Goal: Task Accomplishment & Management: Manage account settings

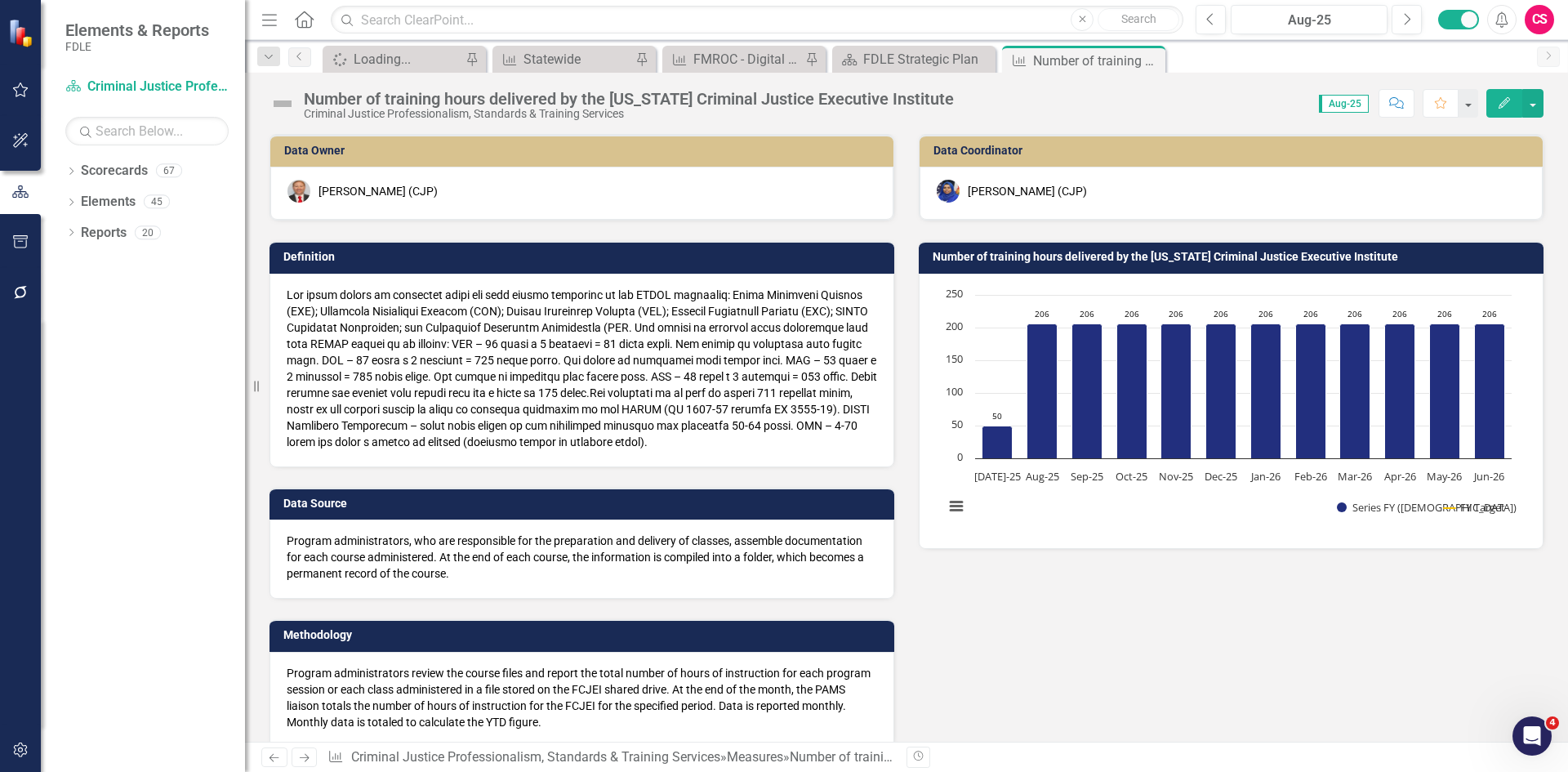
click at [1502, 108] on icon "button" at bounding box center [1504, 103] width 11 height 11
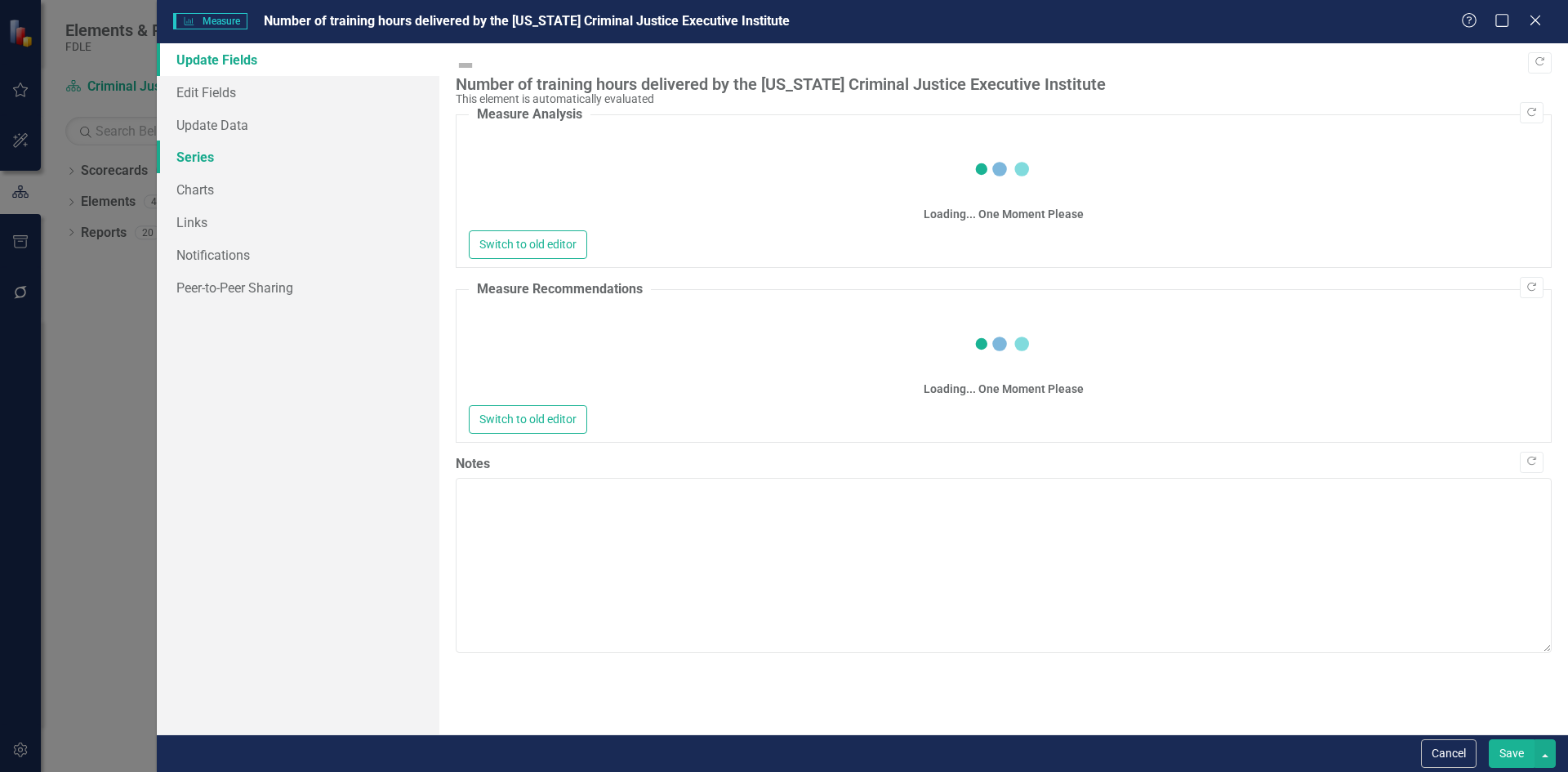
click at [179, 158] on link "Series" at bounding box center [298, 156] width 283 height 33
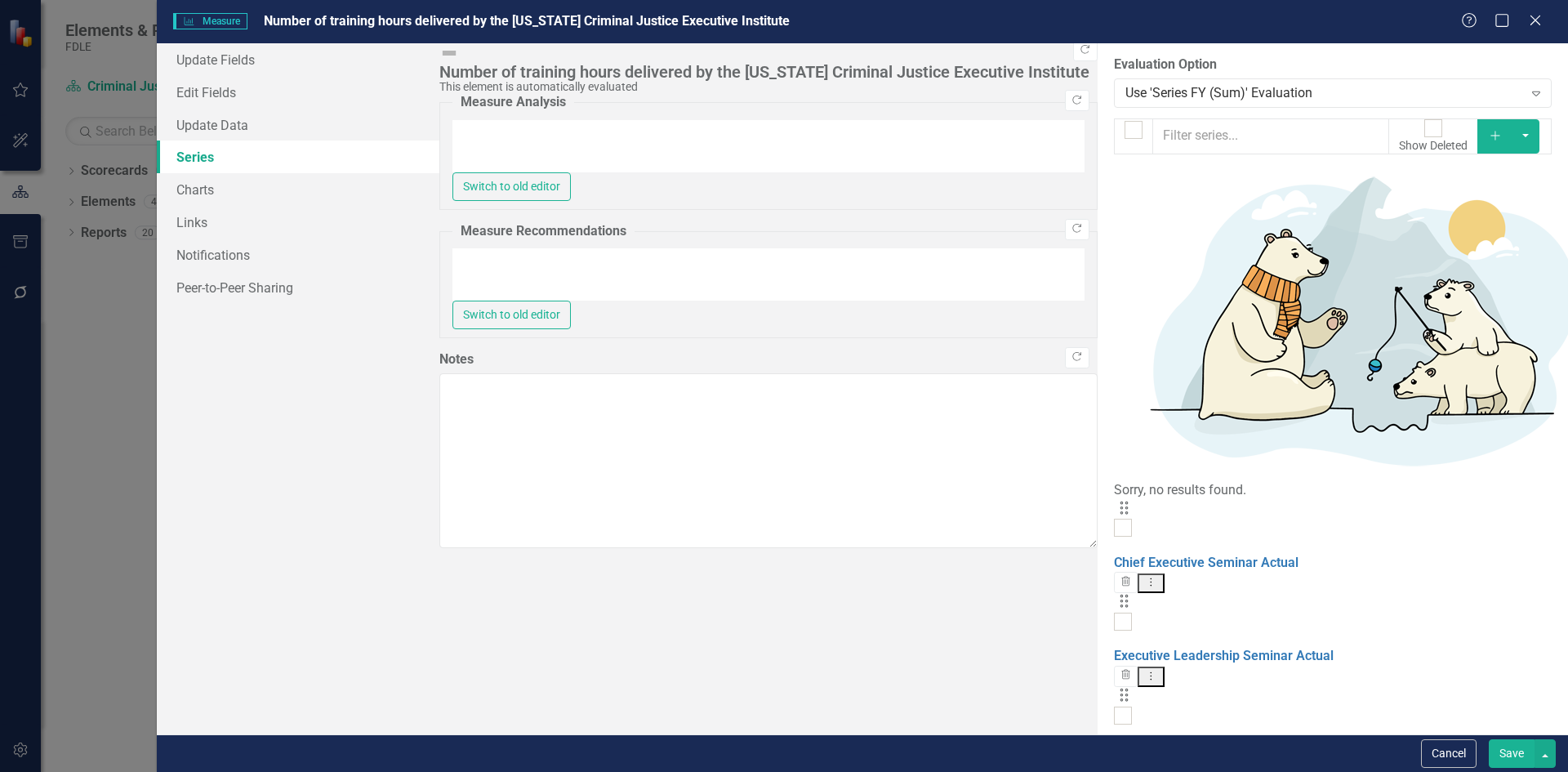
checkbox input "false"
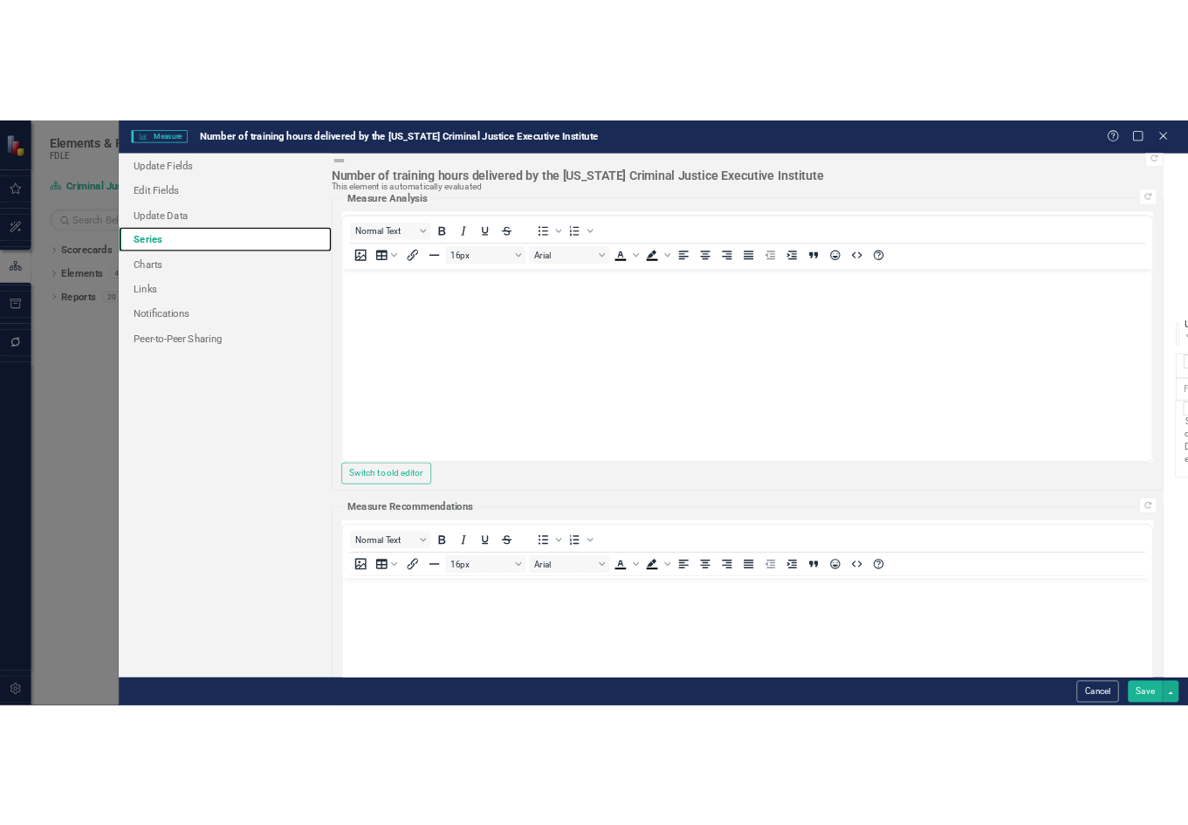
scroll to position [73, 0]
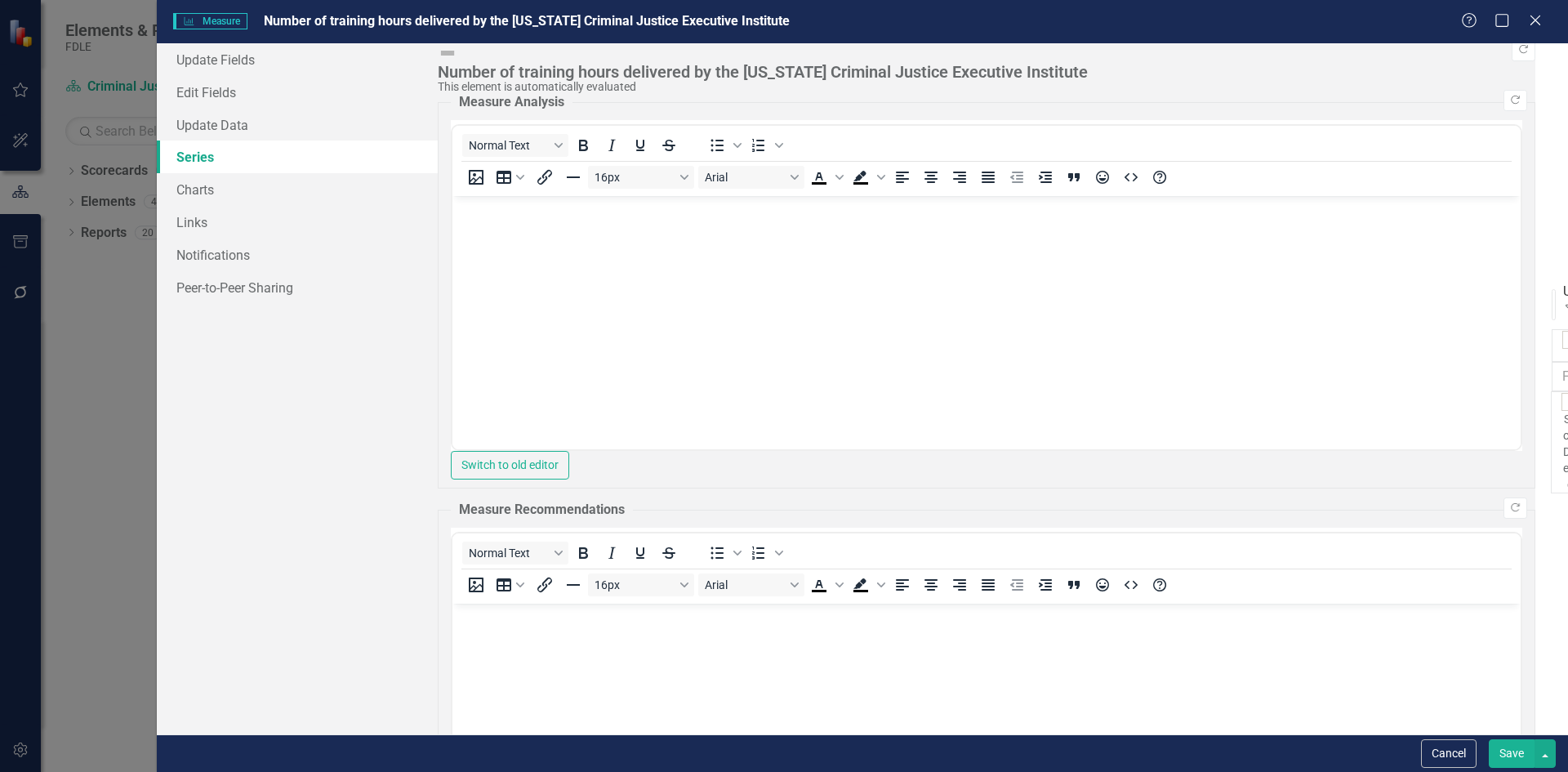
click at [1463, 444] on link "Edit Edit Measure Series" at bounding box center [1433, 447] width 185 height 30
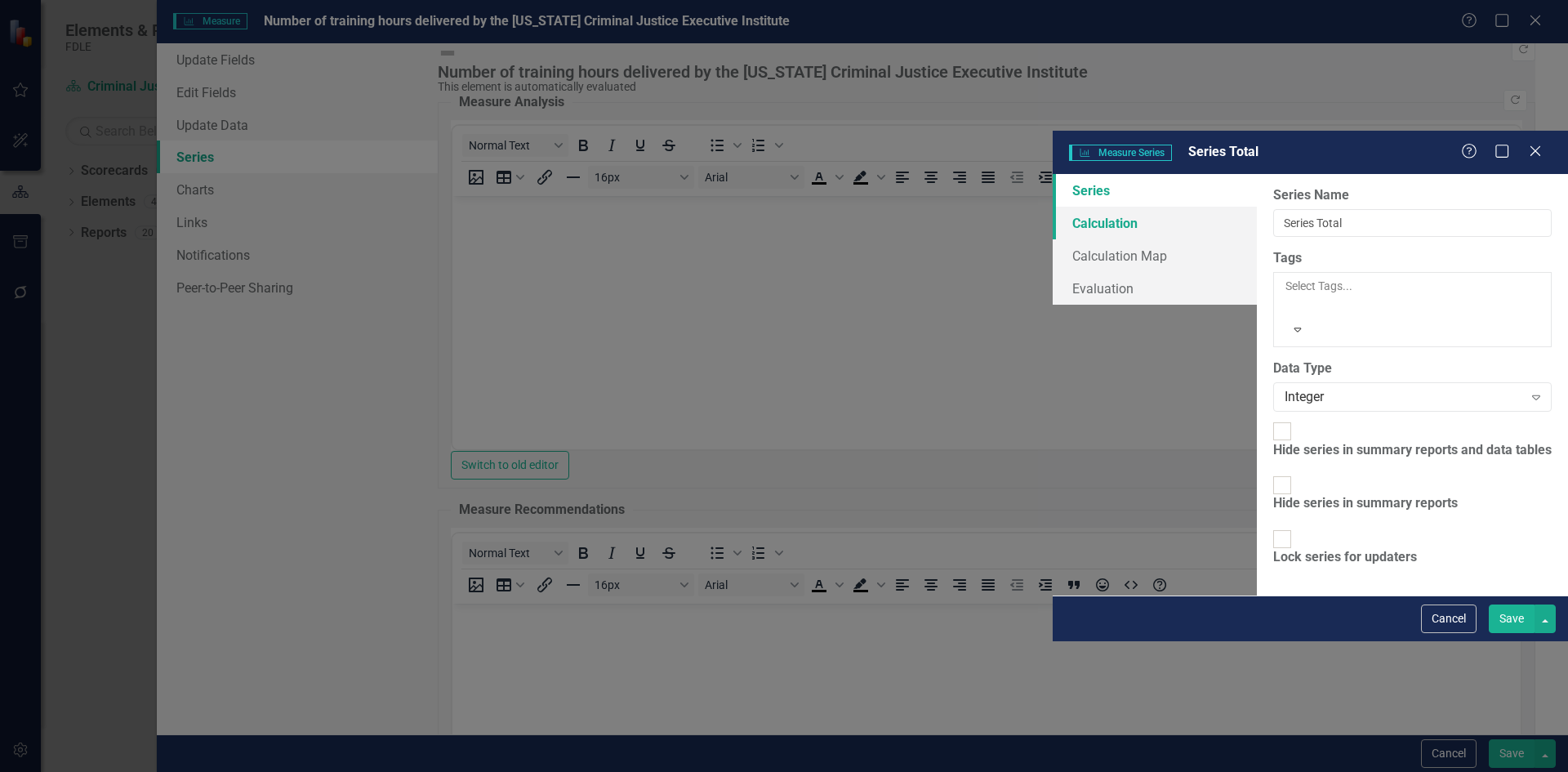
click at [1053, 207] on link "Calculation" at bounding box center [1154, 223] width 204 height 33
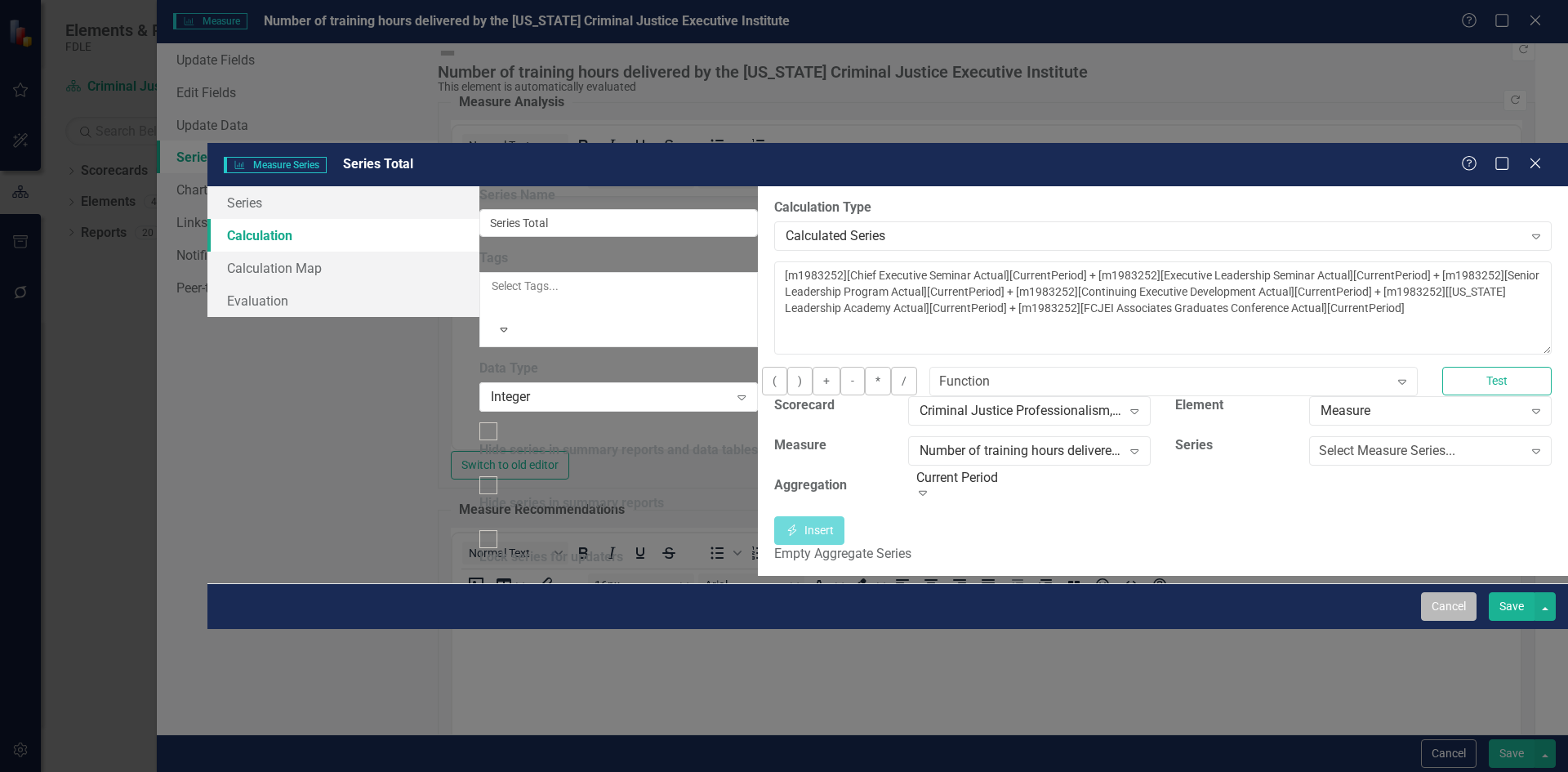
click at [1447, 620] on button "Cancel" at bounding box center [1448, 606] width 55 height 29
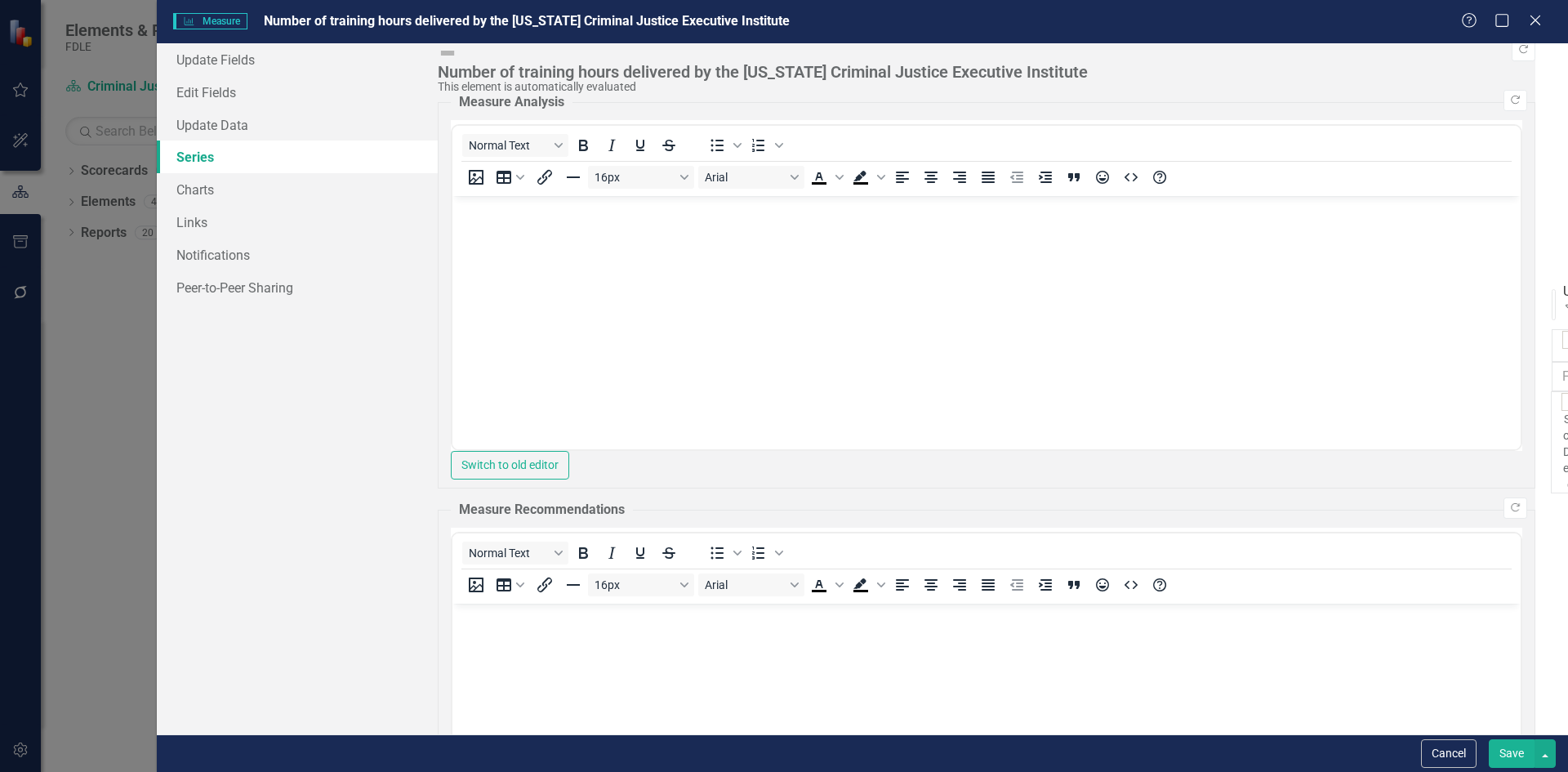
click at [1459, 434] on link "Edit Edit Measure Series" at bounding box center [1433, 447] width 185 height 30
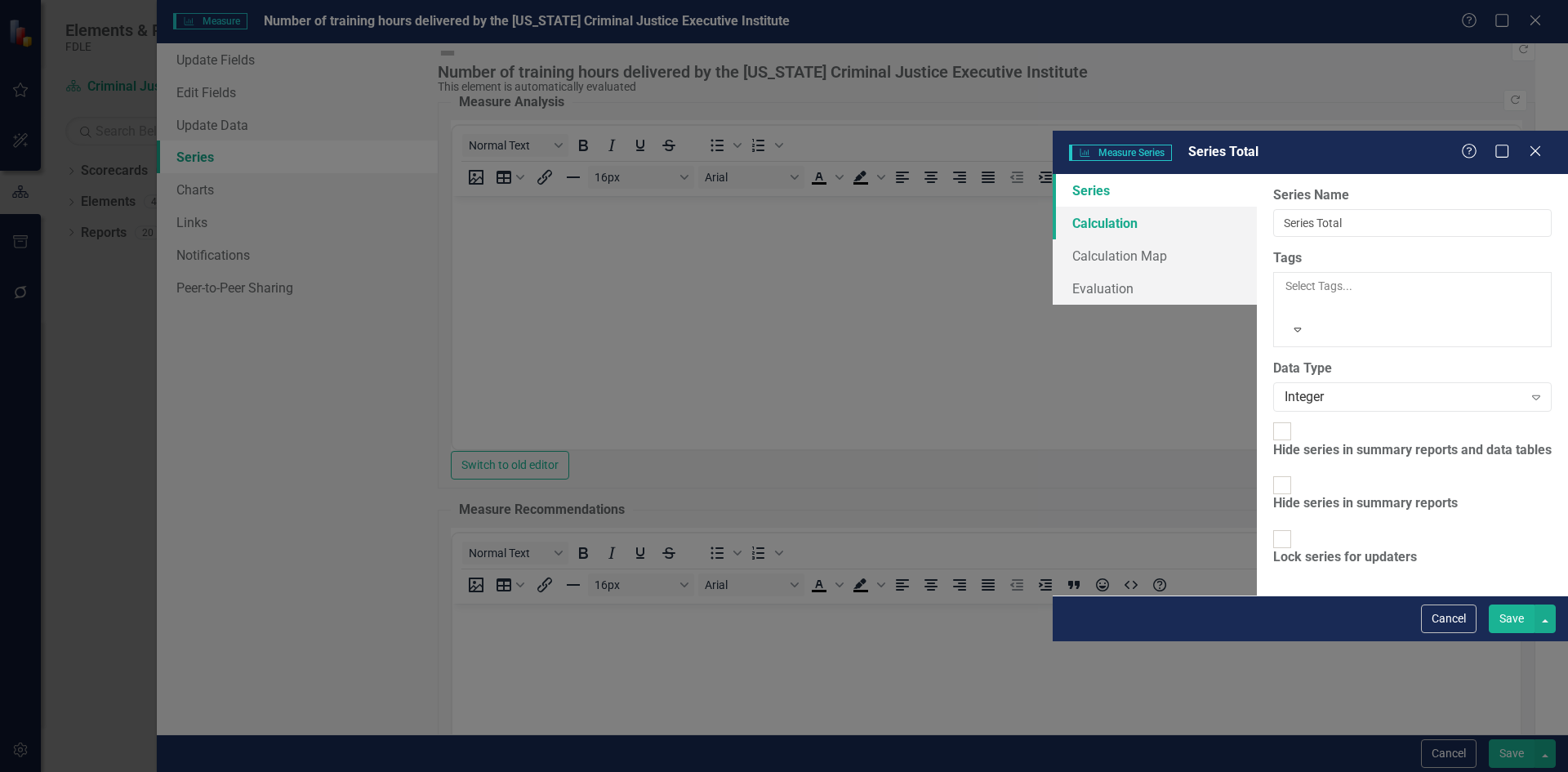
click at [1053, 207] on link "Calculation" at bounding box center [1154, 223] width 204 height 33
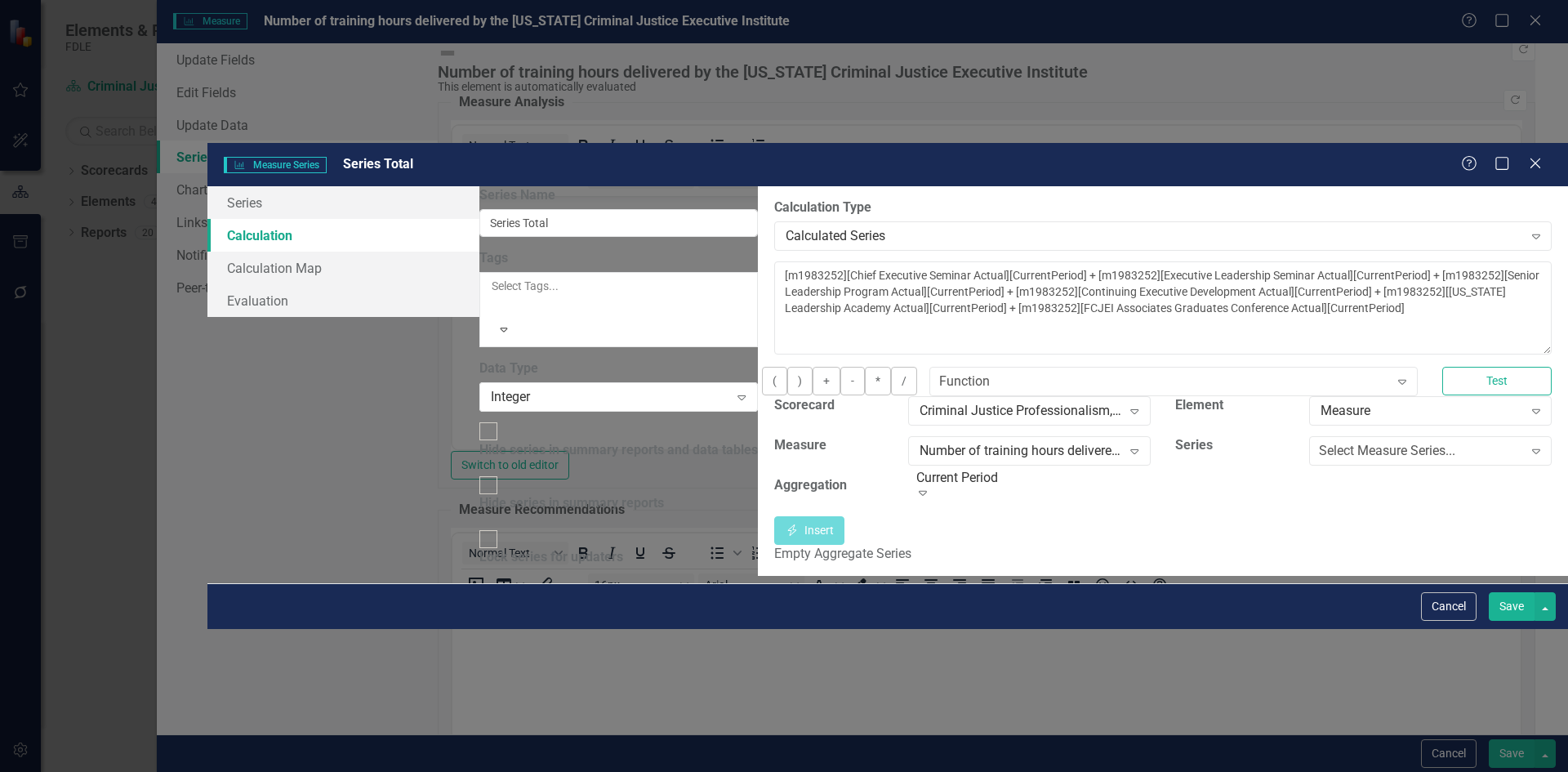
click at [775, 545] on div "Empty Aggregate Series" at bounding box center [1163, 554] width 777 height 19
click at [758, 444] on div "By default, series in ClearPoint are not calculated. So, if you leave the form …" at bounding box center [1163, 381] width 810 height 389
click at [1478, 367] on button "Test" at bounding box center [1497, 381] width 109 height 29
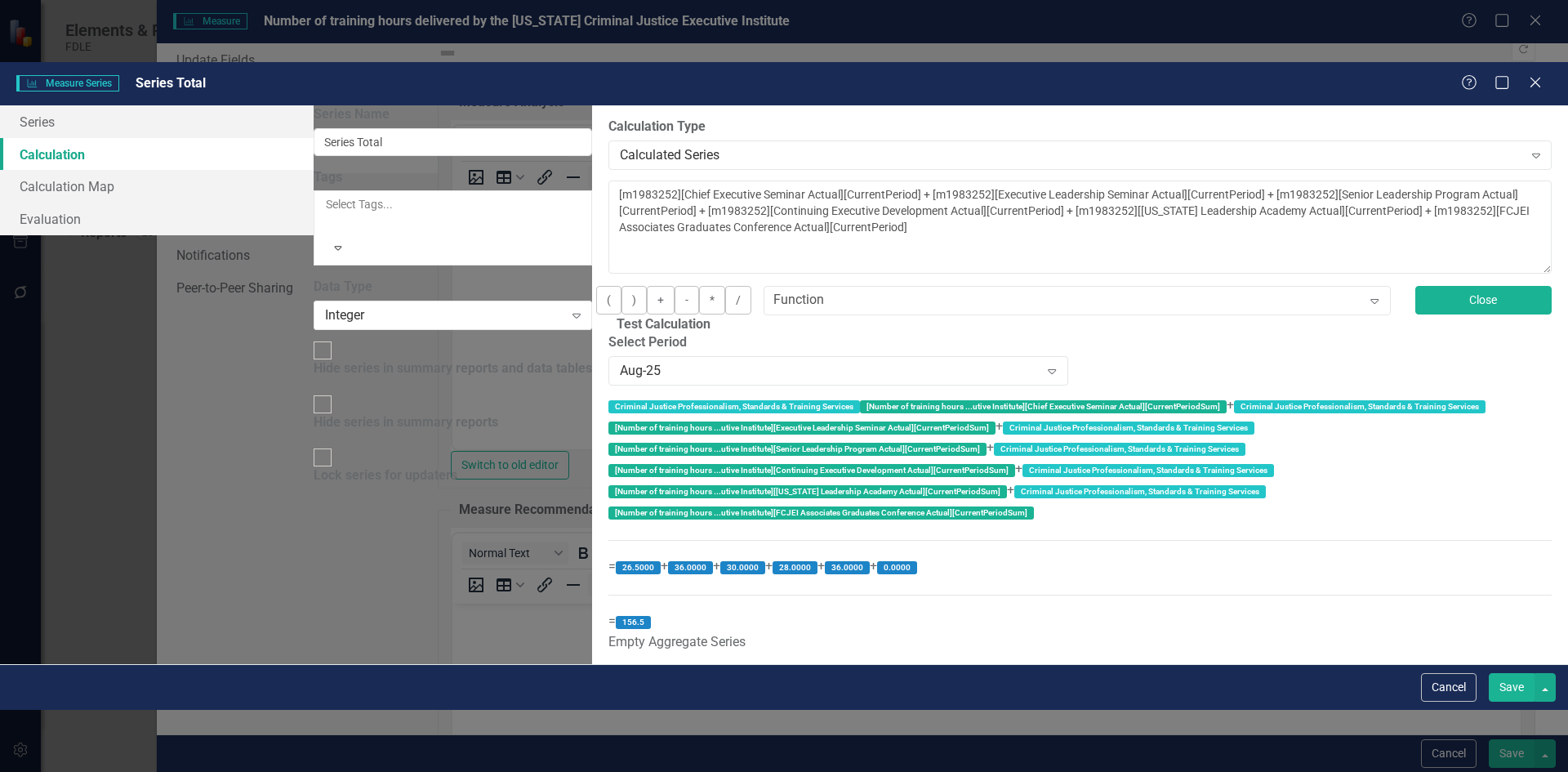
click at [1502, 286] on button "Close" at bounding box center [1484, 300] width 138 height 29
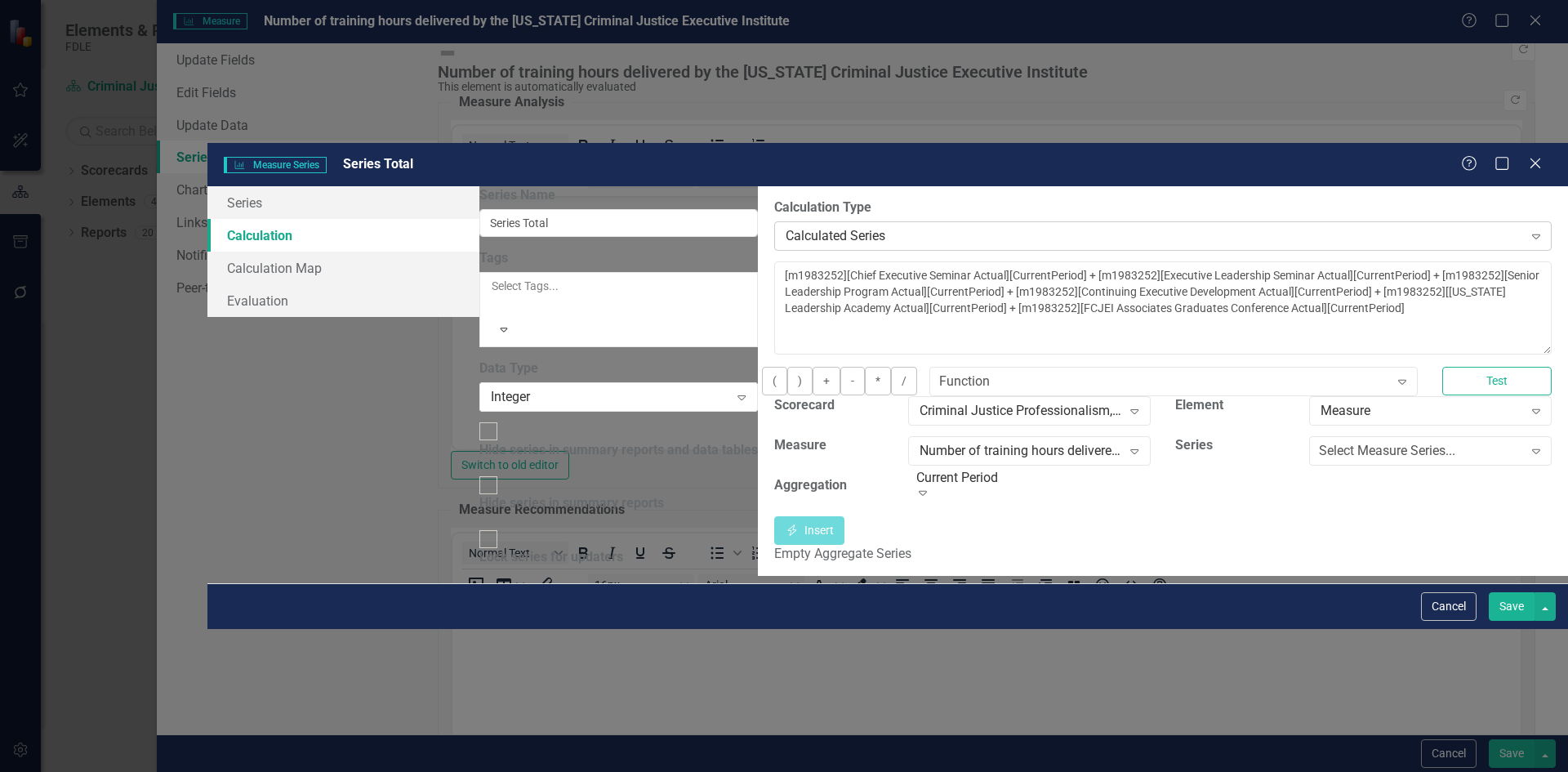
click at [924, 227] on div "Calculated Series" at bounding box center [1154, 237] width 737 height 19
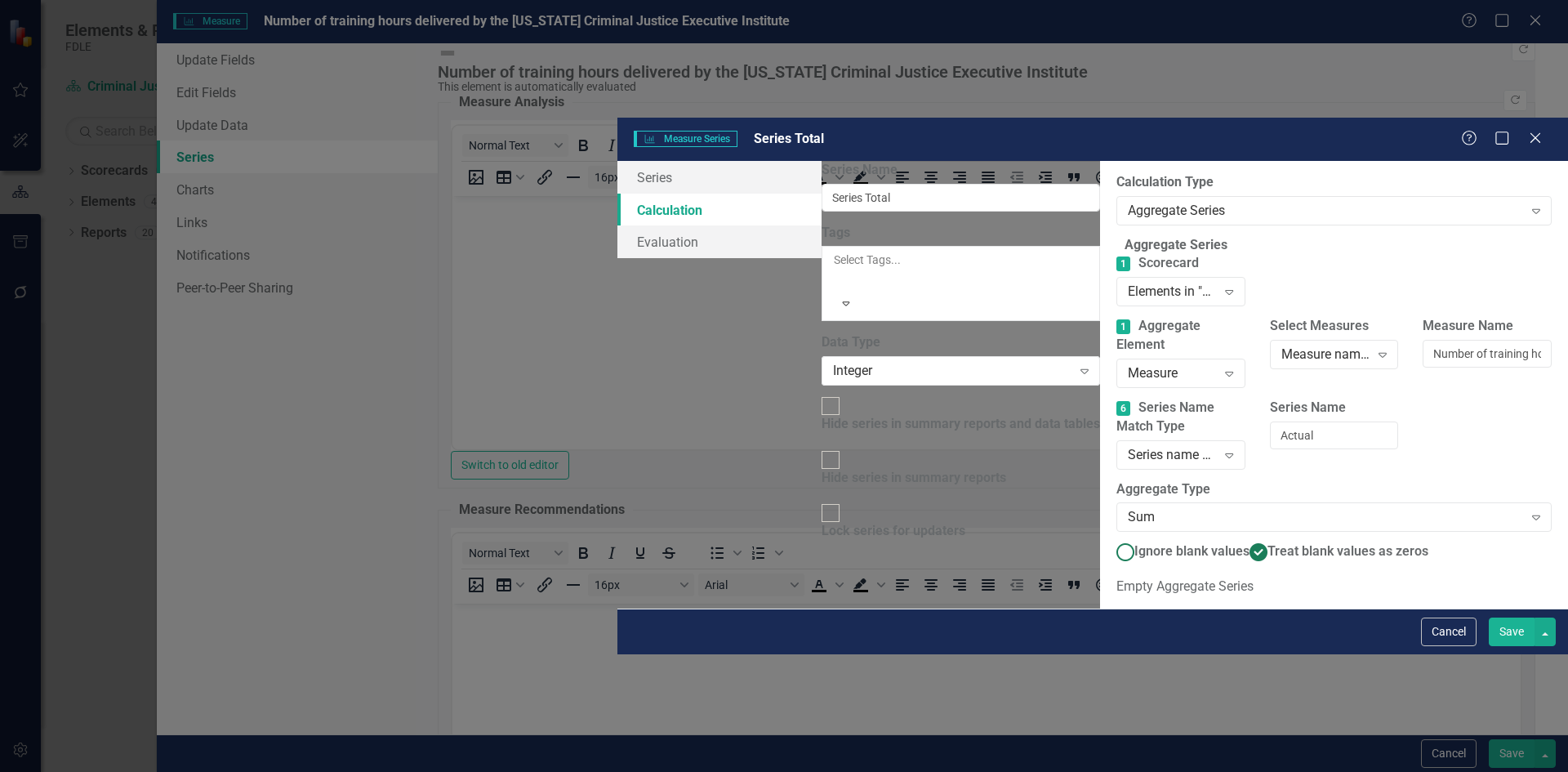
click at [1135, 544] on span "Ignore blank values" at bounding box center [1192, 551] width 115 height 16
click at [1113, 540] on input "Ignore blank values" at bounding box center [1125, 552] width 25 height 25
radio input "true"
click at [1268, 544] on span "Treat blank values as zeros" at bounding box center [1348, 551] width 161 height 16
click at [1246, 540] on input "Treat blank values as zeros" at bounding box center [1258, 552] width 25 height 25
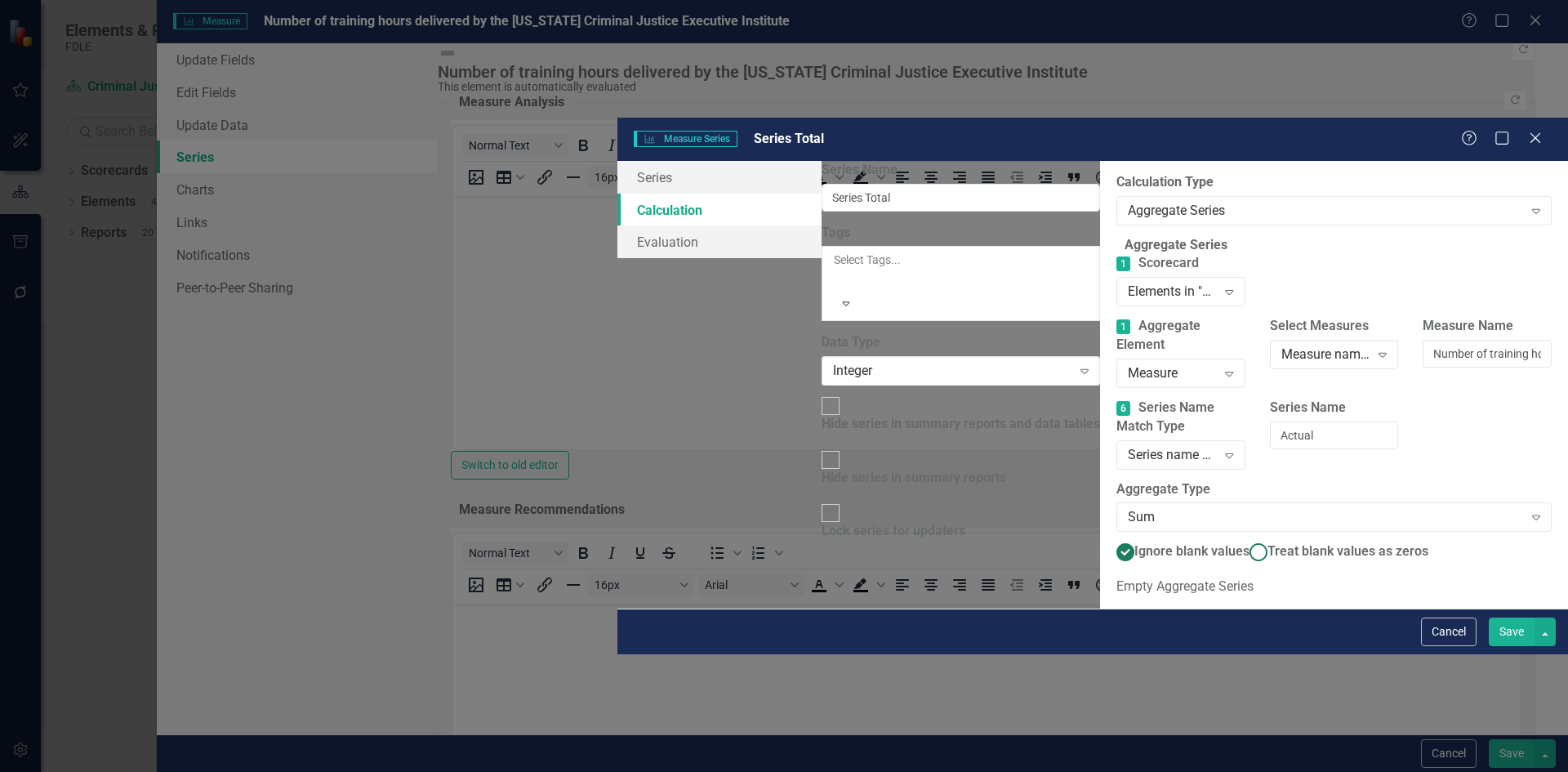
radio input "true"
click at [1128, 508] on div "Sum" at bounding box center [1326, 517] width 395 height 19
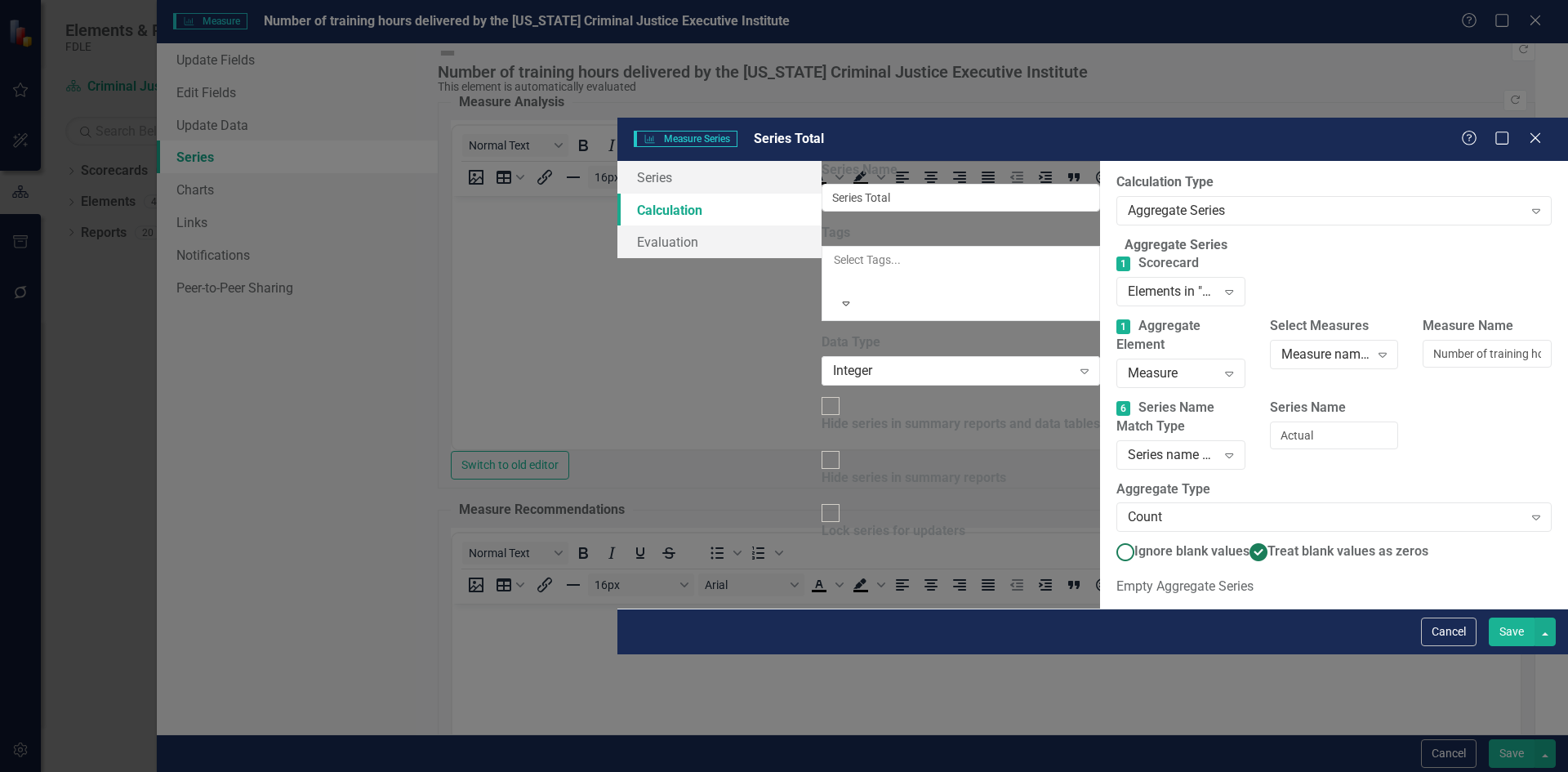
click at [1135, 544] on span "Ignore blank values" at bounding box center [1192, 551] width 115 height 16
click at [1113, 540] on input "Ignore blank values" at bounding box center [1125, 552] width 25 height 25
radio input "true"
drag, startPoint x: 667, startPoint y: 376, endPoint x: 632, endPoint y: 376, distance: 35.0
click at [1128, 508] on div "Count" at bounding box center [1326, 517] width 395 height 19
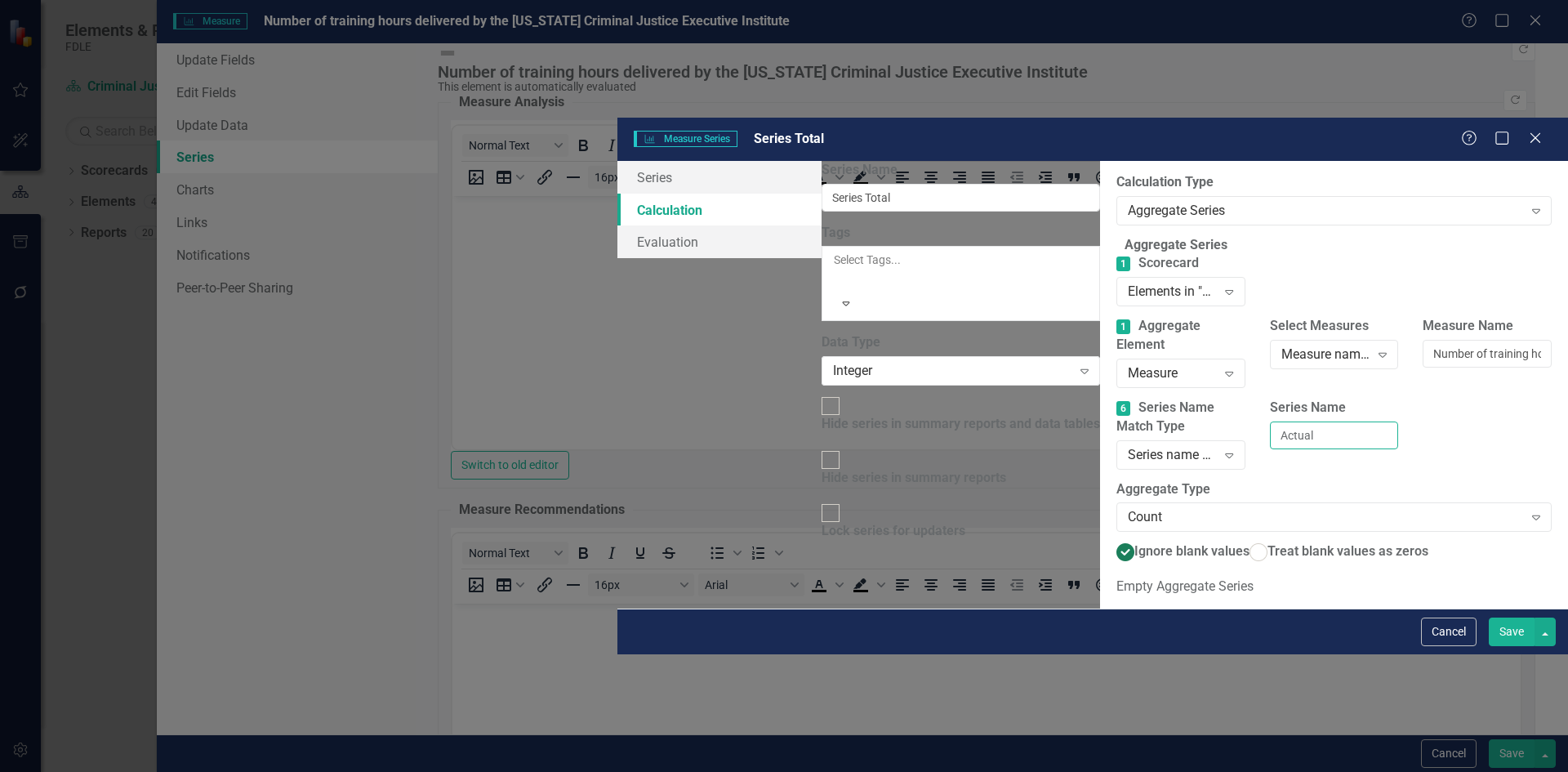
drag, startPoint x: 1000, startPoint y: 313, endPoint x: 917, endPoint y: 324, distance: 83.7
click at [1270, 421] on input "Actual" at bounding box center [1334, 435] width 129 height 28
click at [1423, 340] on input "Number of training hours delivered by the [US_STATE] Criminal Justice Executive…" at bounding box center [1488, 354] width 129 height 28
click at [1128, 283] on div "Elements in "Criminal Justice Professionalism, Standards & Training Services"" at bounding box center [1172, 292] width 88 height 19
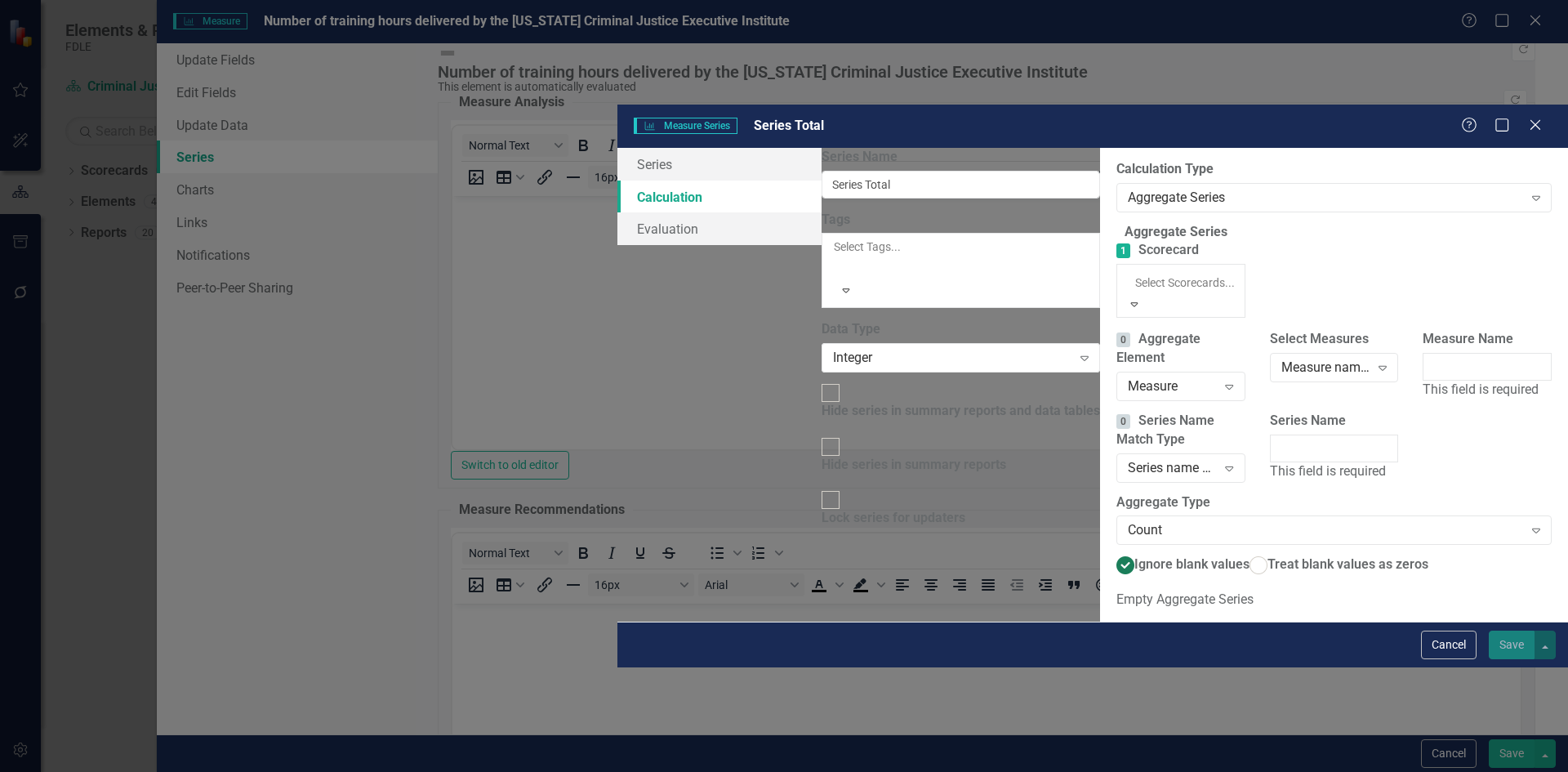
click at [743, 771] on div "Elements in all Scorecards" at bounding box center [784, 781] width 1568 height 19
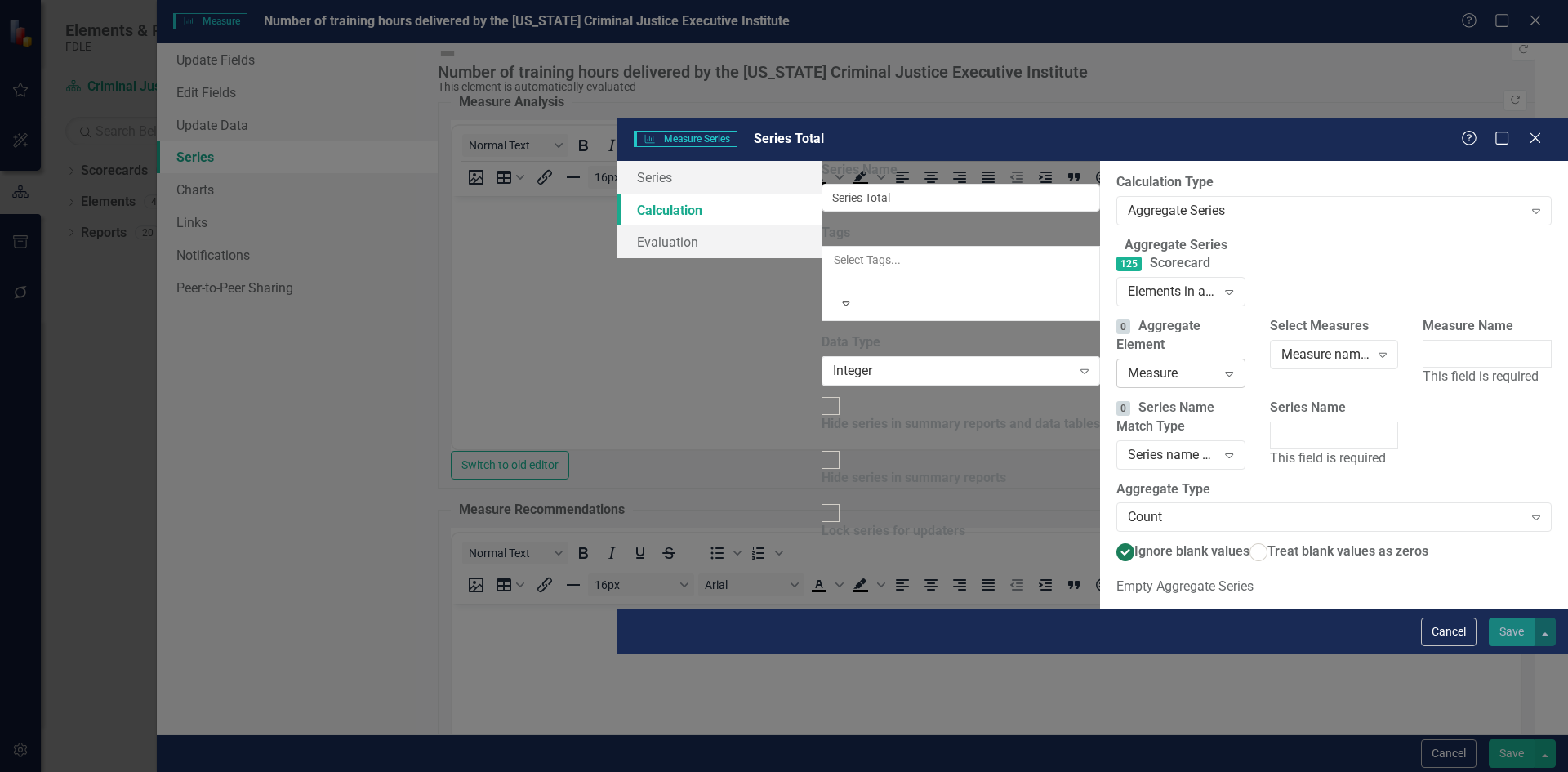
click at [1128, 364] on div "Measure" at bounding box center [1172, 373] width 88 height 19
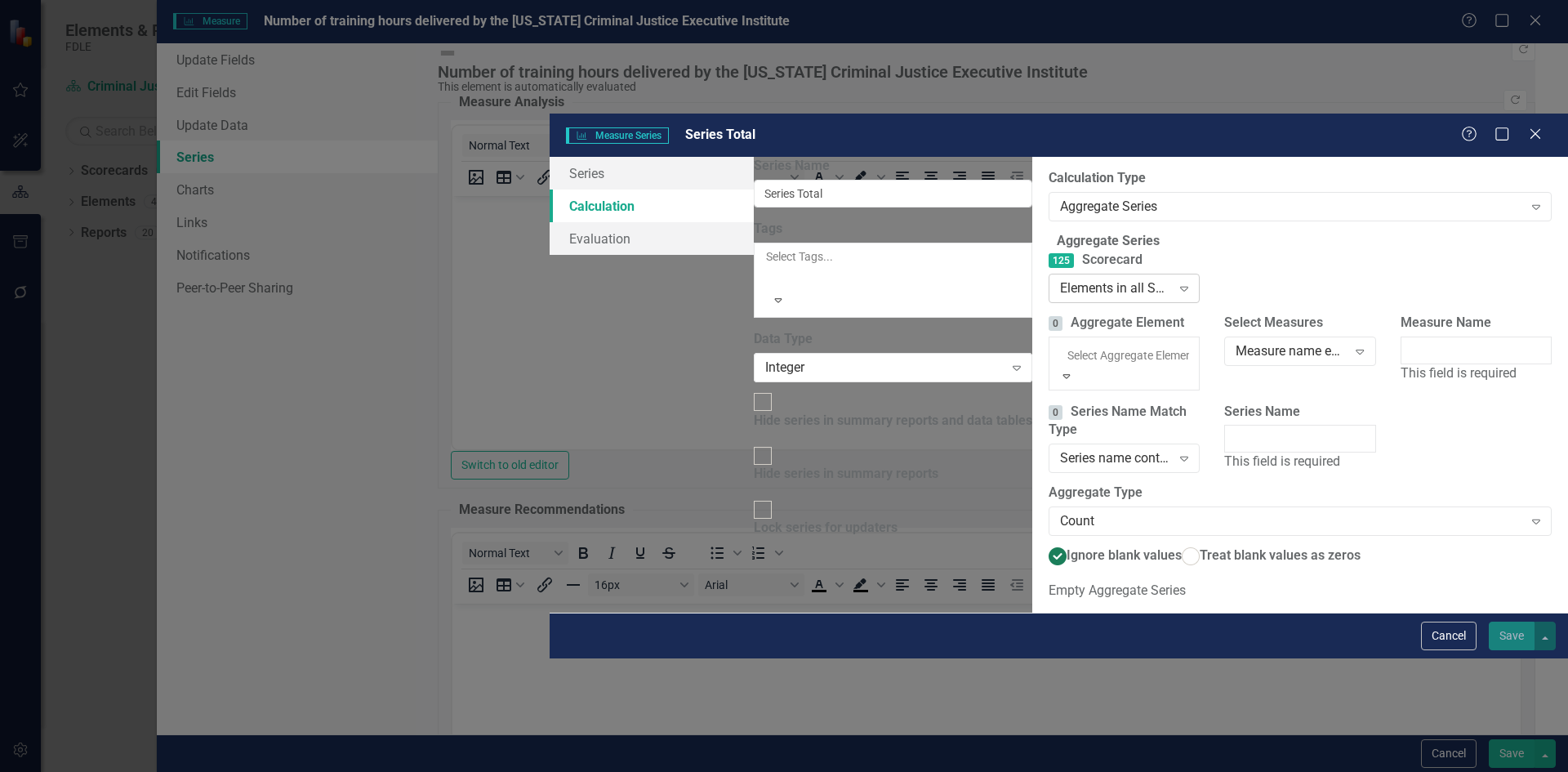
click at [1060, 279] on div "Elements in all Scorecards" at bounding box center [1115, 288] width 111 height 19
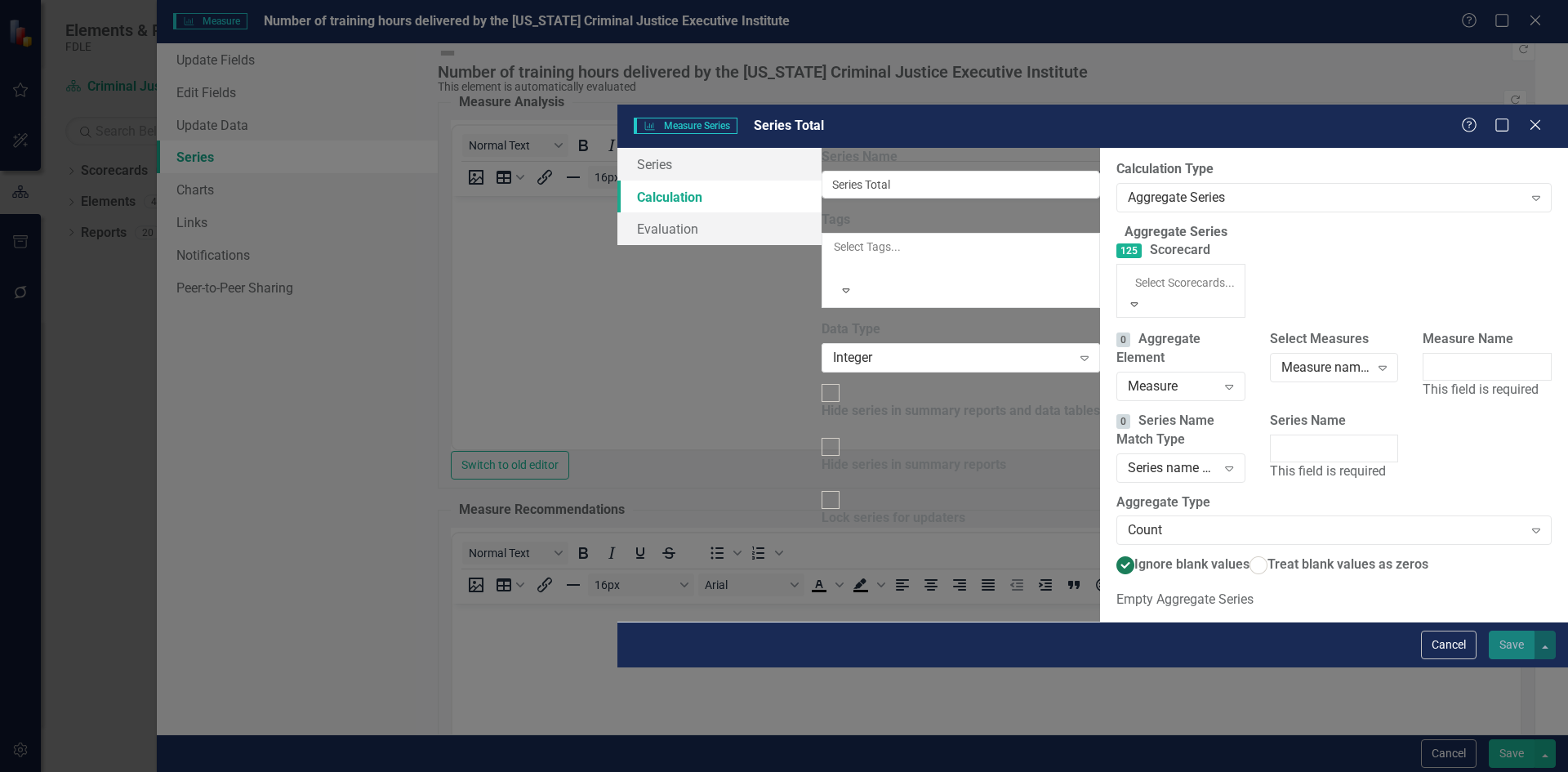
click at [1104, 241] on div "125 Scorecard 5 results available. Use Up and Down to choose options, press Ent…" at bounding box center [1333, 285] width 459 height 89
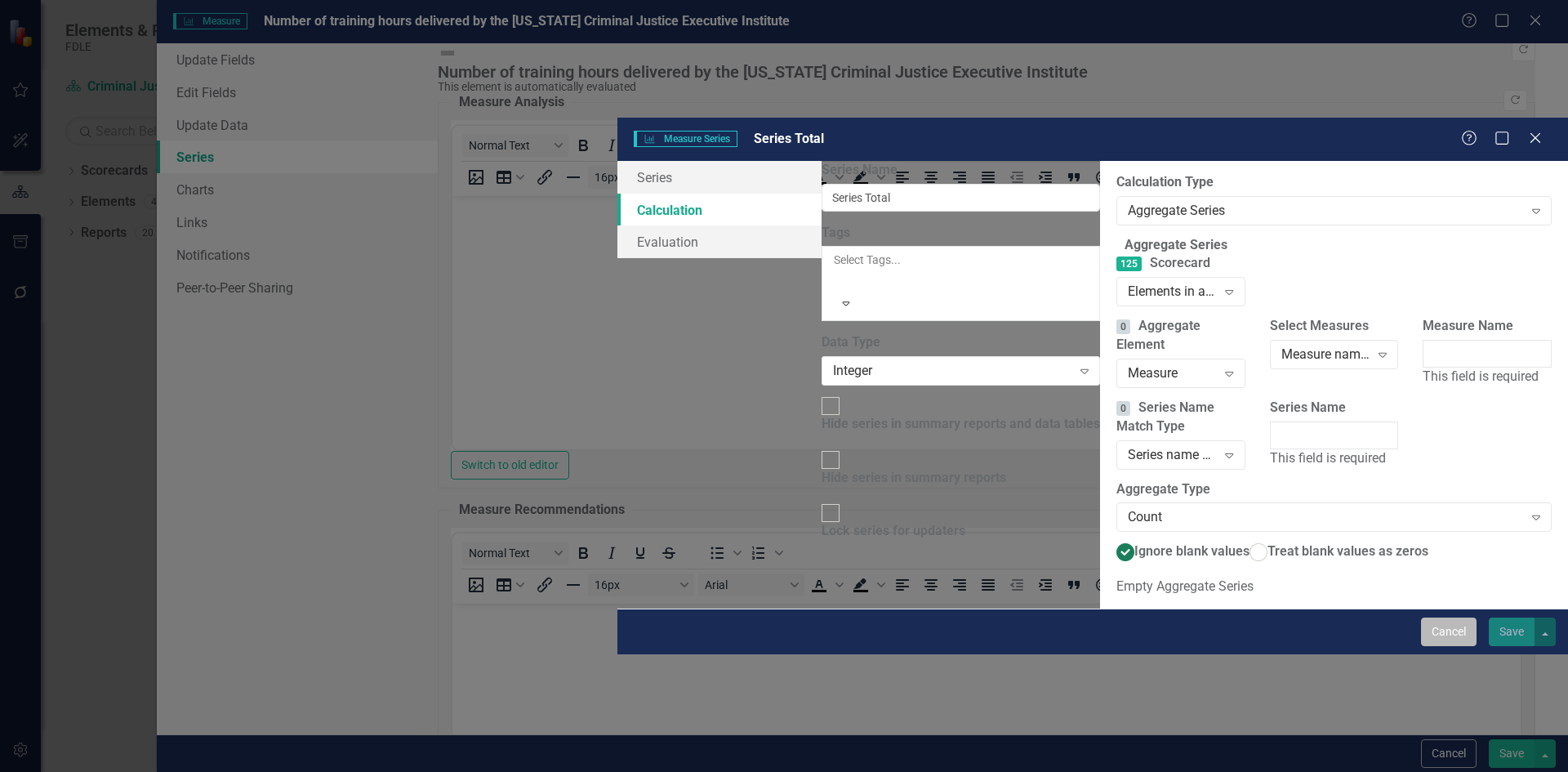
click at [1444, 647] on button "Cancel" at bounding box center [1448, 632] width 55 height 29
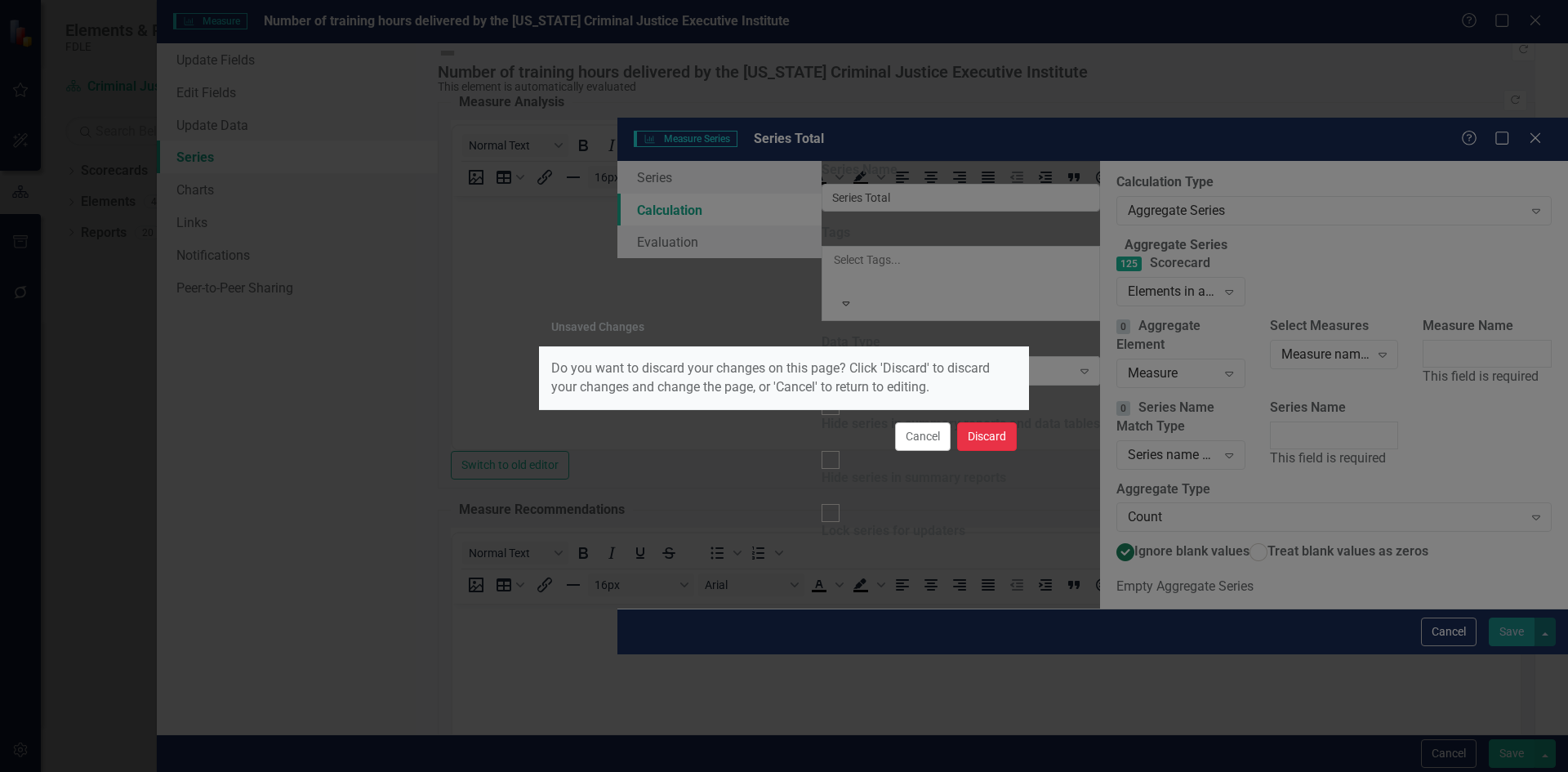
click at [994, 437] on button "Discard" at bounding box center [987, 436] width 60 height 29
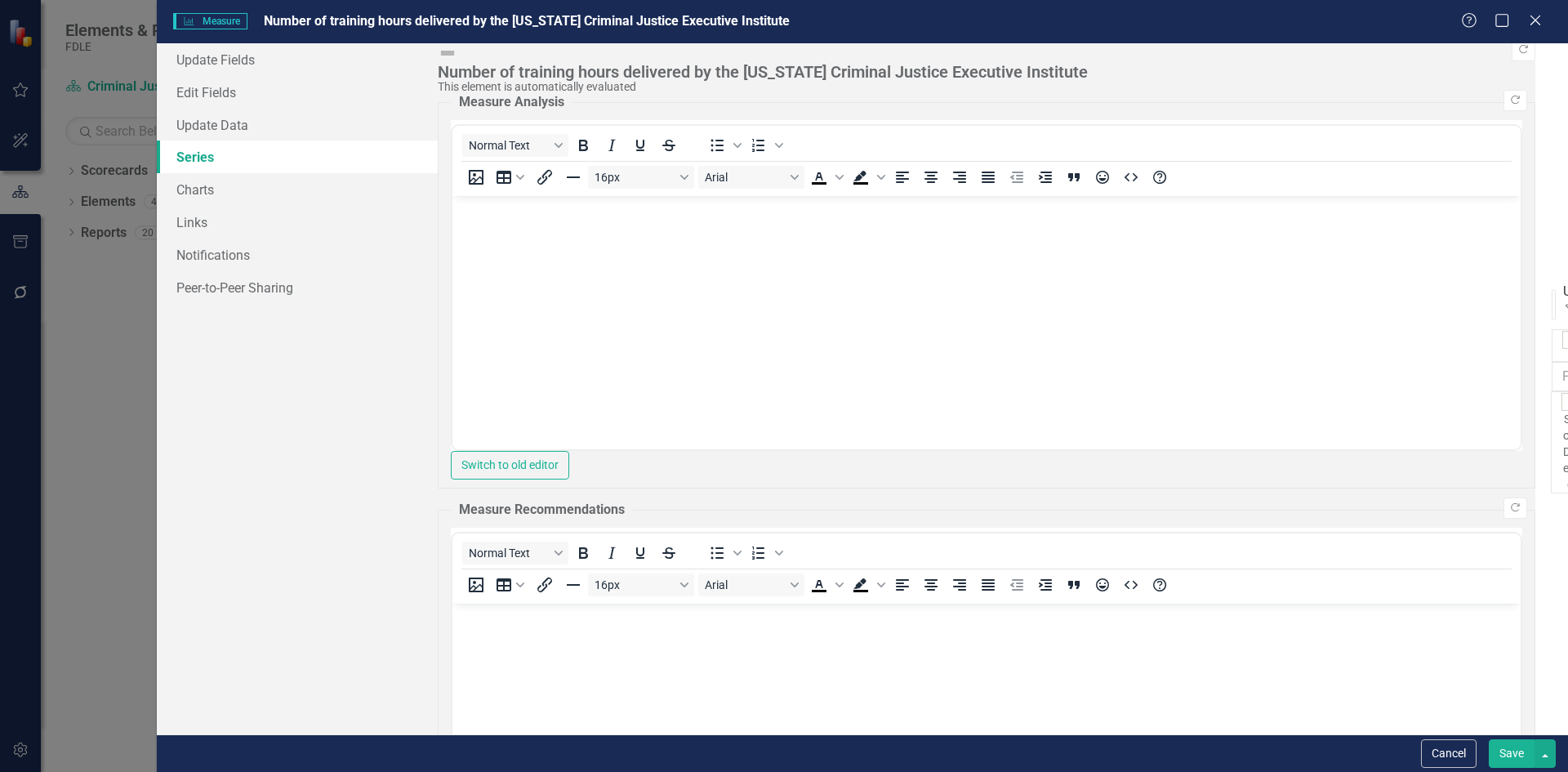
click at [1446, 455] on link "Edit Edit Measure Series" at bounding box center [1433, 447] width 185 height 30
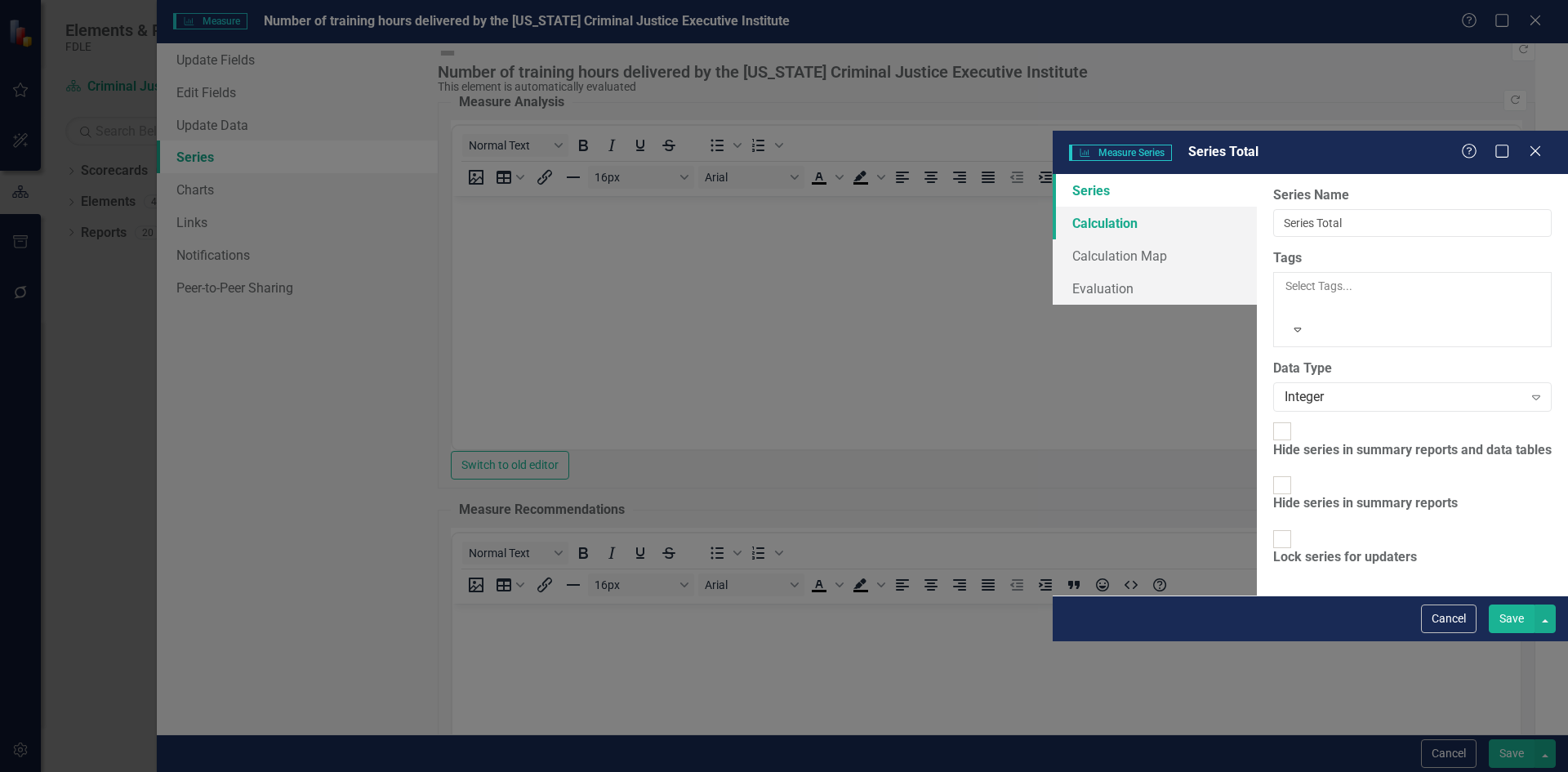
click at [1053, 207] on link "Calculation" at bounding box center [1154, 223] width 204 height 33
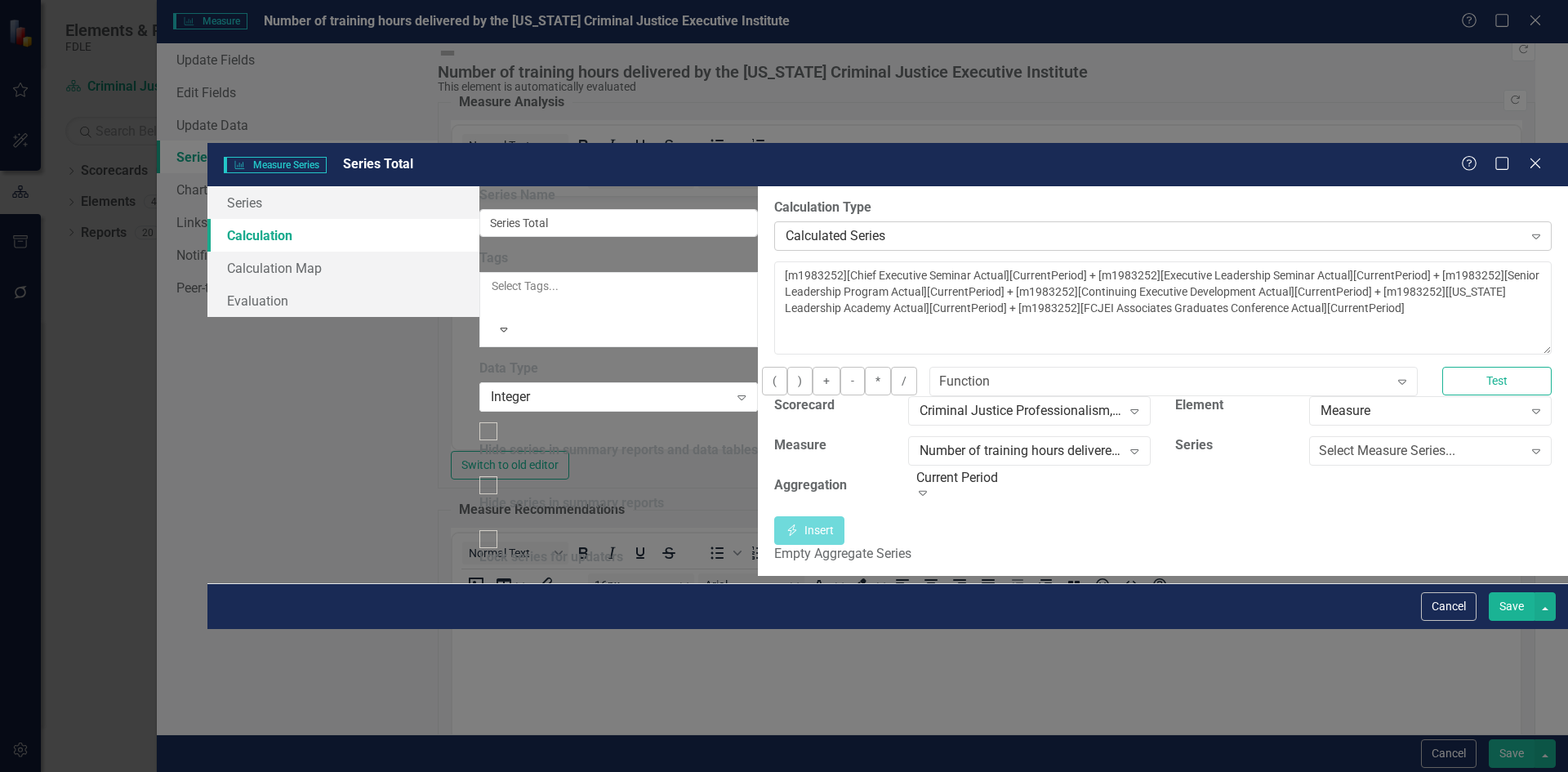
click at [786, 227] on div "Calculated Series" at bounding box center [1154, 237] width 737 height 19
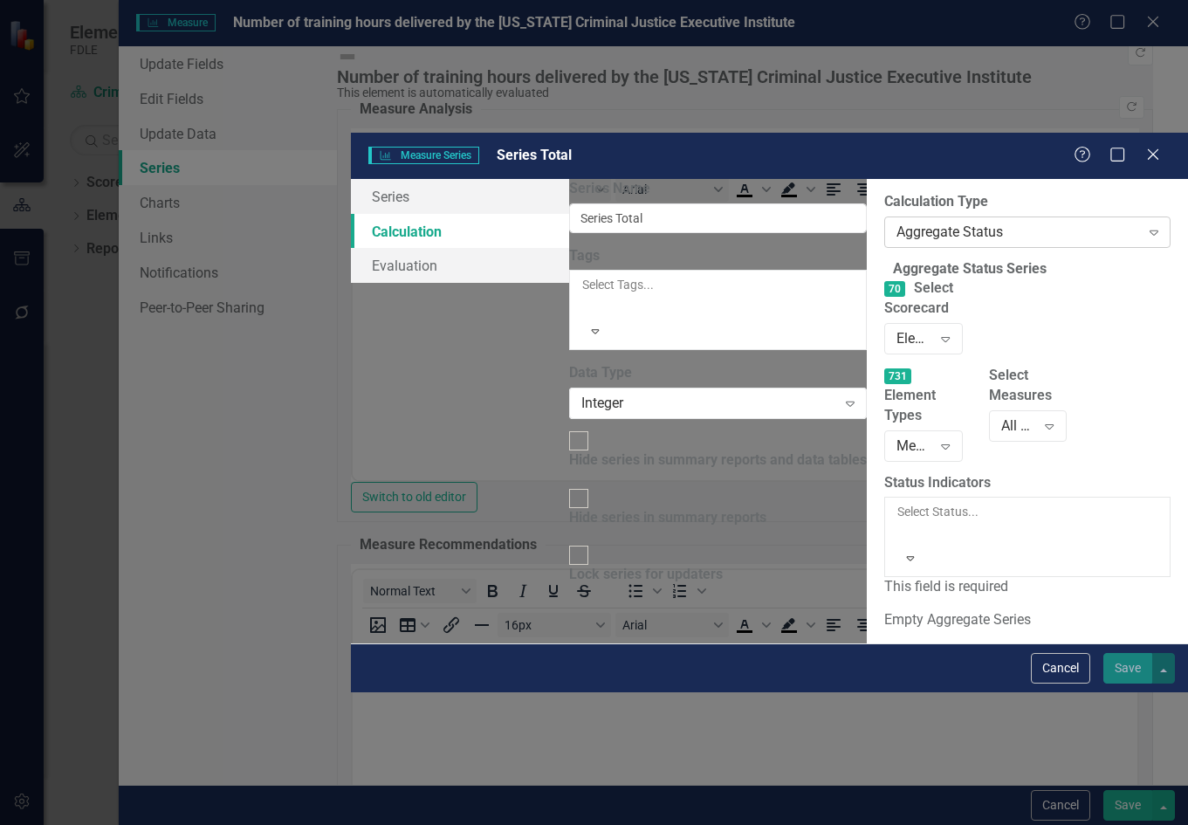
click at [897, 222] on div "Aggregate Status" at bounding box center [1018, 232] width 243 height 20
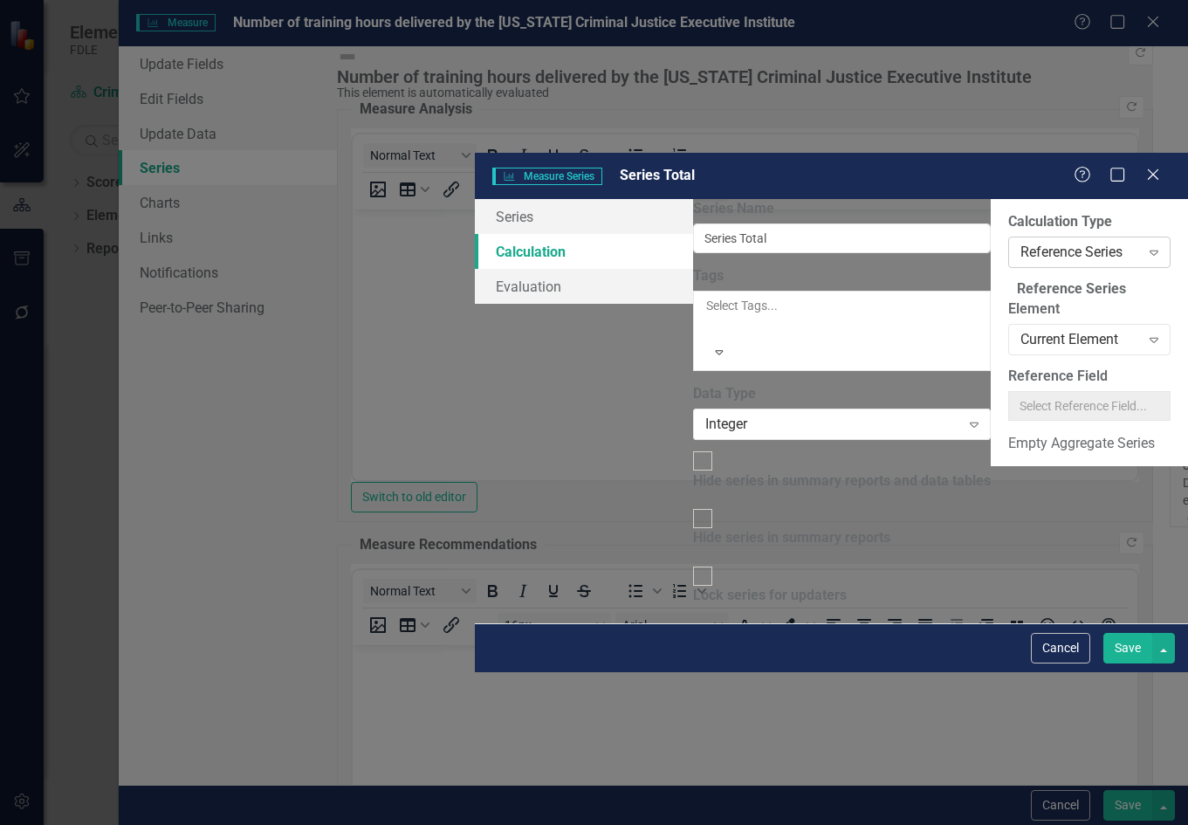
click at [1008, 237] on div "Reference Series Expand" at bounding box center [1089, 252] width 162 height 31
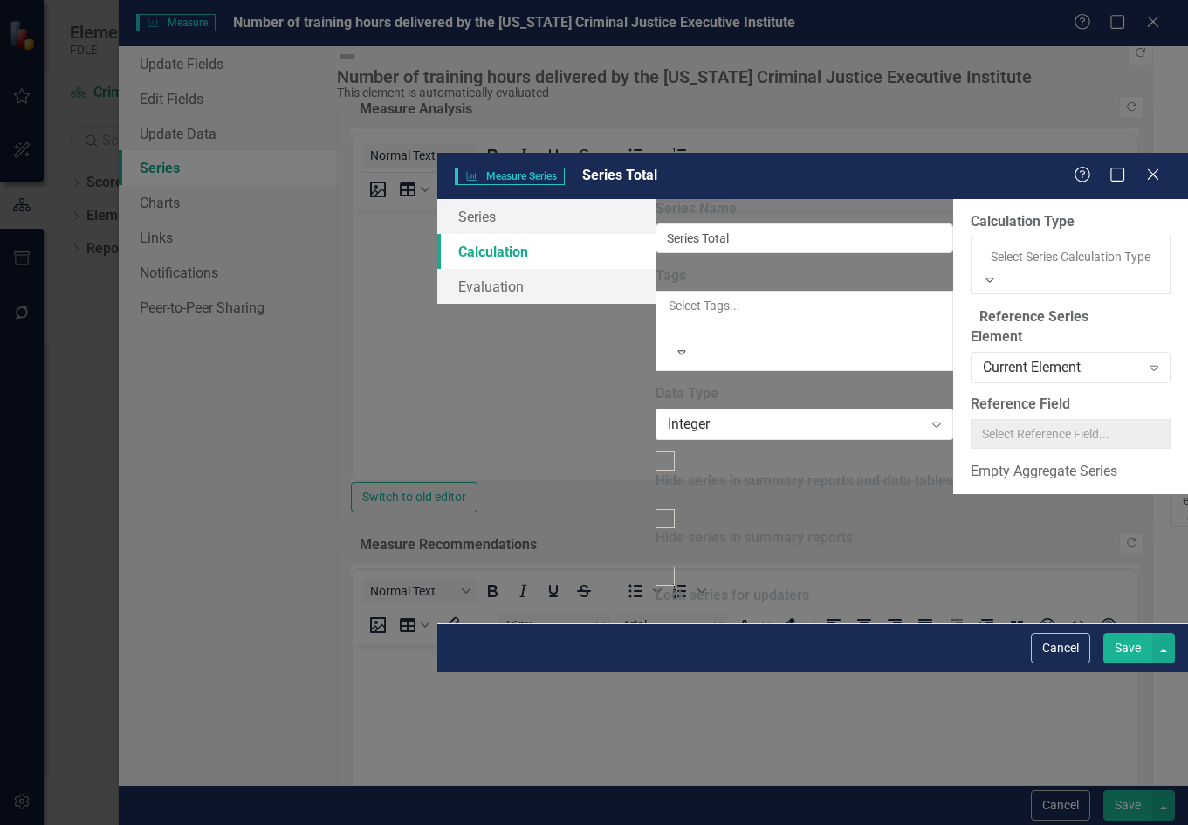
drag, startPoint x: 543, startPoint y: 257, endPoint x: 540, endPoint y: 274, distance: 17.7
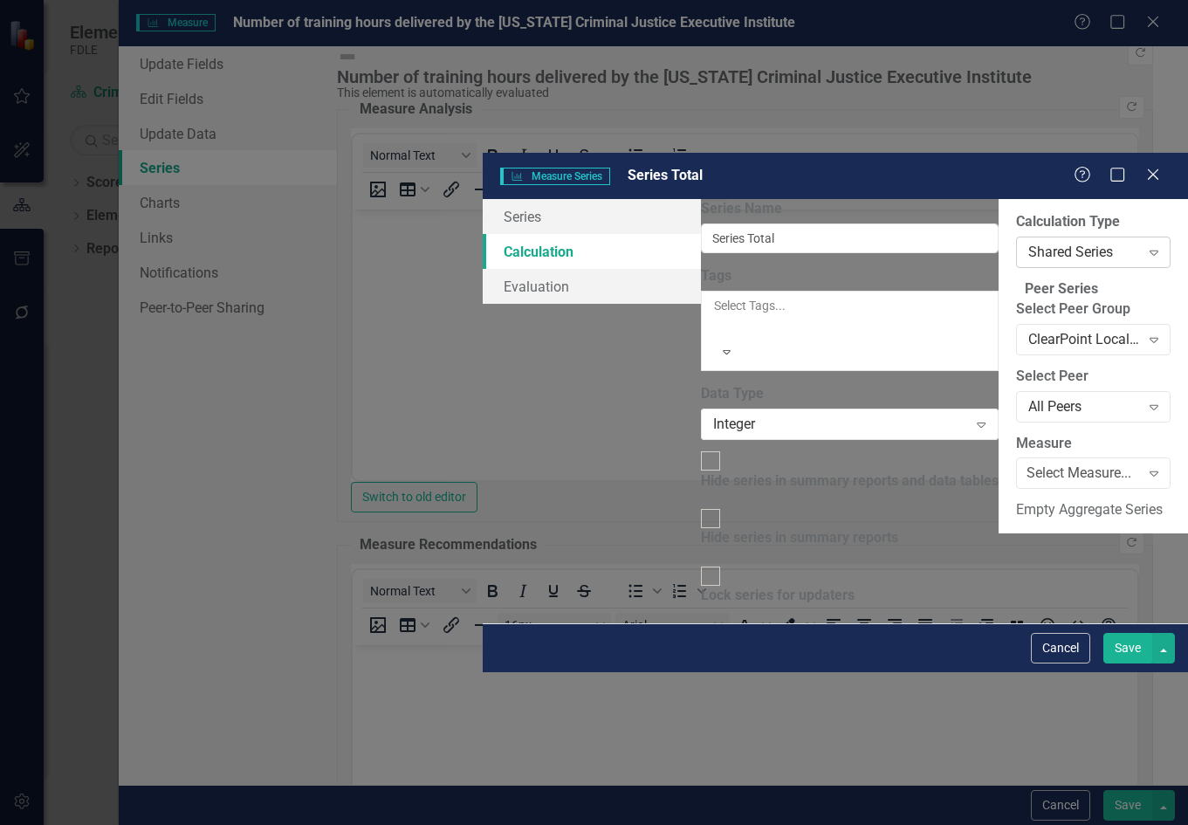
click at [1028, 243] on div "Shared Series" at bounding box center [1084, 253] width 112 height 20
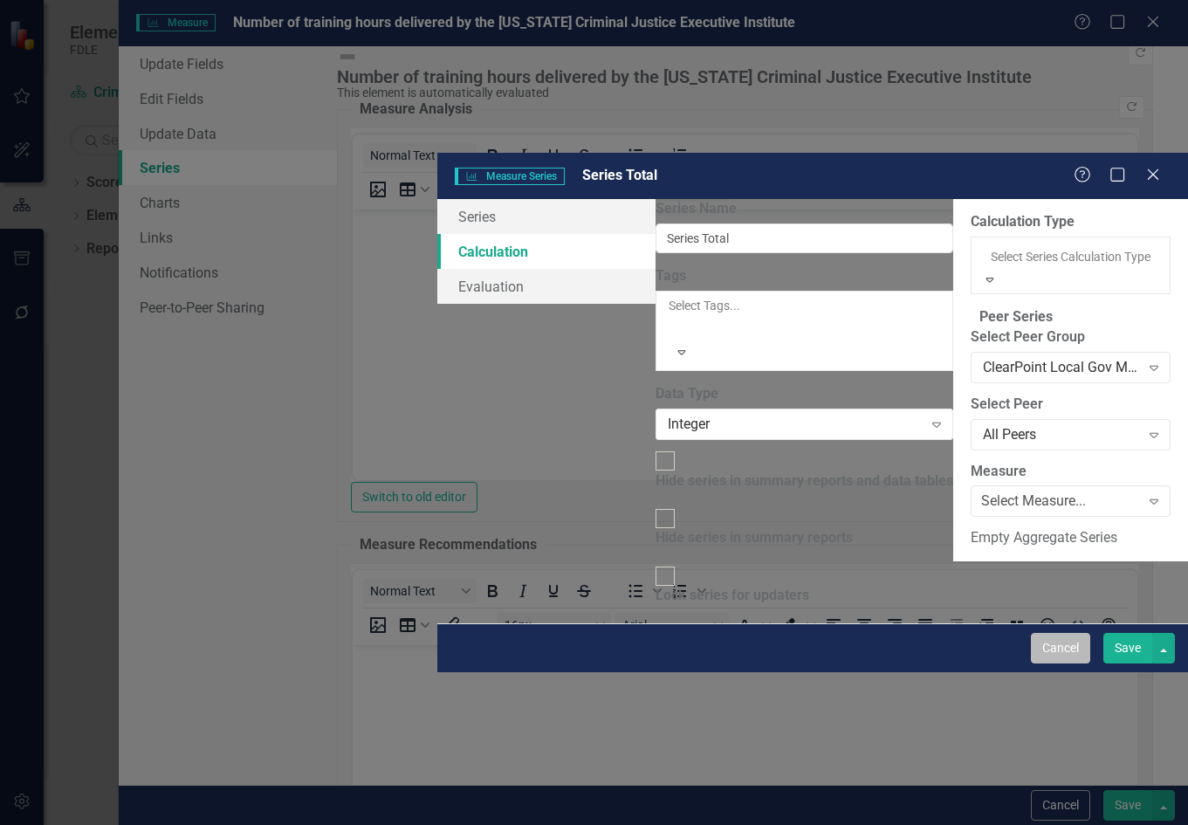
click at [1059, 663] on button "Cancel" at bounding box center [1060, 648] width 59 height 31
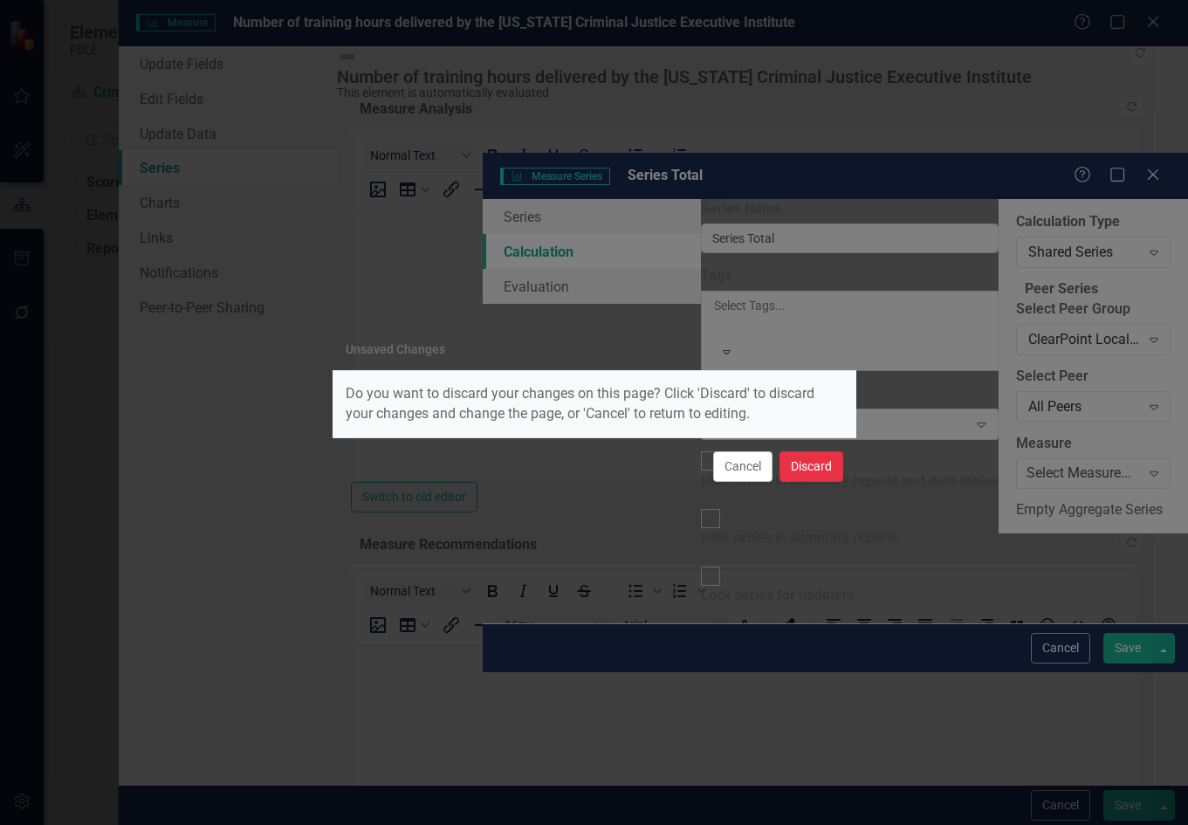
click at [812, 464] on button "Discard" at bounding box center [812, 466] width 64 height 31
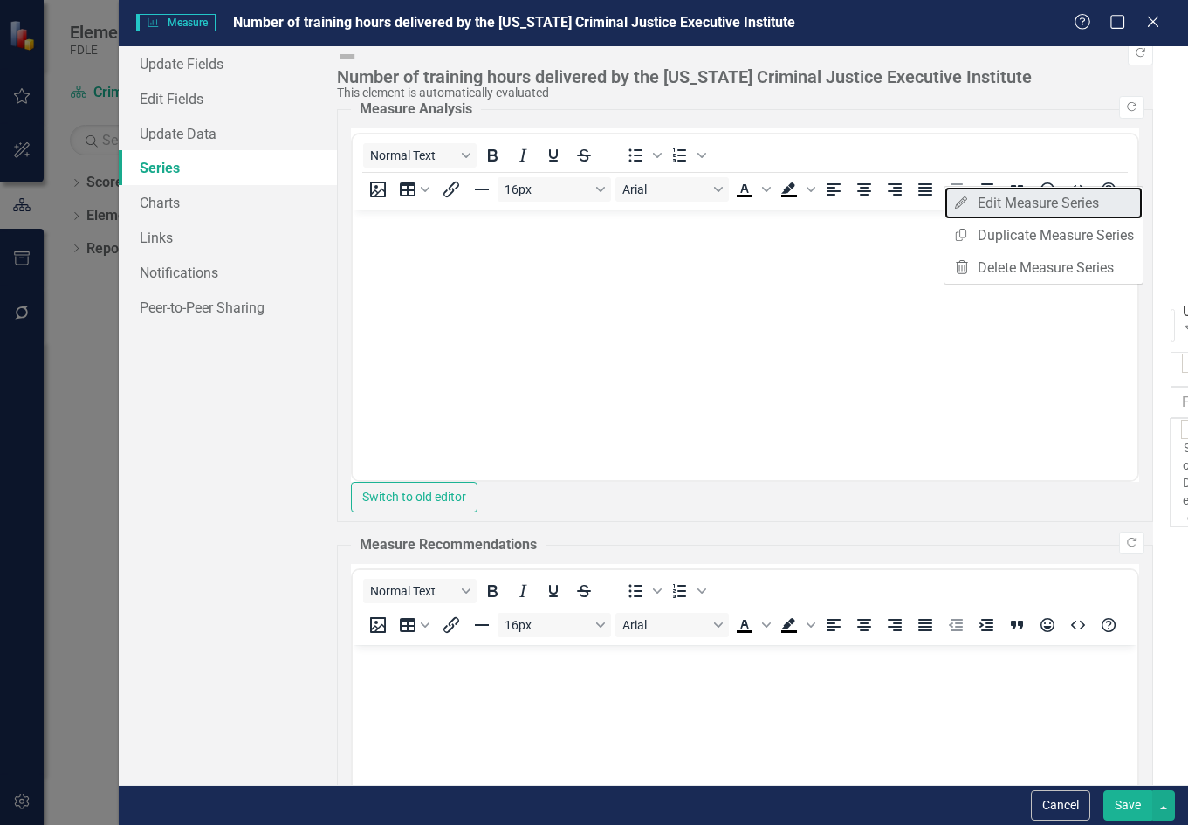
click at [1072, 210] on link "Edit Edit Measure Series" at bounding box center [1044, 203] width 198 height 32
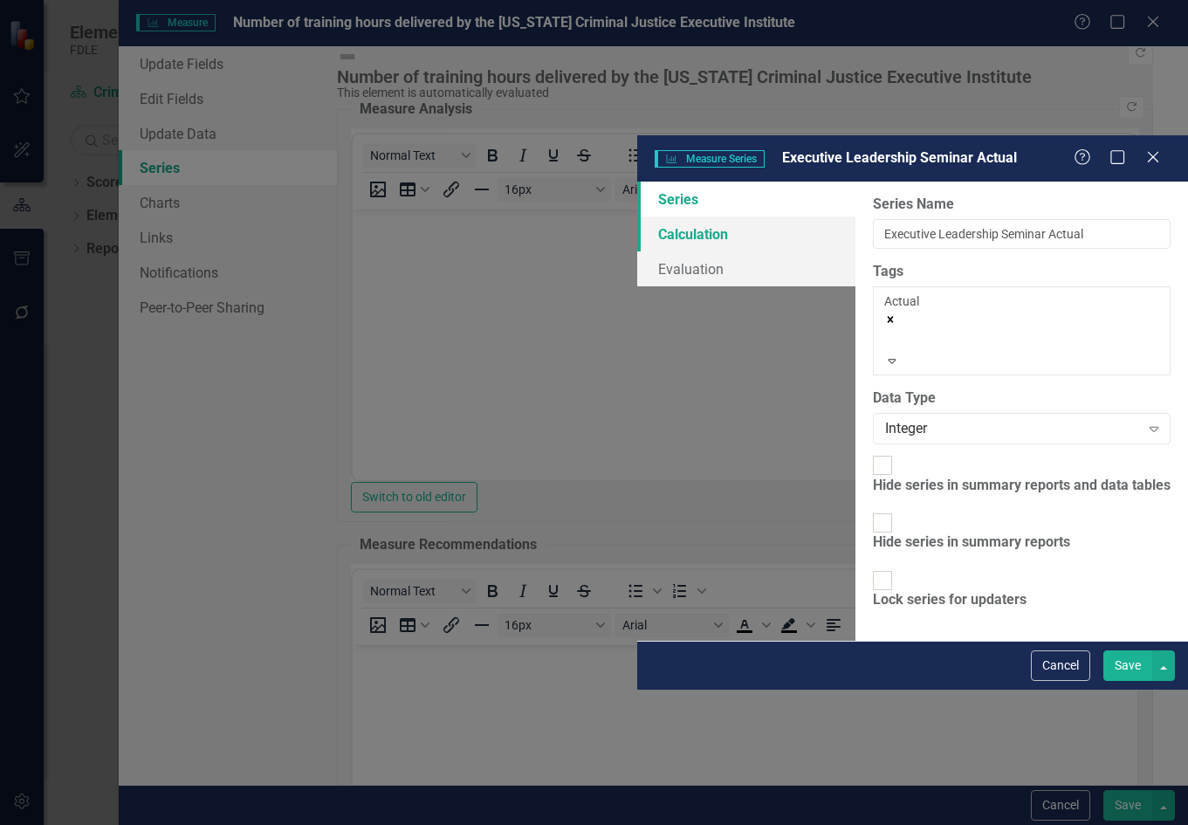
click at [637, 216] on link "Calculation" at bounding box center [746, 233] width 218 height 35
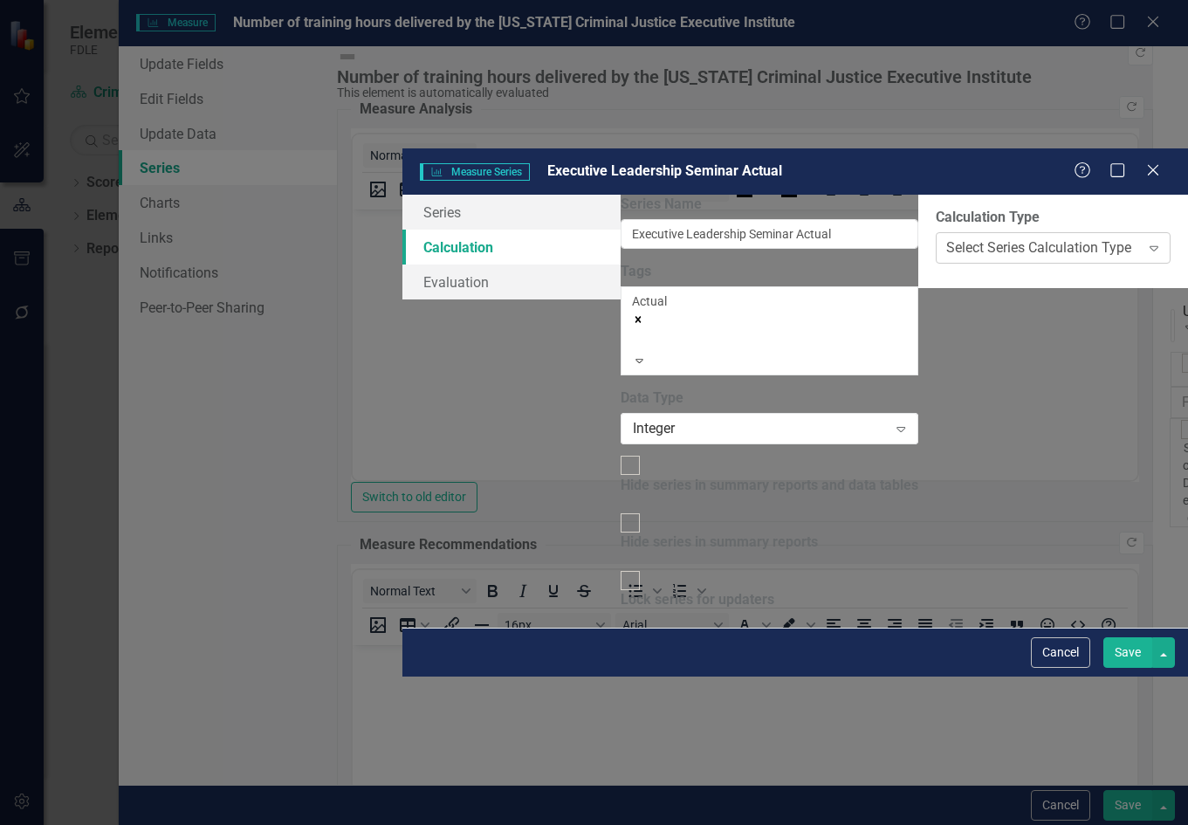
click at [946, 238] on div "Select Series Calculation Type" at bounding box center [1038, 248] width 185 height 20
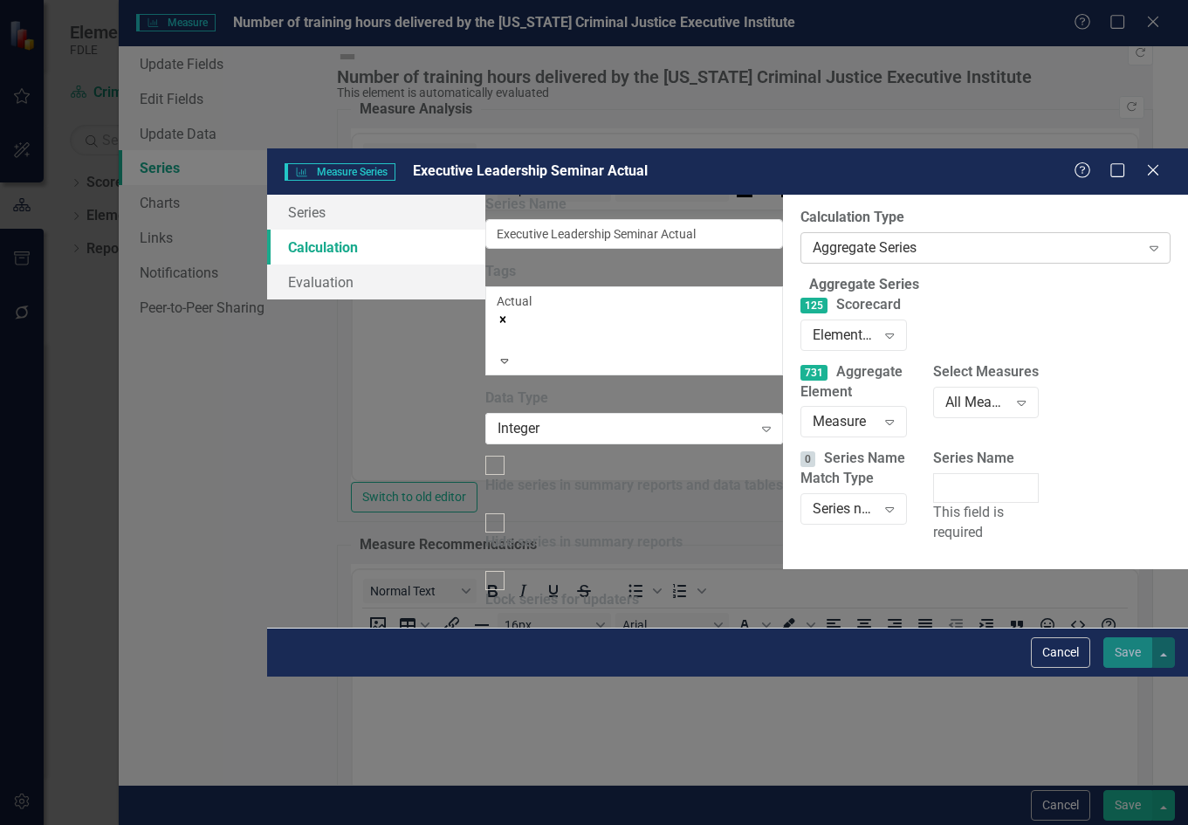
click at [813, 238] on div "Aggregate Series" at bounding box center [976, 248] width 326 height 20
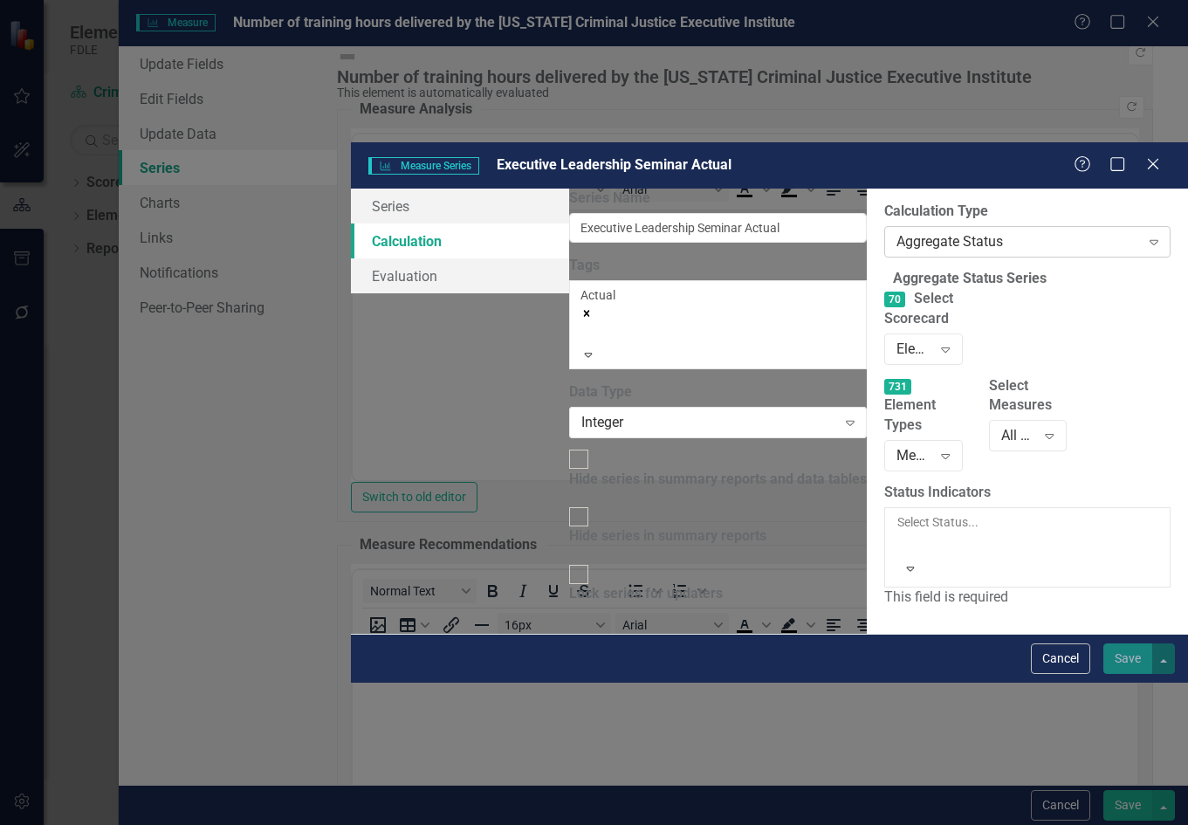
click at [897, 232] on div "Aggregate Status" at bounding box center [1018, 242] width 243 height 20
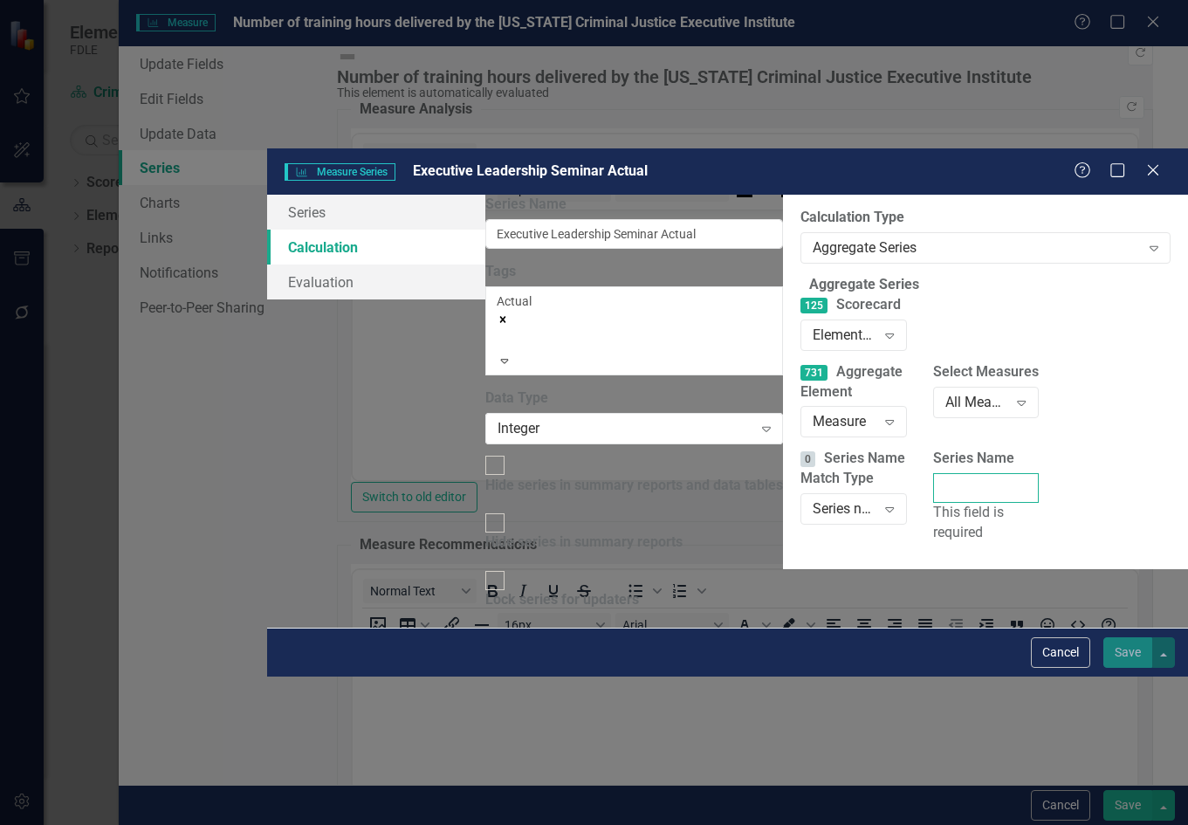
click at [933, 473] on input "Series Name" at bounding box center [986, 488] width 106 height 30
type input "a"
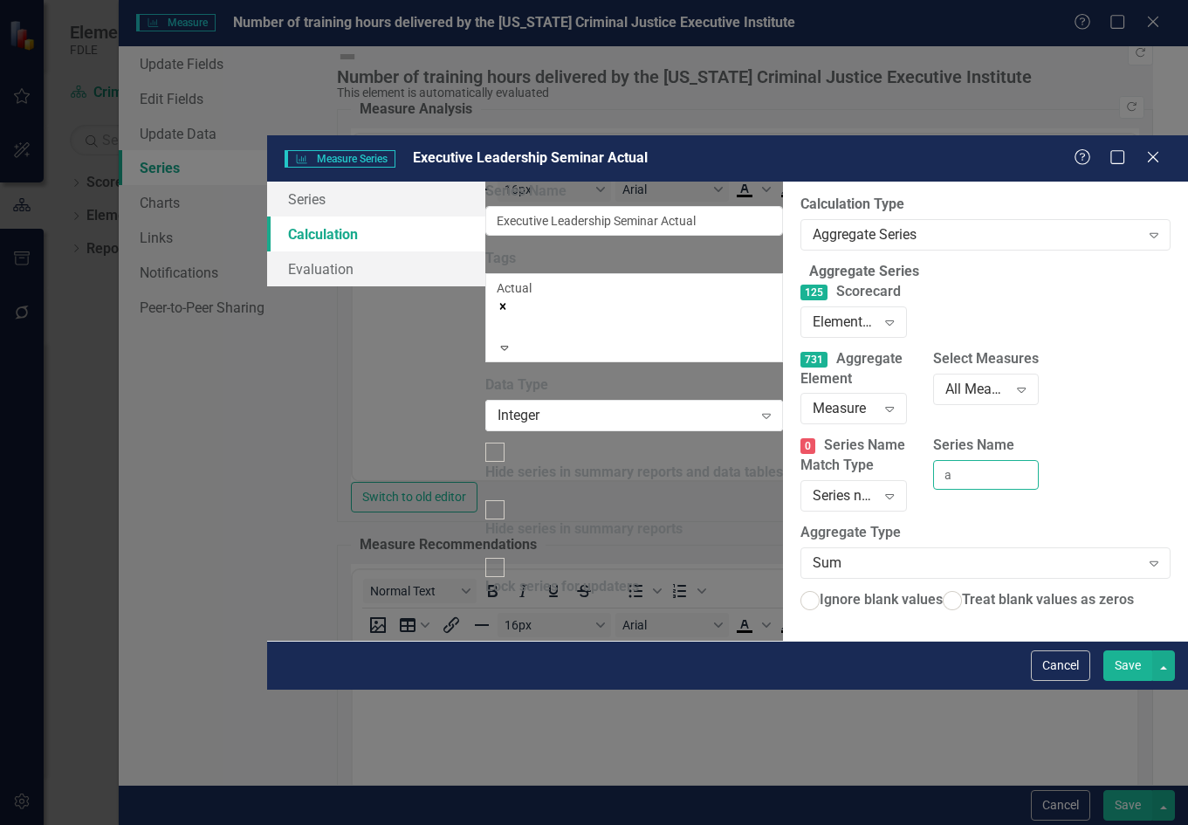
radio input "true"
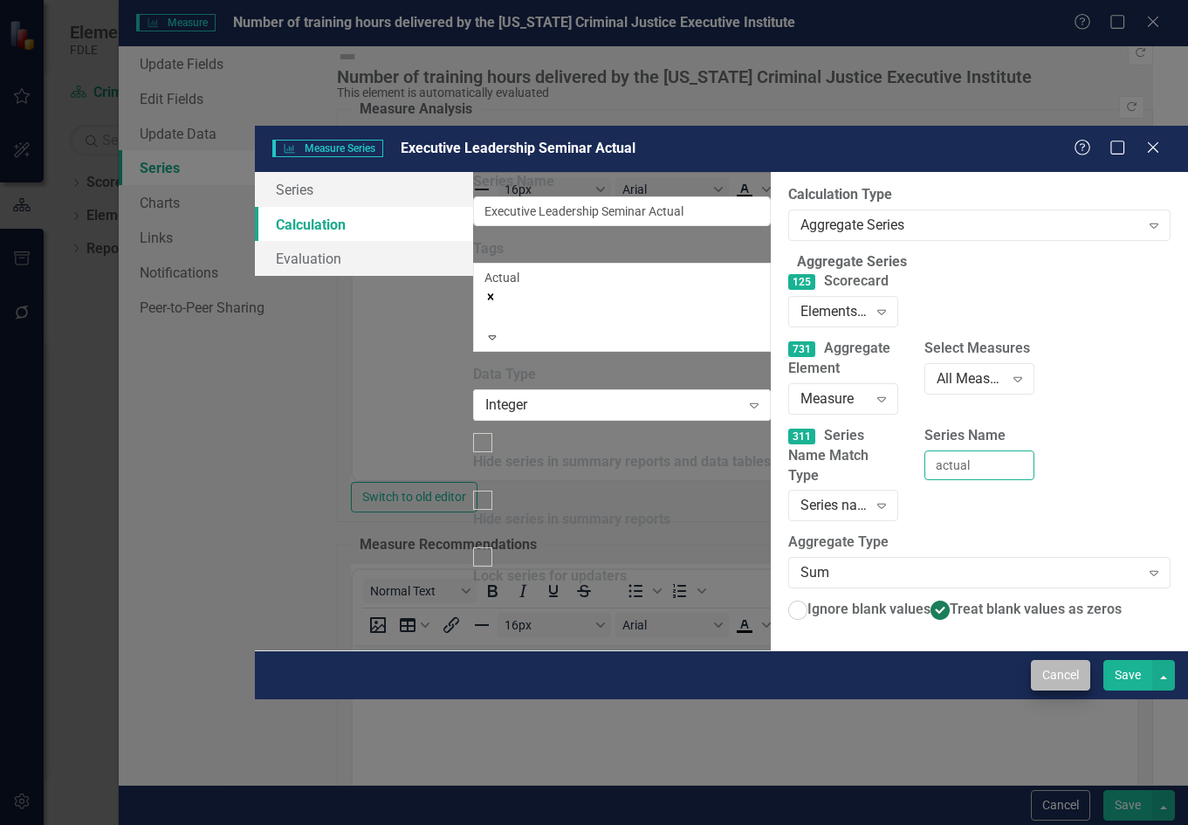
type input "actual"
click at [1062, 691] on button "Cancel" at bounding box center [1060, 675] width 59 height 31
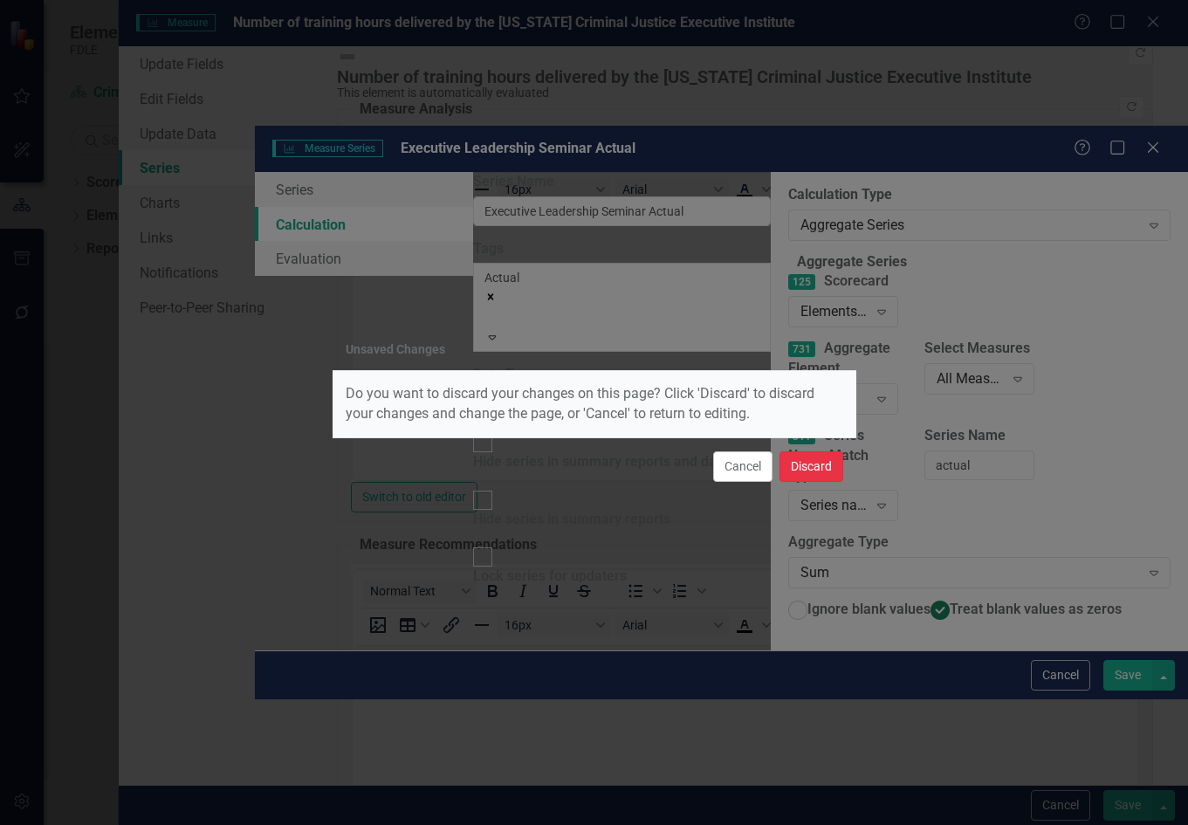
click at [809, 469] on button "Discard" at bounding box center [812, 466] width 64 height 31
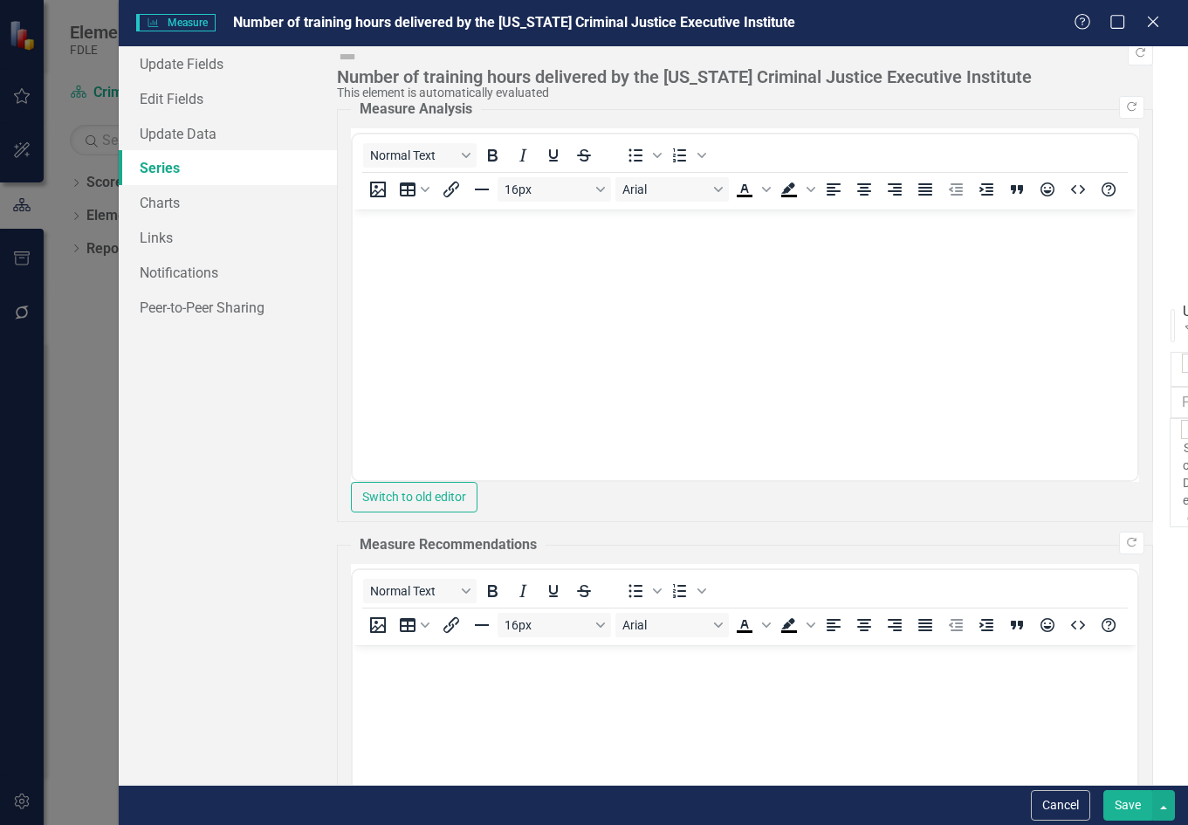
click at [1062, 485] on link "Edit Edit Measure Series" at bounding box center [1044, 478] width 198 height 32
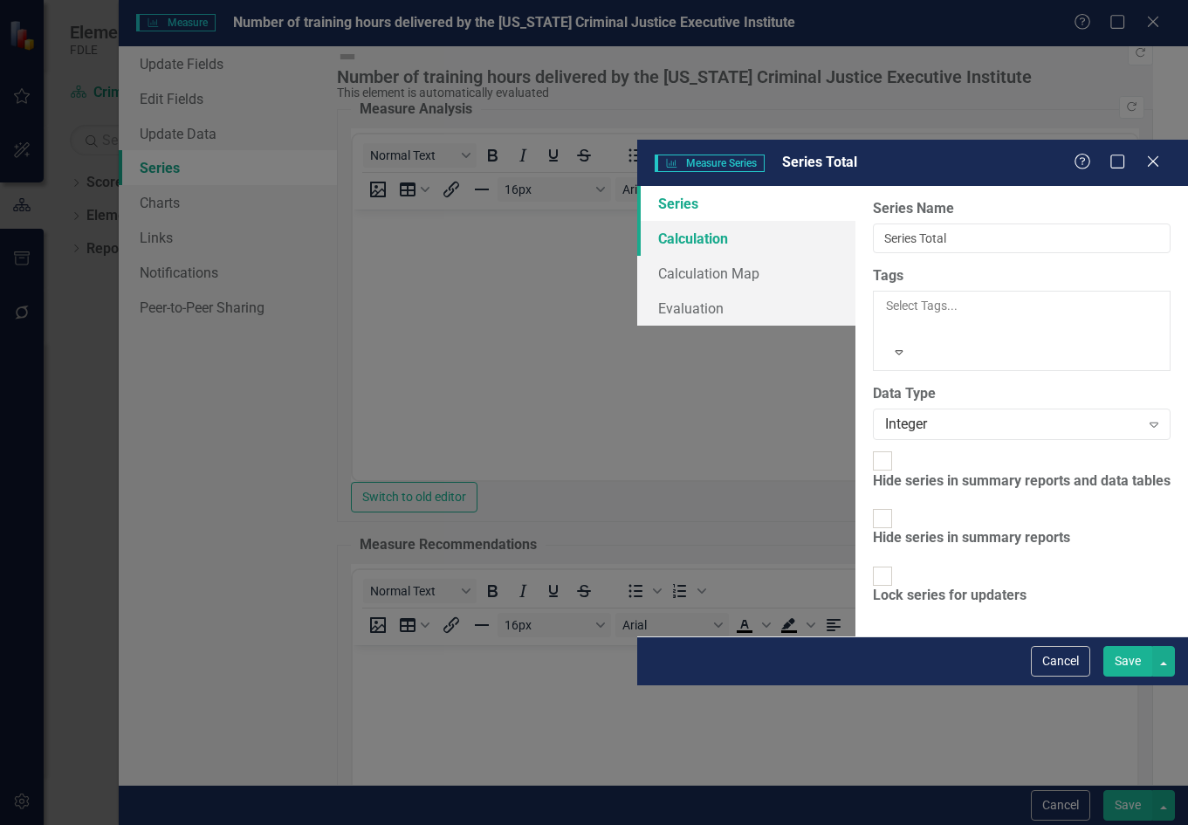
click at [637, 221] on link "Calculation" at bounding box center [746, 238] width 218 height 35
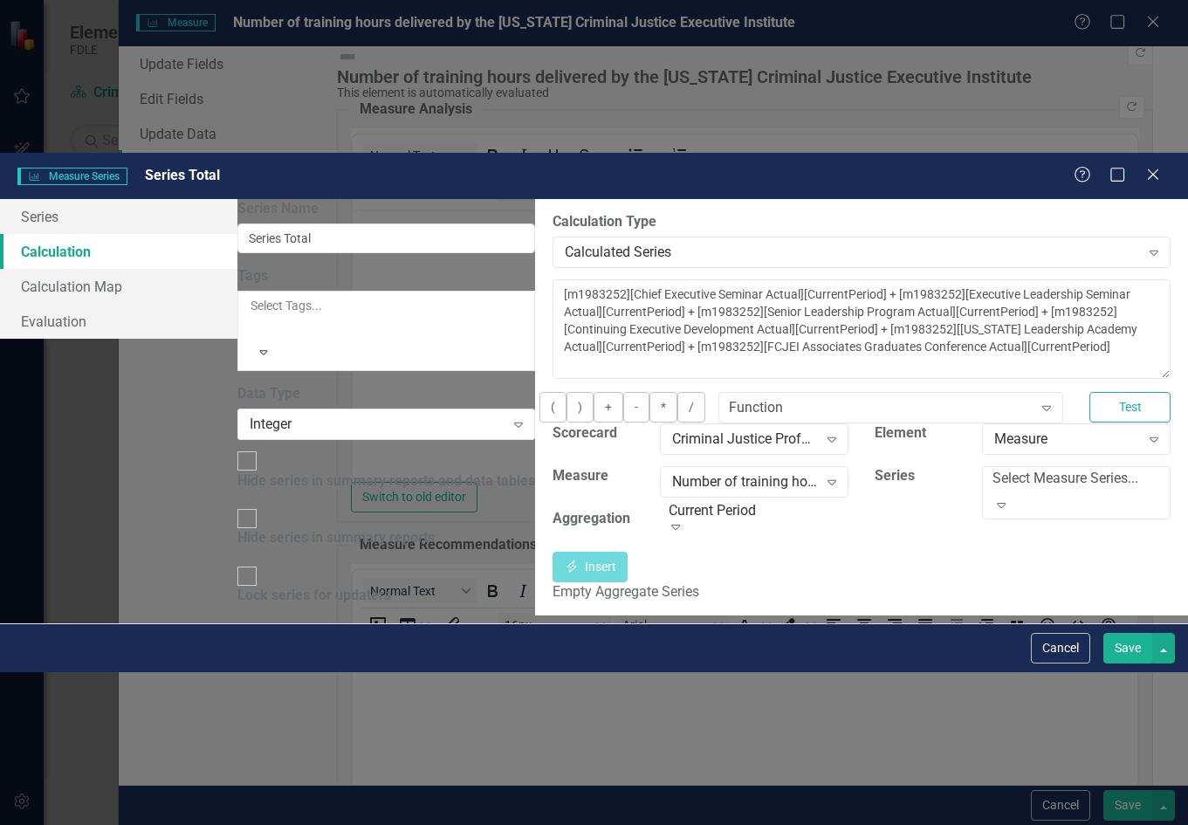
click at [553, 582] on div "Empty Aggregate Series" at bounding box center [862, 592] width 618 height 20
click at [565, 243] on div "Calculated Series" at bounding box center [852, 253] width 574 height 20
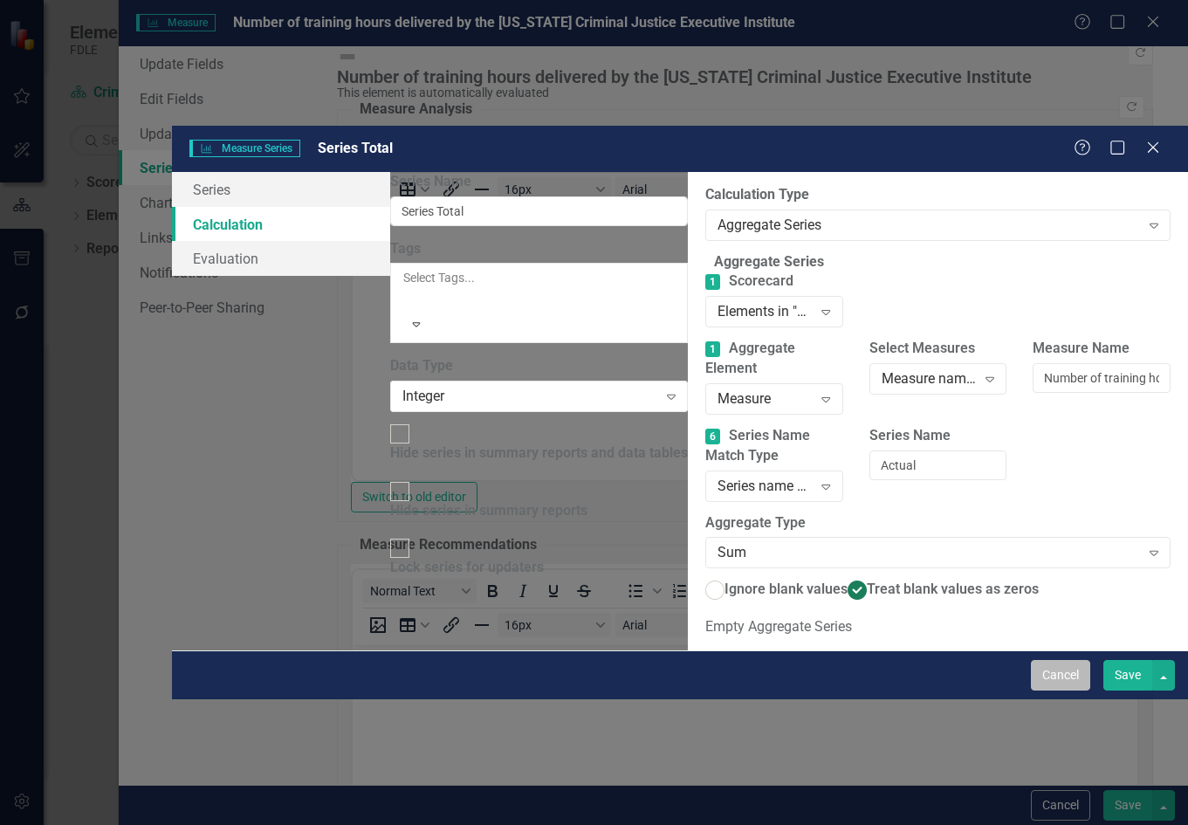
click at [1067, 691] on button "Cancel" at bounding box center [1060, 675] width 59 height 31
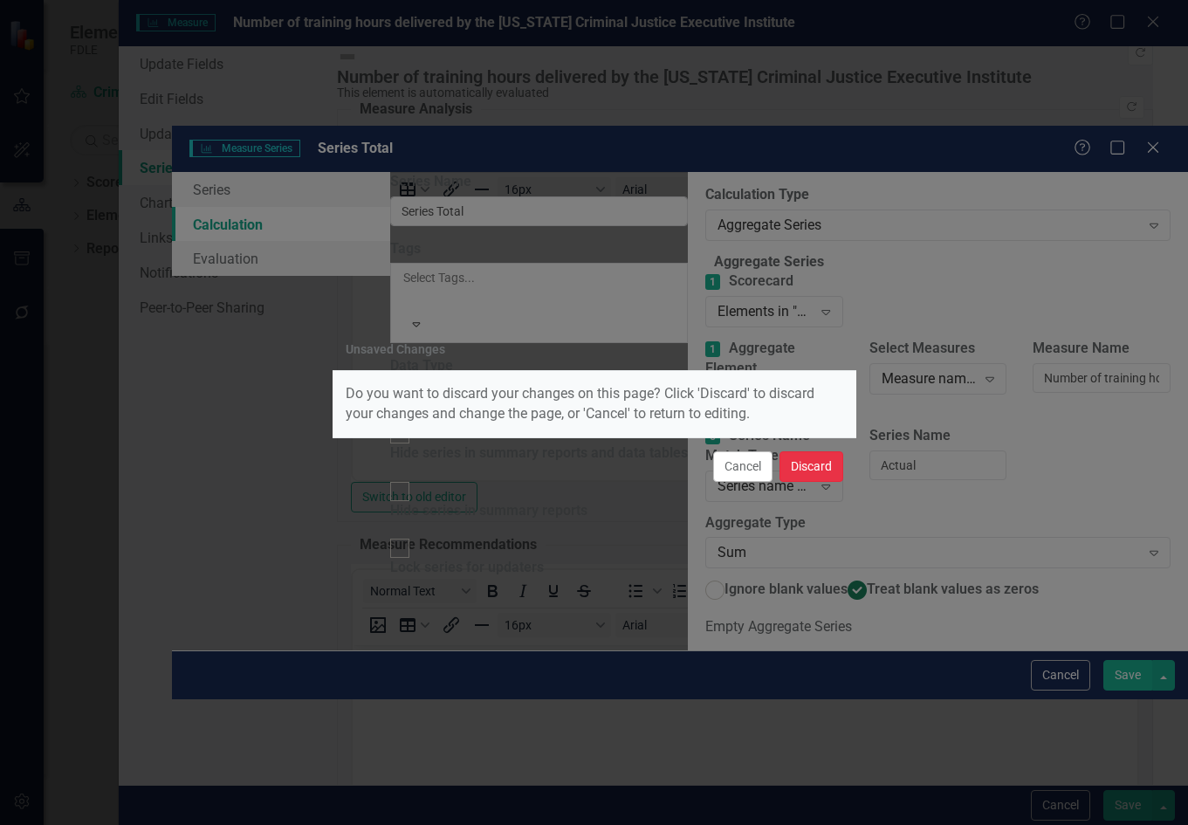
click at [817, 456] on button "Discard" at bounding box center [812, 466] width 64 height 31
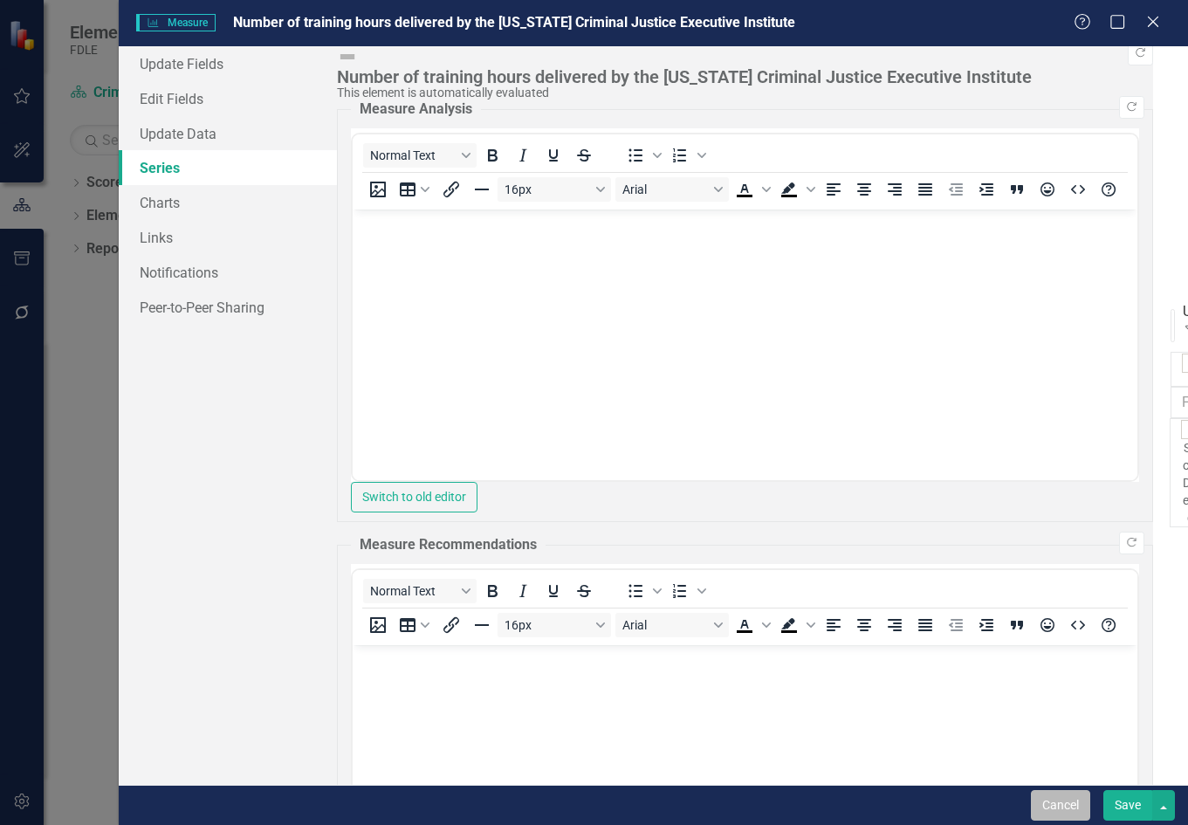
click at [1048, 799] on button "Cancel" at bounding box center [1060, 805] width 59 height 31
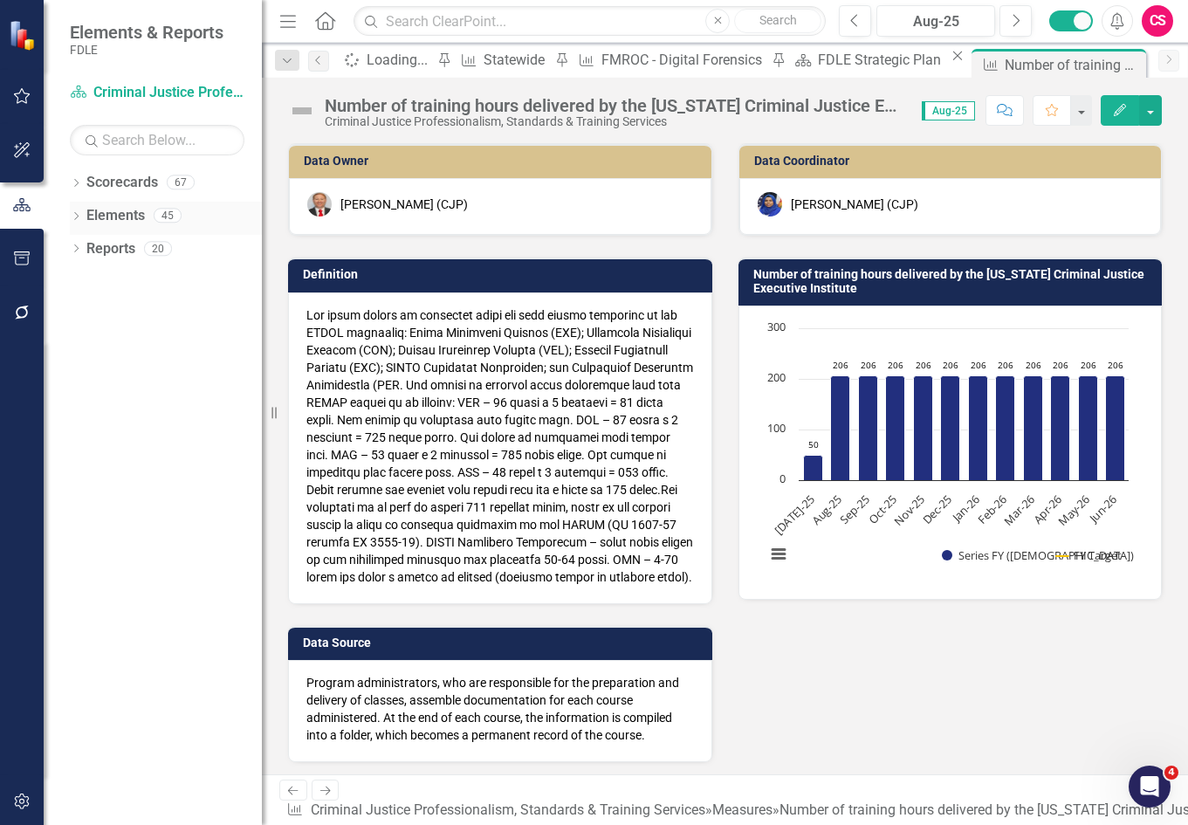
click at [73, 219] on icon "Dropdown" at bounding box center [76, 218] width 12 height 10
click at [85, 313] on icon at bounding box center [78, 313] width 14 height 12
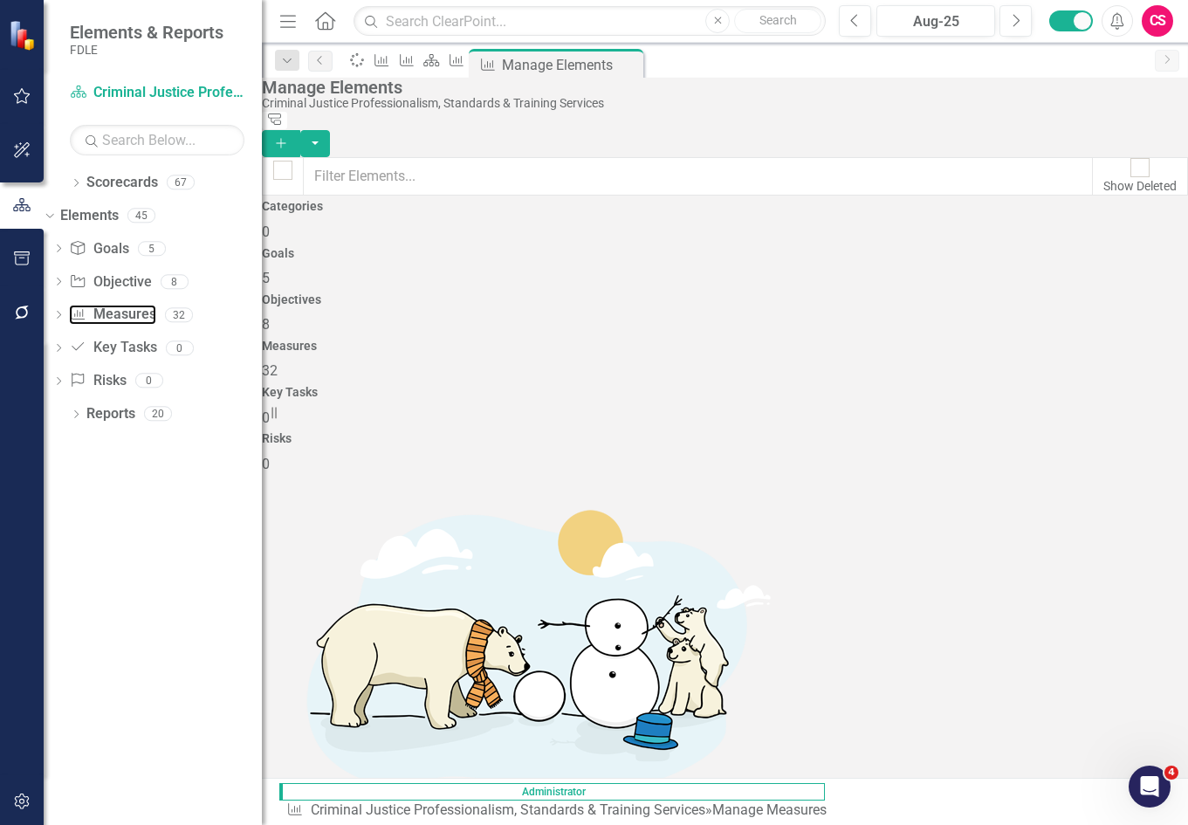
scroll to position [1282, 0]
click at [636, 65] on icon "Close" at bounding box center [626, 65] width 17 height 14
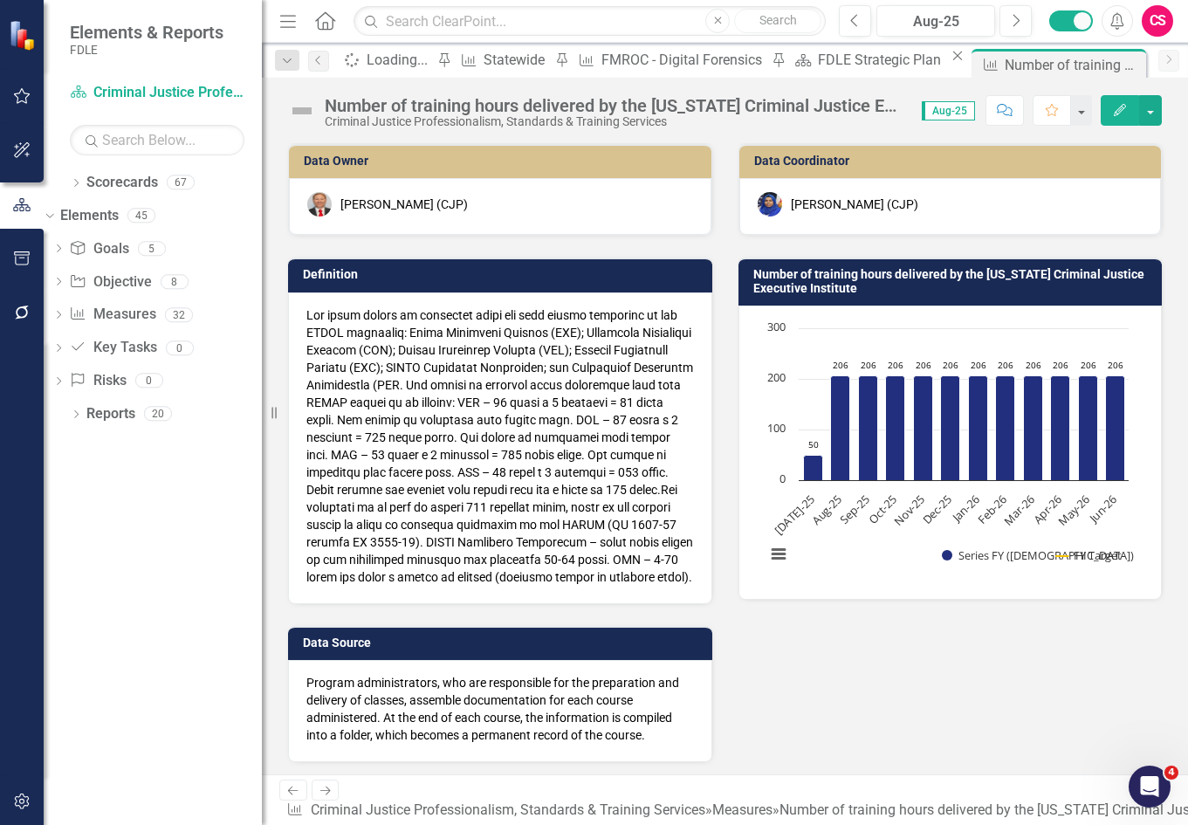
click at [1118, 109] on icon "button" at bounding box center [1120, 110] width 12 height 12
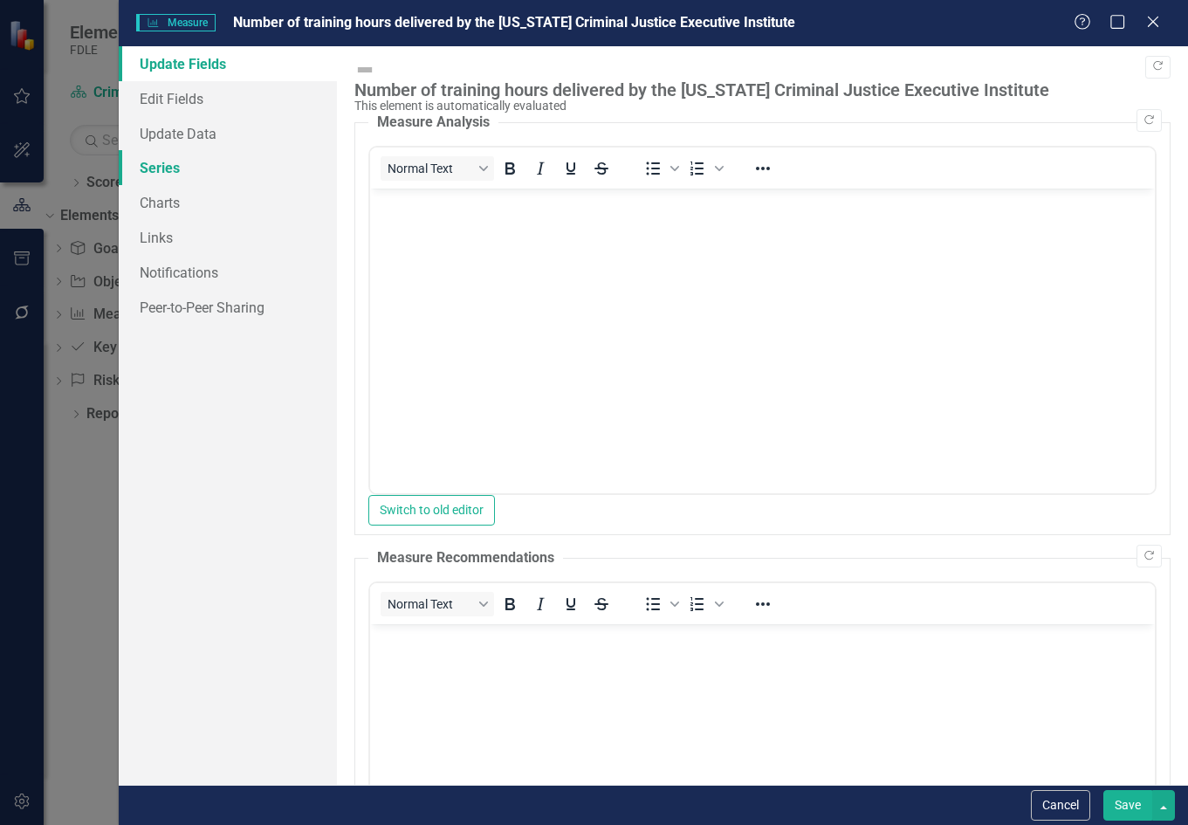
click at [203, 168] on link "Series" at bounding box center [228, 167] width 218 height 35
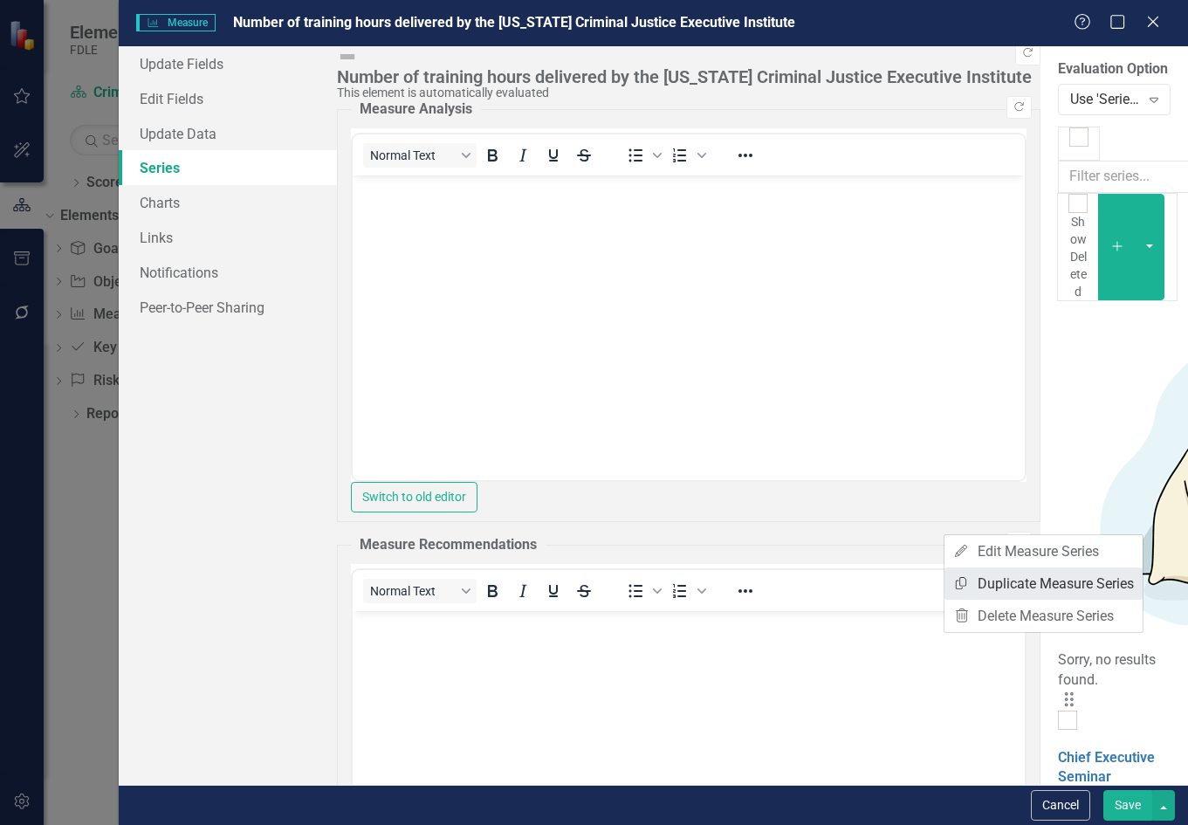
click at [1083, 584] on link "Copy Duplicate Measure Series" at bounding box center [1044, 583] width 198 height 32
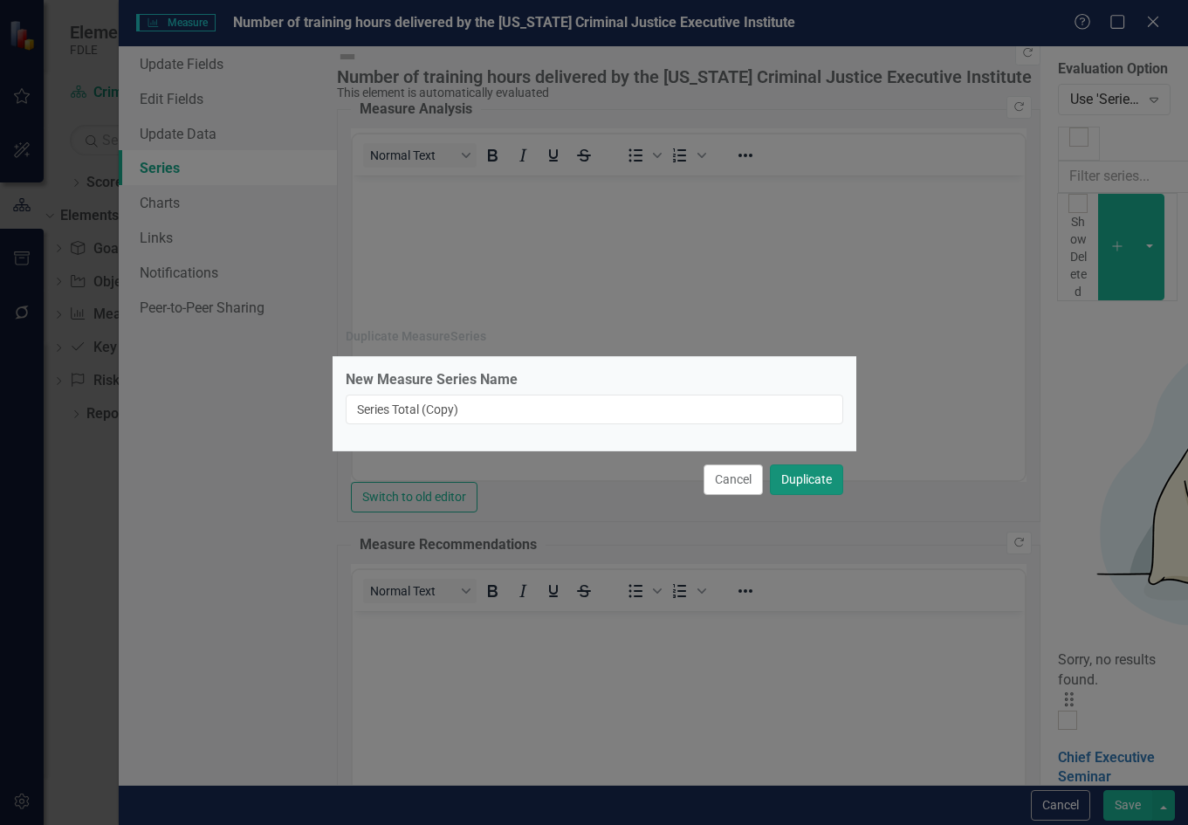
click at [797, 484] on button "Duplicate" at bounding box center [806, 479] width 73 height 31
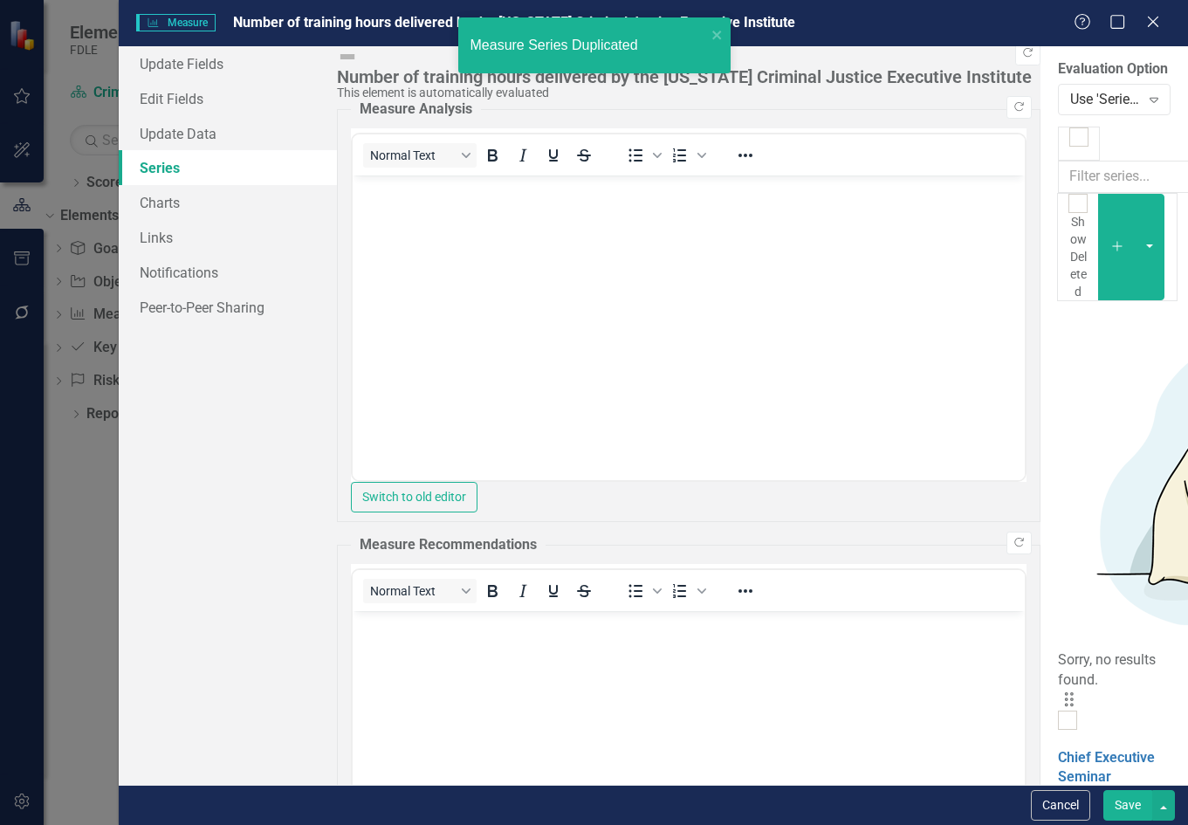
scroll to position [390, 0]
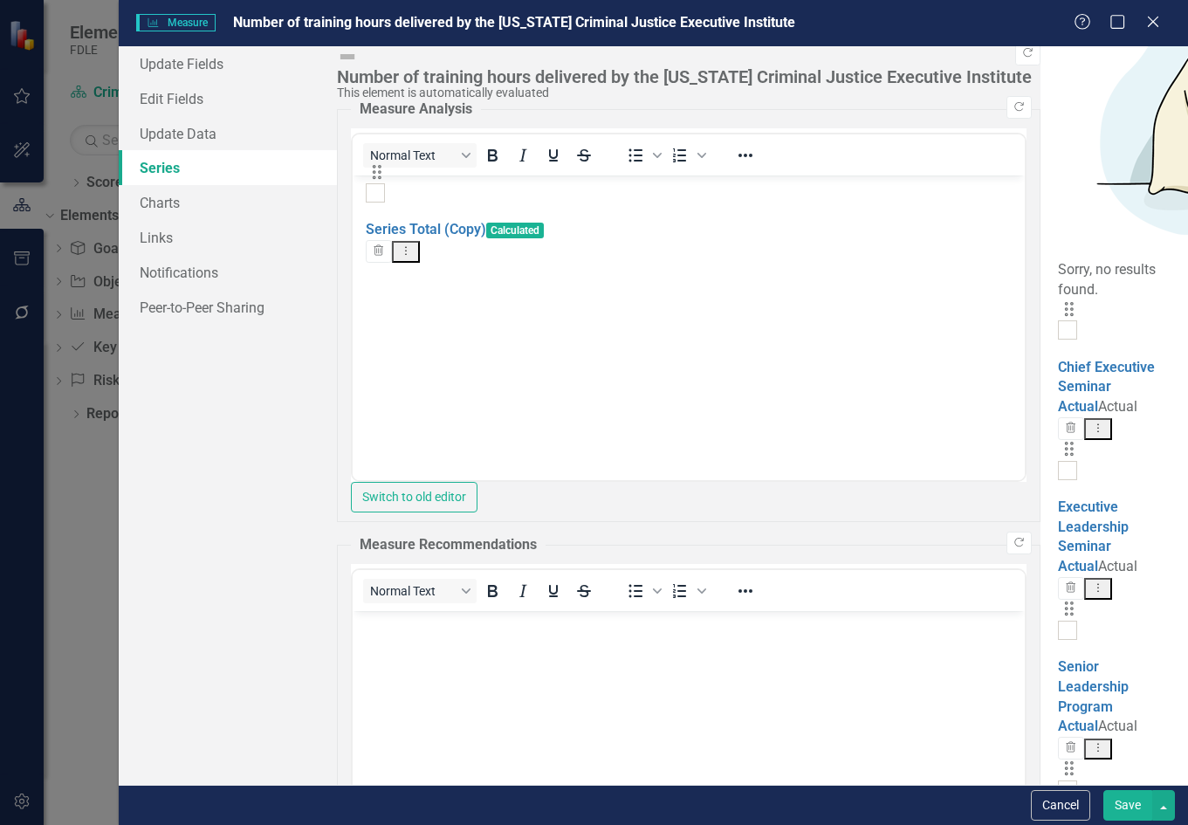
drag, startPoint x: 374, startPoint y: 732, endPoint x: 384, endPoint y: 186, distance: 546.6
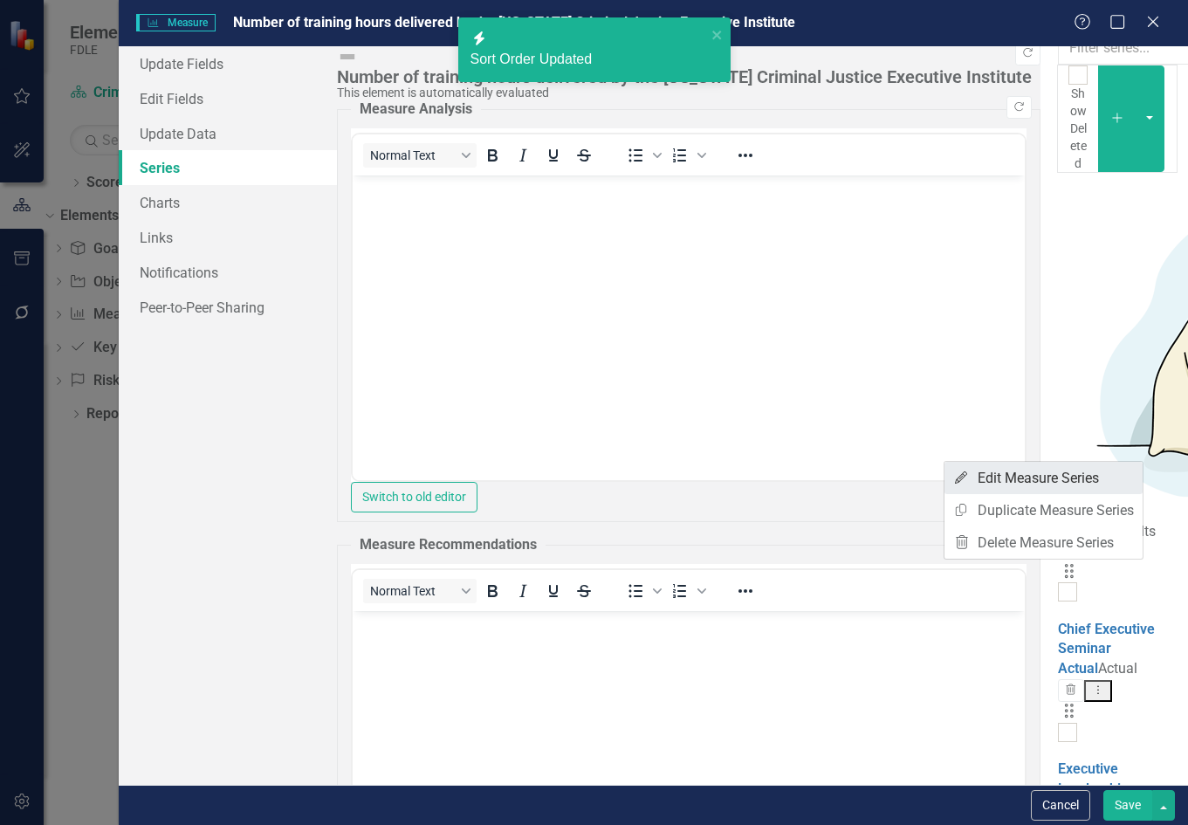
click at [1068, 479] on link "Edit Edit Measure Series" at bounding box center [1044, 478] width 198 height 32
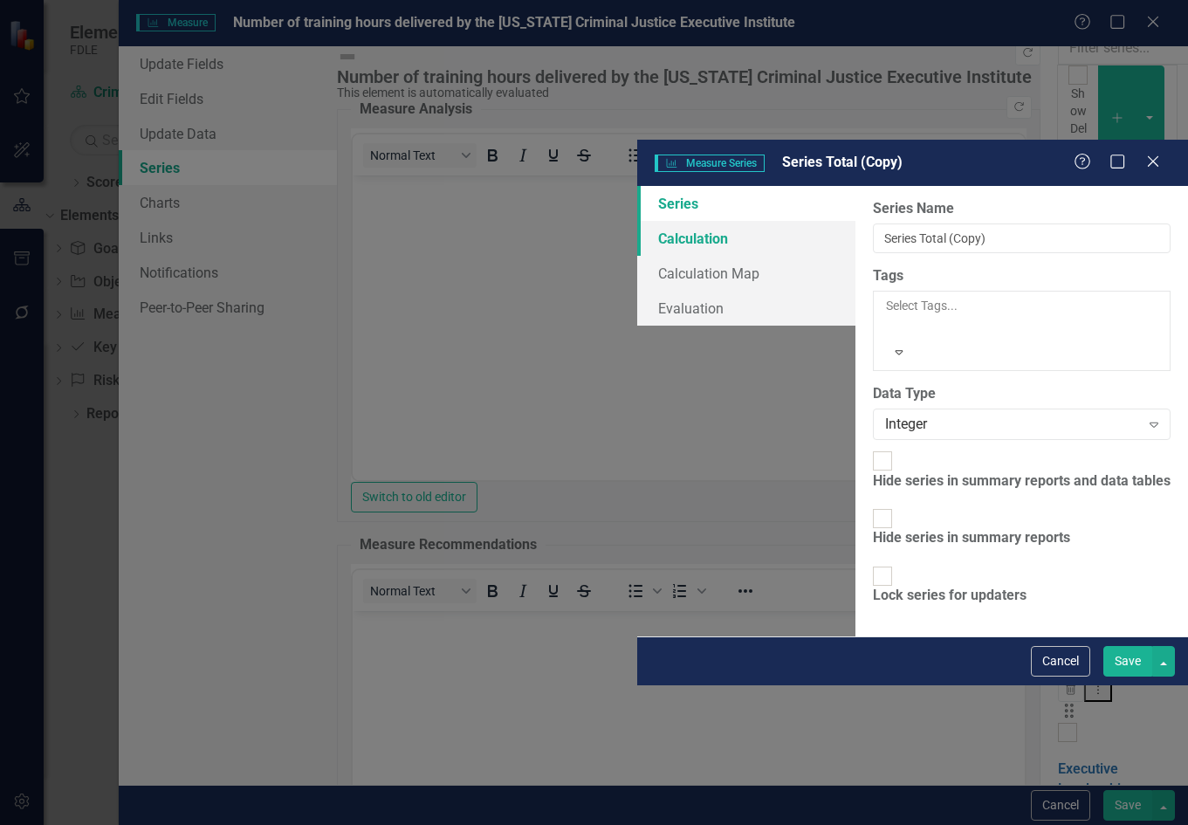
click at [637, 221] on link "Calculation" at bounding box center [746, 238] width 218 height 35
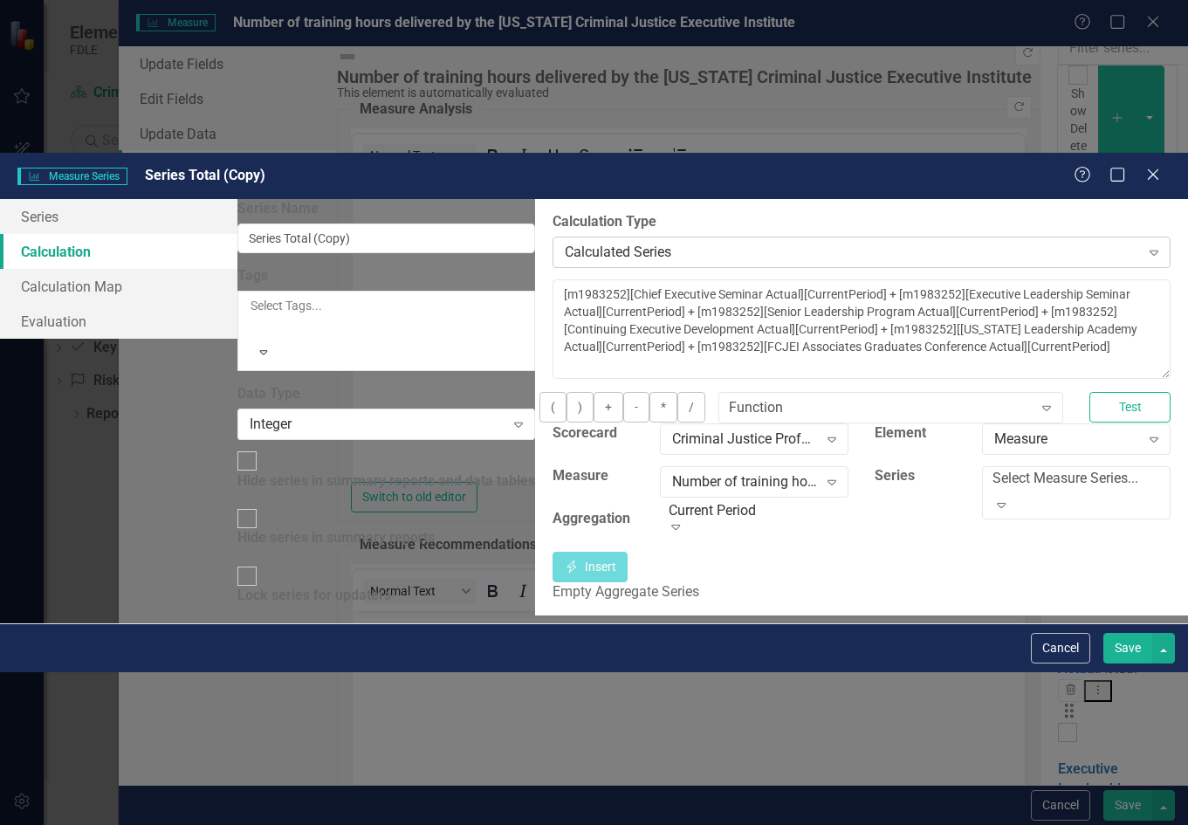
click at [565, 243] on div "Calculated Series" at bounding box center [852, 253] width 574 height 20
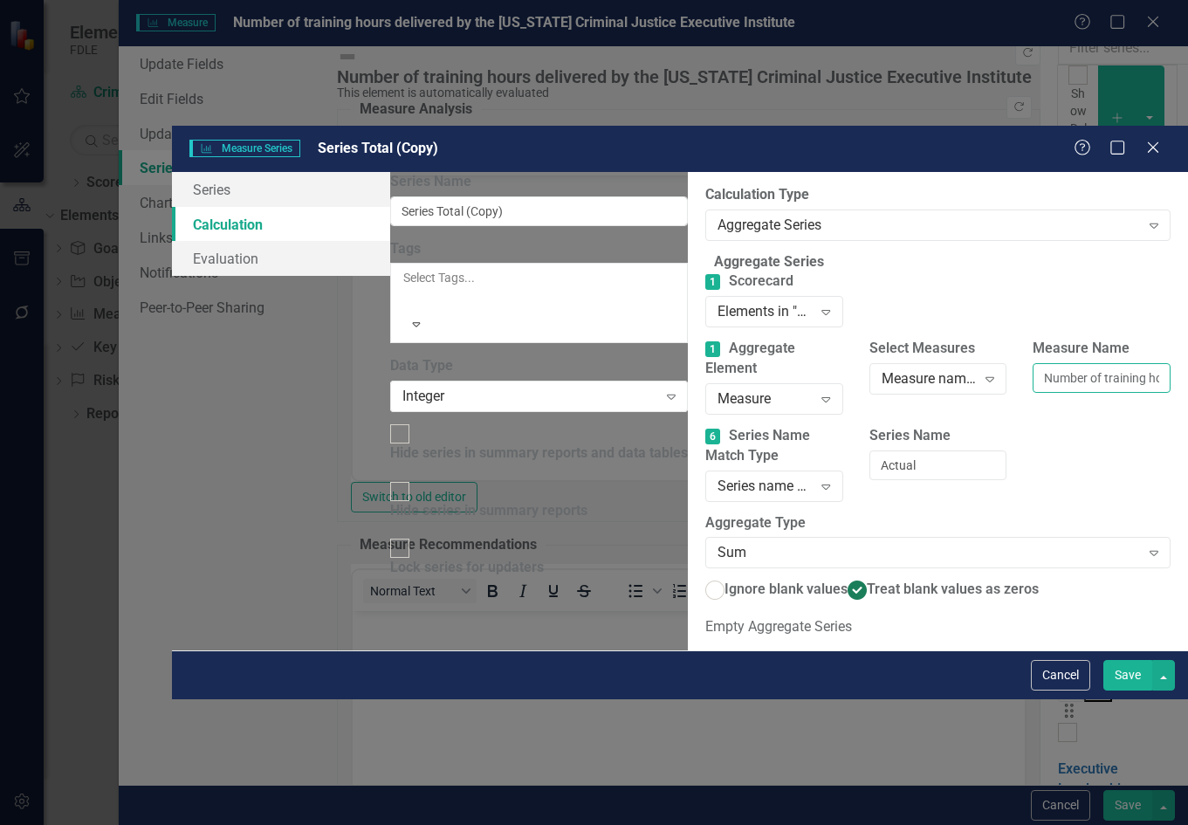
click at [1033, 363] on input "Number of training hours delivered by the [US_STATE] Criminal Justice Executive…" at bounding box center [1102, 378] width 138 height 30
click at [718, 476] on div "Series name contains..." at bounding box center [765, 486] width 94 height 20
click at [754, 513] on label "Aggregate Type" at bounding box center [937, 523] width 465 height 20
click at [1057, 691] on button "Cancel" at bounding box center [1060, 675] width 59 height 31
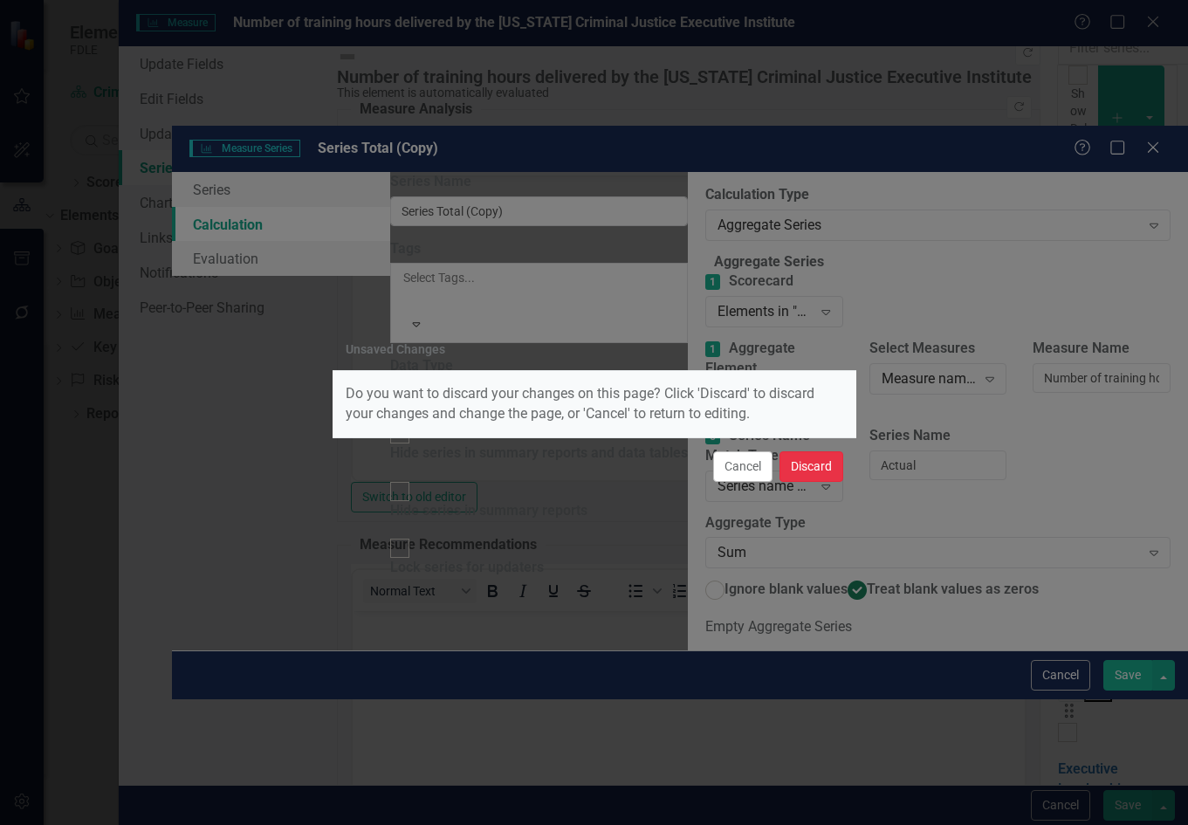
click at [787, 470] on button "Discard" at bounding box center [812, 466] width 64 height 31
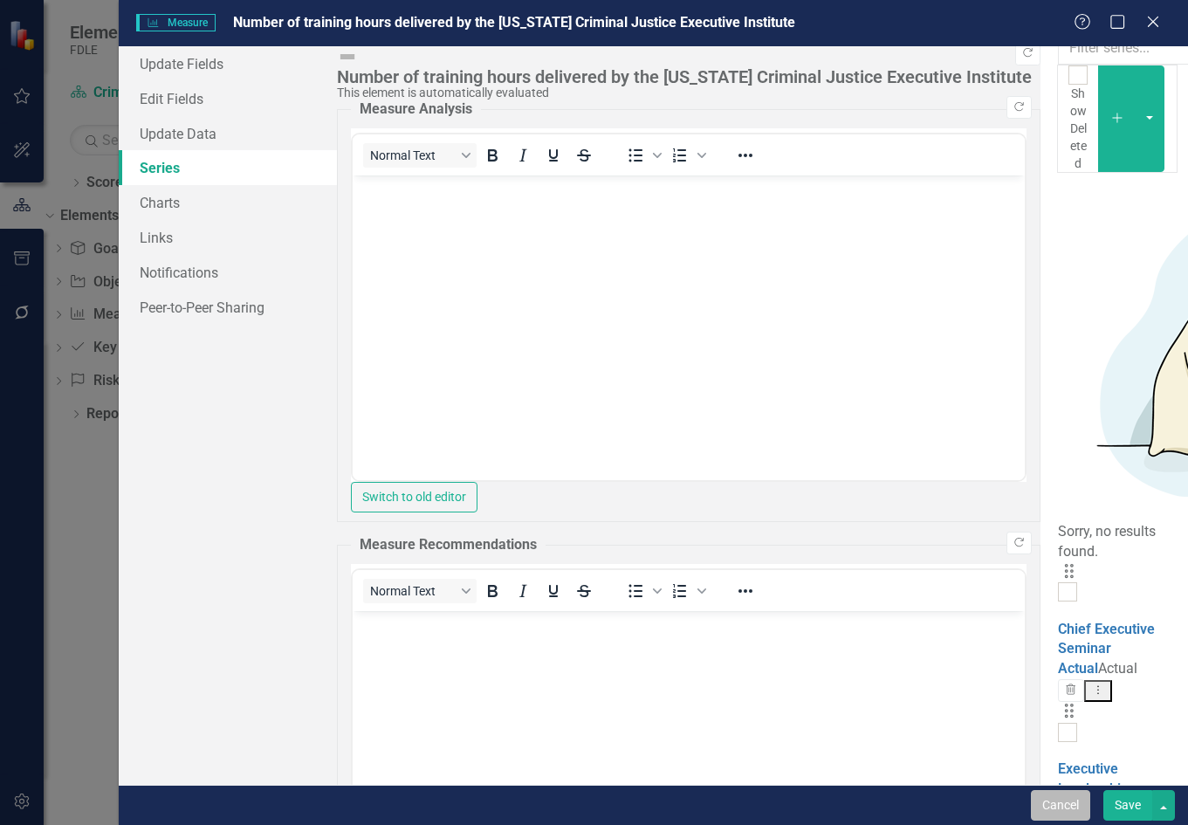
click at [1044, 808] on button "Cancel" at bounding box center [1060, 805] width 59 height 31
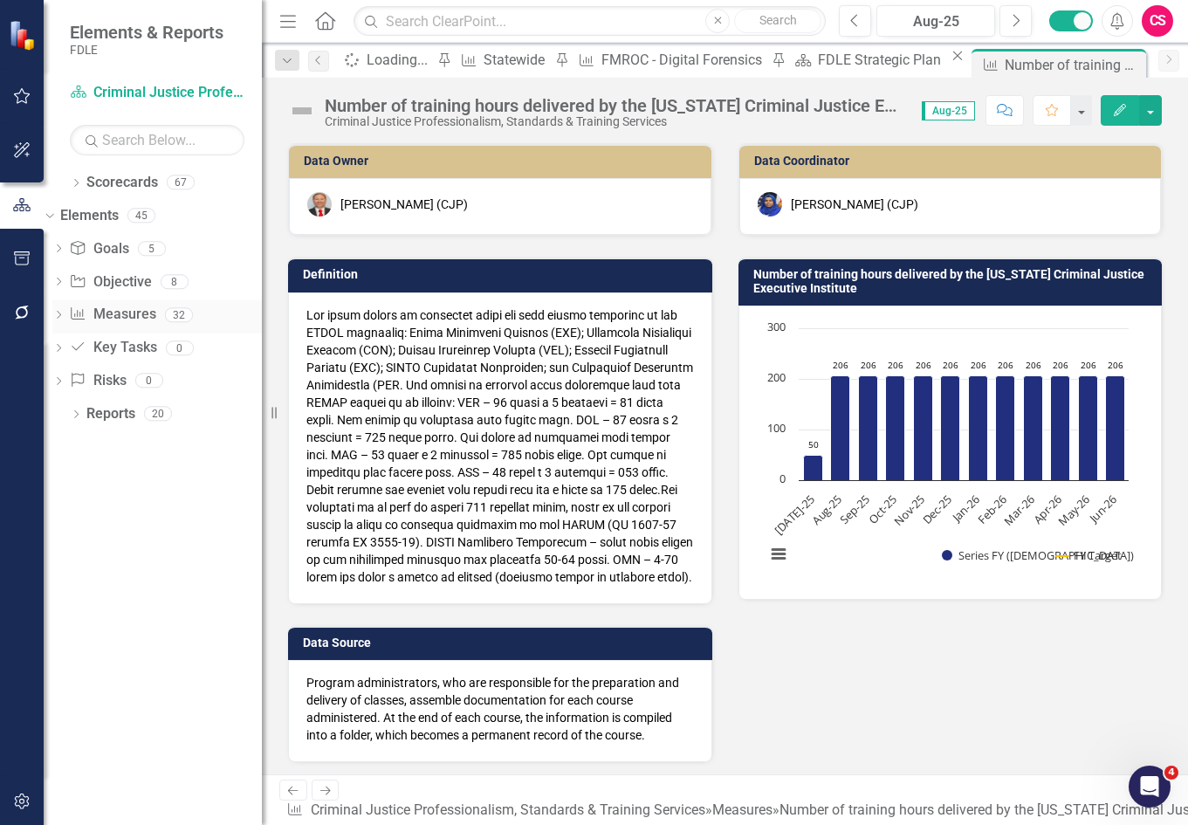
click at [65, 313] on icon "Dropdown" at bounding box center [58, 317] width 12 height 10
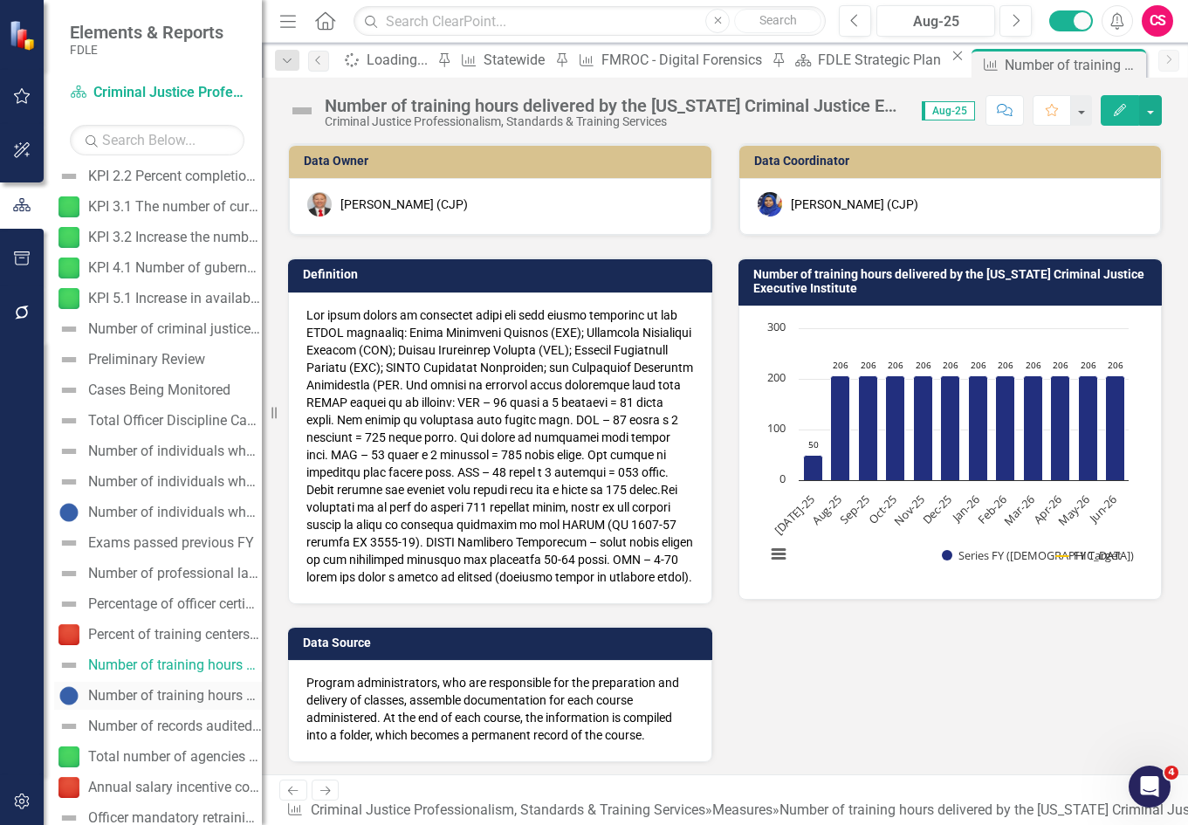
scroll to position [436, 0]
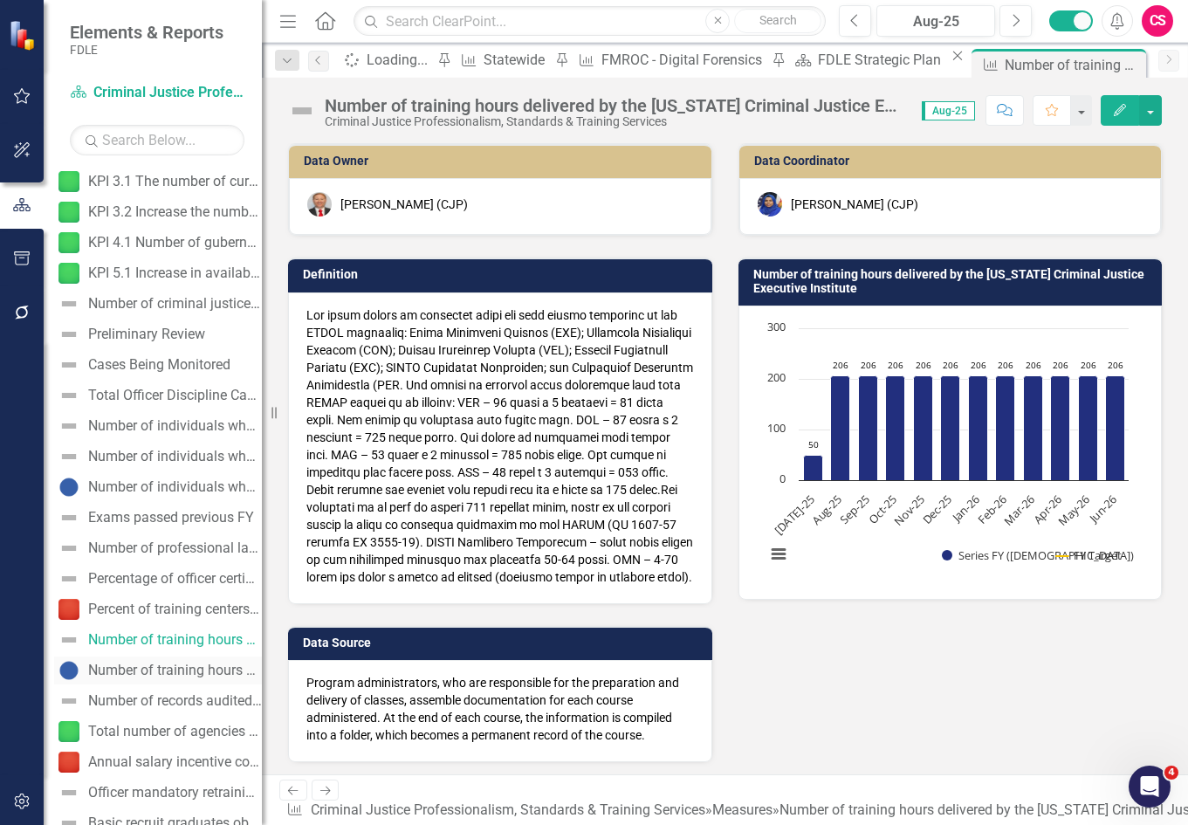
click at [190, 670] on div "Number of training hours delivered by the Bureau of Professional Development" at bounding box center [175, 671] width 174 height 16
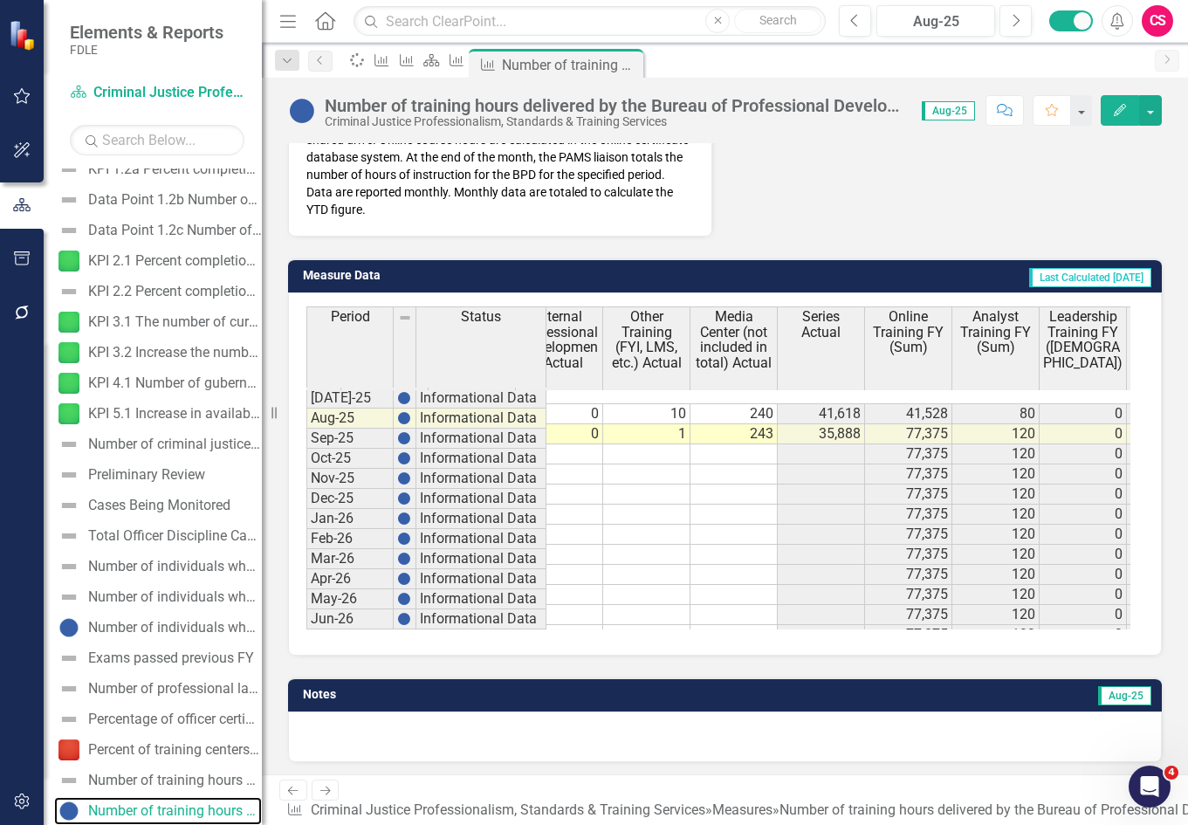
scroll to position [0, 308]
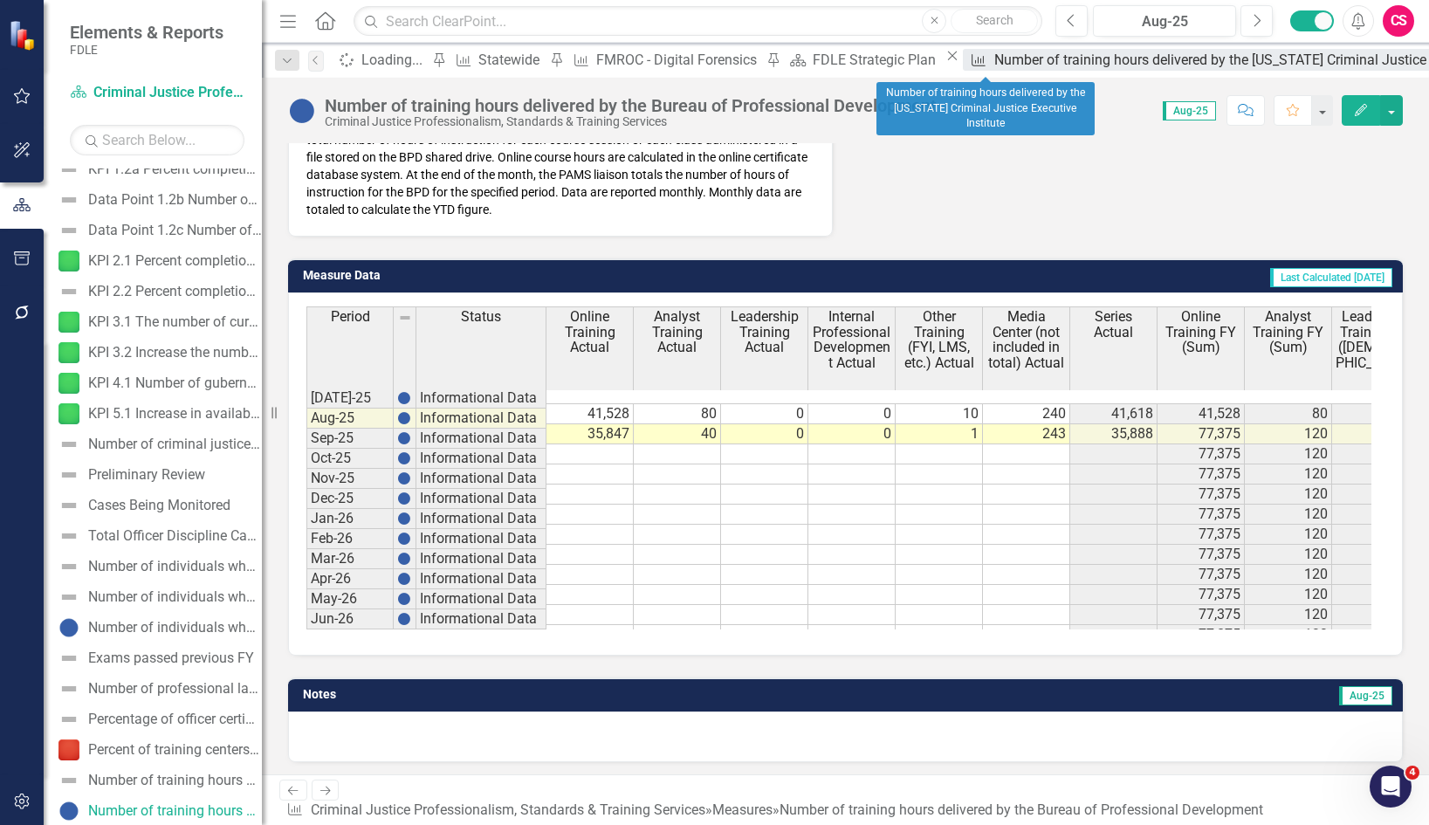
click at [994, 68] on div "Number of training hours delivered by the [US_STATE] Criminal Justice Executive…" at bounding box center [1269, 60] width 551 height 22
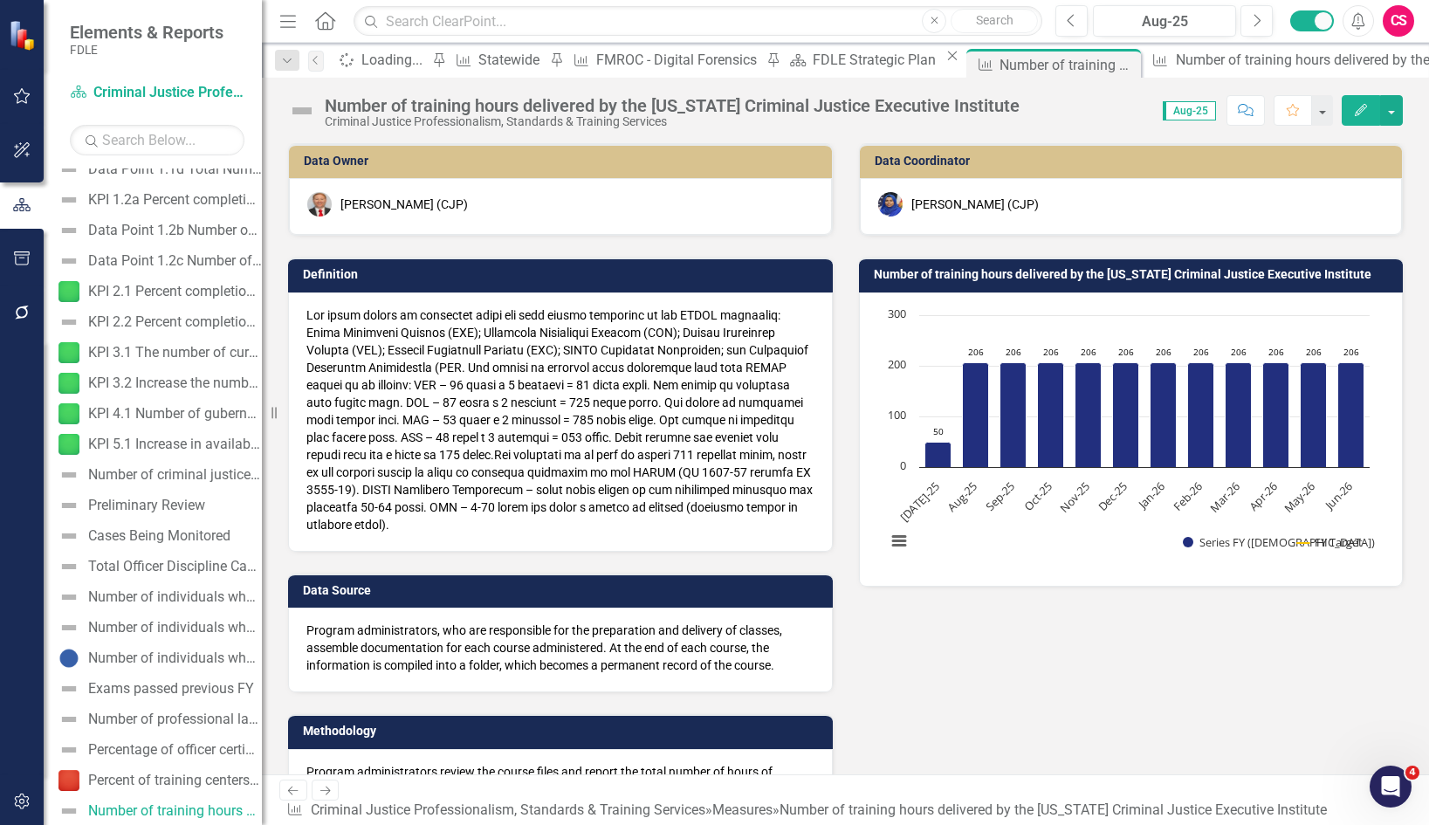
click at [1358, 116] on button "Edit" at bounding box center [1361, 110] width 38 height 31
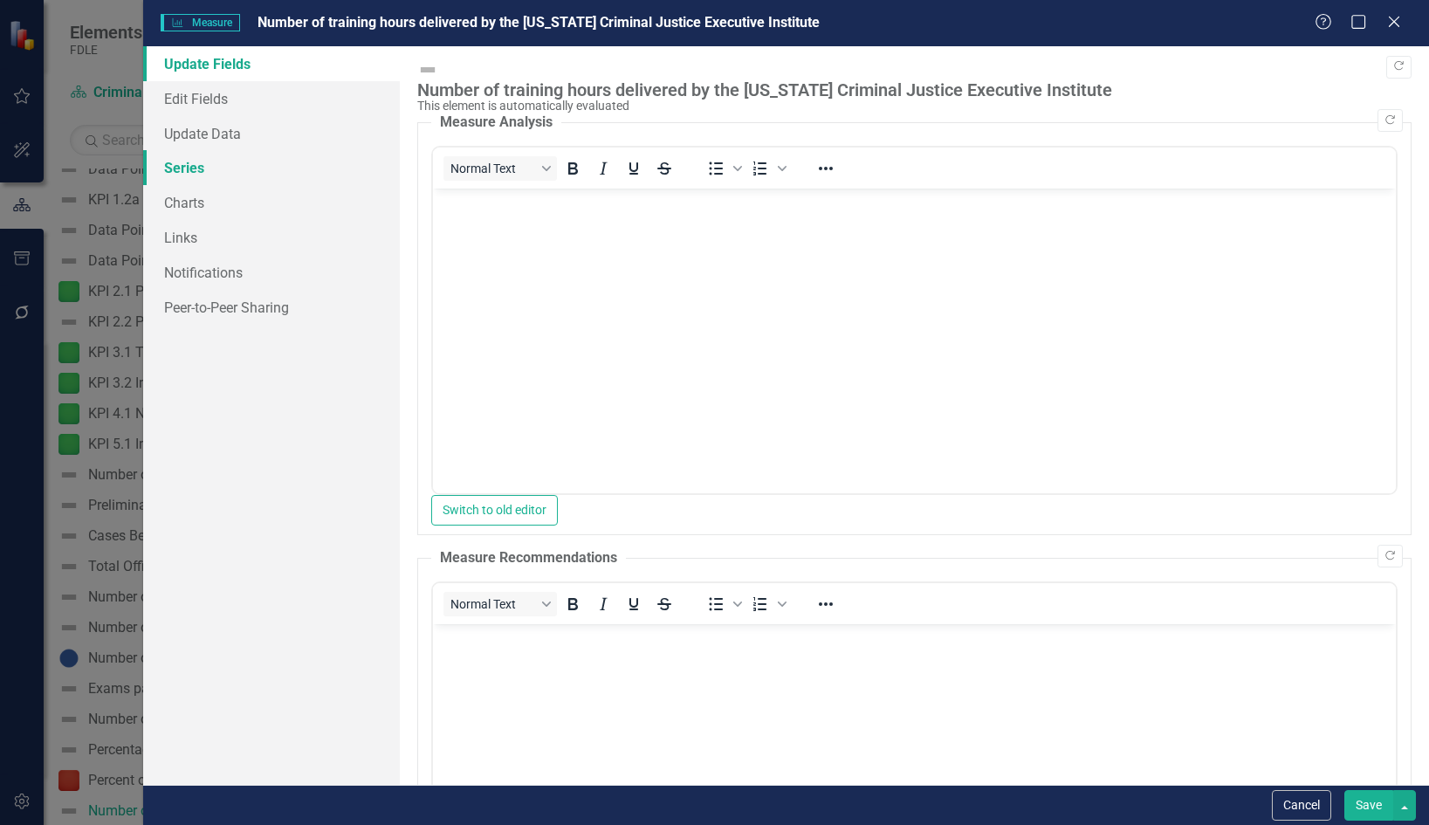
click at [203, 166] on link "Series" at bounding box center [272, 167] width 258 height 35
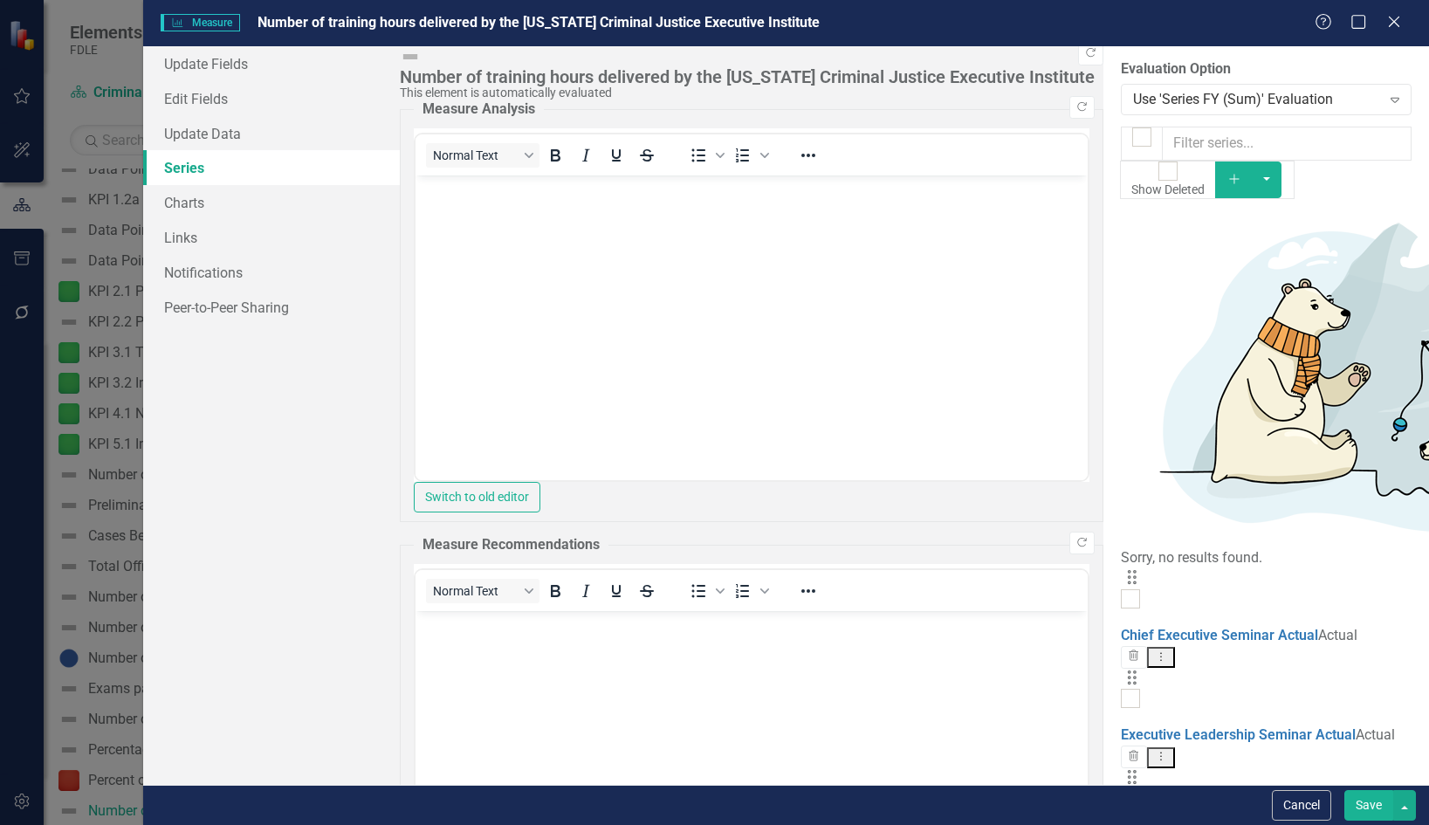
click at [1307, 608] on link "Edit Edit Measure Series" at bounding box center [1285, 606] width 198 height 32
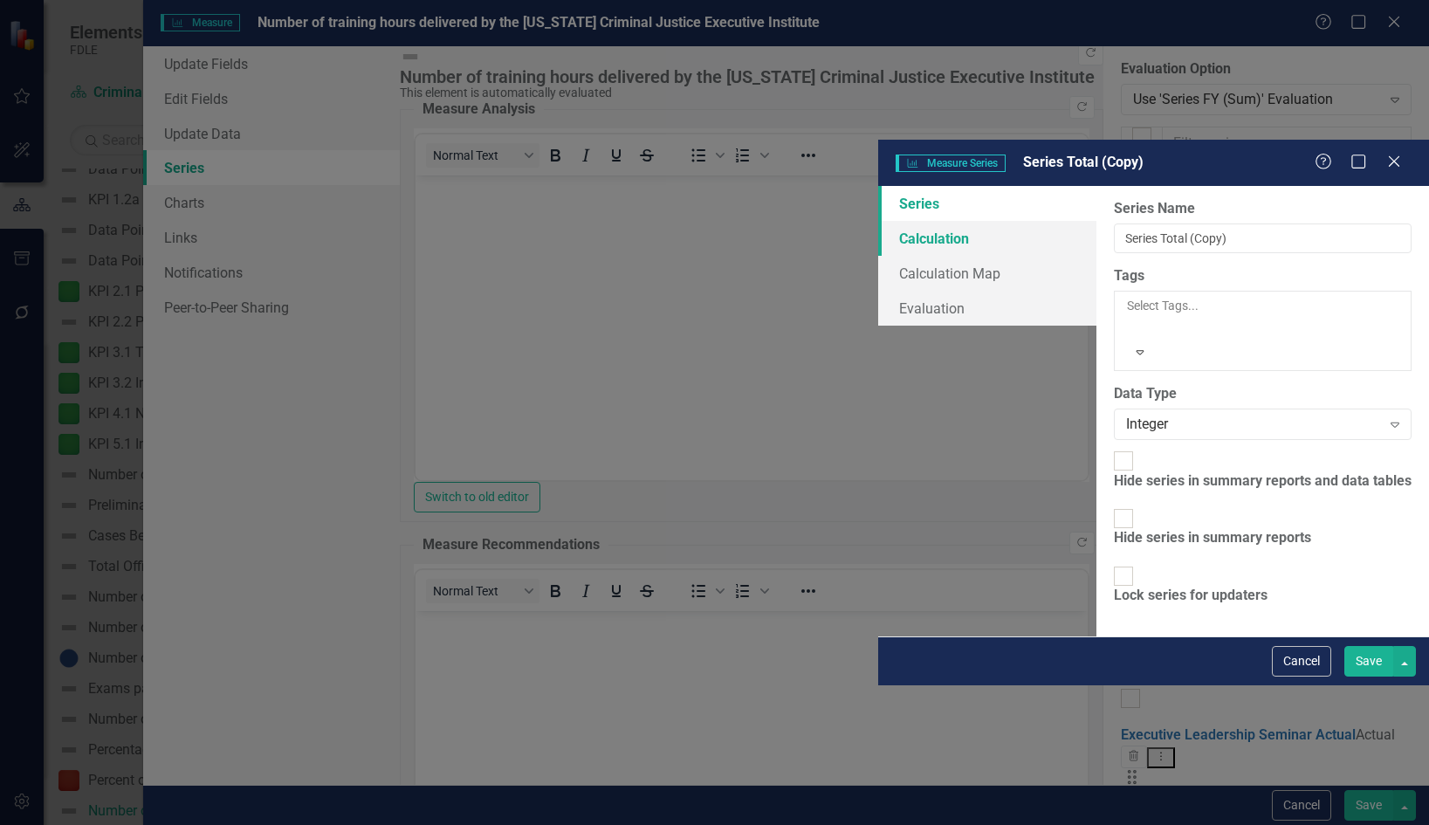
click at [878, 221] on link "Calculation" at bounding box center [987, 238] width 218 height 35
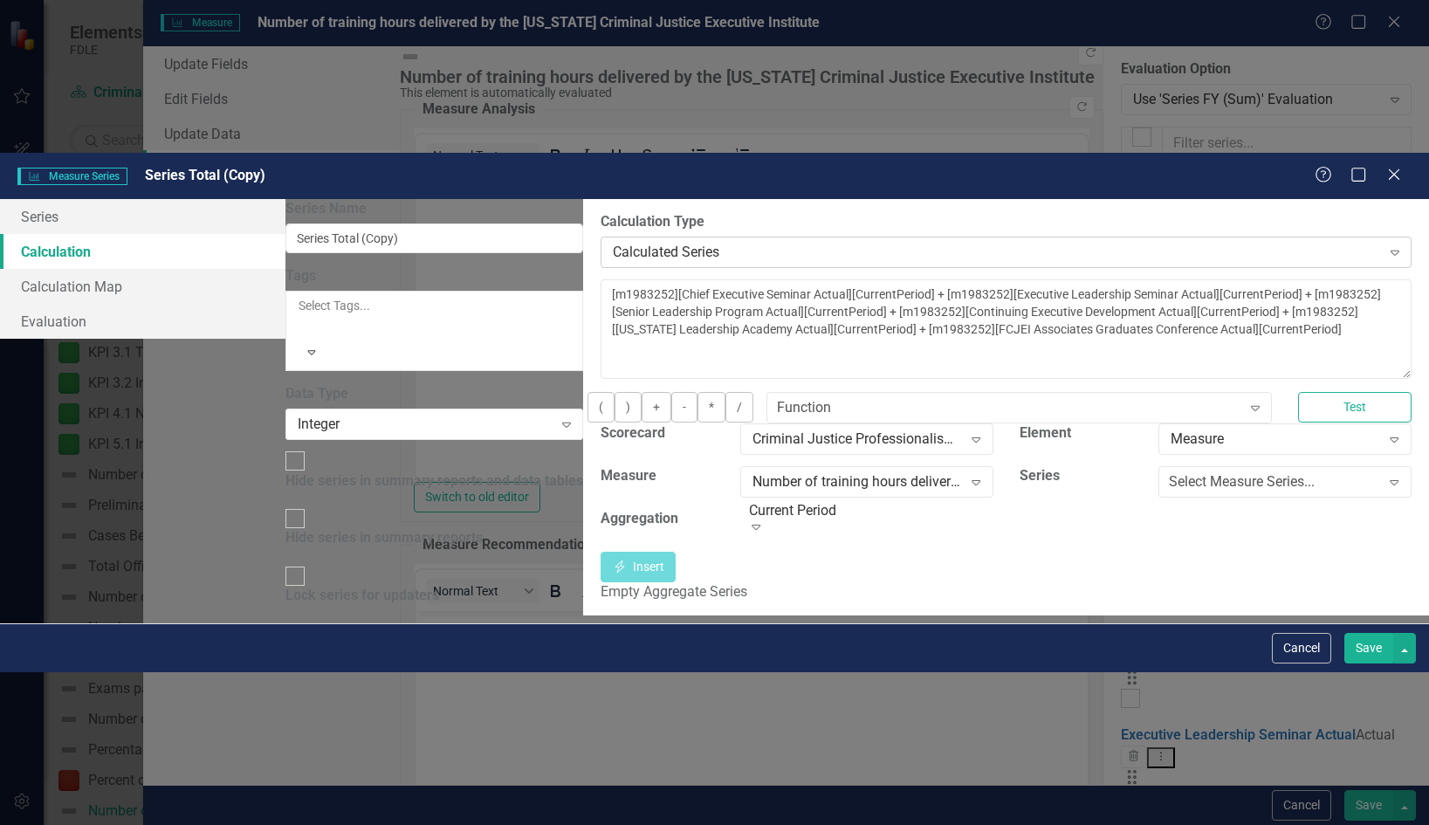
click at [613, 243] on div "Calculated Series" at bounding box center [996, 253] width 767 height 20
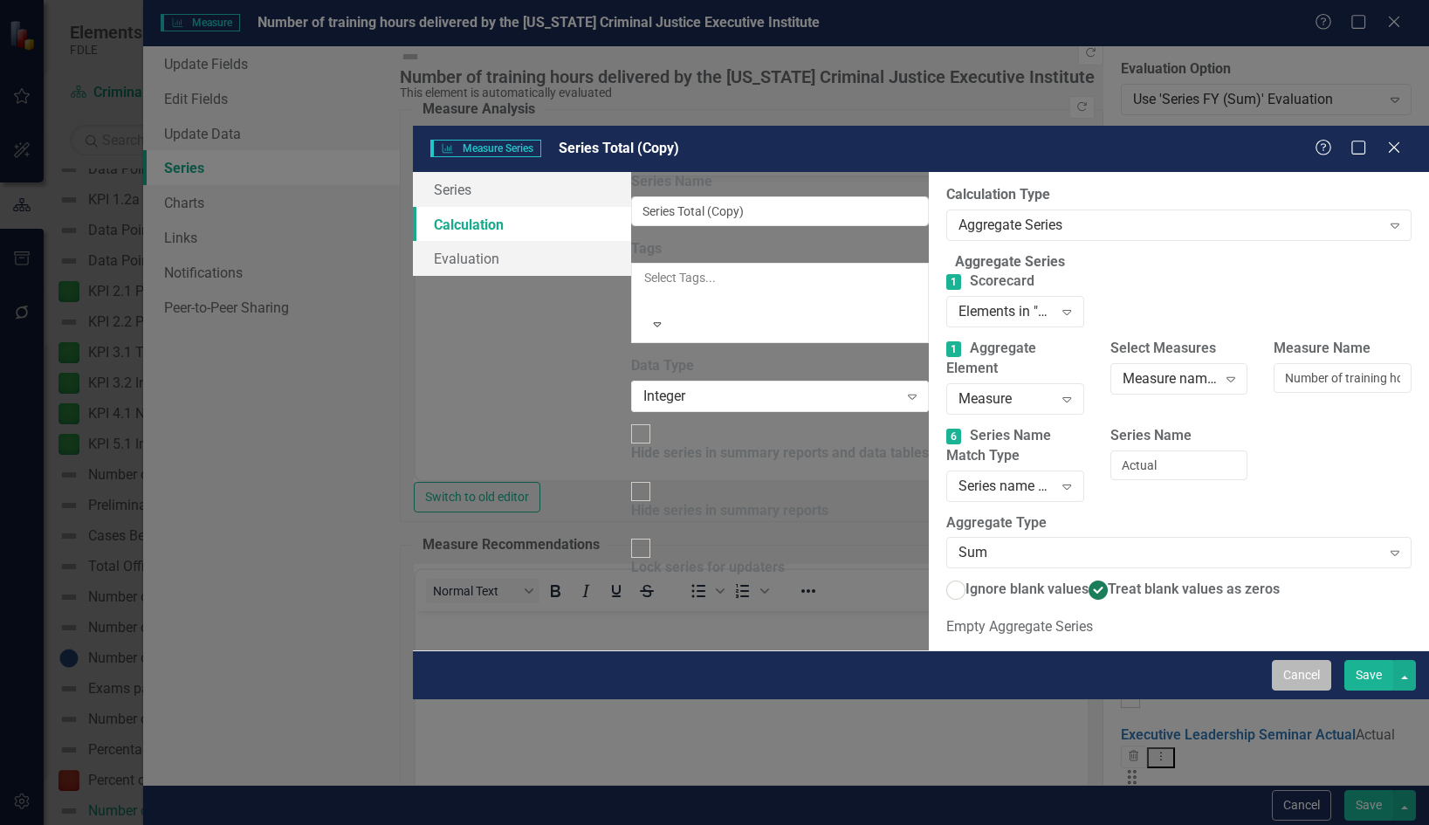
click at [1303, 691] on button "Cancel" at bounding box center [1301, 675] width 59 height 31
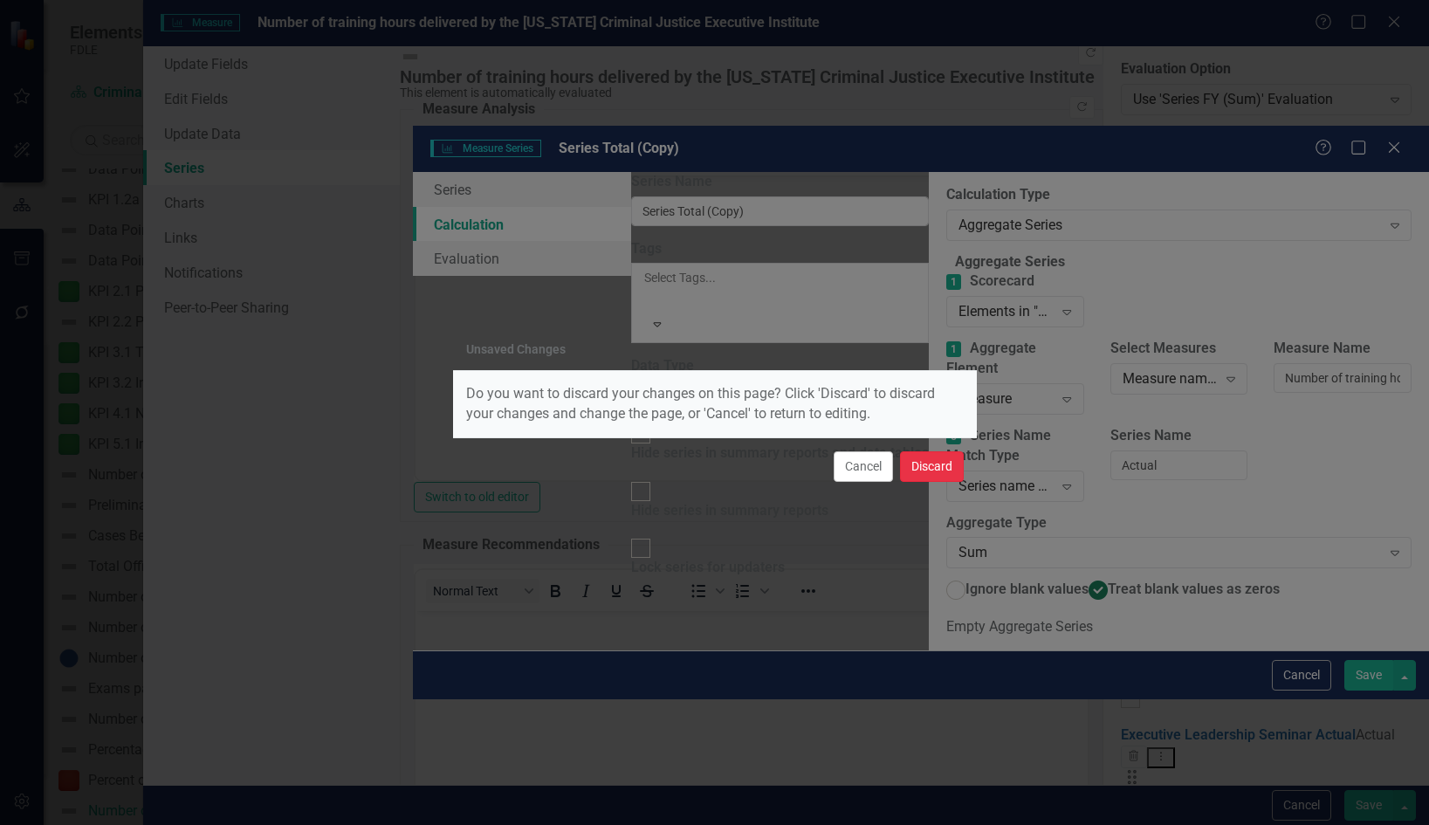
click at [940, 458] on button "Discard" at bounding box center [932, 466] width 64 height 31
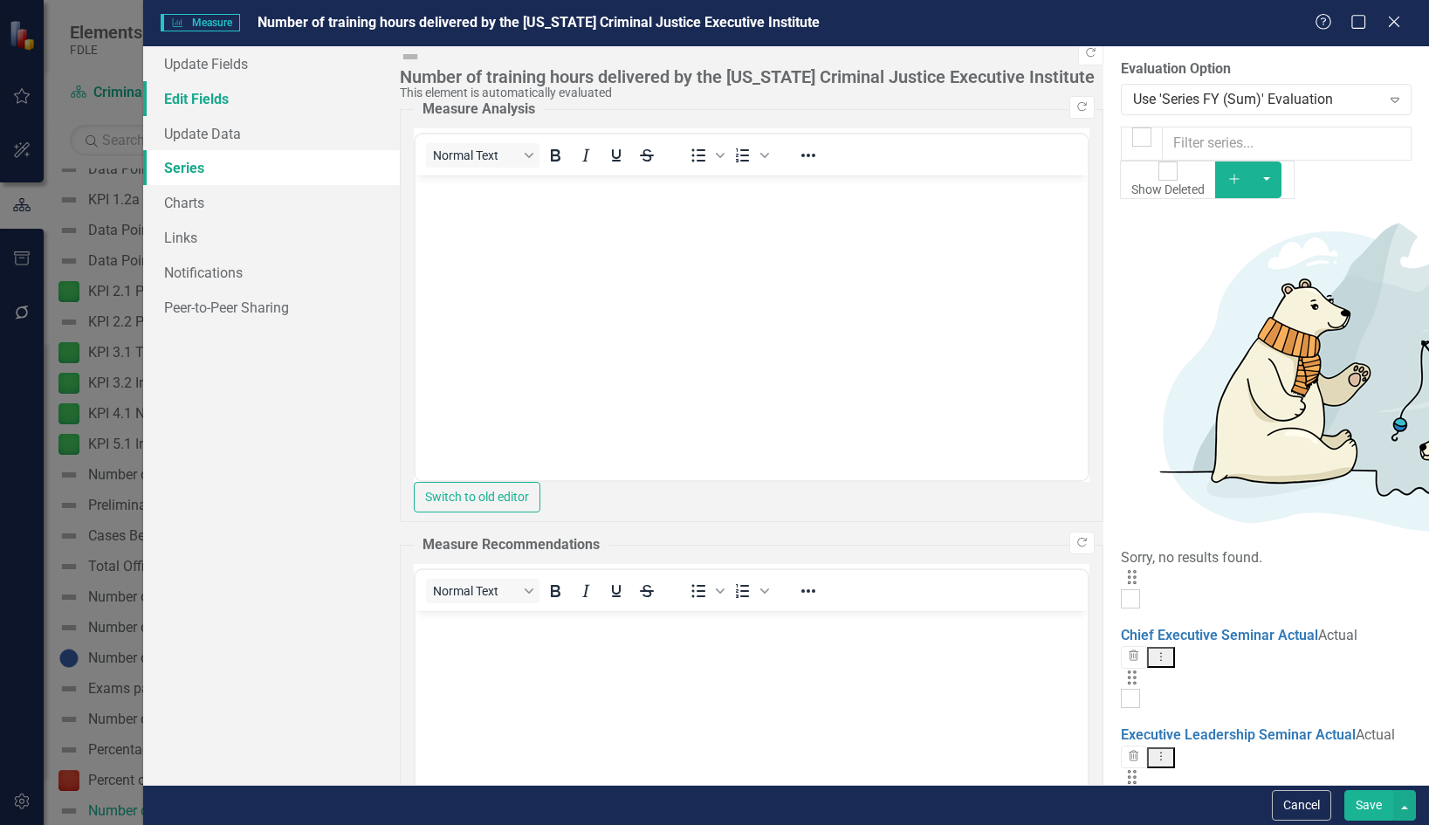
click at [220, 87] on link "Edit Fields" at bounding box center [272, 98] width 258 height 35
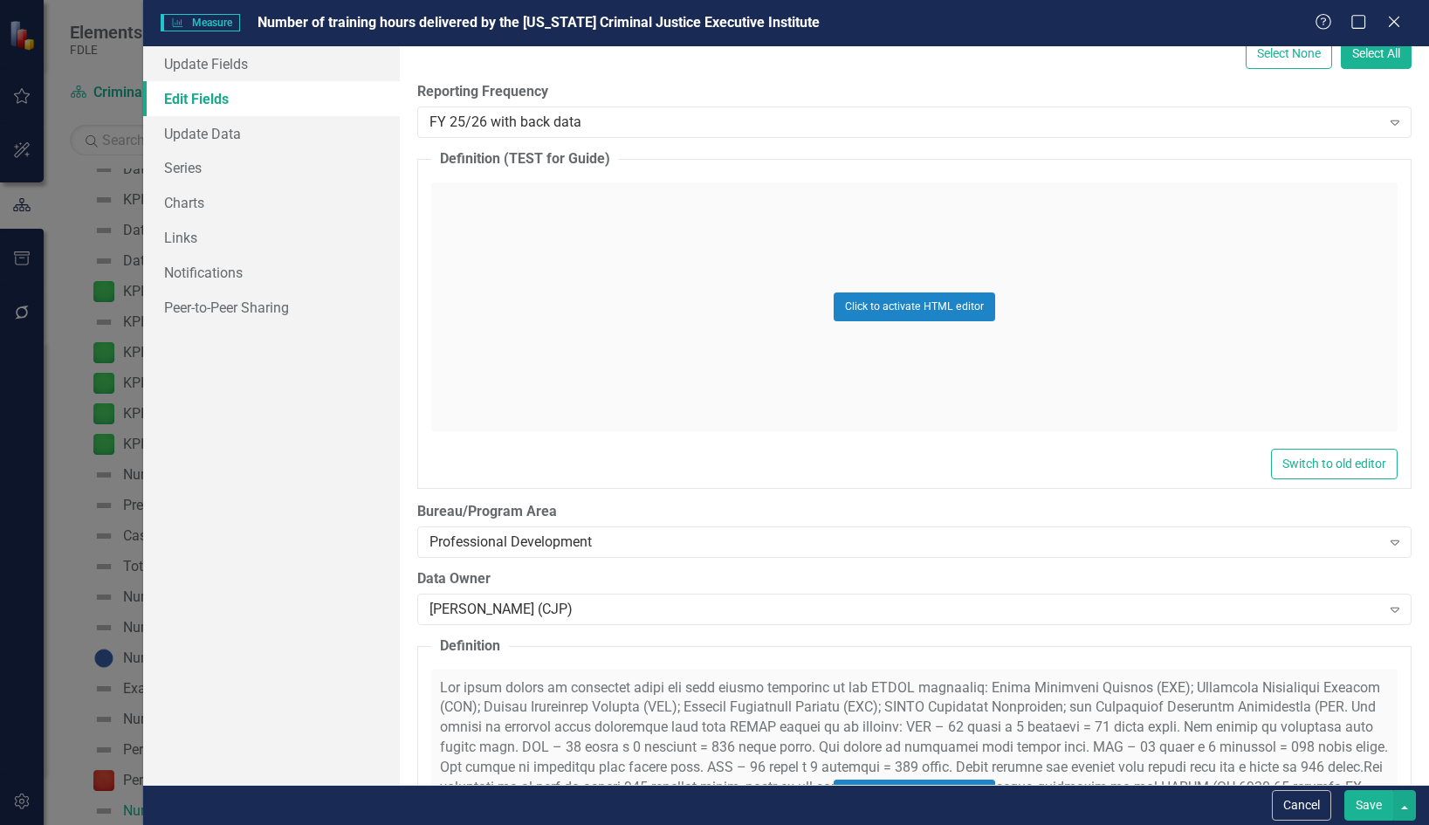
scroll to position [287, 0]
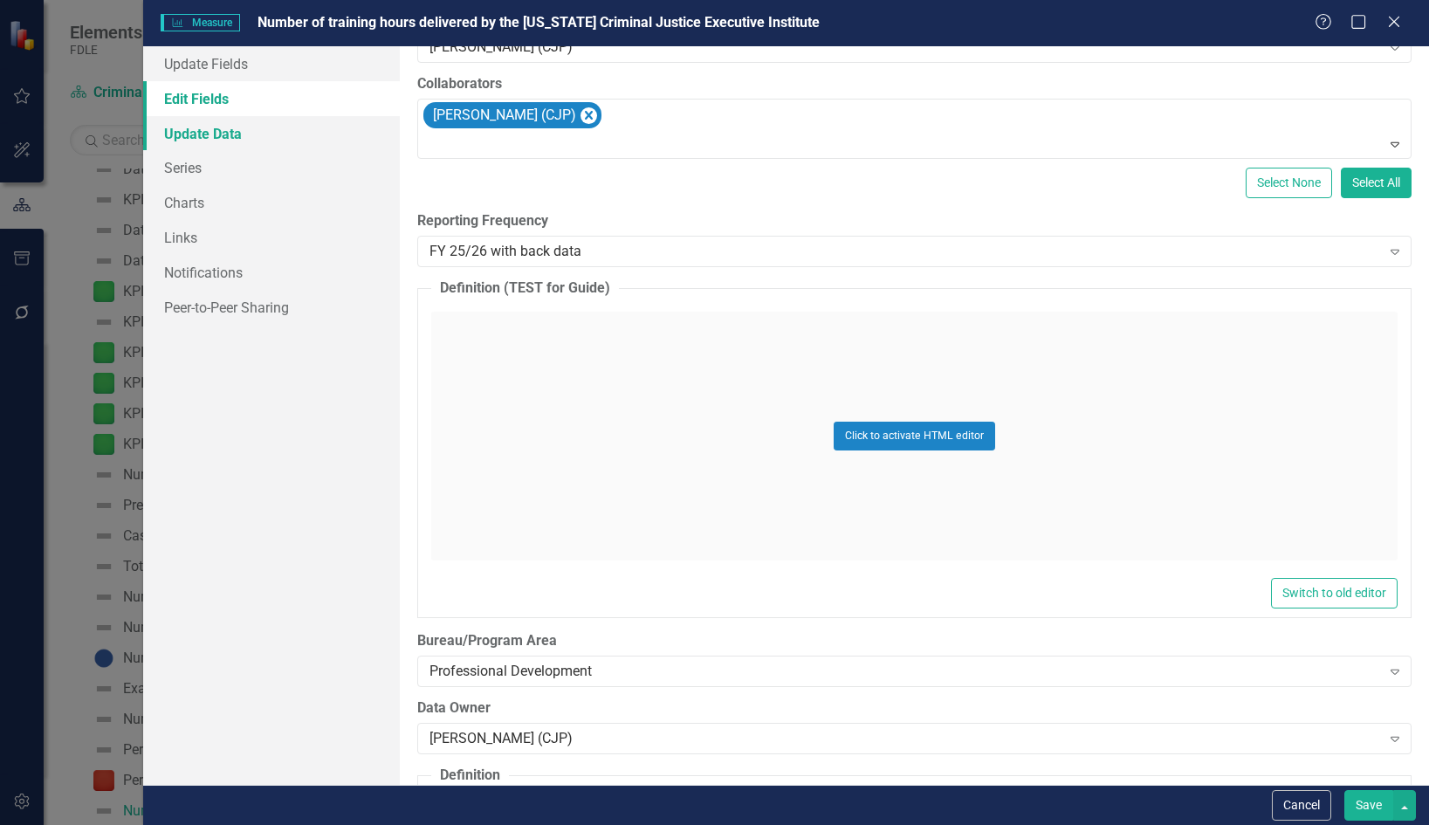
click at [229, 131] on link "Update Data" at bounding box center [272, 133] width 258 height 35
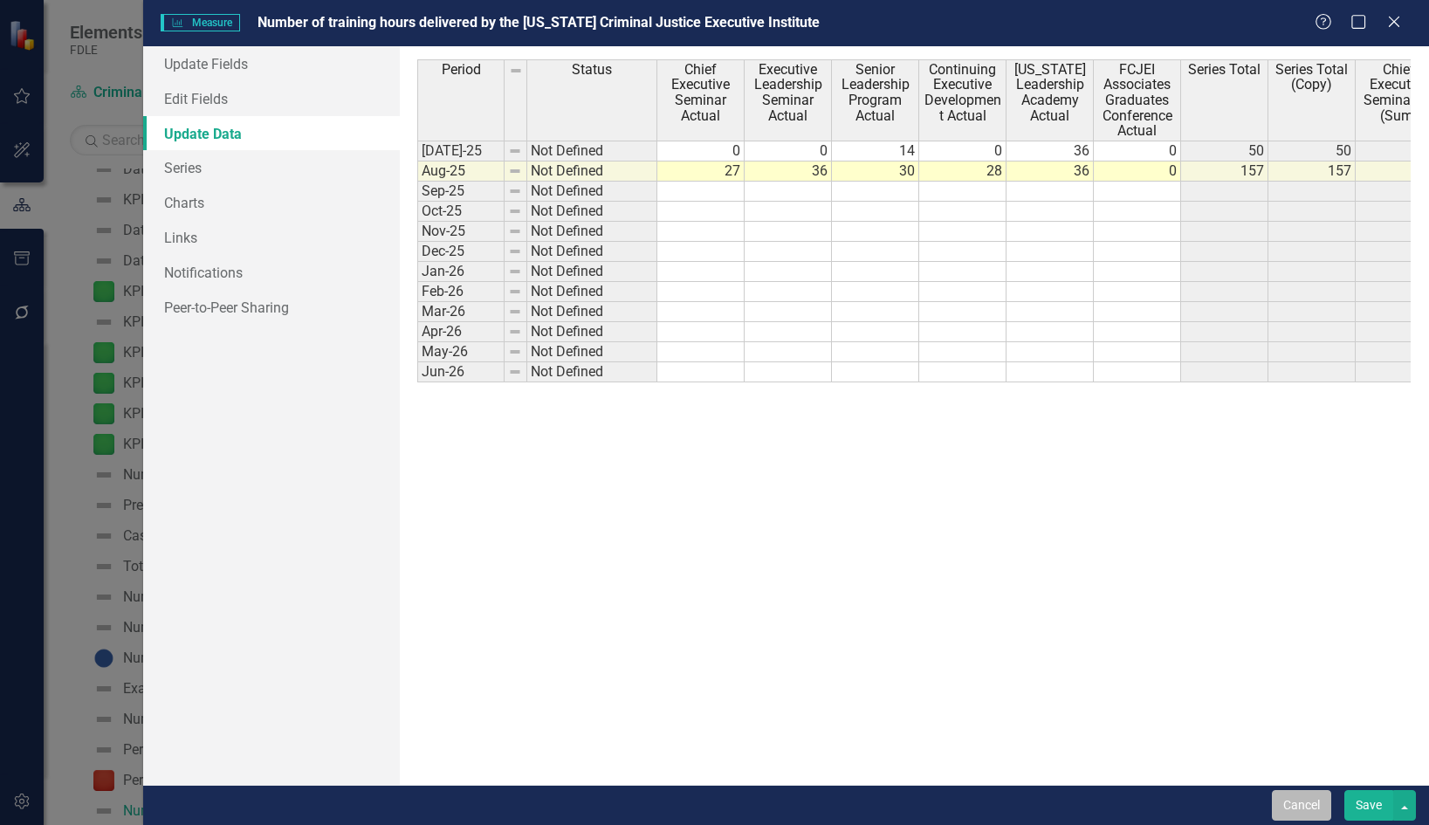
click at [1295, 803] on button "Cancel" at bounding box center [1301, 805] width 59 height 31
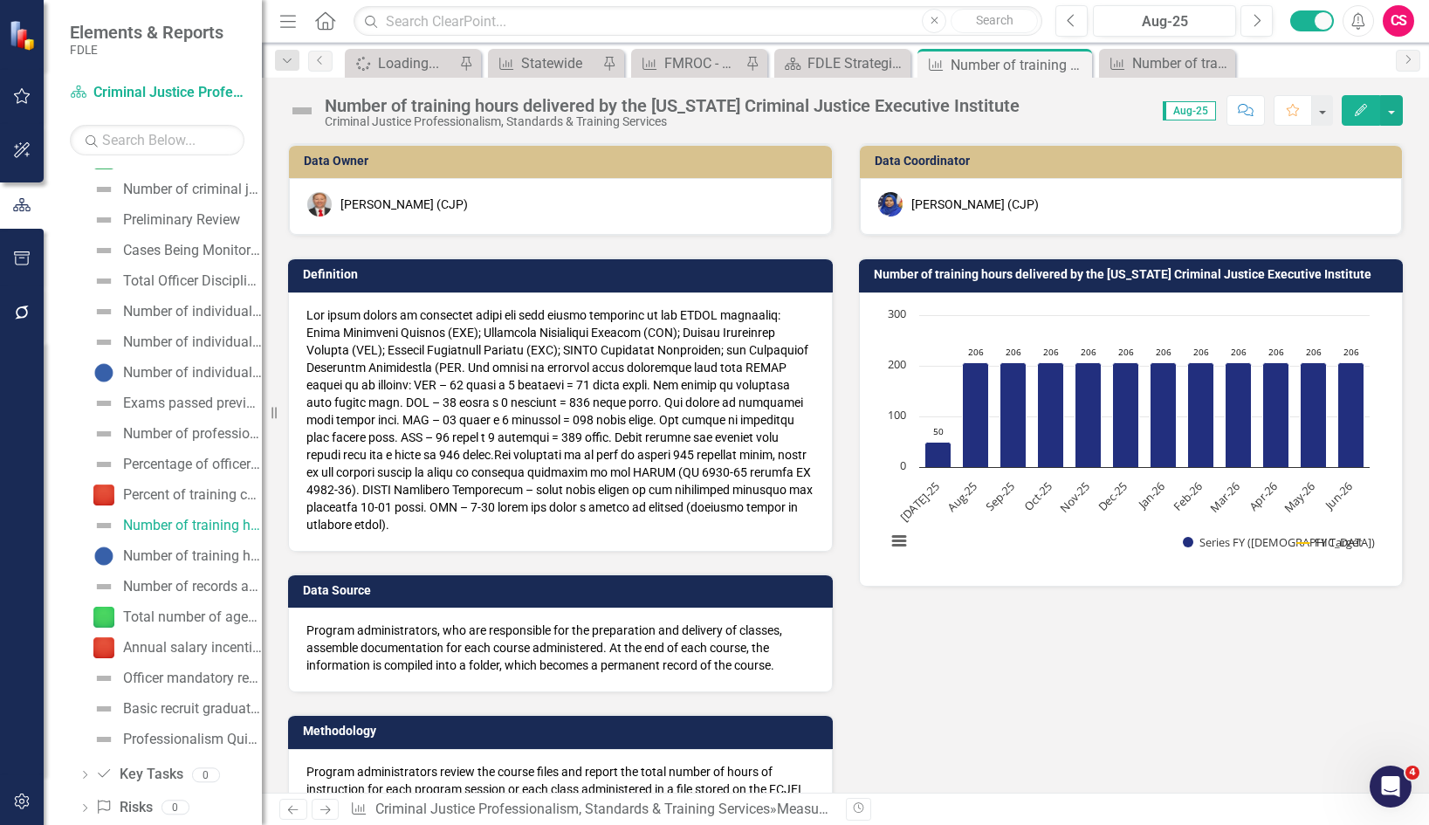
scroll to position [586, 0]
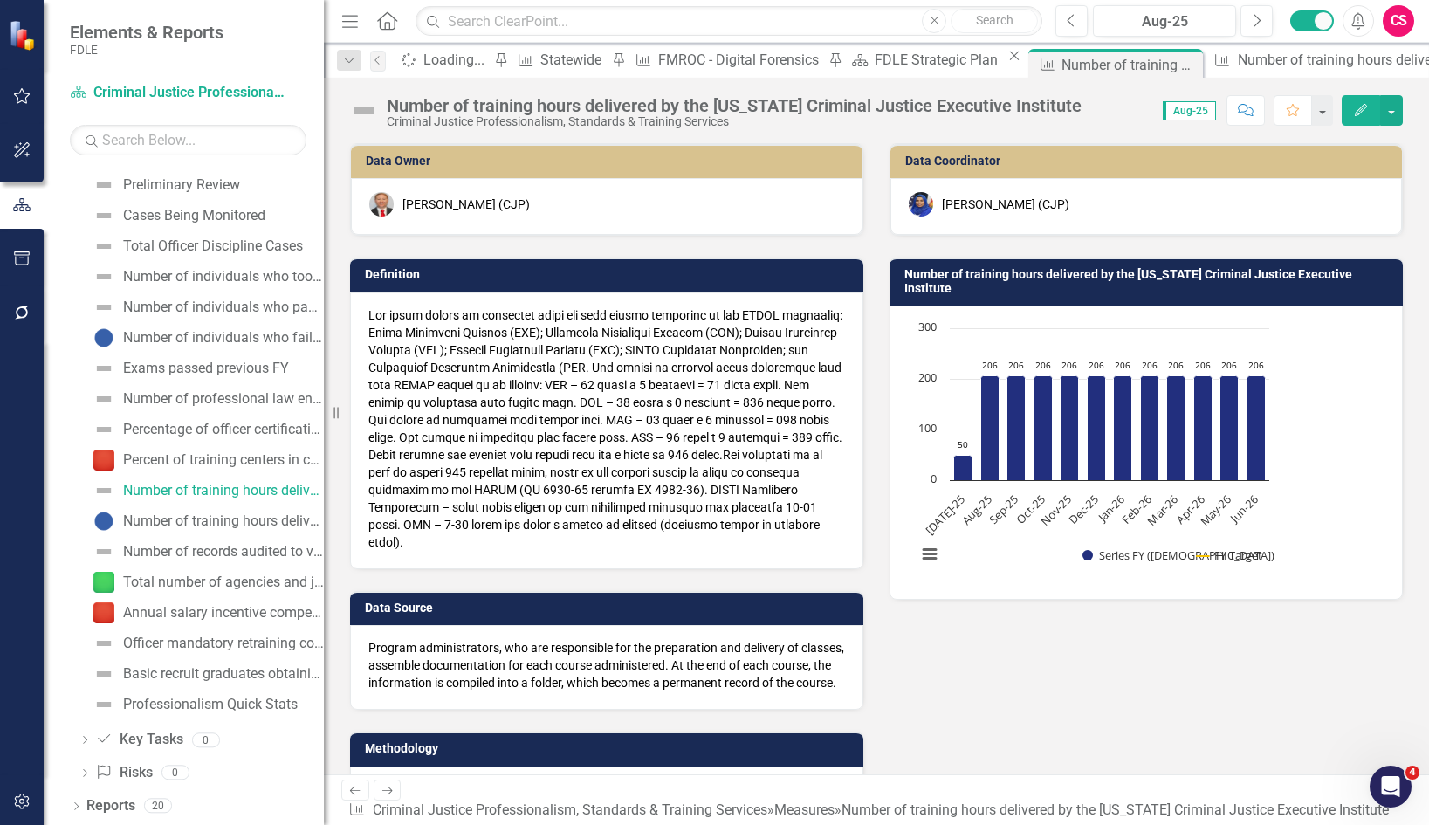
drag, startPoint x: 269, startPoint y: 416, endPoint x: 324, endPoint y: 367, distance: 73.6
click at [324, 367] on div "Resize" at bounding box center [331, 412] width 14 height 825
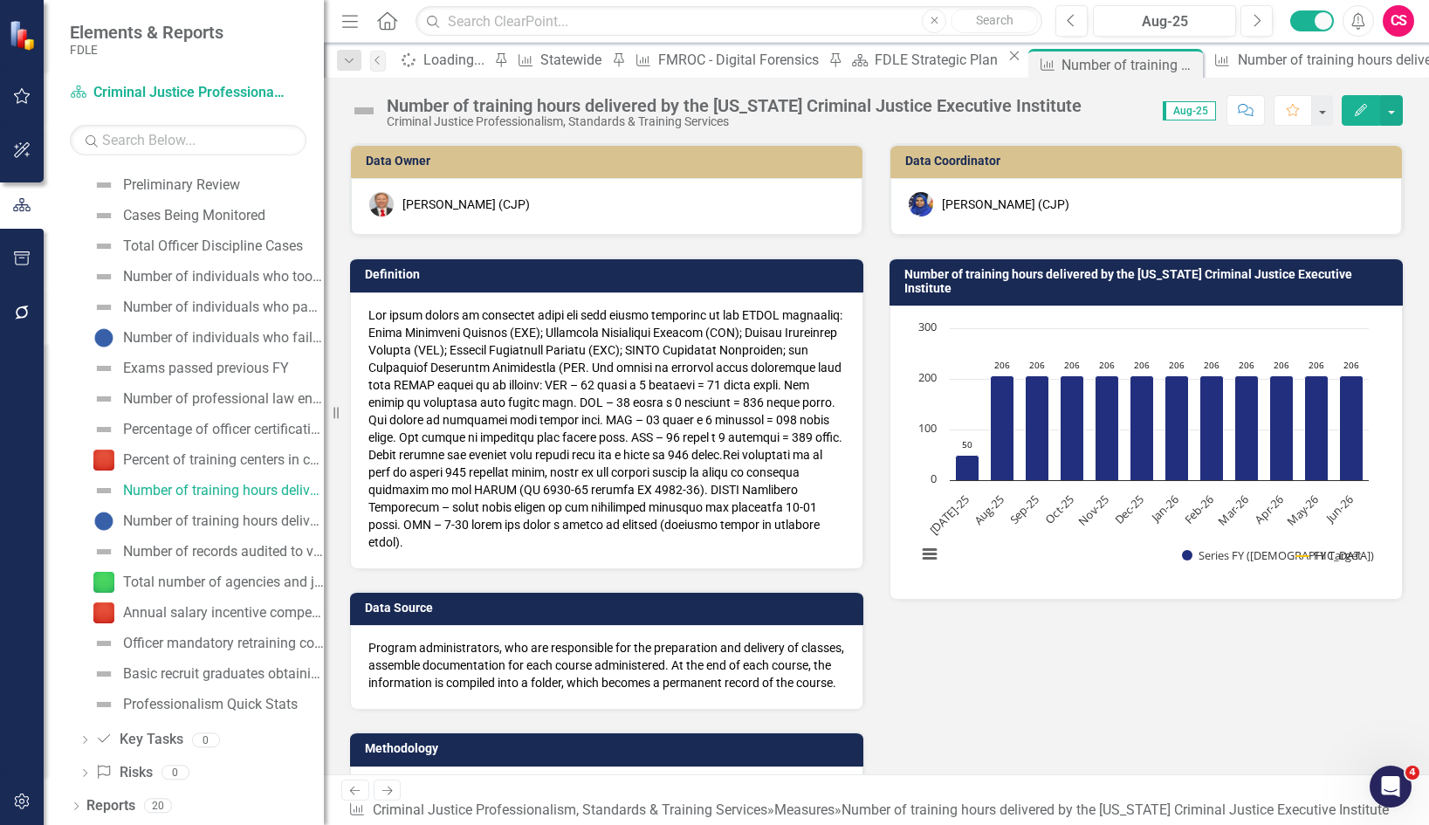
click at [1357, 105] on icon "Edit" at bounding box center [1361, 110] width 16 height 12
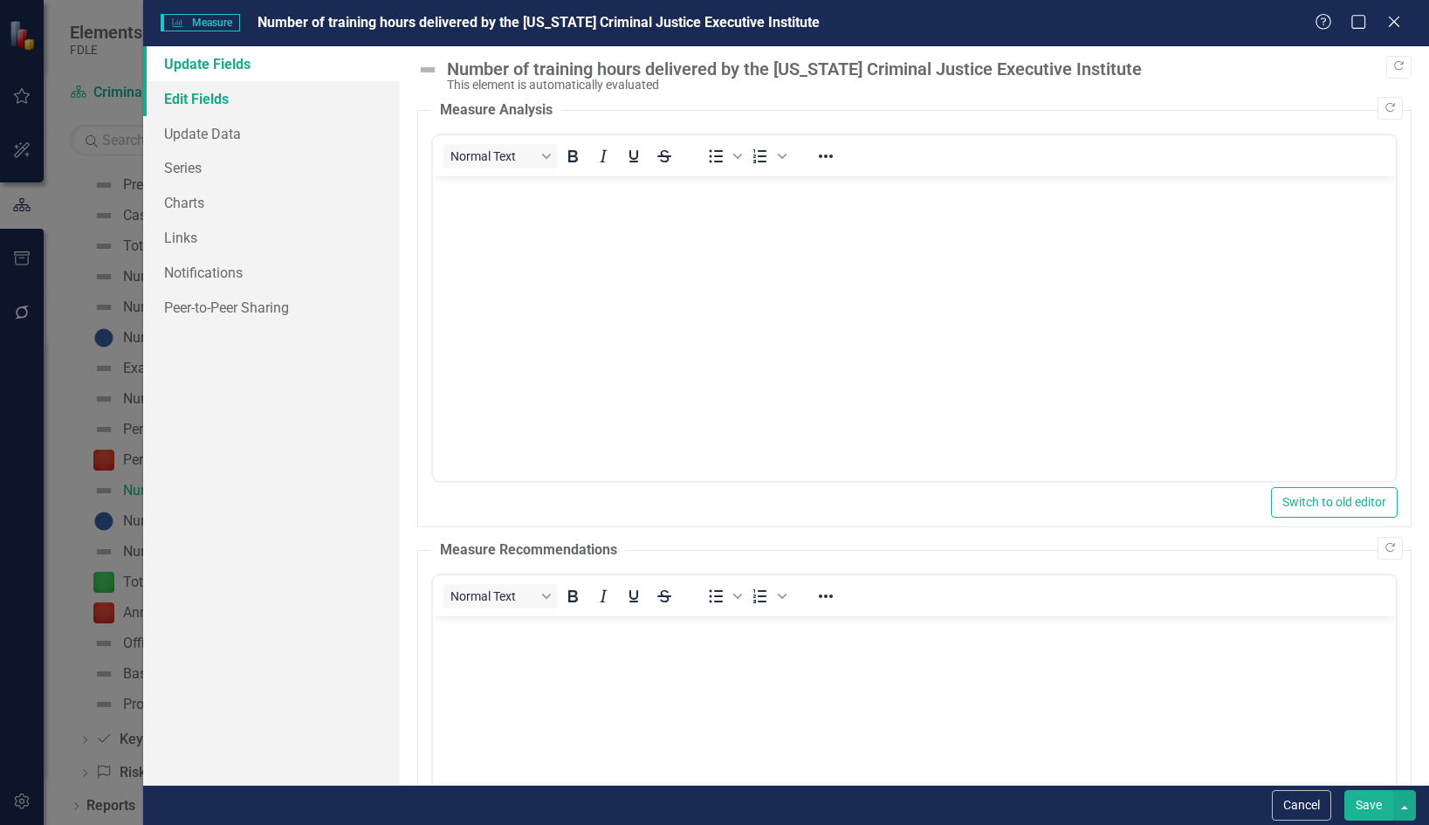
scroll to position [0, 0]
click at [210, 167] on link "Series" at bounding box center [272, 167] width 258 height 35
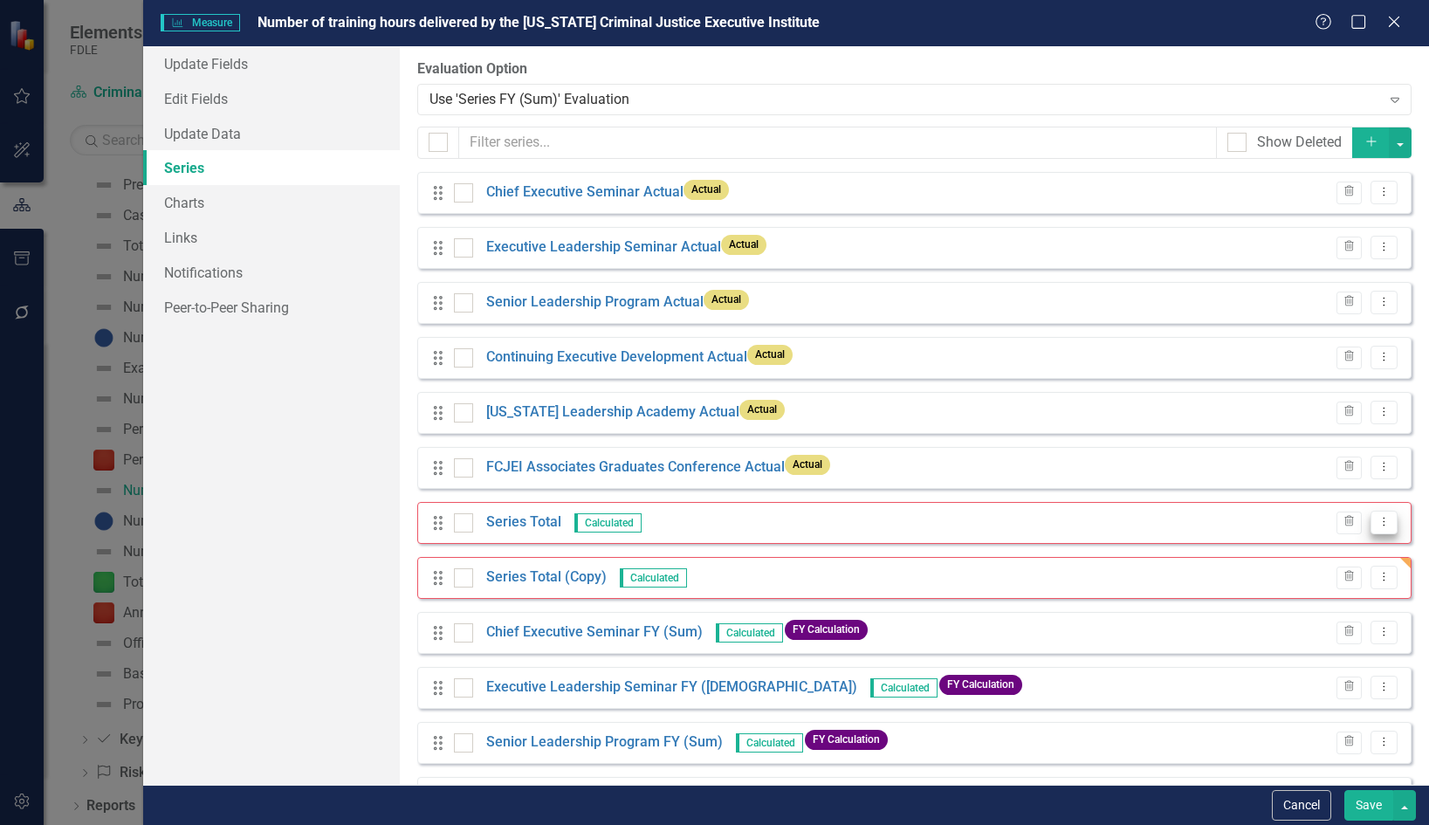
click at [1377, 521] on icon "Dropdown Menu" at bounding box center [1384, 521] width 15 height 11
click at [1306, 546] on link "Edit Edit Measure Series" at bounding box center [1285, 551] width 198 height 32
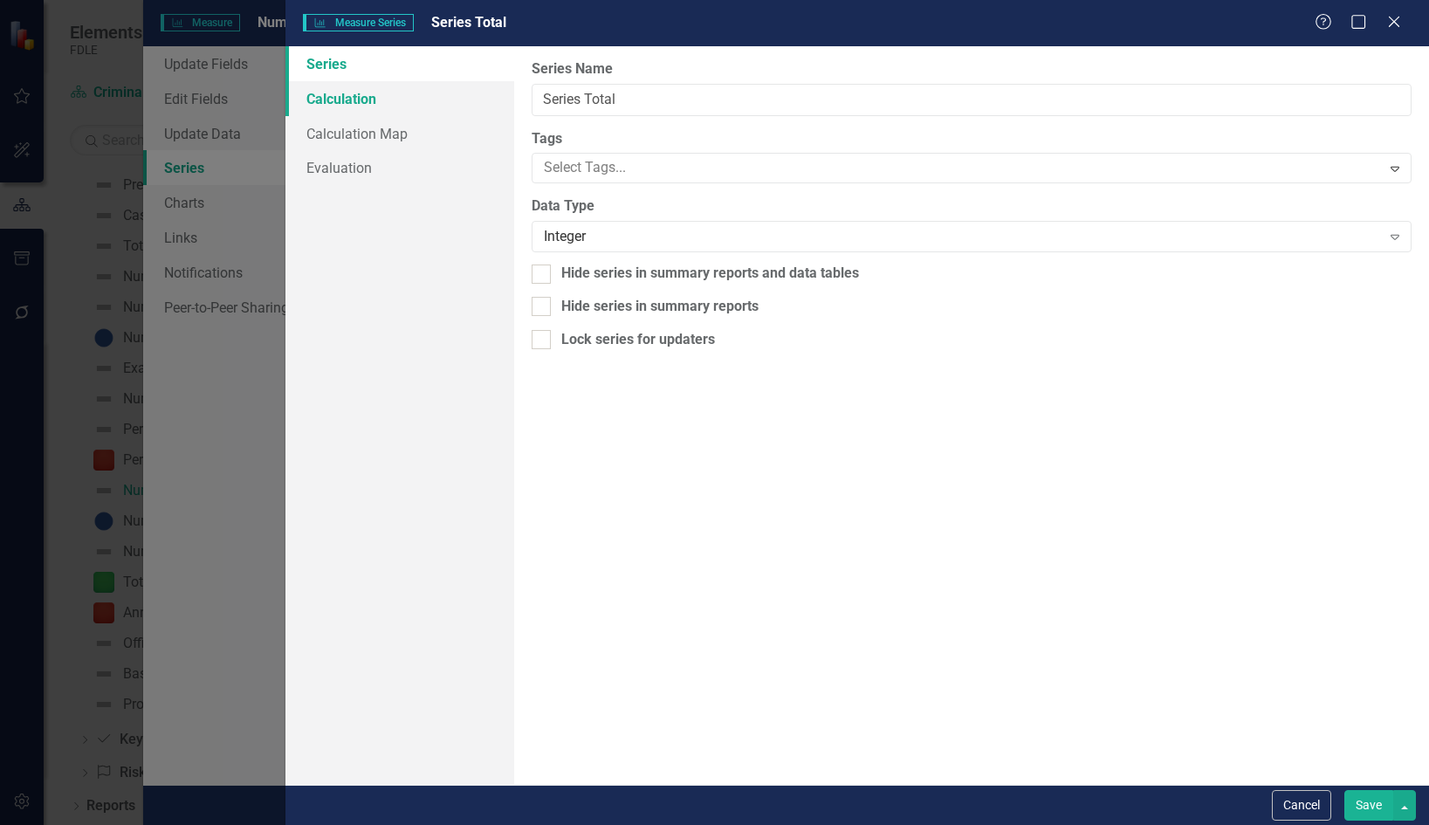
click at [378, 97] on link "Calculation" at bounding box center [399, 98] width 229 height 35
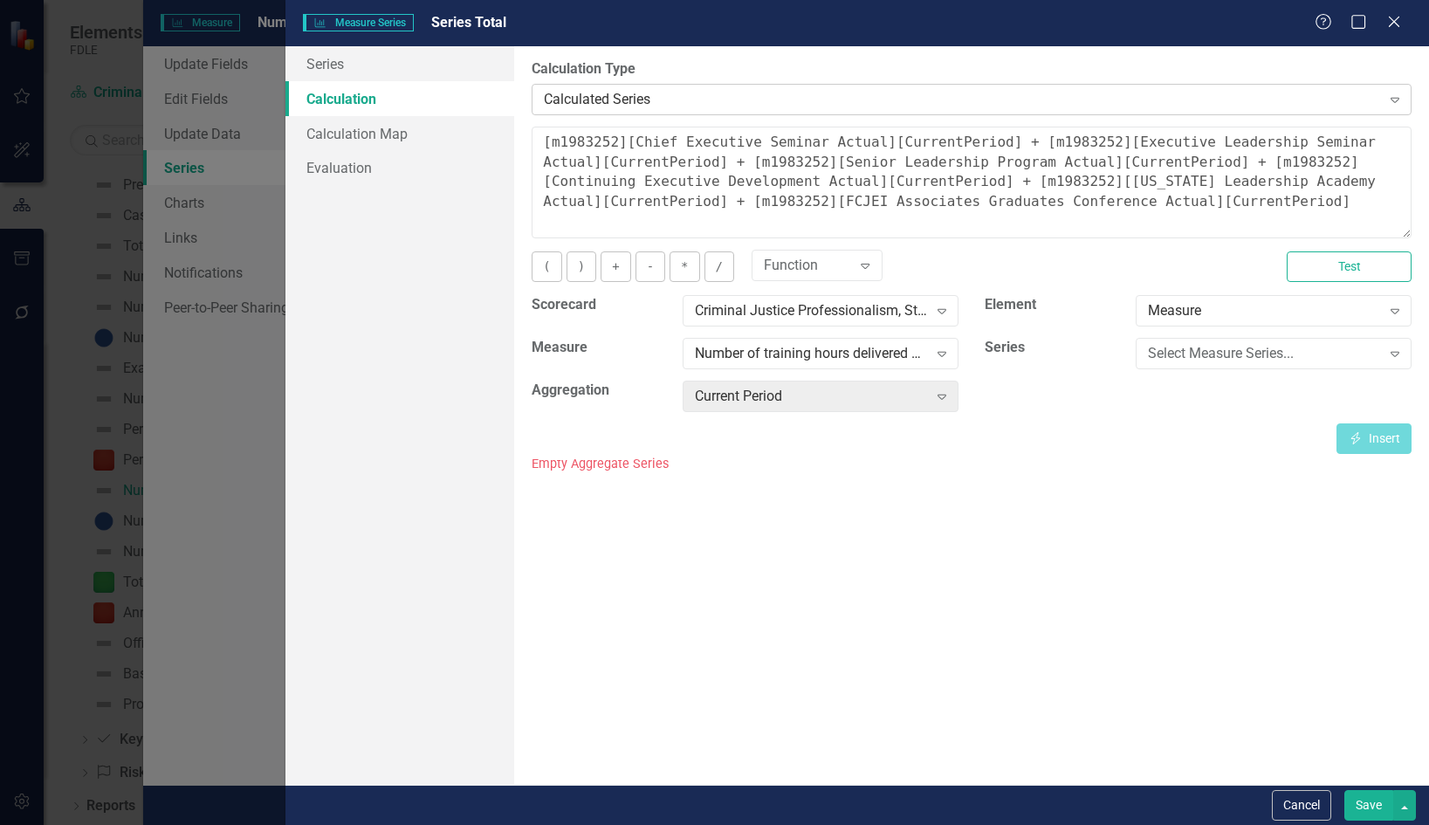
click at [590, 93] on div "Calculated Series" at bounding box center [962, 99] width 836 height 20
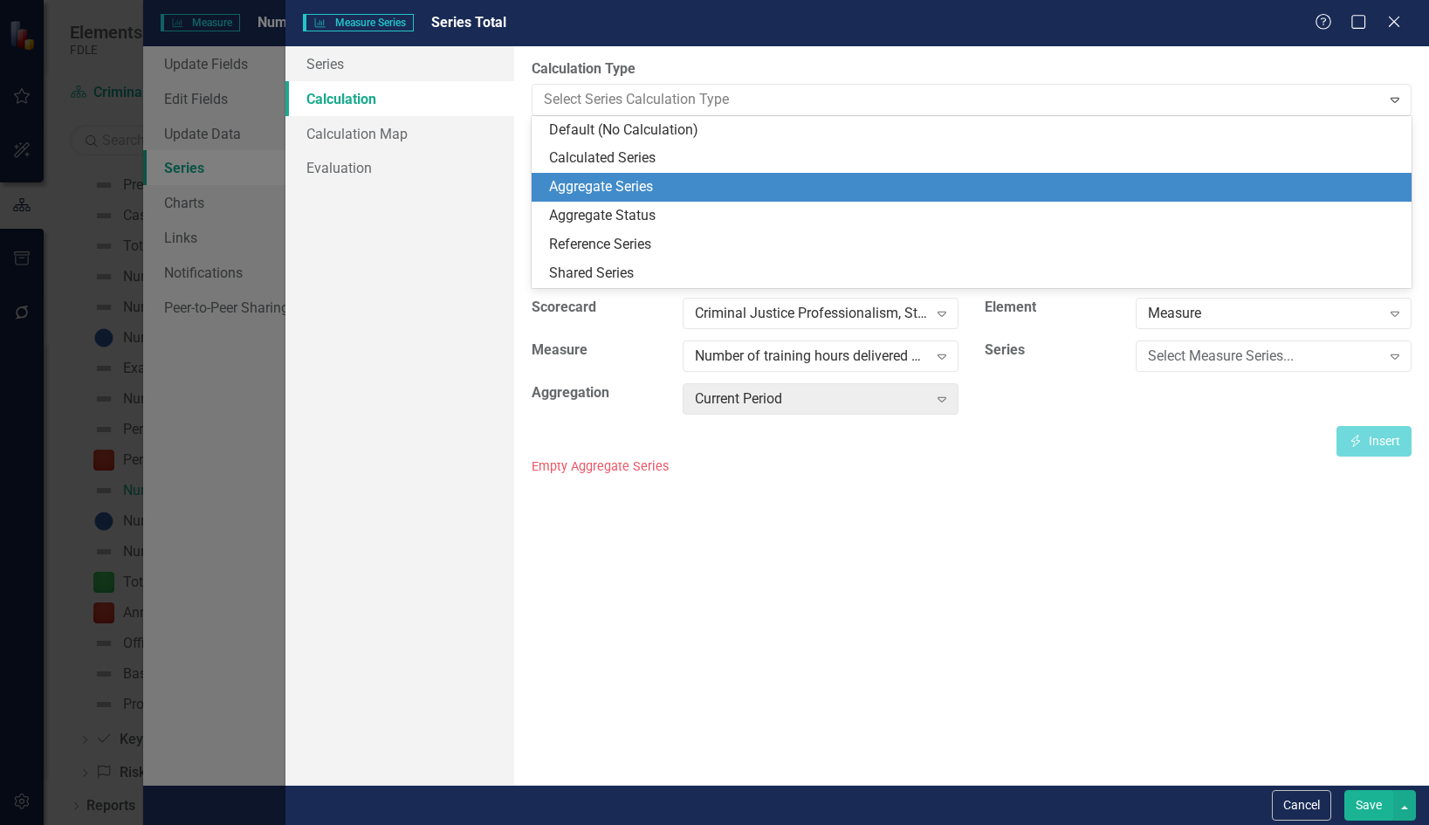
click at [572, 186] on div "Aggregate Series" at bounding box center [975, 187] width 852 height 20
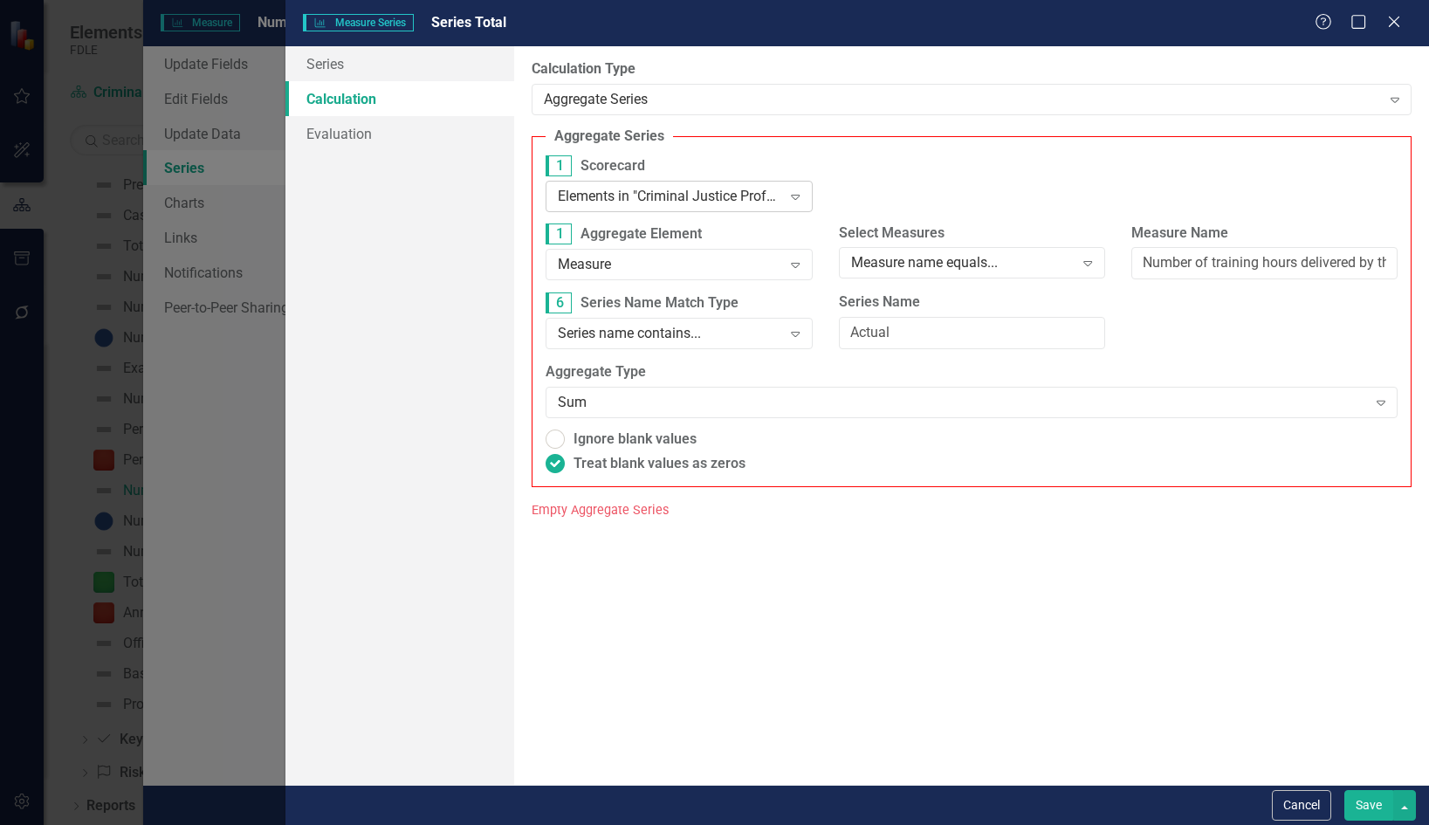
click at [798, 195] on icon at bounding box center [795, 197] width 9 height 5
click at [900, 179] on div "1 Scorecard 5 results available. Use Up and Down to choose options, press Enter…" at bounding box center [972, 190] width 878 height 71
click at [1333, 269] on input "Number of training hours delivered by the [US_STATE] Criminal Justice Executive…" at bounding box center [1264, 263] width 266 height 32
click at [766, 340] on div "Series name contains..." at bounding box center [669, 334] width 223 height 20
click at [813, 302] on div "6 Series Name Match Type 3 results available. Use Up and Down to choose options…" at bounding box center [679, 327] width 292 height 71
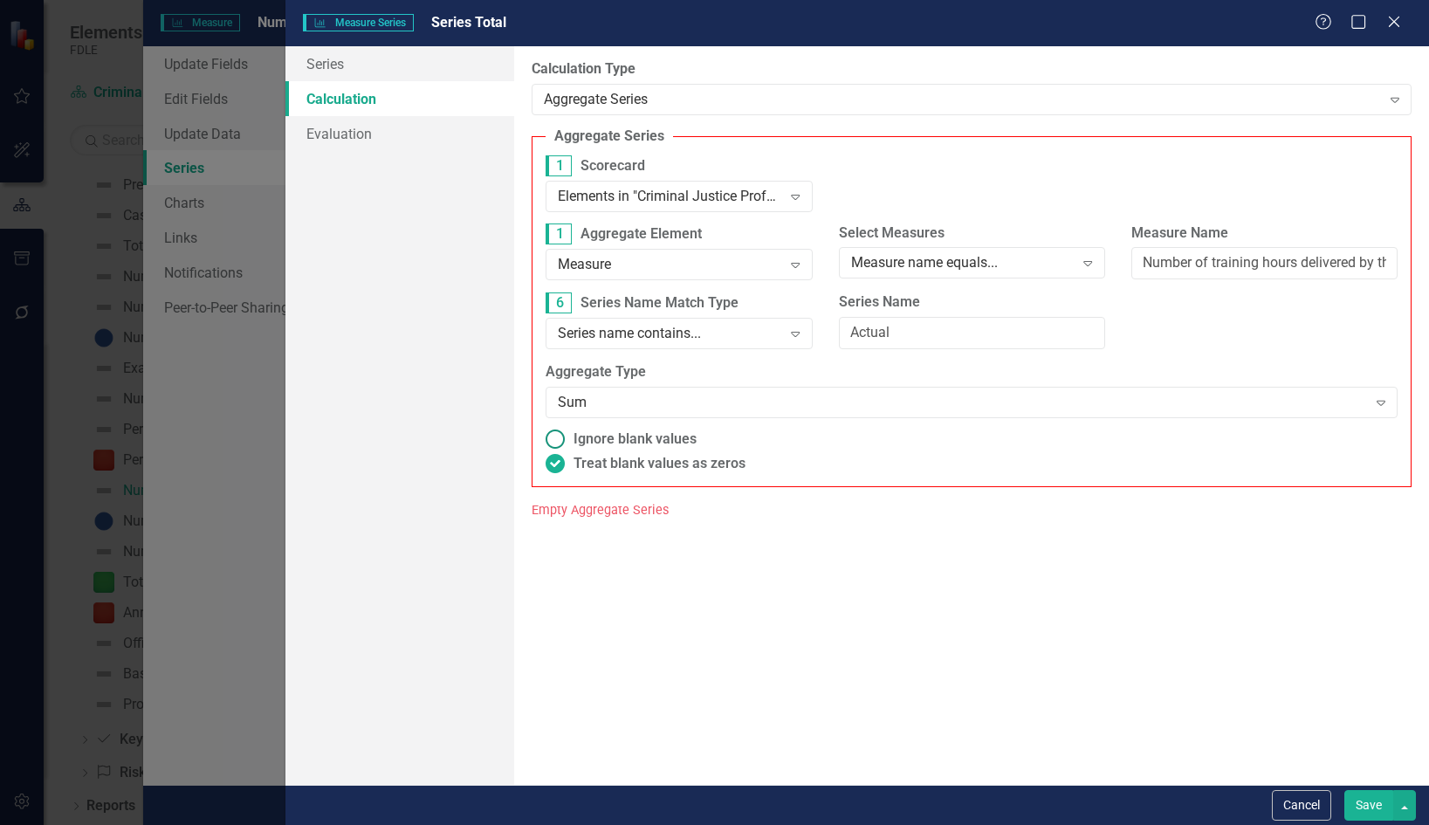
click at [643, 438] on span "Ignore blank values" at bounding box center [635, 440] width 123 height 20
click at [569, 438] on input "Ignore blank values" at bounding box center [555, 439] width 27 height 27
radio input "true"
click at [656, 397] on div "Sum" at bounding box center [962, 402] width 808 height 20
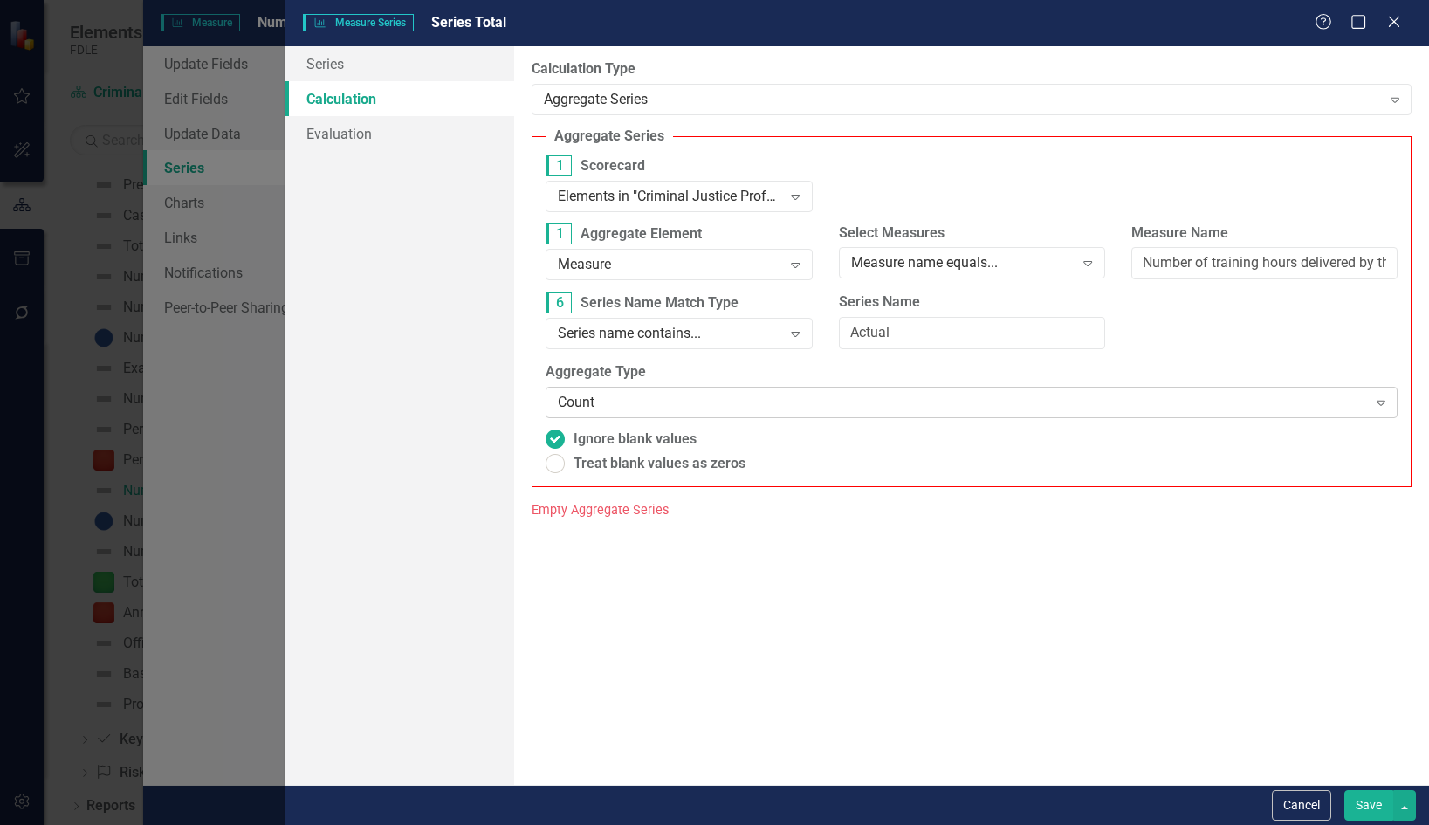
click at [737, 409] on div "Count" at bounding box center [962, 402] width 808 height 20
click at [720, 824] on div "Sum" at bounding box center [717, 839] width 1401 height 20
click at [644, 468] on span "Treat blank values as zeros" at bounding box center [660, 464] width 172 height 20
click at [569, 468] on input "Treat blank values as zeros" at bounding box center [555, 463] width 27 height 27
radio input "true"
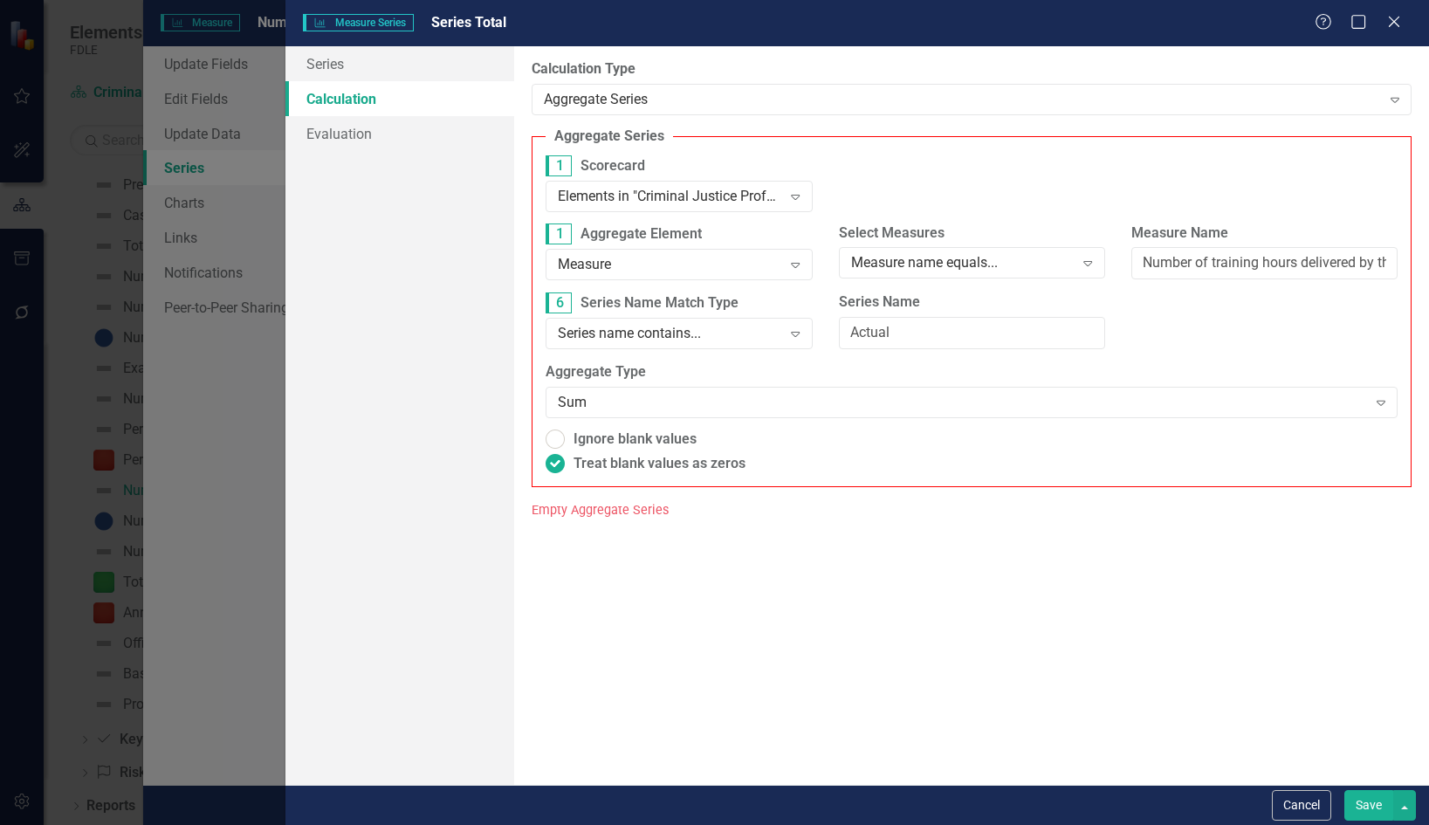
click at [1381, 805] on button "Save" at bounding box center [1368, 805] width 49 height 31
radio input "true"
click at [1172, 266] on input "Number of training hours delivered by the [US_STATE] Criminal Justice Executive…" at bounding box center [1264, 263] width 266 height 32
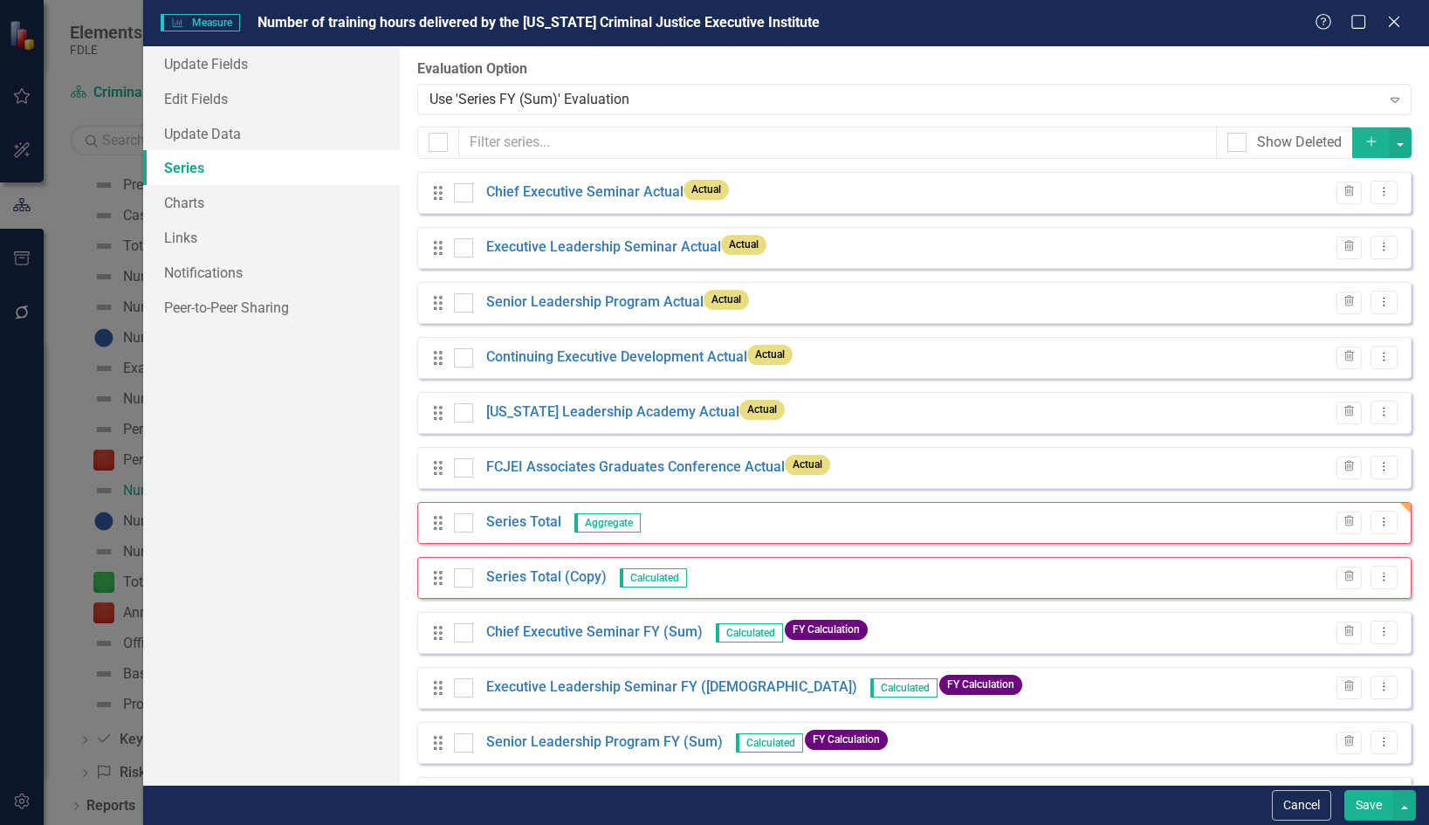
click at [1372, 801] on button "Save" at bounding box center [1368, 805] width 49 height 31
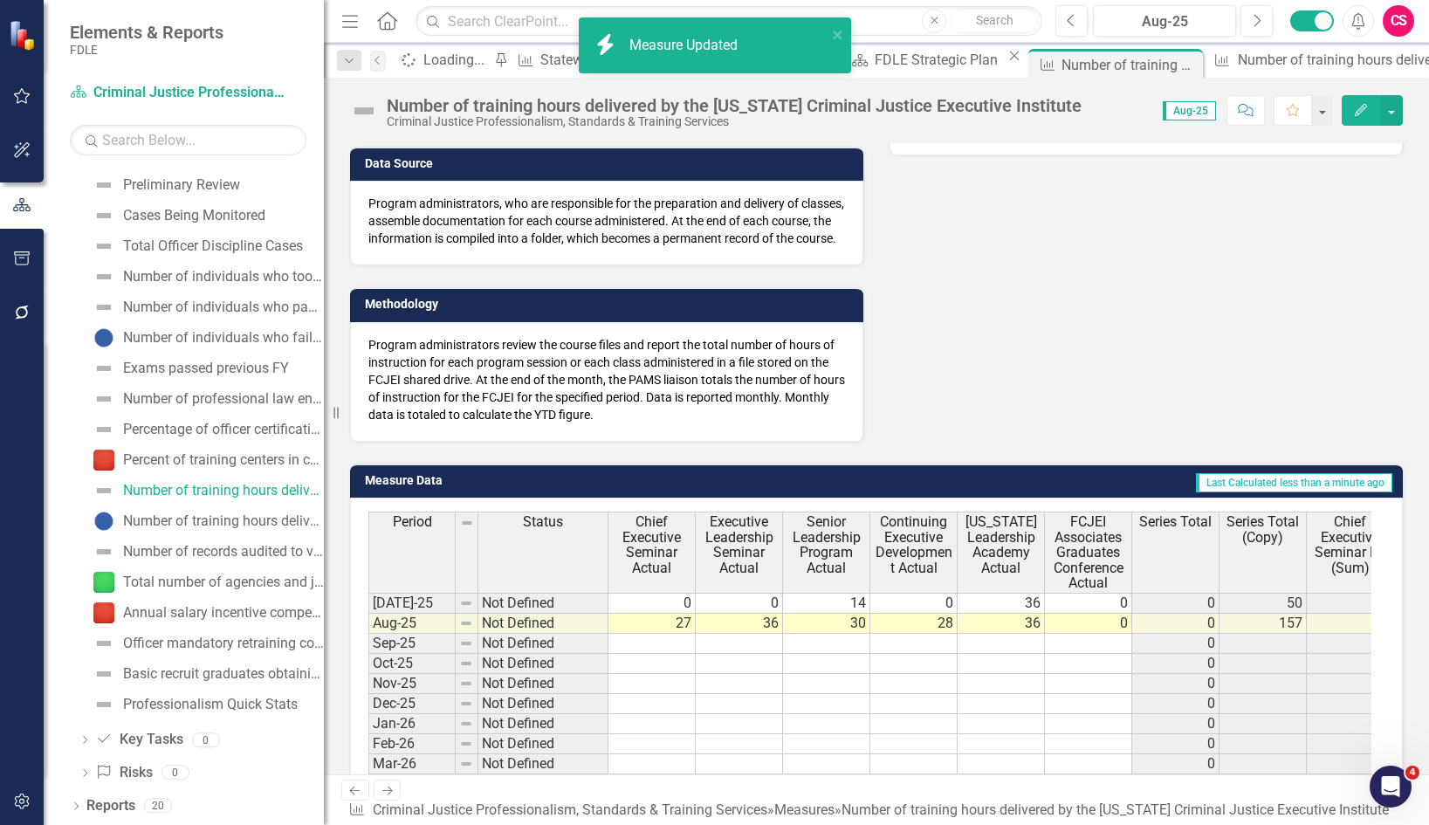
scroll to position [524, 0]
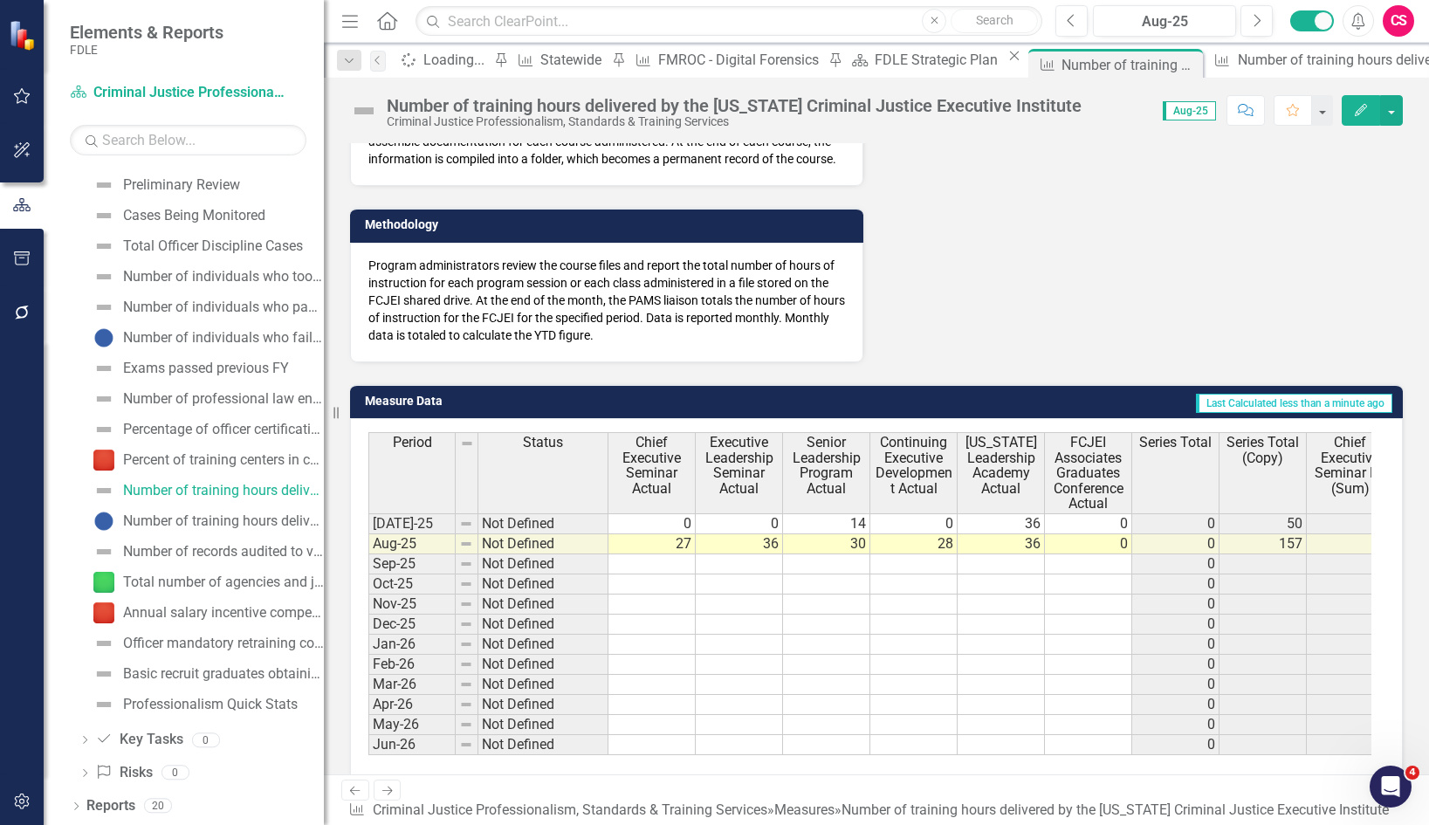
click at [1173, 453] on th "Series Total" at bounding box center [1175, 472] width 87 height 81
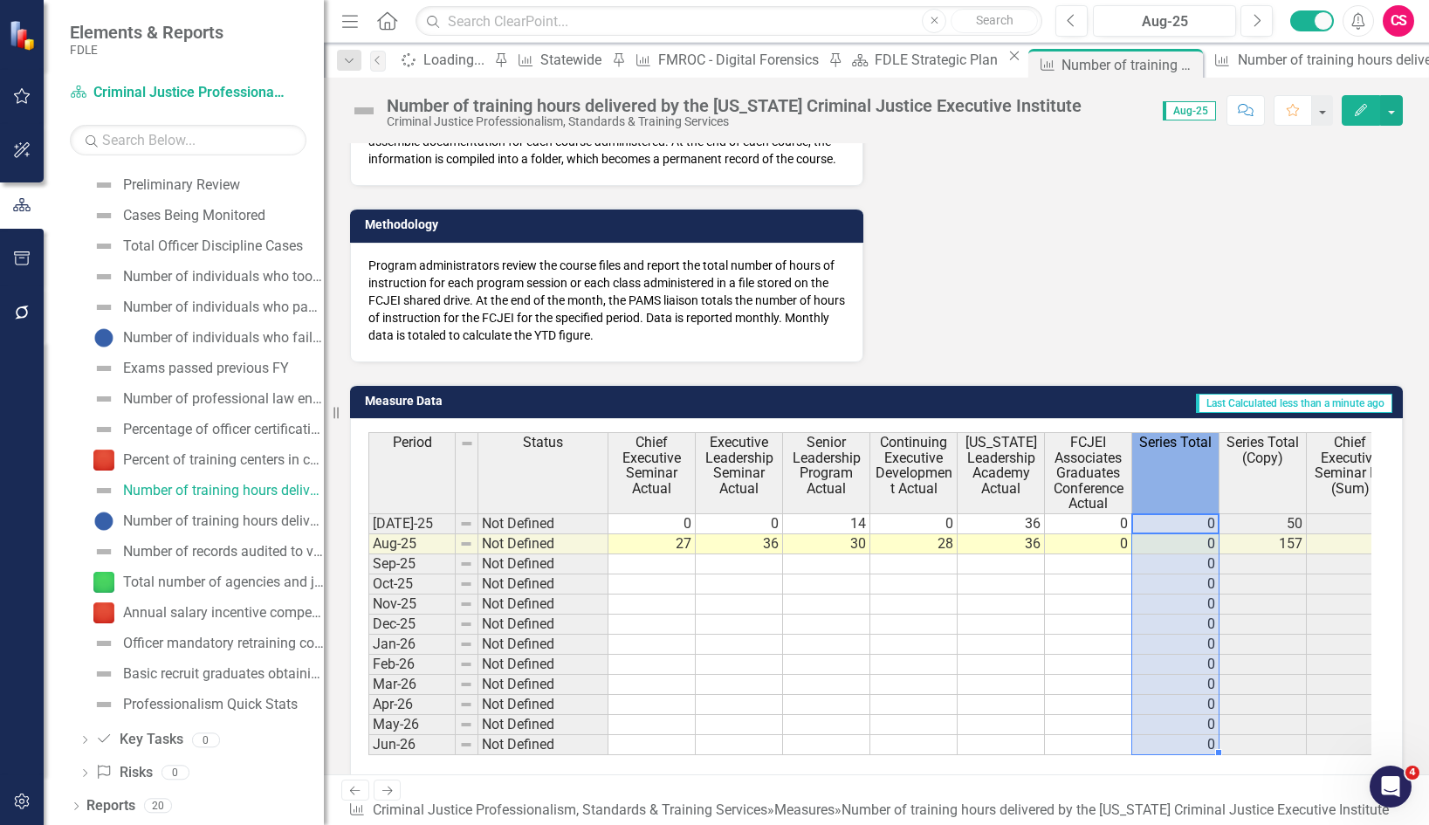
click at [1173, 453] on th "Series Total" at bounding box center [1175, 472] width 87 height 81
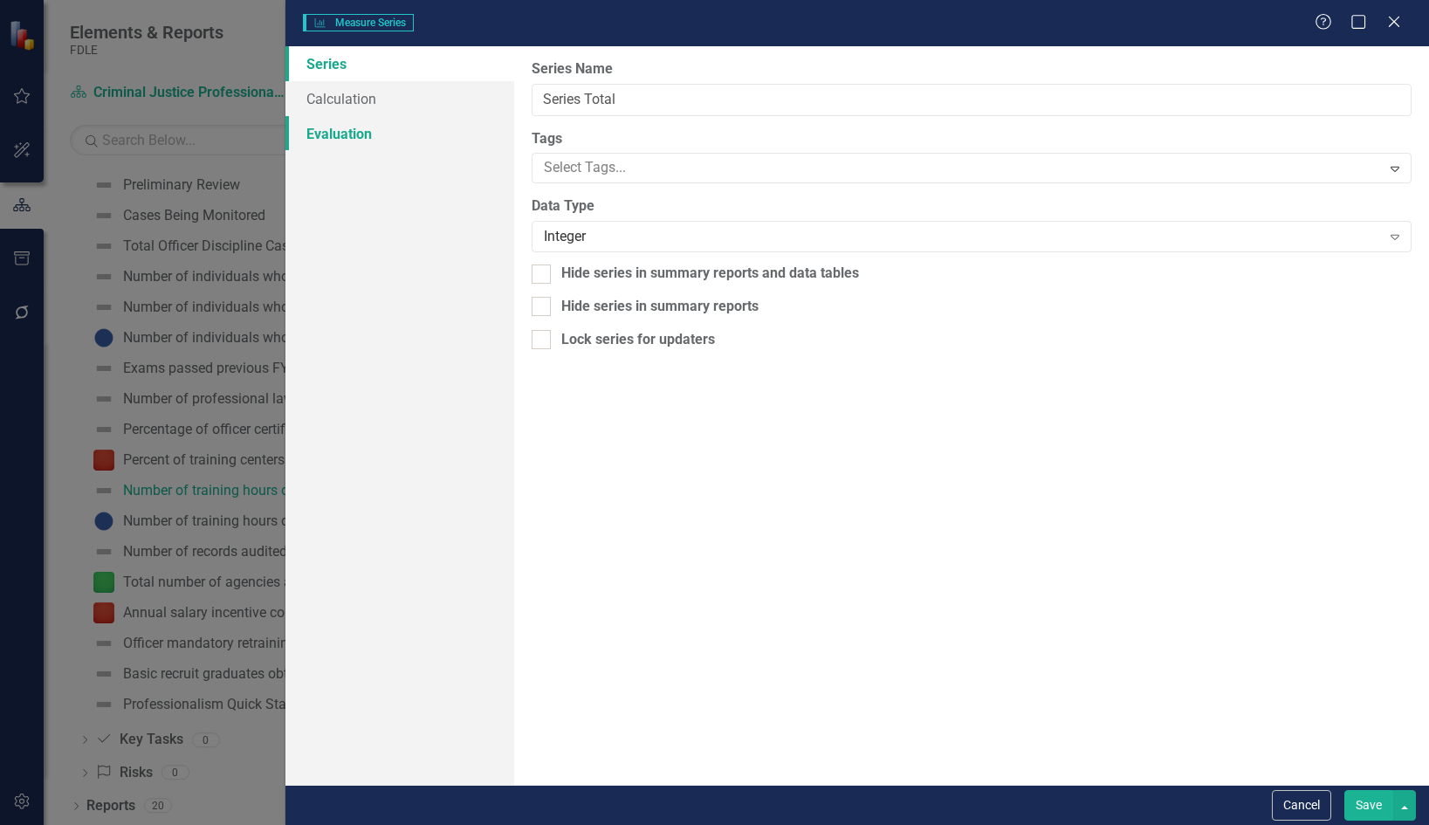
type input "Series Total"
click at [375, 100] on link "Calculation" at bounding box center [399, 98] width 229 height 35
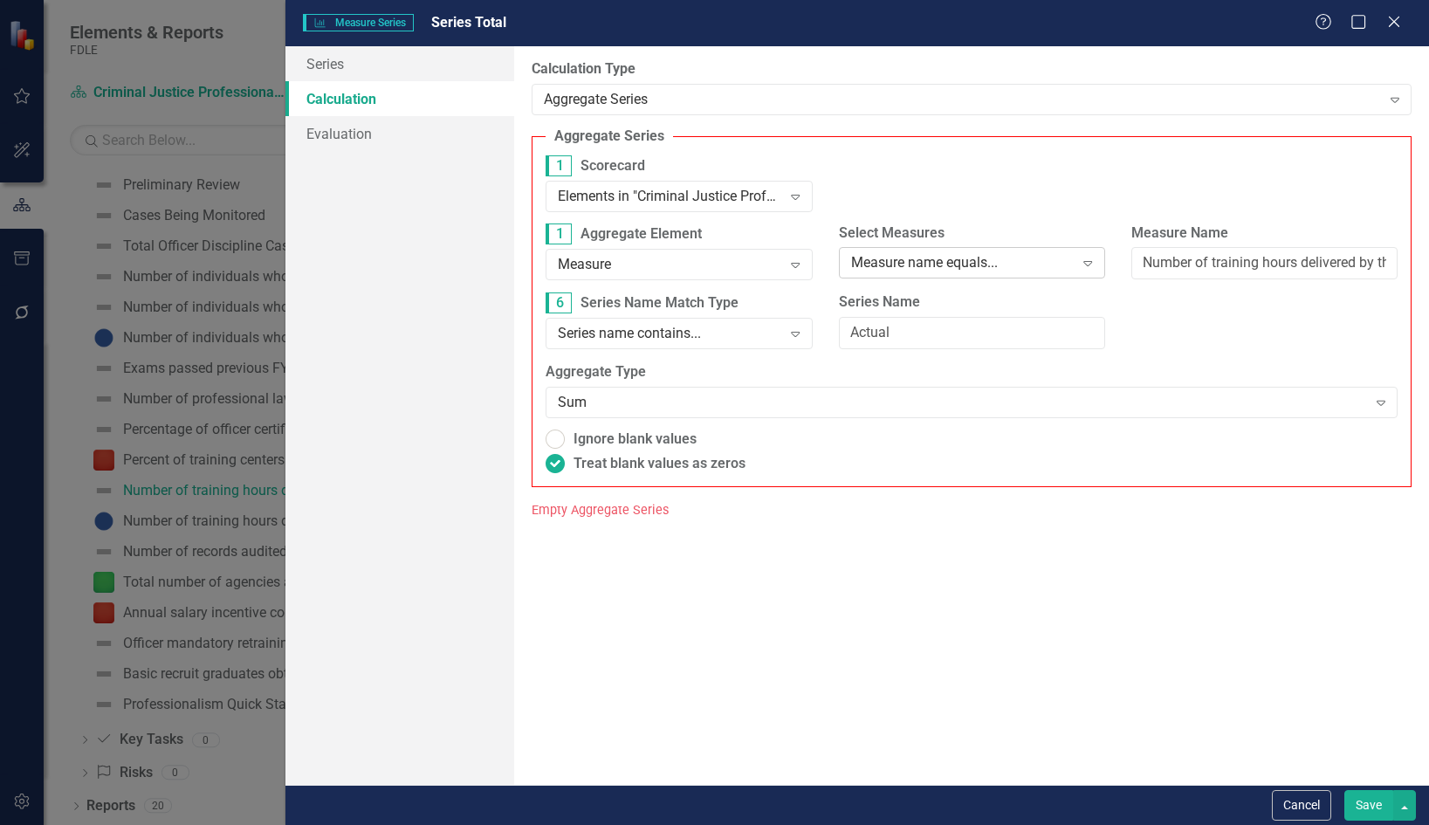
click at [1055, 263] on div "Measure name equals..." at bounding box center [962, 263] width 223 height 20
click at [1067, 201] on div "1 Scorecard Elements in "Criminal Justice Professionalism, Standards & Training…" at bounding box center [972, 189] width 878 height 68
click at [770, 341] on div "Series name contains..." at bounding box center [669, 334] width 223 height 20
click at [900, 339] on input "Actual" at bounding box center [972, 333] width 266 height 32
click at [1314, 801] on button "Cancel" at bounding box center [1301, 805] width 59 height 31
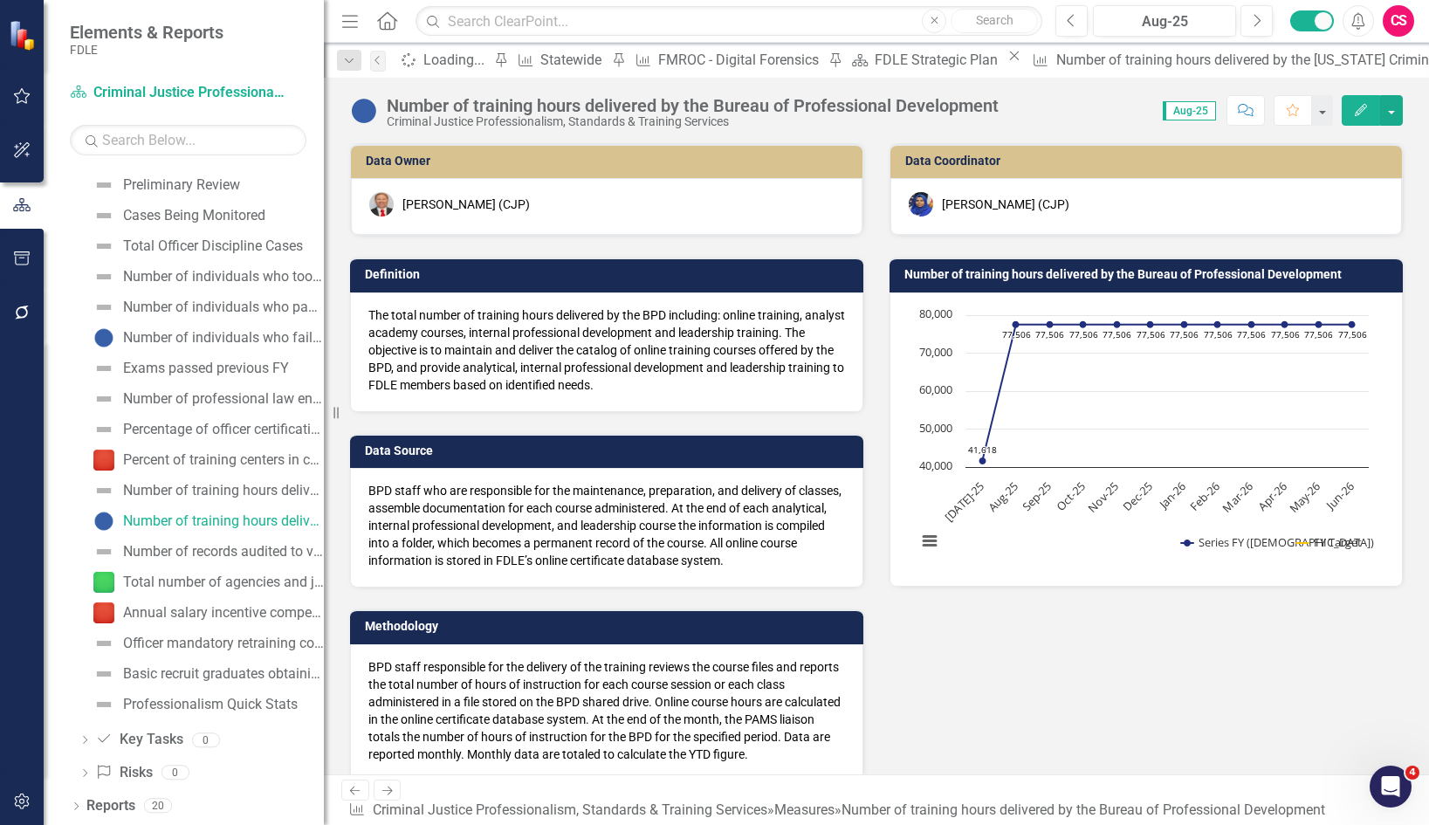
scroll to position [296, 0]
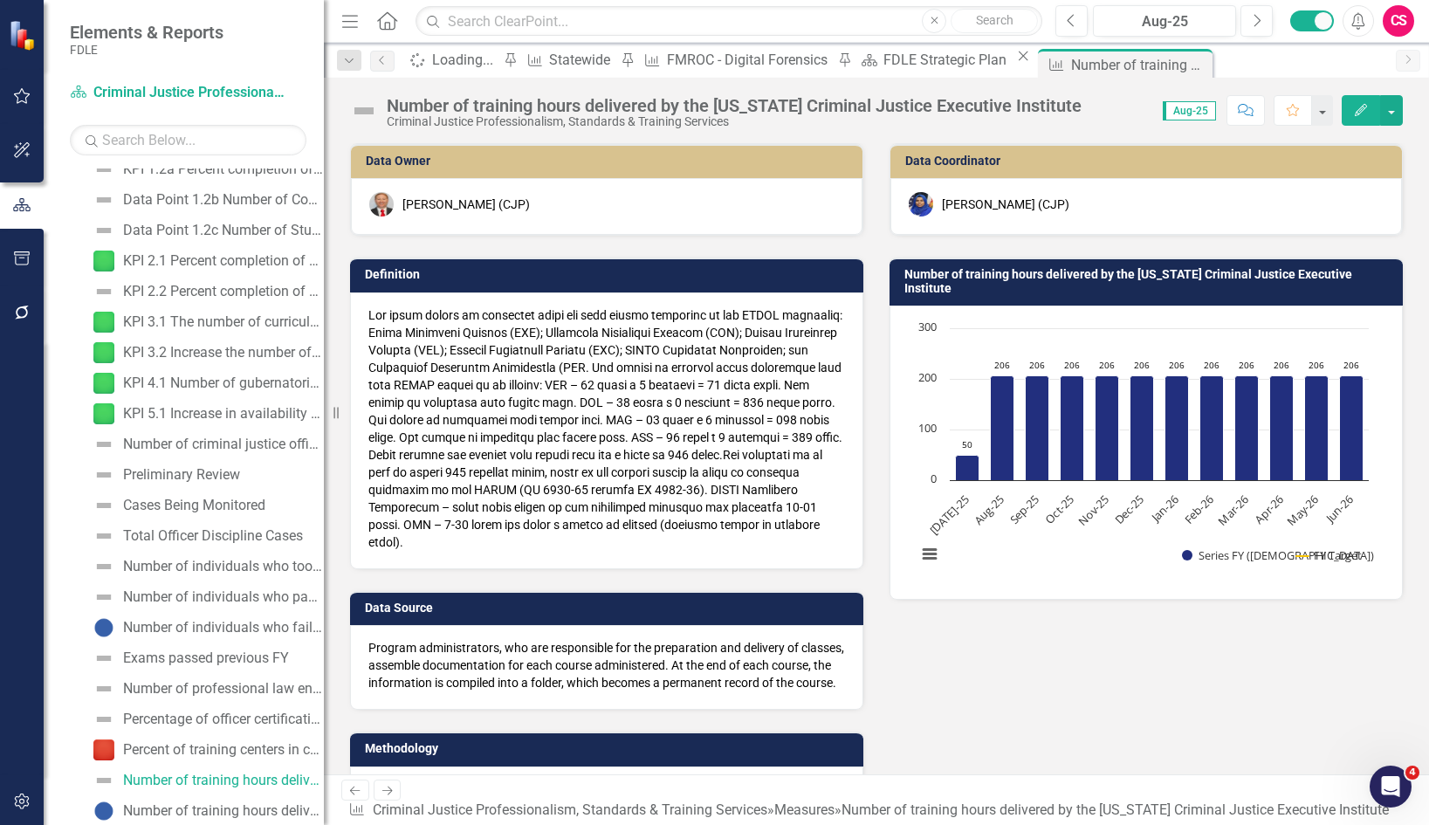
scroll to position [265, 0]
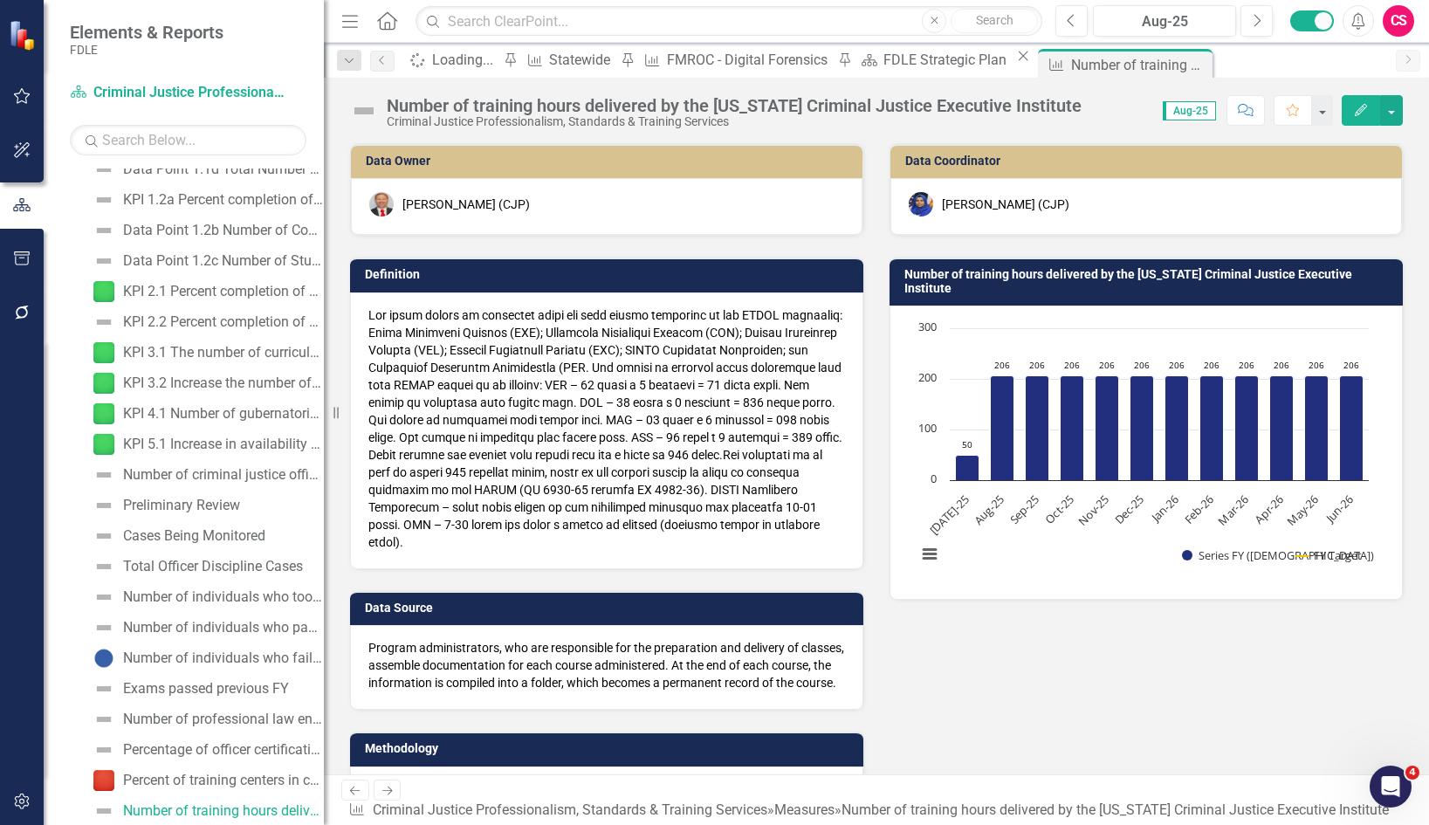
click at [1356, 98] on button "Edit" at bounding box center [1361, 110] width 38 height 31
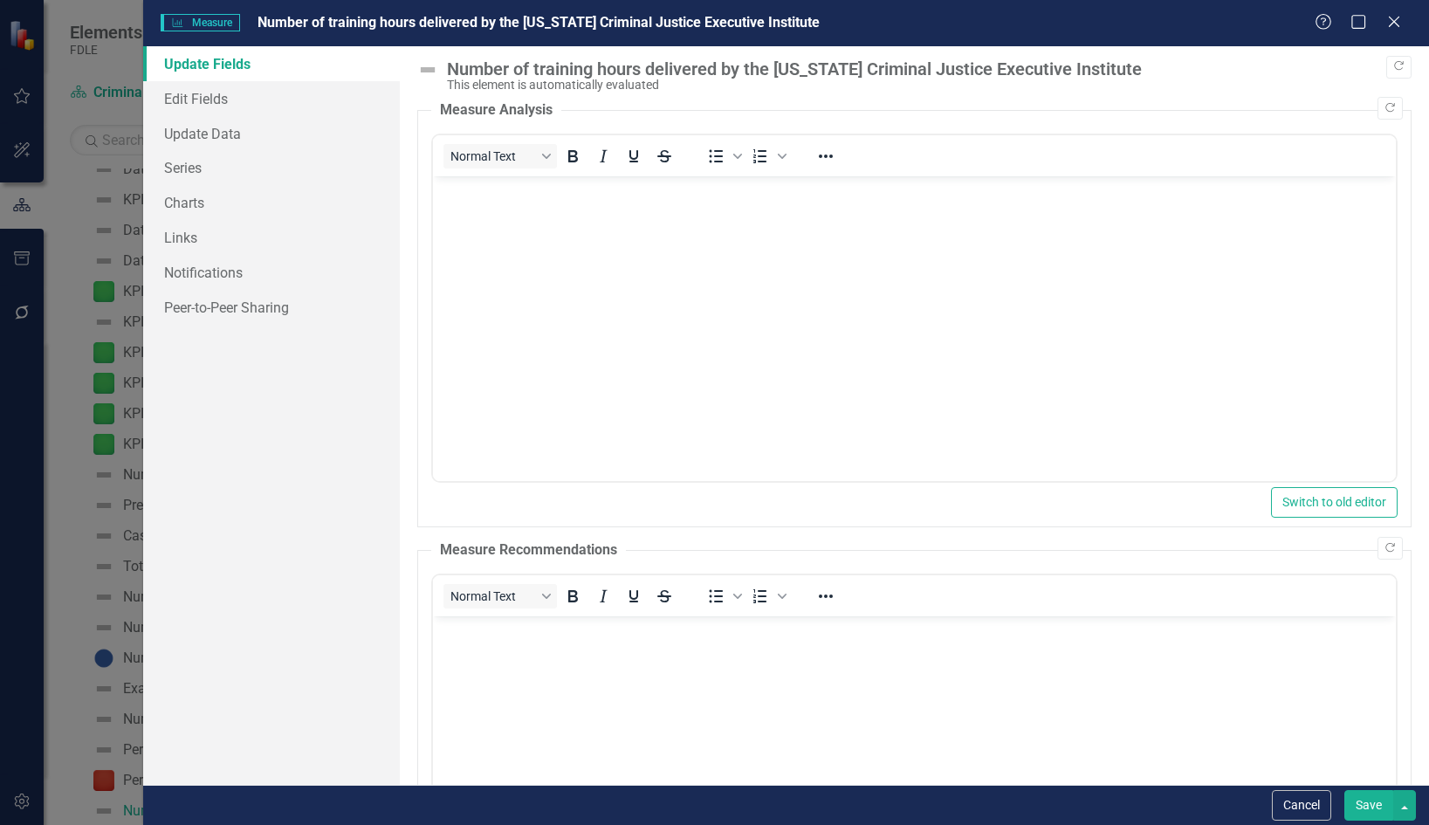
scroll to position [0, 0]
click at [179, 166] on link "Series" at bounding box center [272, 167] width 258 height 35
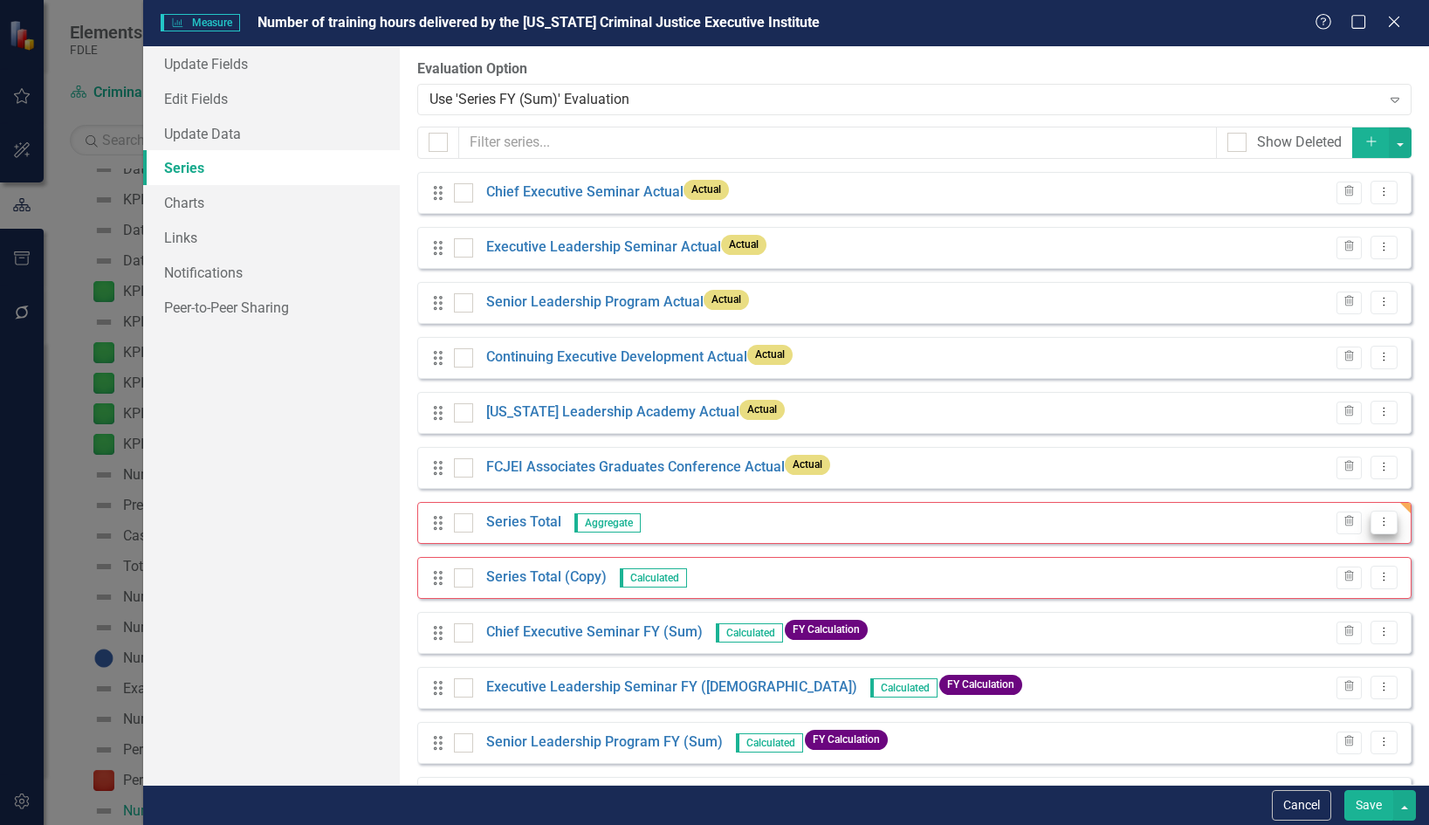
click at [1377, 526] on icon "Dropdown Menu" at bounding box center [1384, 521] width 15 height 11
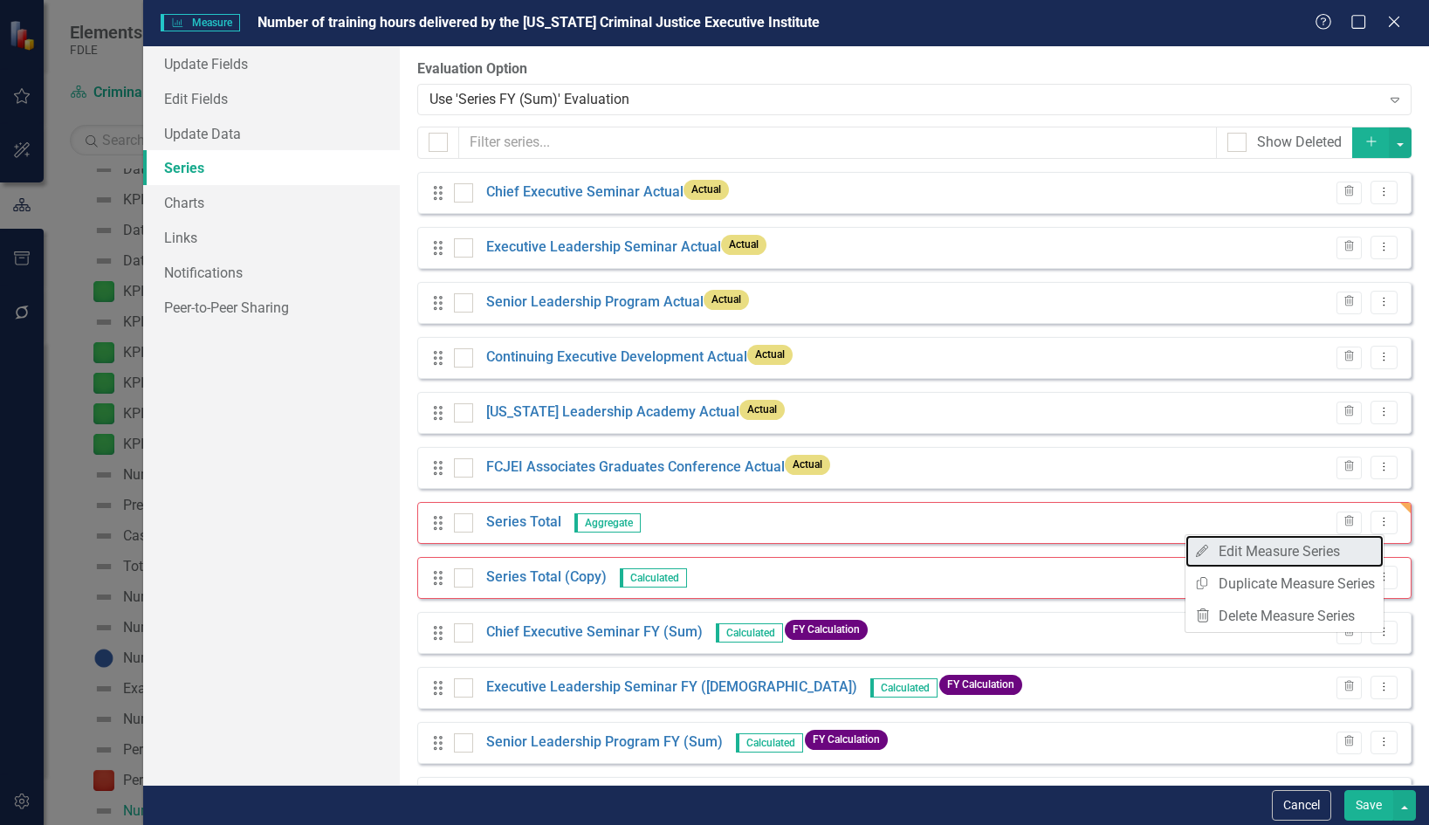
click at [1310, 553] on link "Edit Edit Measure Series" at bounding box center [1285, 551] width 198 height 32
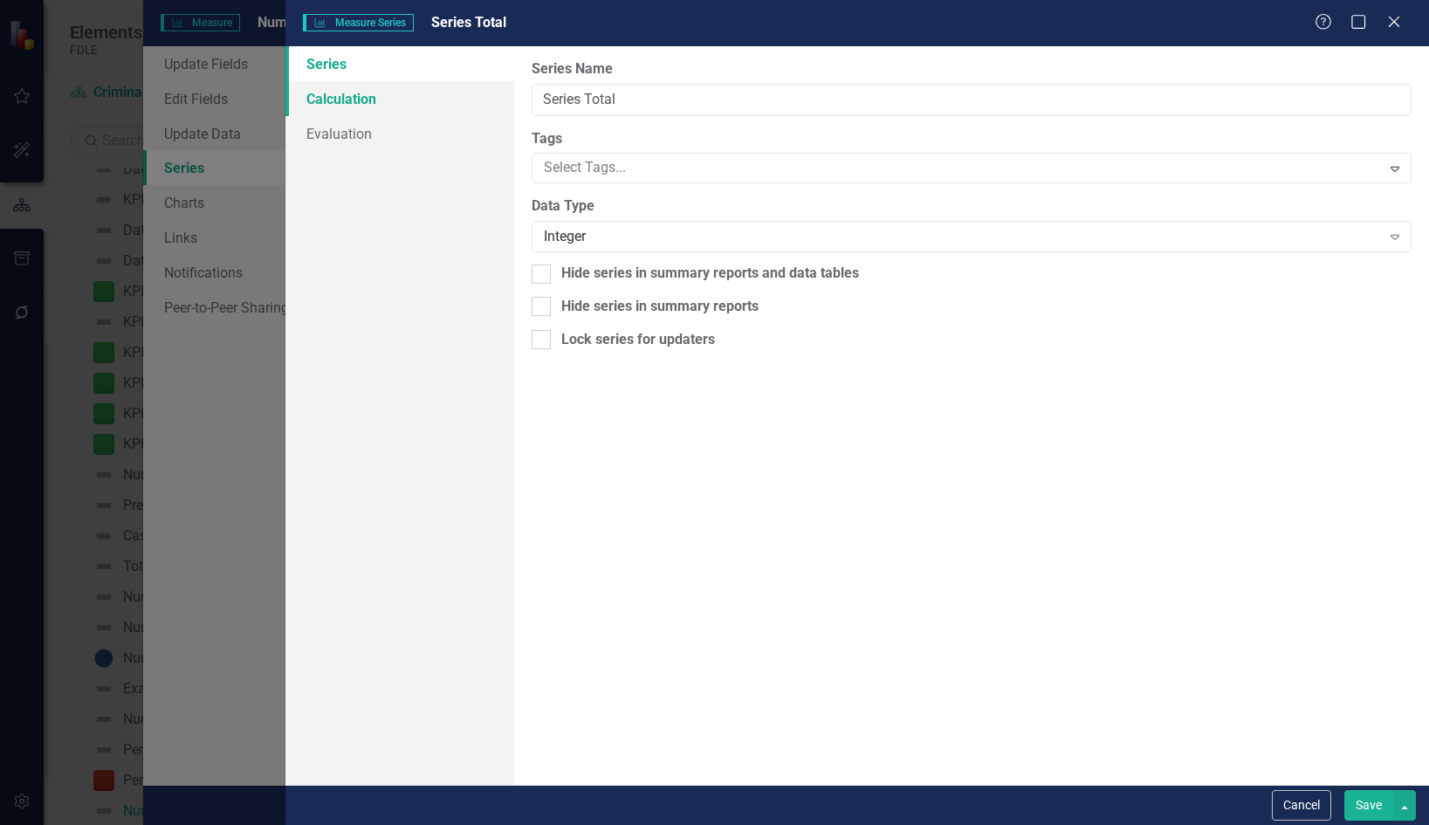
click at [377, 101] on link "Calculation" at bounding box center [399, 98] width 229 height 35
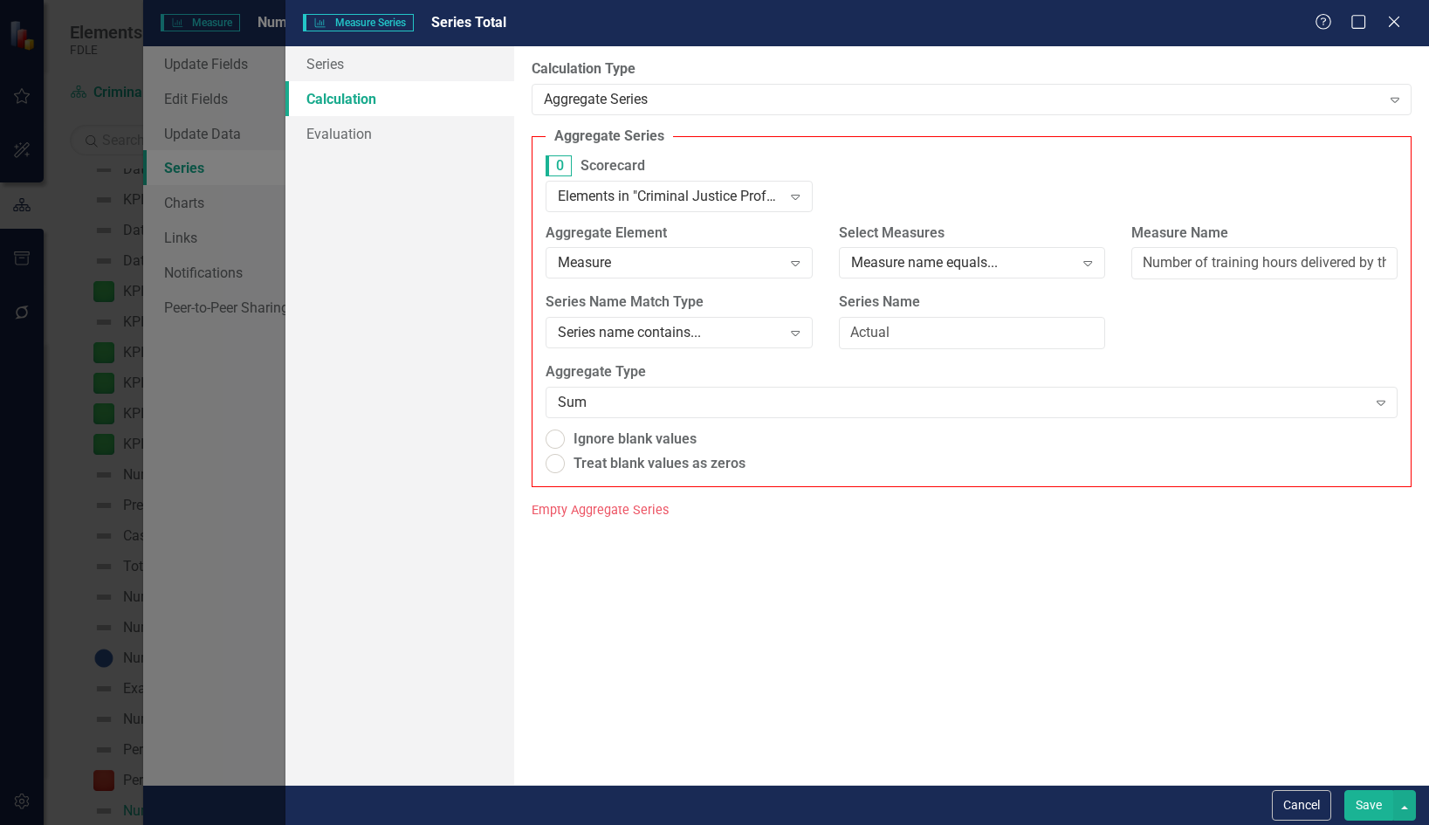
radio input "true"
drag, startPoint x: 915, startPoint y: 335, endPoint x: 833, endPoint y: 333, distance: 82.1
click at [833, 333] on div "Series Name Actual" at bounding box center [972, 327] width 292 height 70
type input "Chief Executive"
click at [979, 334] on input "Chief Executive" at bounding box center [972, 333] width 266 height 32
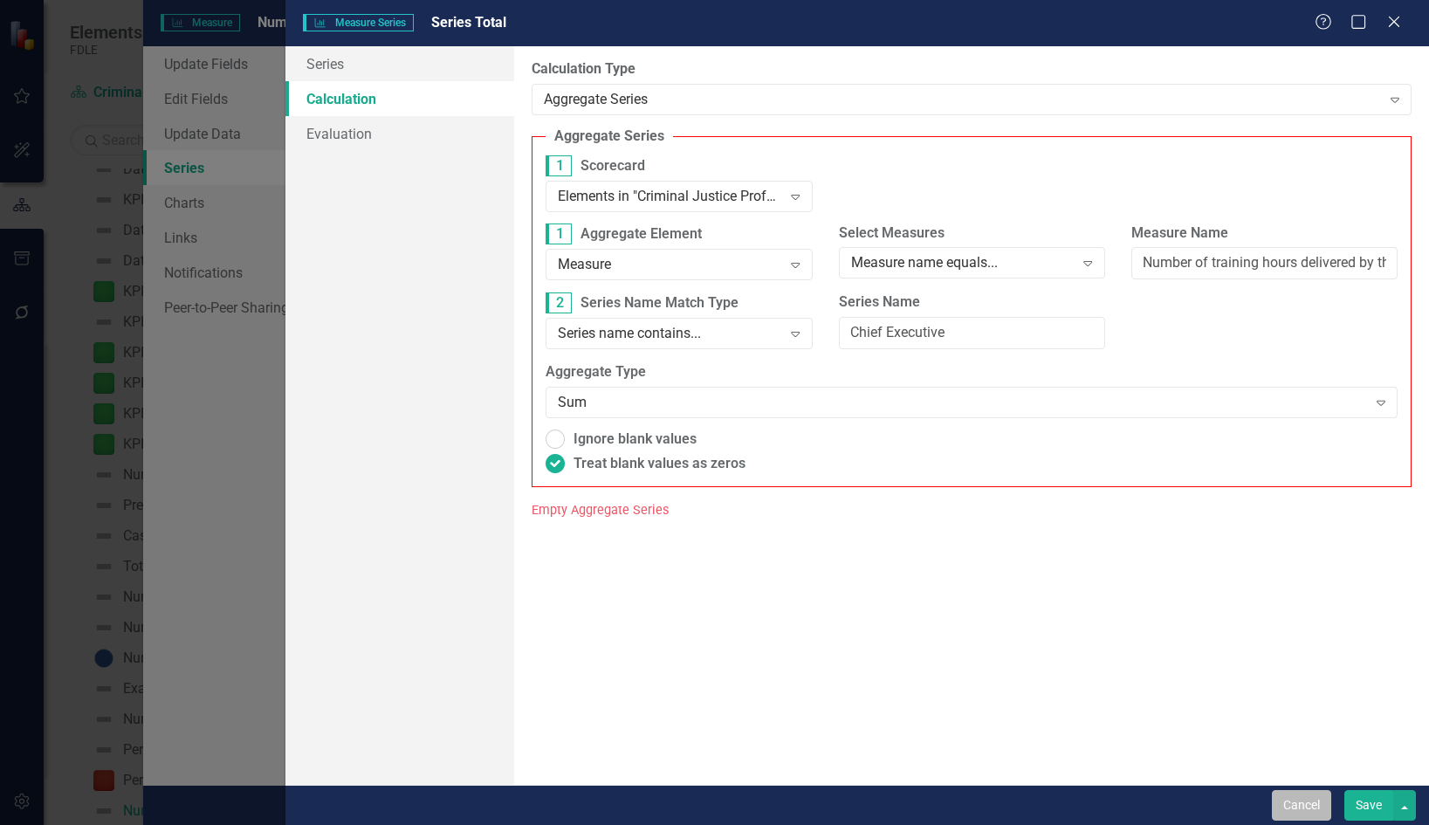
click at [1312, 798] on button "Cancel" at bounding box center [1301, 805] width 59 height 31
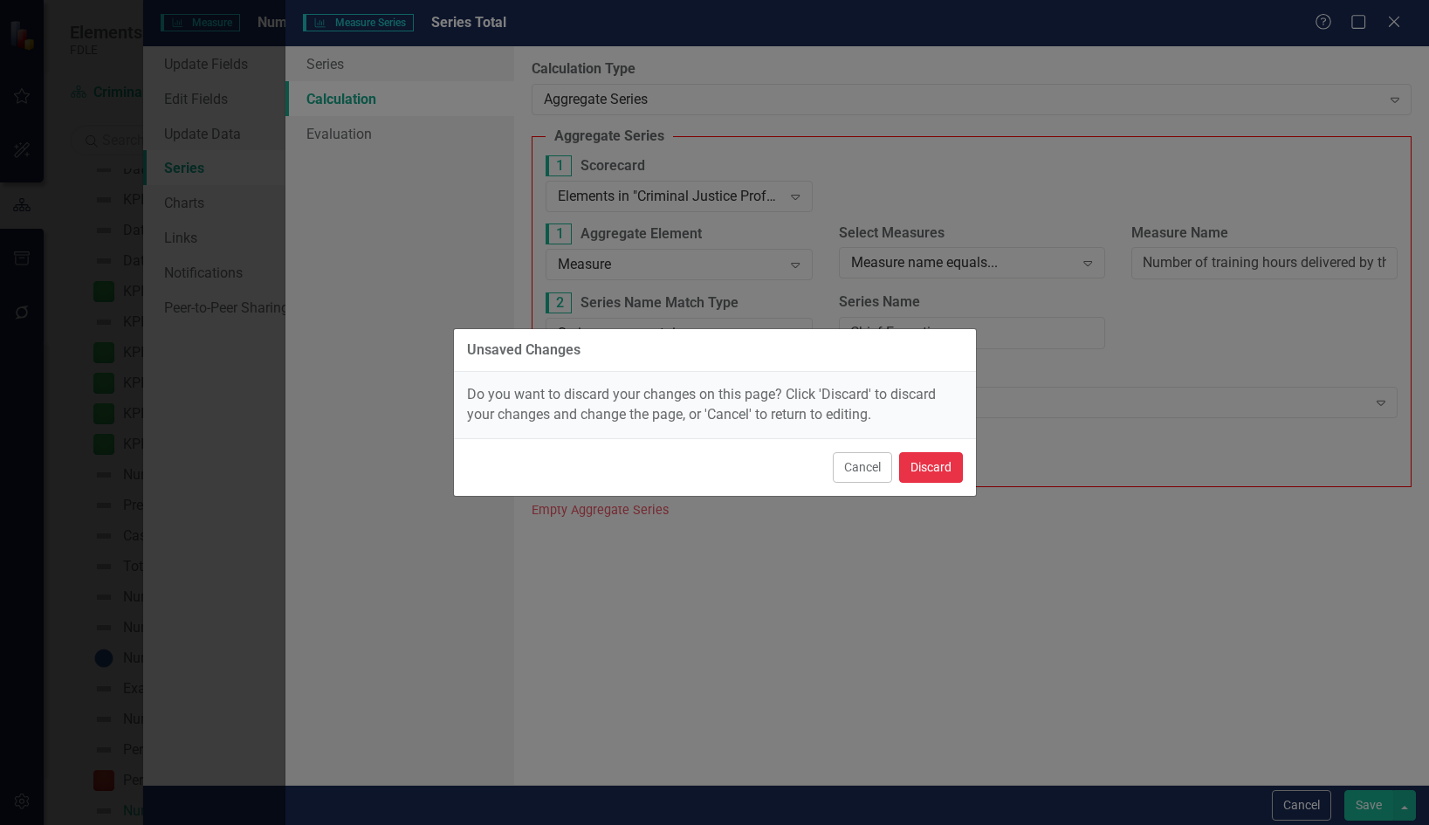
click at [943, 465] on button "Discard" at bounding box center [931, 467] width 64 height 31
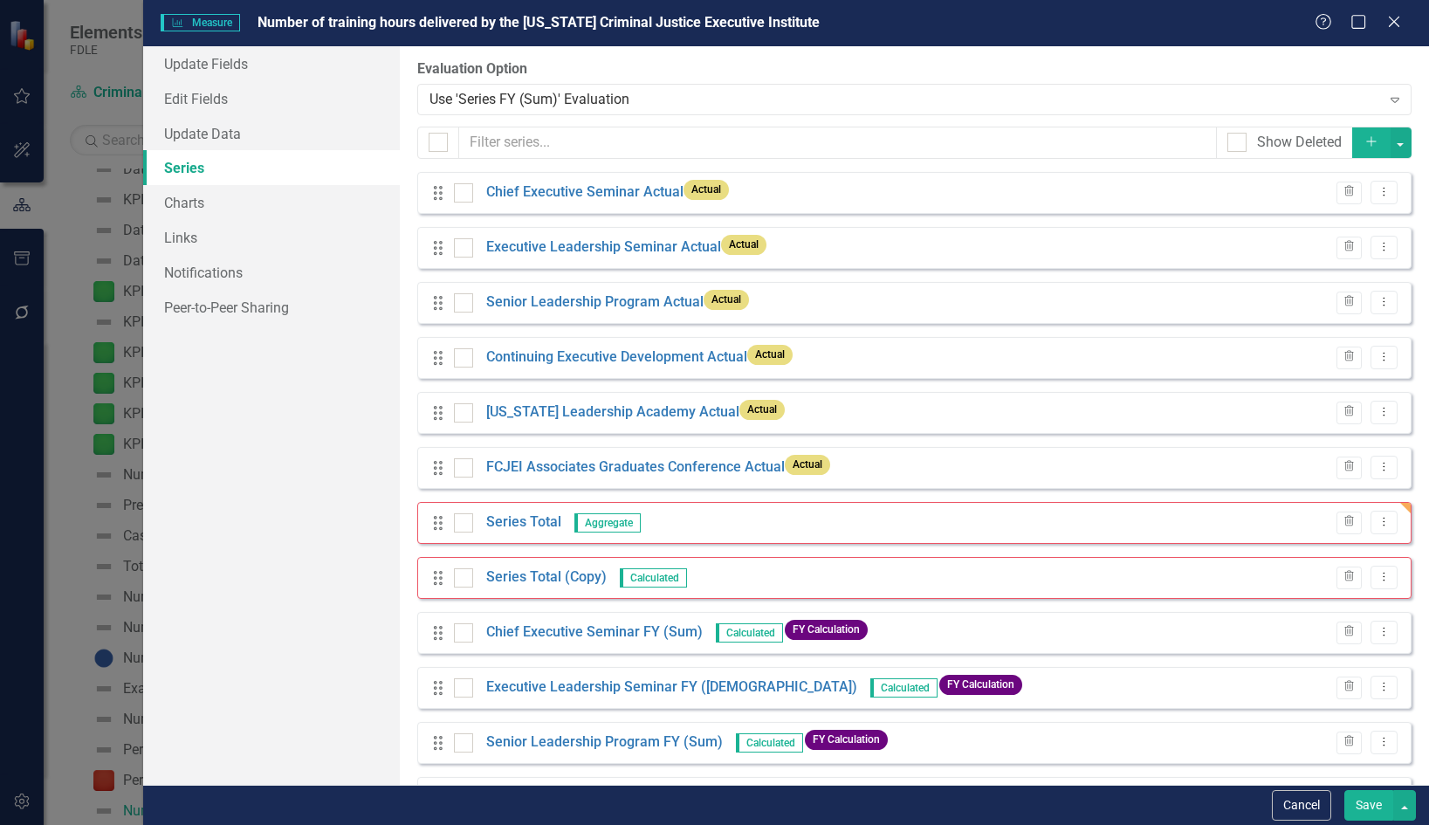
click at [1352, 144] on button "Add" at bounding box center [1371, 142] width 38 height 31
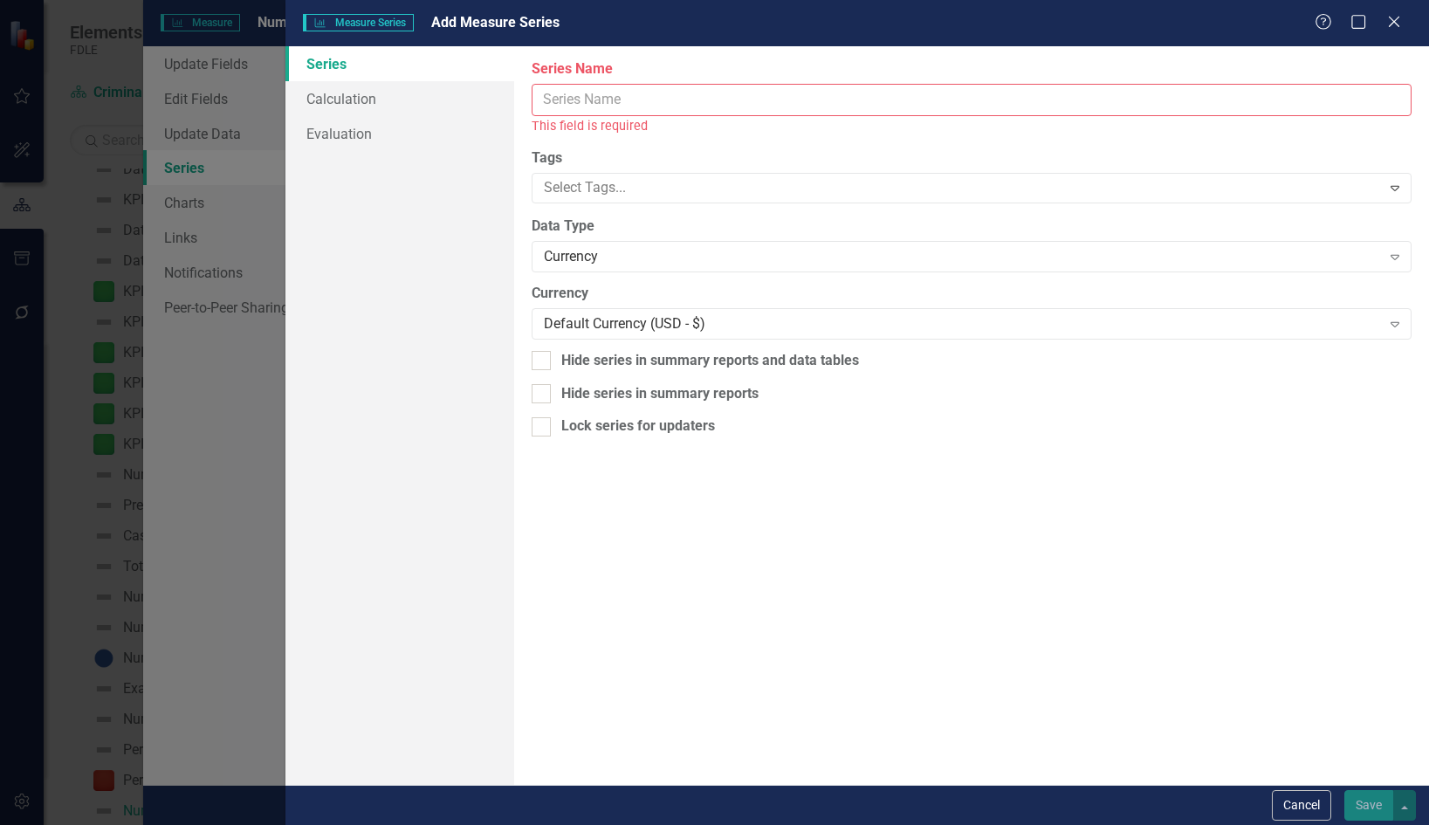
click at [663, 98] on input "Series Name" at bounding box center [972, 100] width 880 height 32
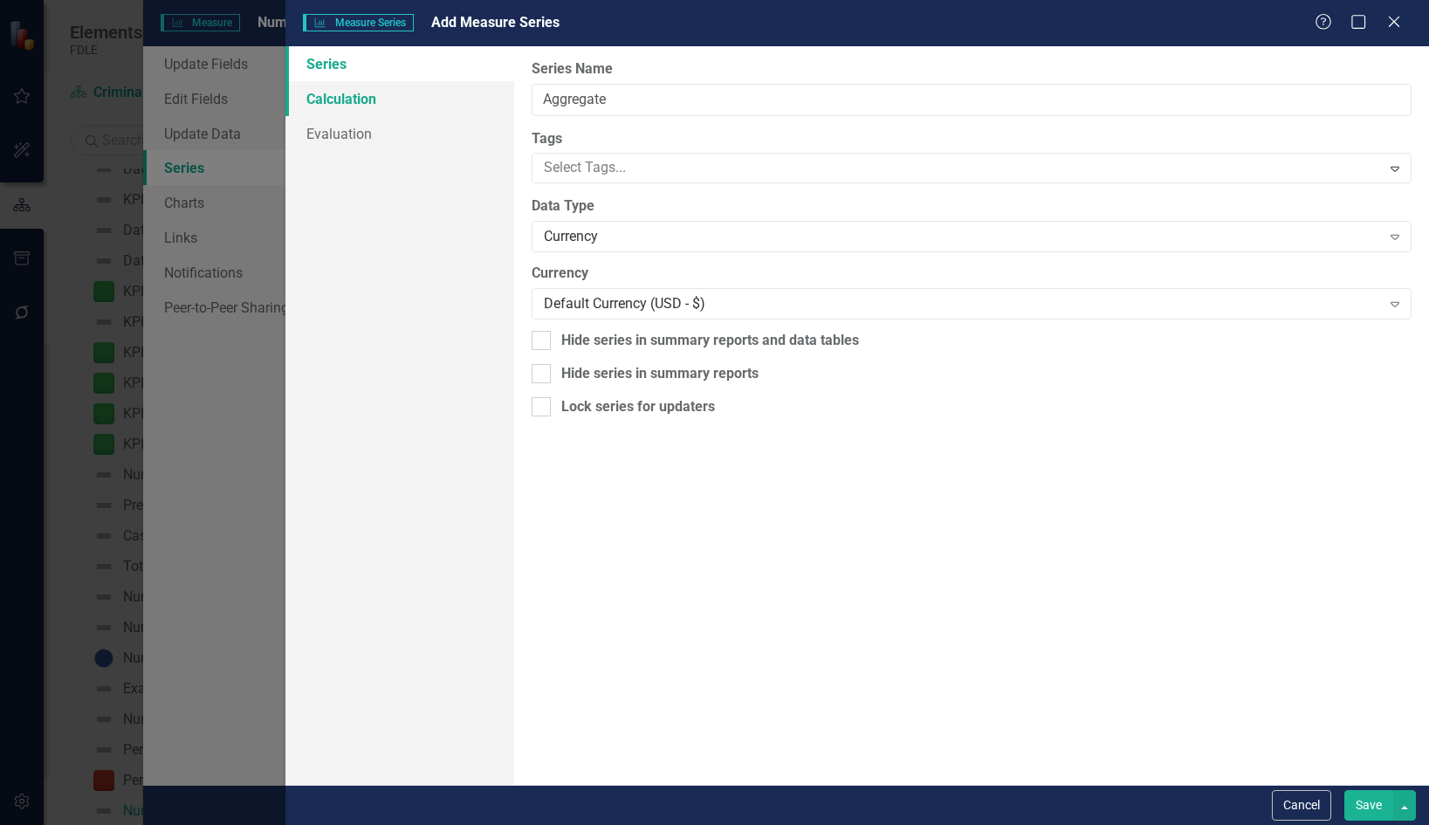
click at [386, 100] on link "Calculation" at bounding box center [399, 98] width 229 height 35
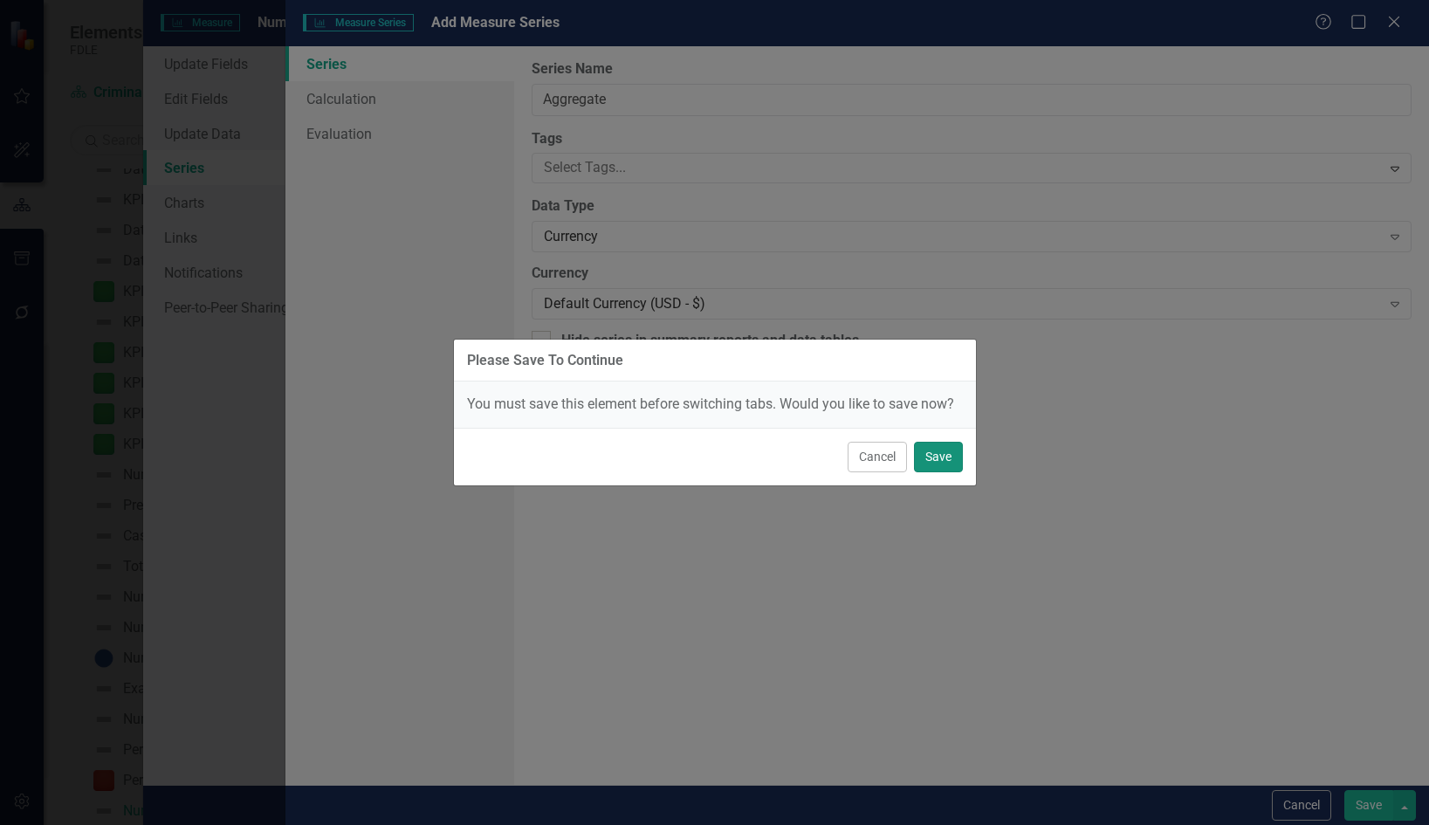
click at [928, 454] on button "Save" at bounding box center [938, 457] width 49 height 31
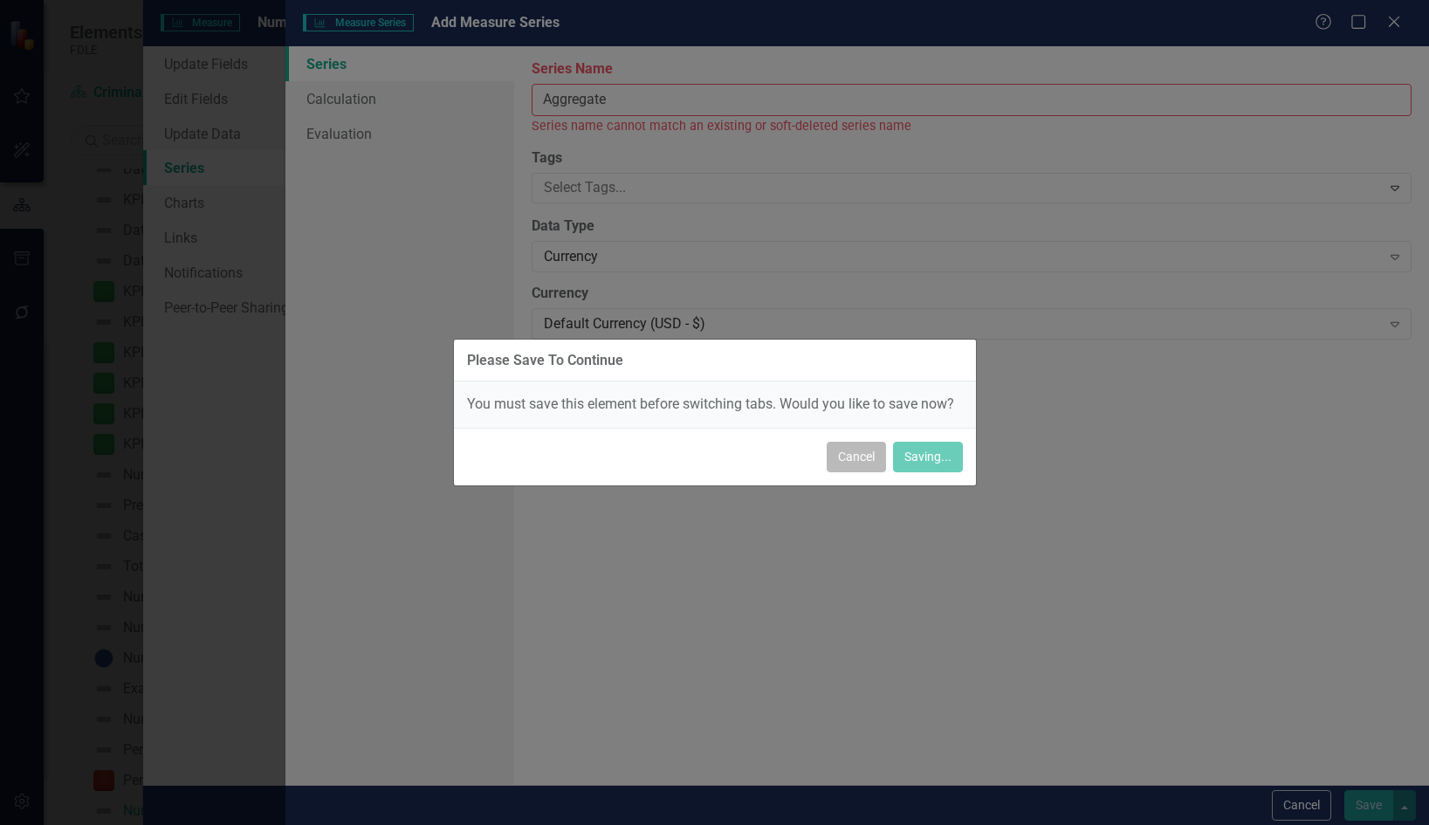
click at [862, 456] on button "Cancel" at bounding box center [856, 457] width 59 height 31
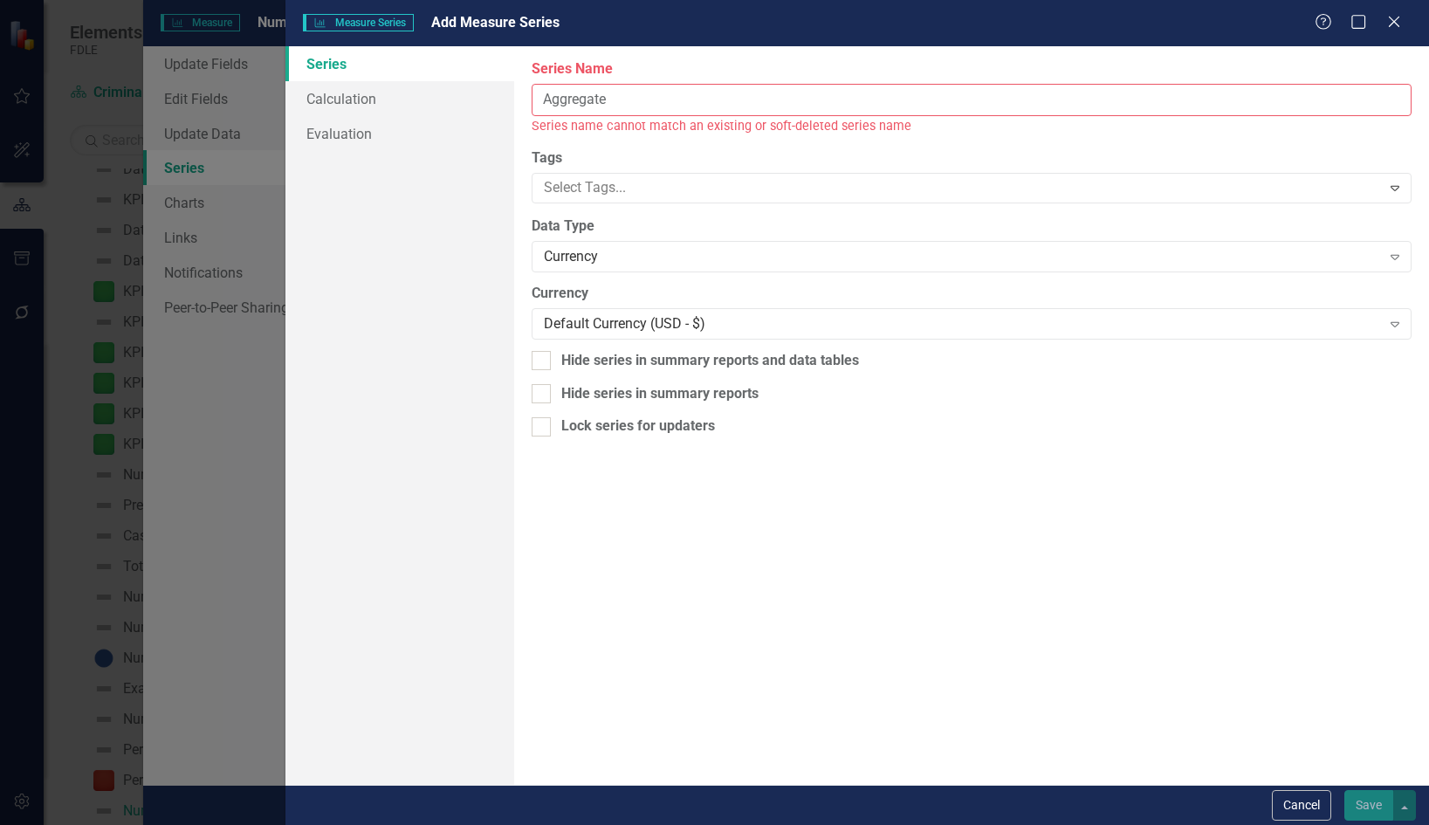
click at [732, 100] on input "Aggregate" at bounding box center [972, 100] width 880 height 32
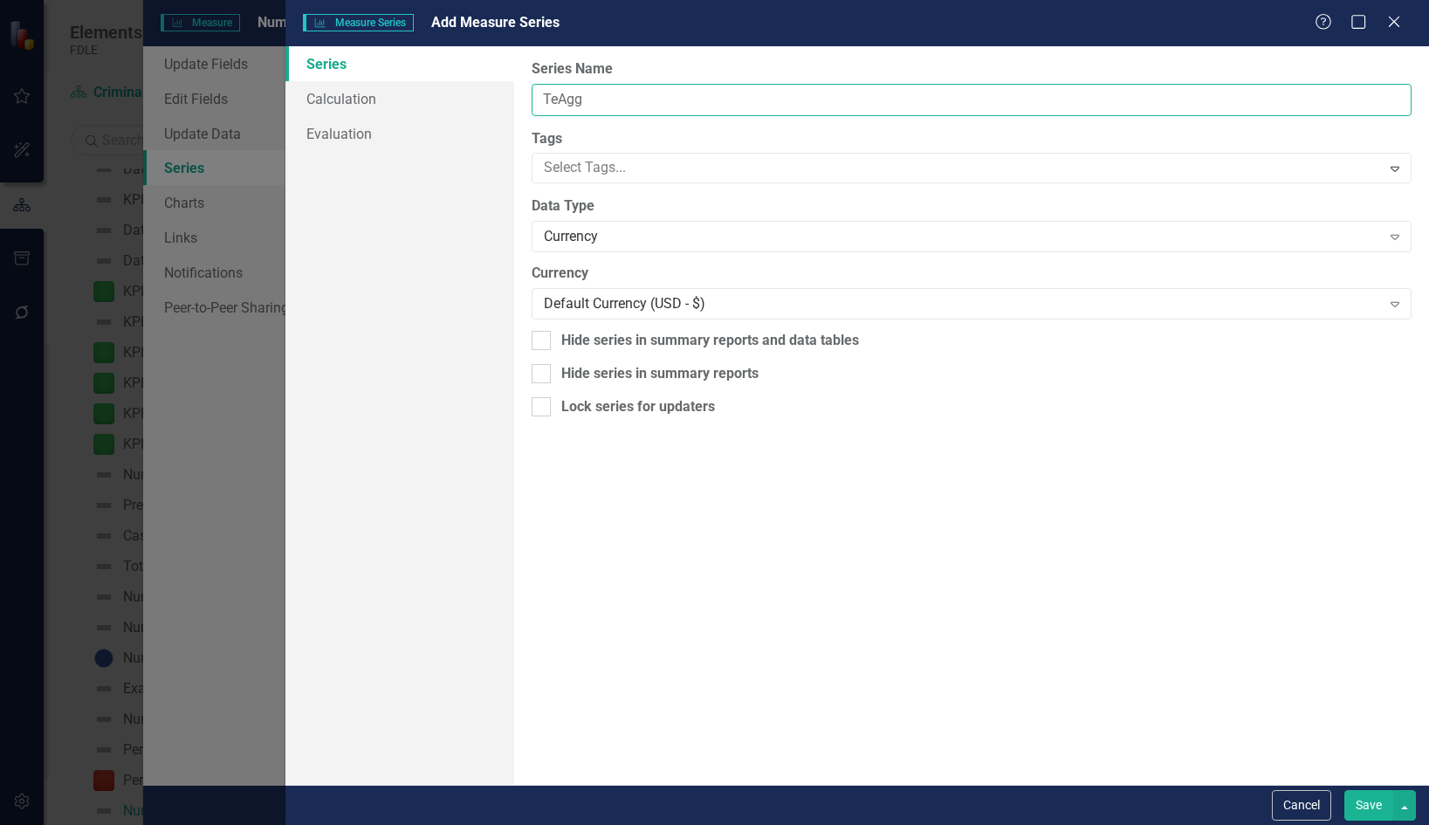
type input "TedAgg"
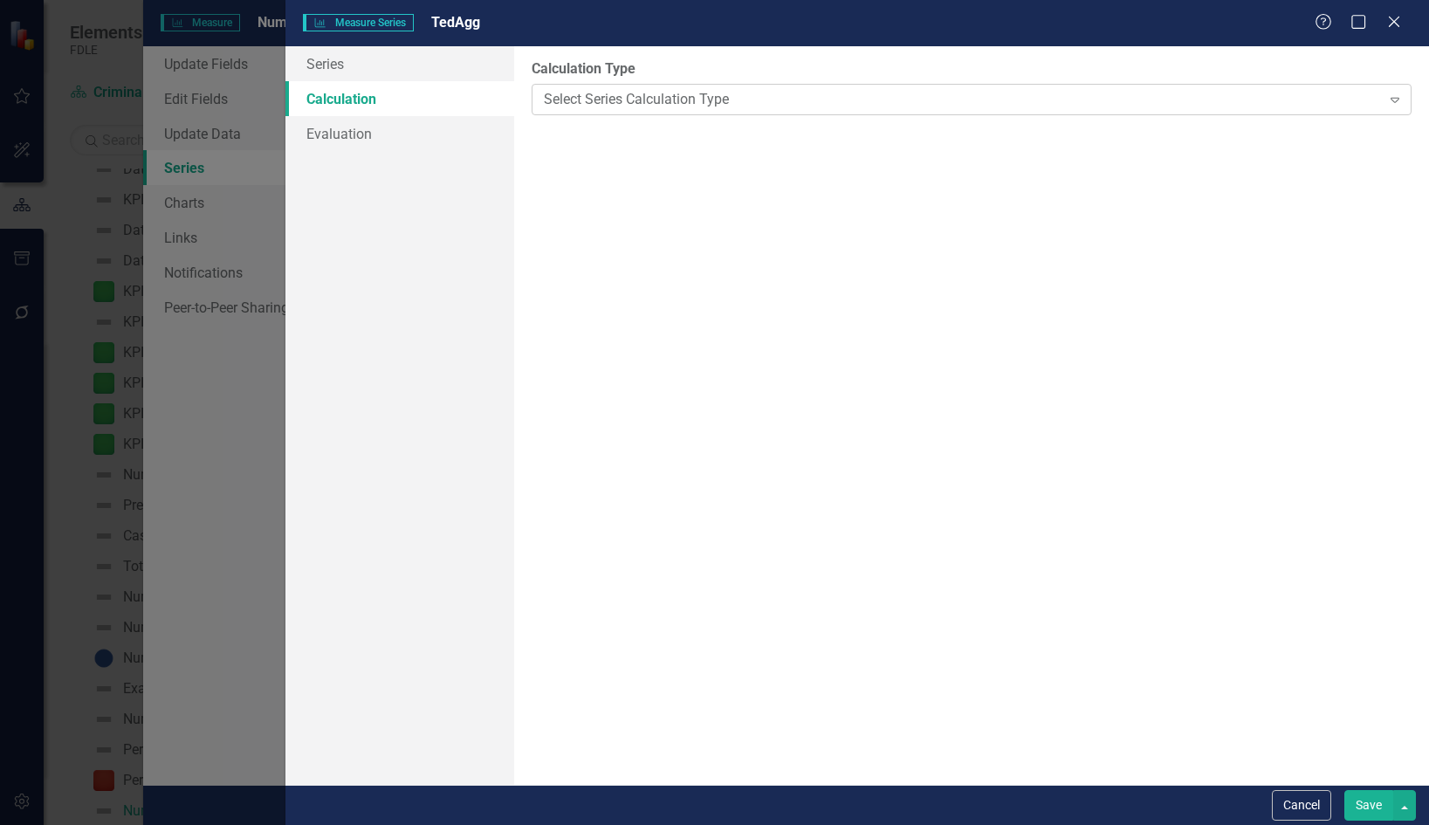
click at [587, 98] on div "Select Series Calculation Type" at bounding box center [962, 99] width 836 height 20
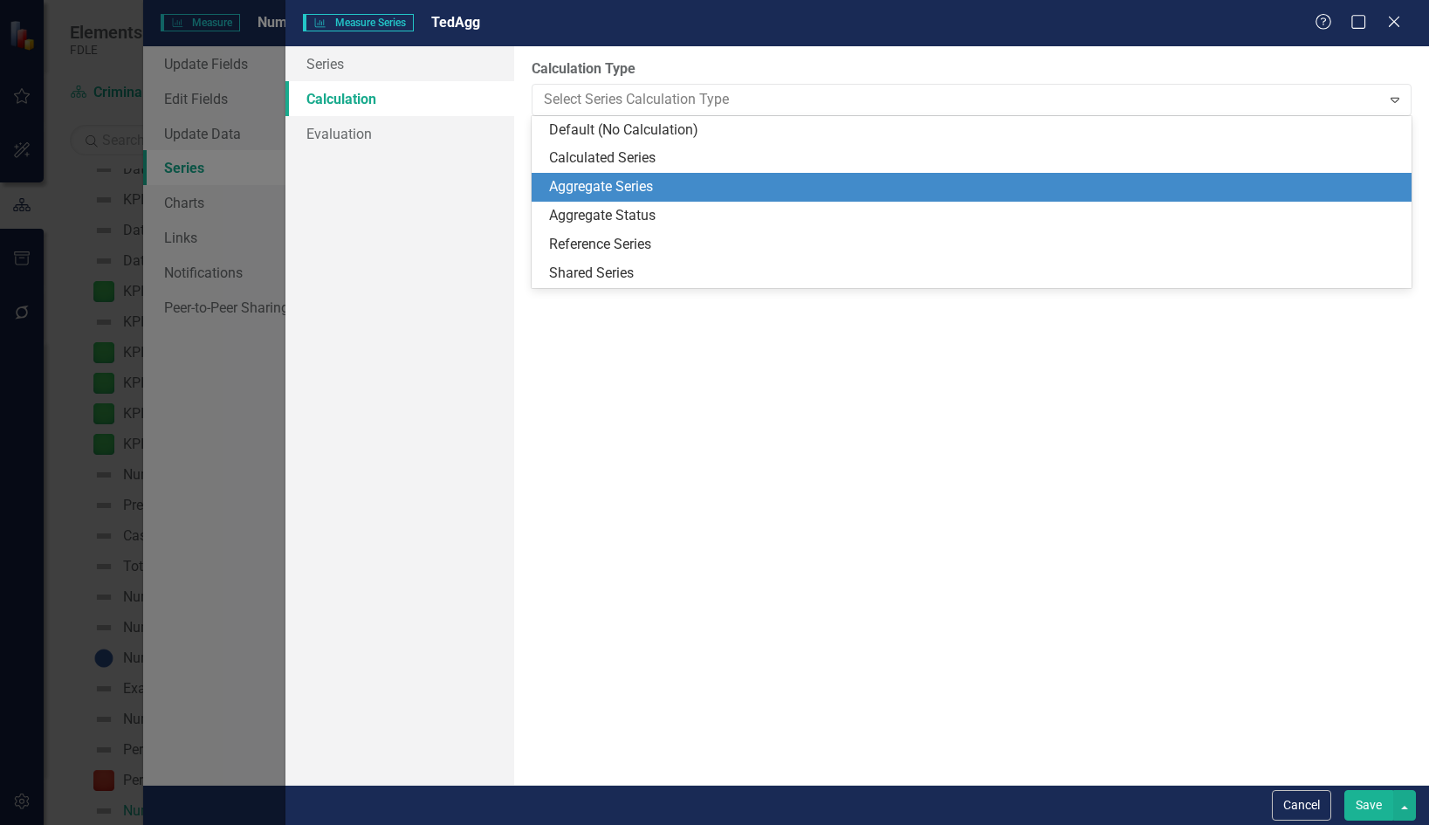
click at [584, 181] on div "Aggregate Series" at bounding box center [975, 187] width 852 height 20
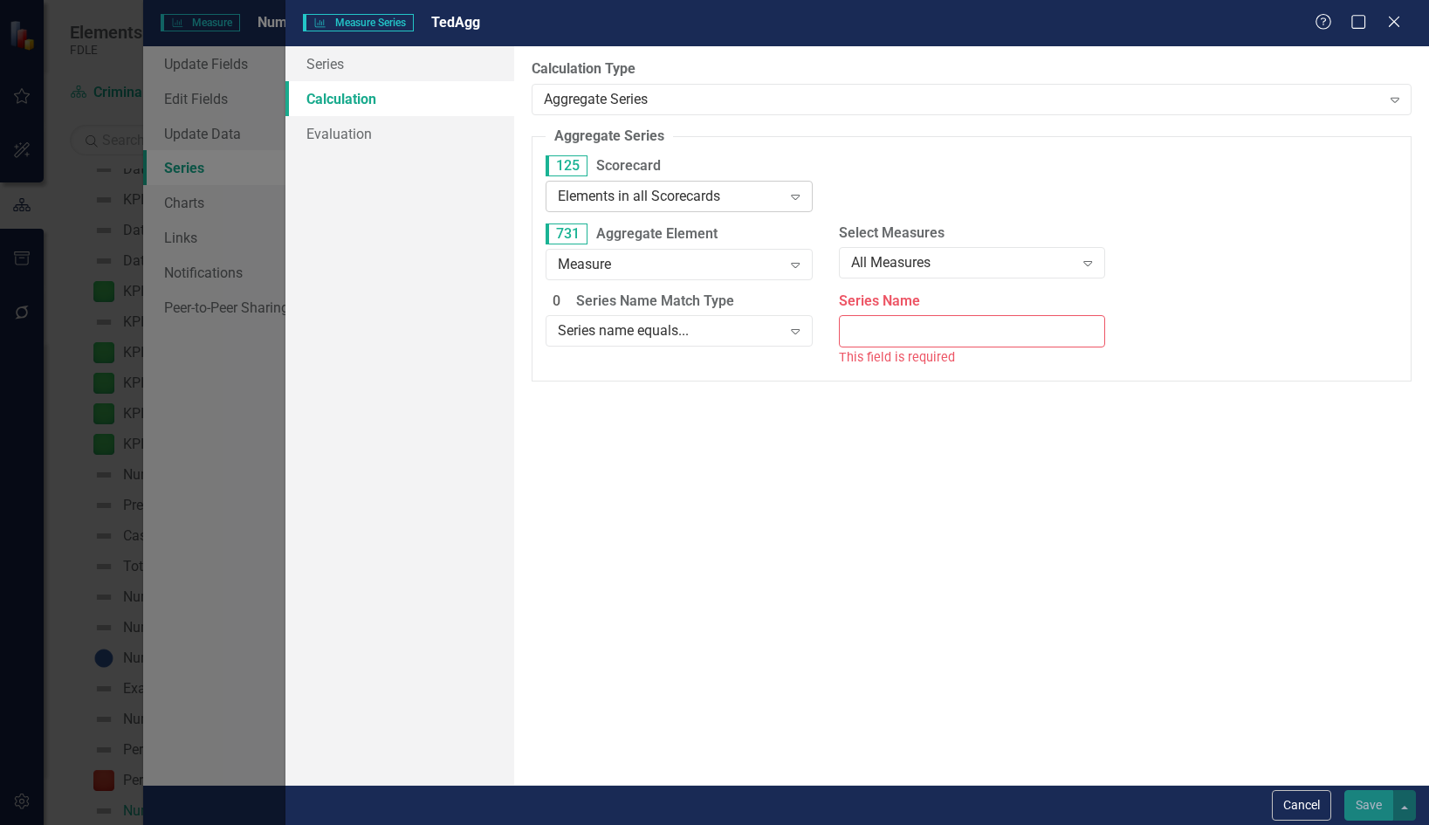
click at [650, 197] on div "Elements in all Scorecards" at bounding box center [669, 196] width 223 height 20
click at [869, 265] on div "All Measures" at bounding box center [962, 263] width 223 height 20
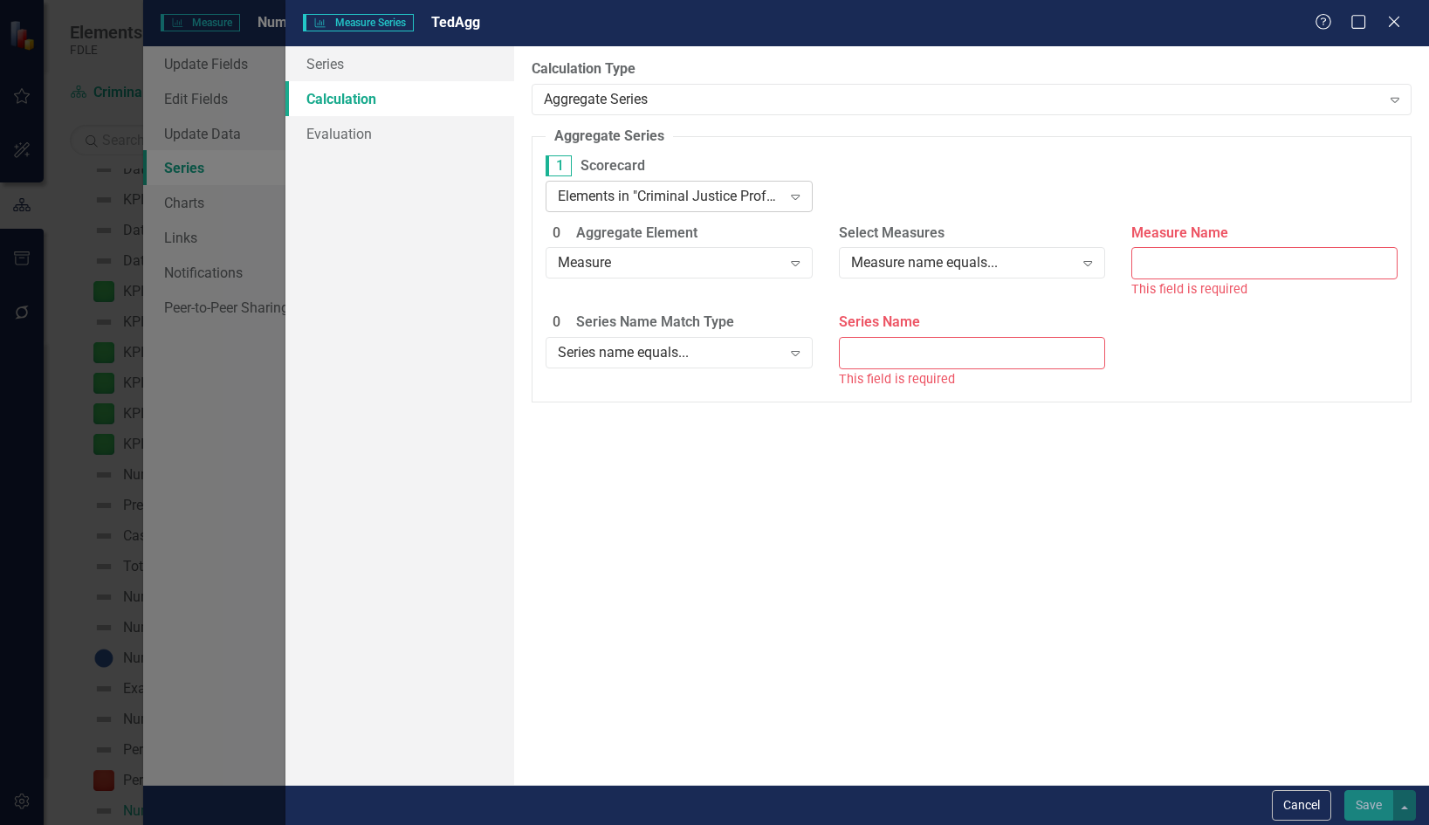
click at [757, 192] on div "Elements in "Criminal Justice Professionalism, Standards & Training Services"" at bounding box center [669, 196] width 223 height 20
drag, startPoint x: 694, startPoint y: 259, endPoint x: 761, endPoint y: 203, distance: 87.4
drag, startPoint x: 761, startPoint y: 203, endPoint x: 753, endPoint y: 190, distance: 15.3
drag, startPoint x: 753, startPoint y: 190, endPoint x: 981, endPoint y: 166, distance: 229.2
click at [981, 166] on div "1 Scorecard Elements in "Criminal Justice Professionalism, Standards & Training…" at bounding box center [972, 189] width 878 height 68
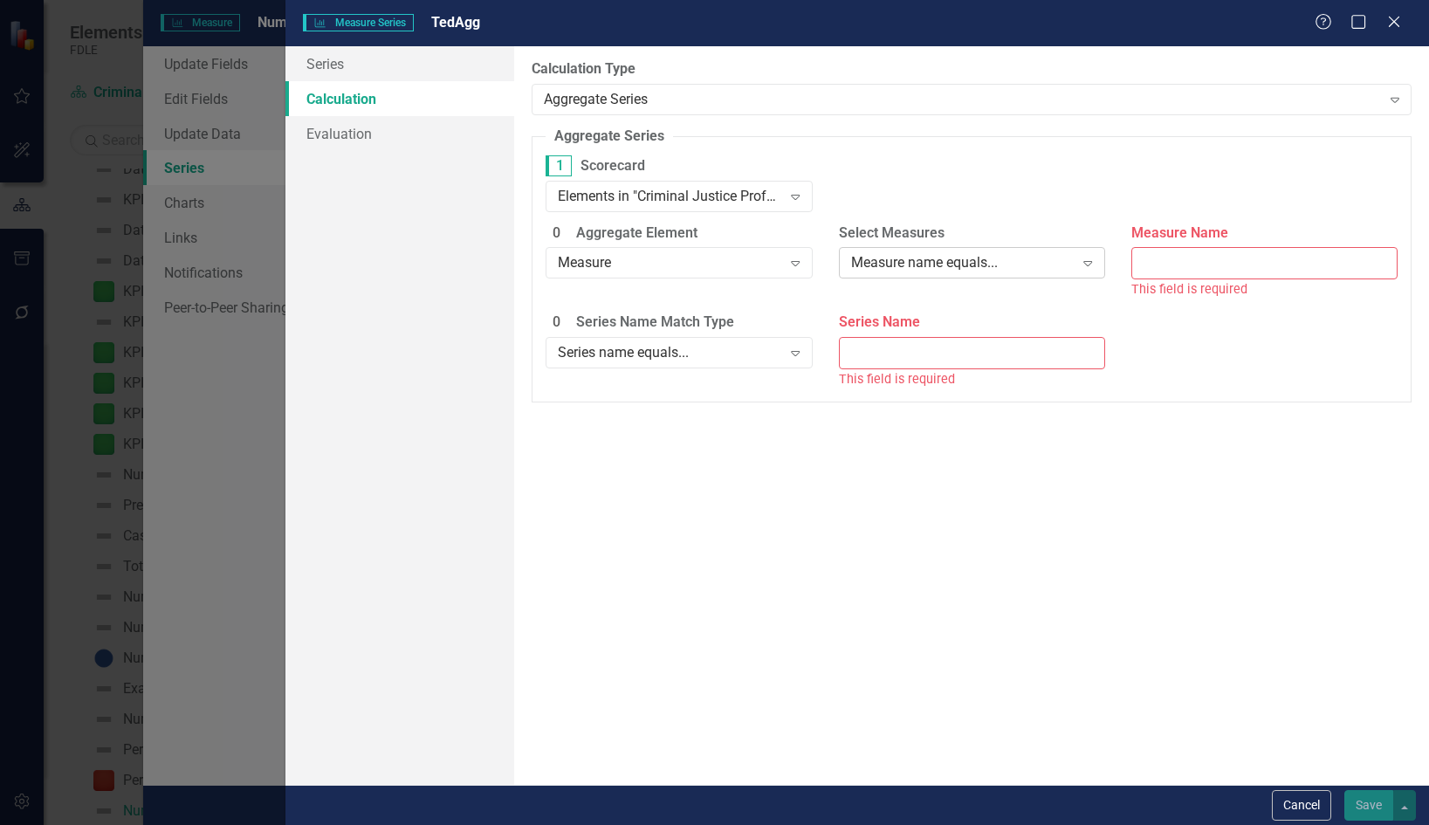
click at [966, 261] on div "Measure name equals..." at bounding box center [962, 263] width 223 height 20
click at [1201, 265] on input "Measure Name" at bounding box center [1264, 263] width 266 height 32
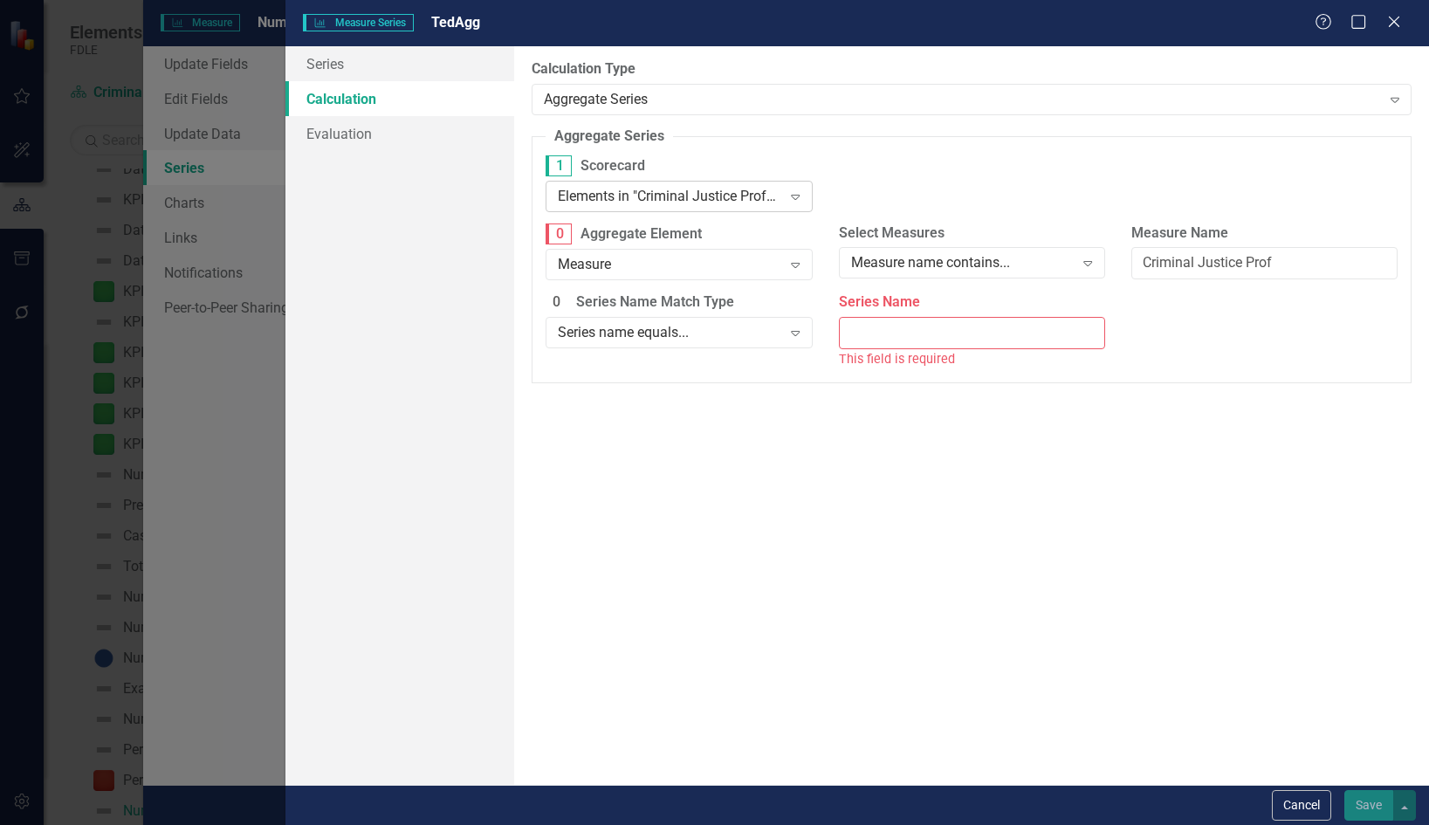
click at [738, 205] on div "Elements in "Criminal Justice Professionalism, Standards & Training Services"" at bounding box center [669, 196] width 223 height 20
click at [1275, 266] on input "Criminal Justice Prof" at bounding box center [1264, 266] width 266 height 32
type input "Criminal Justice Professionalism"
click at [753, 191] on div "Elements in "Criminal Justice Professionalism, Standards & Training Services"" at bounding box center [669, 196] width 223 height 20
click at [1230, 274] on input "Criminal Justice Professionalism" at bounding box center [1264, 263] width 266 height 32
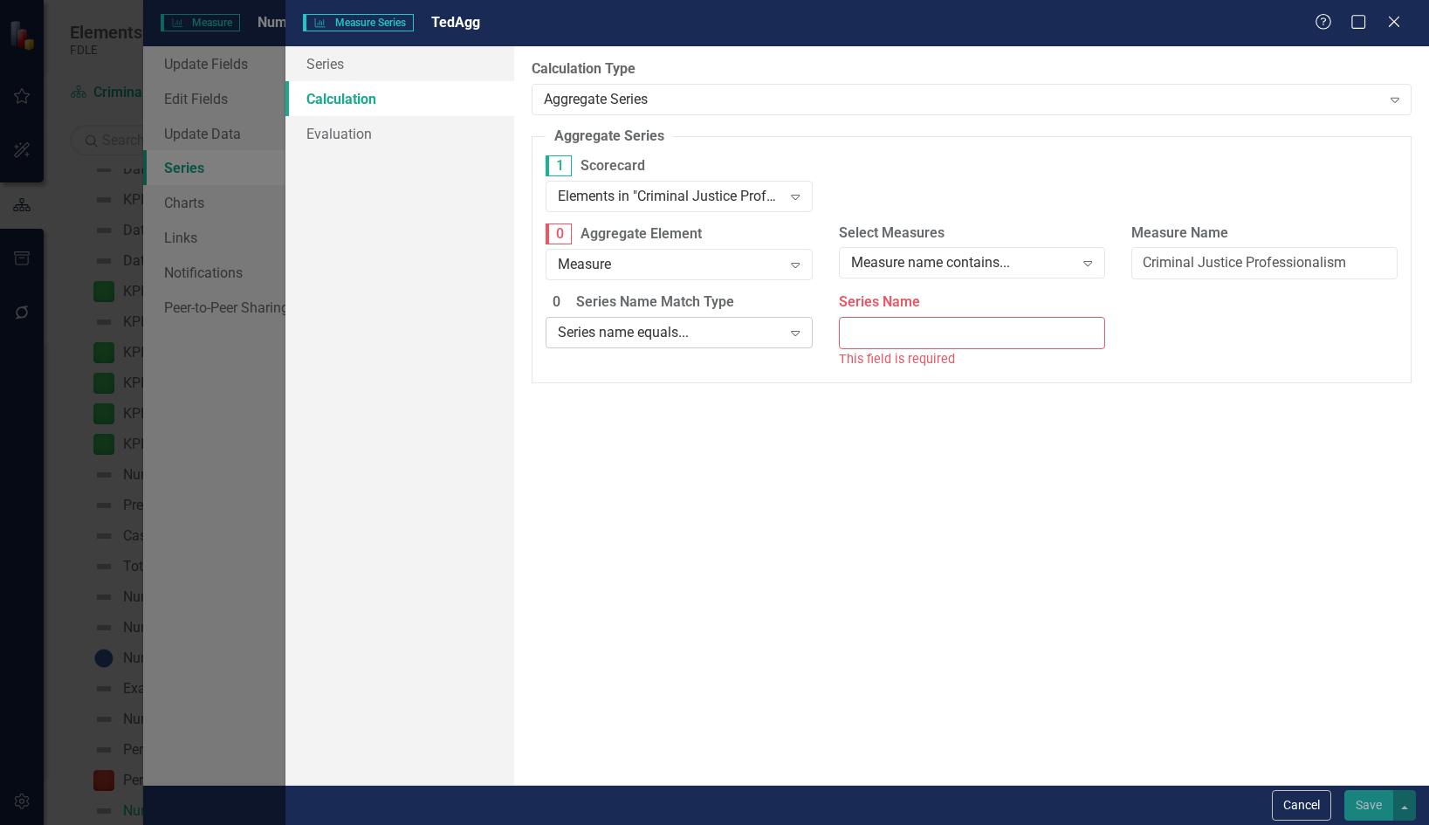
click at [761, 336] on div "Series name equals..." at bounding box center [669, 333] width 223 height 20
click at [871, 327] on input "Series Name" at bounding box center [972, 333] width 266 height 32
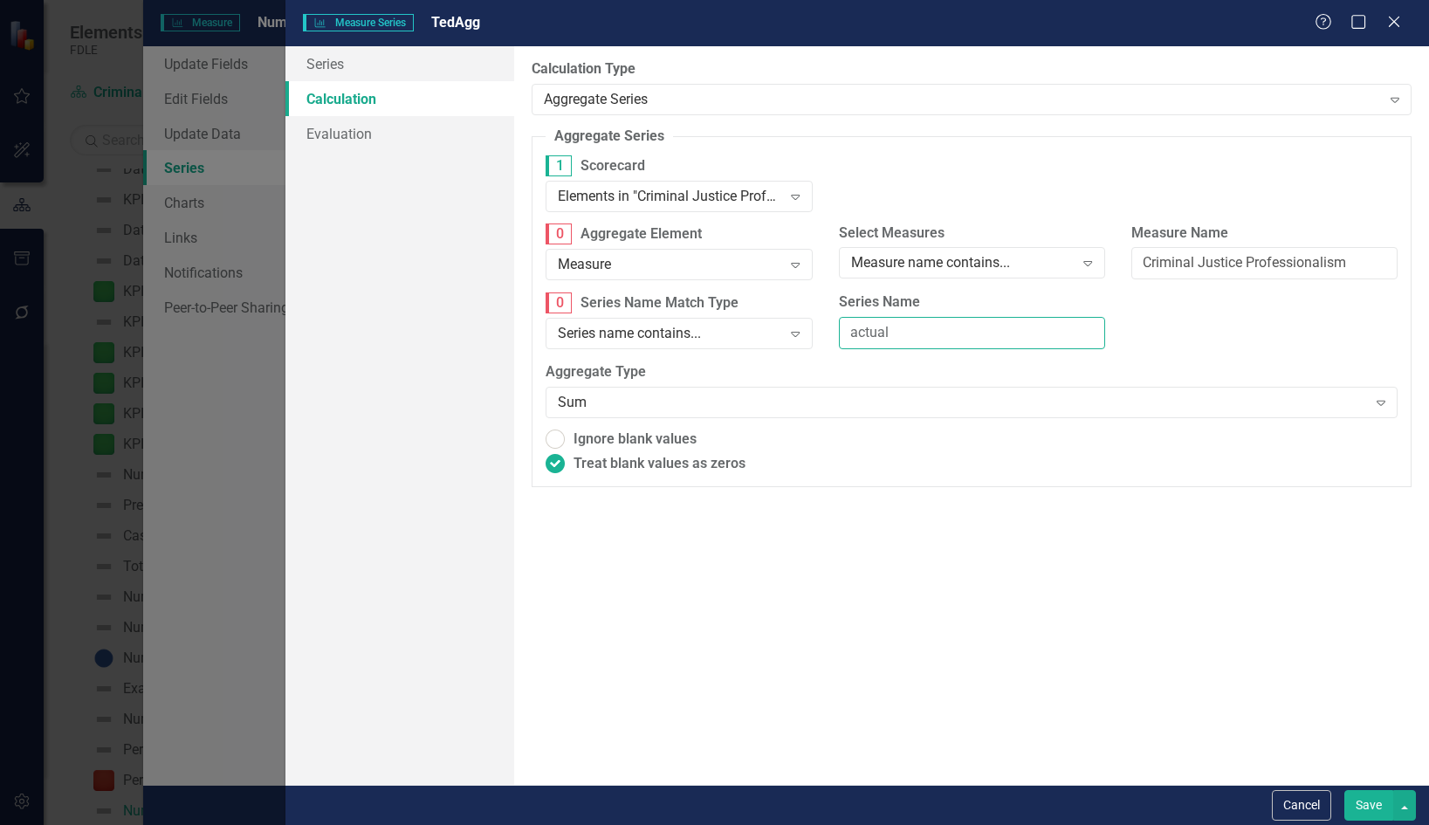
type input "actual"
click at [1247, 260] on input "Criminal Justice Professionalism" at bounding box center [1264, 263] width 266 height 32
type input "Criminal Justice P"
click at [1306, 808] on button "Cancel" at bounding box center [1301, 805] width 59 height 31
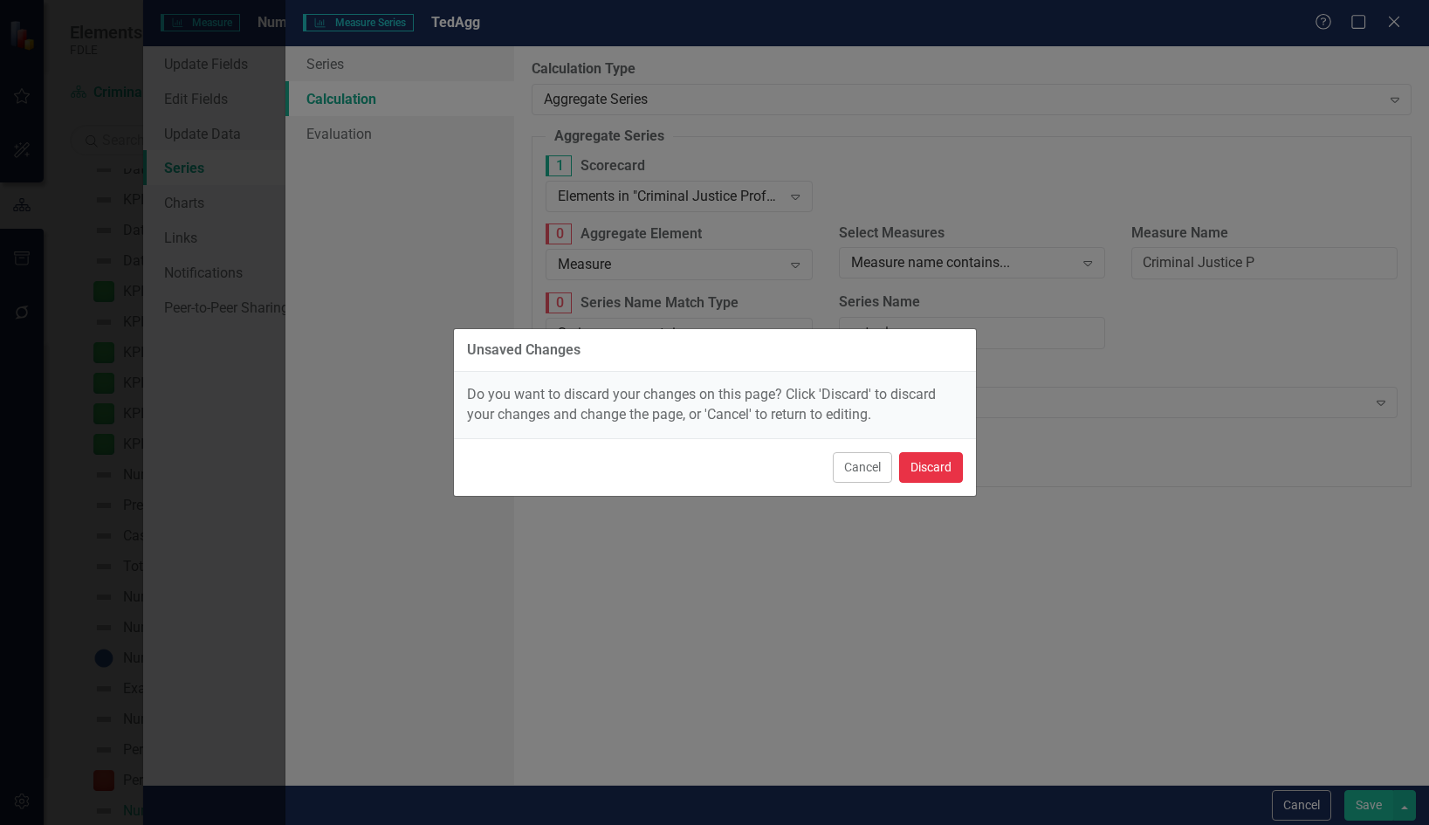
click at [946, 457] on button "Discard" at bounding box center [931, 467] width 64 height 31
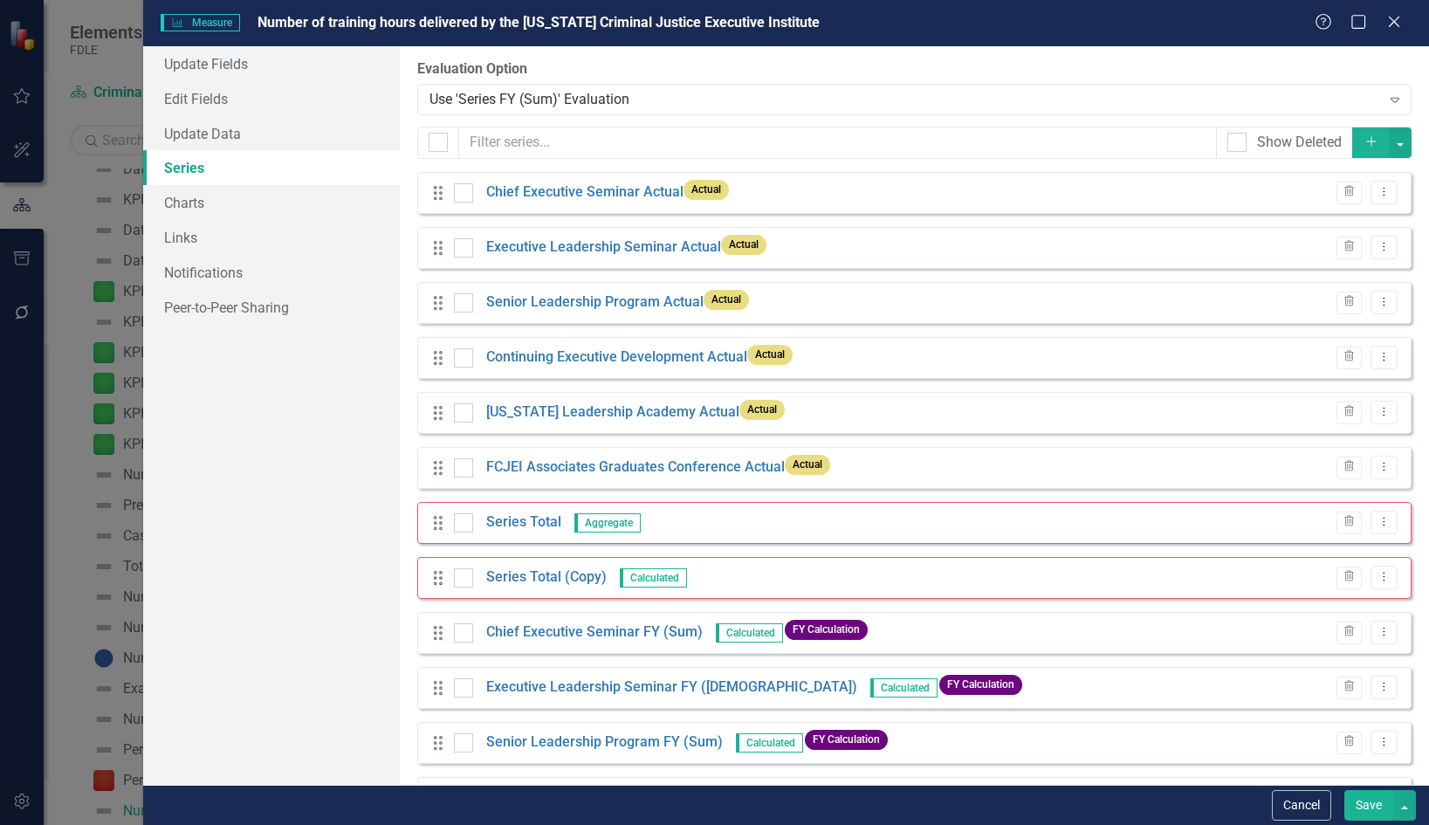
drag, startPoint x: 791, startPoint y: 21, endPoint x: 561, endPoint y: 18, distance: 229.6
click at [561, 18] on div "Measure Measure Number of training hours delivered by the Florida Criminal Just…" at bounding box center [738, 23] width 1154 height 20
drag, startPoint x: 261, startPoint y: 20, endPoint x: 524, endPoint y: 21, distance: 262.8
click at [524, 21] on span "Number of training hours delivered by the [US_STATE] Criminal Justice Executive…" at bounding box center [539, 22] width 562 height 17
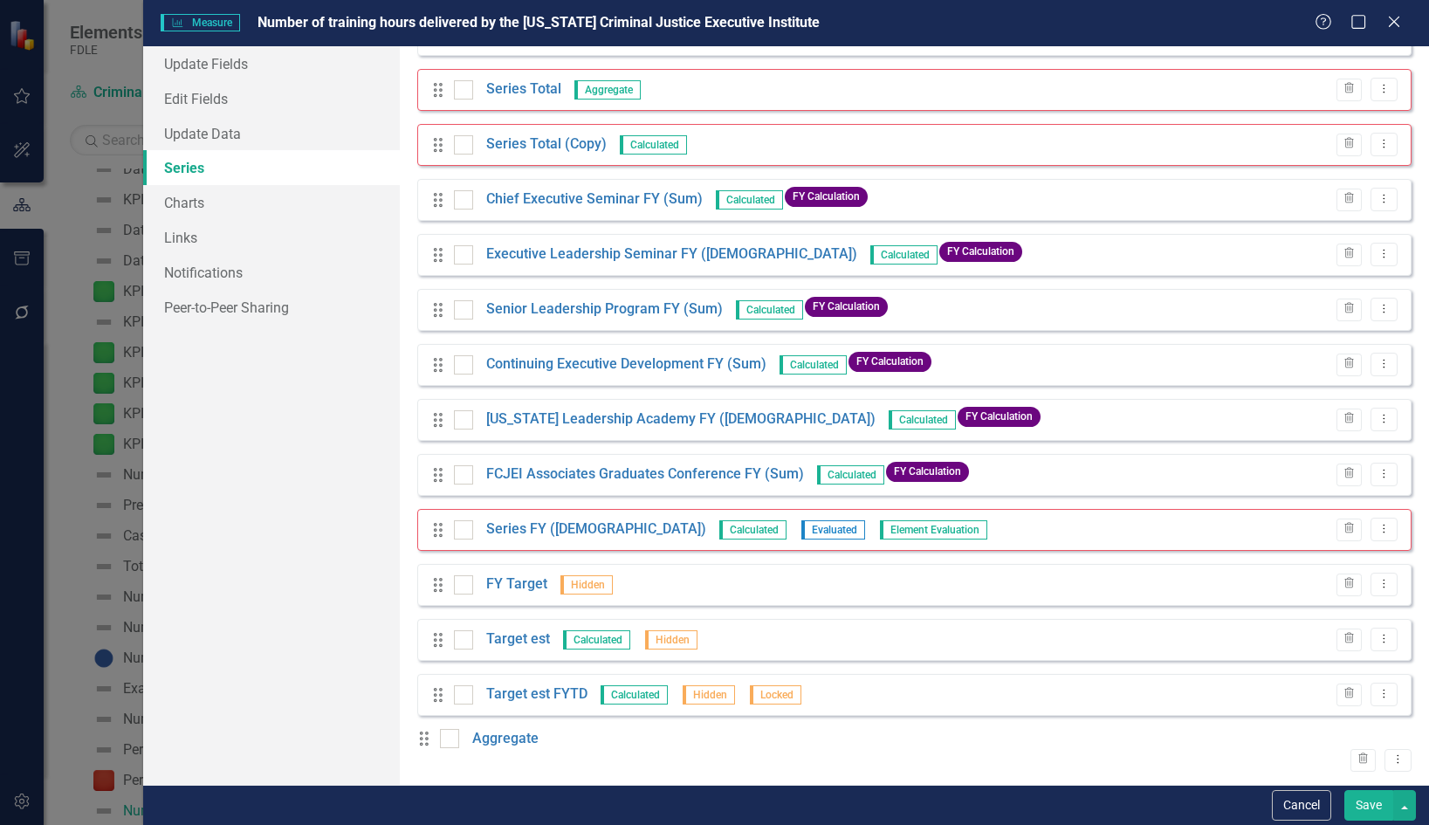
scroll to position [445, 0]
click at [1391, 753] on icon "Dropdown Menu" at bounding box center [1398, 758] width 15 height 11
click at [1309, 640] on link "Edit Edit Measure Series" at bounding box center [1285, 644] width 198 height 32
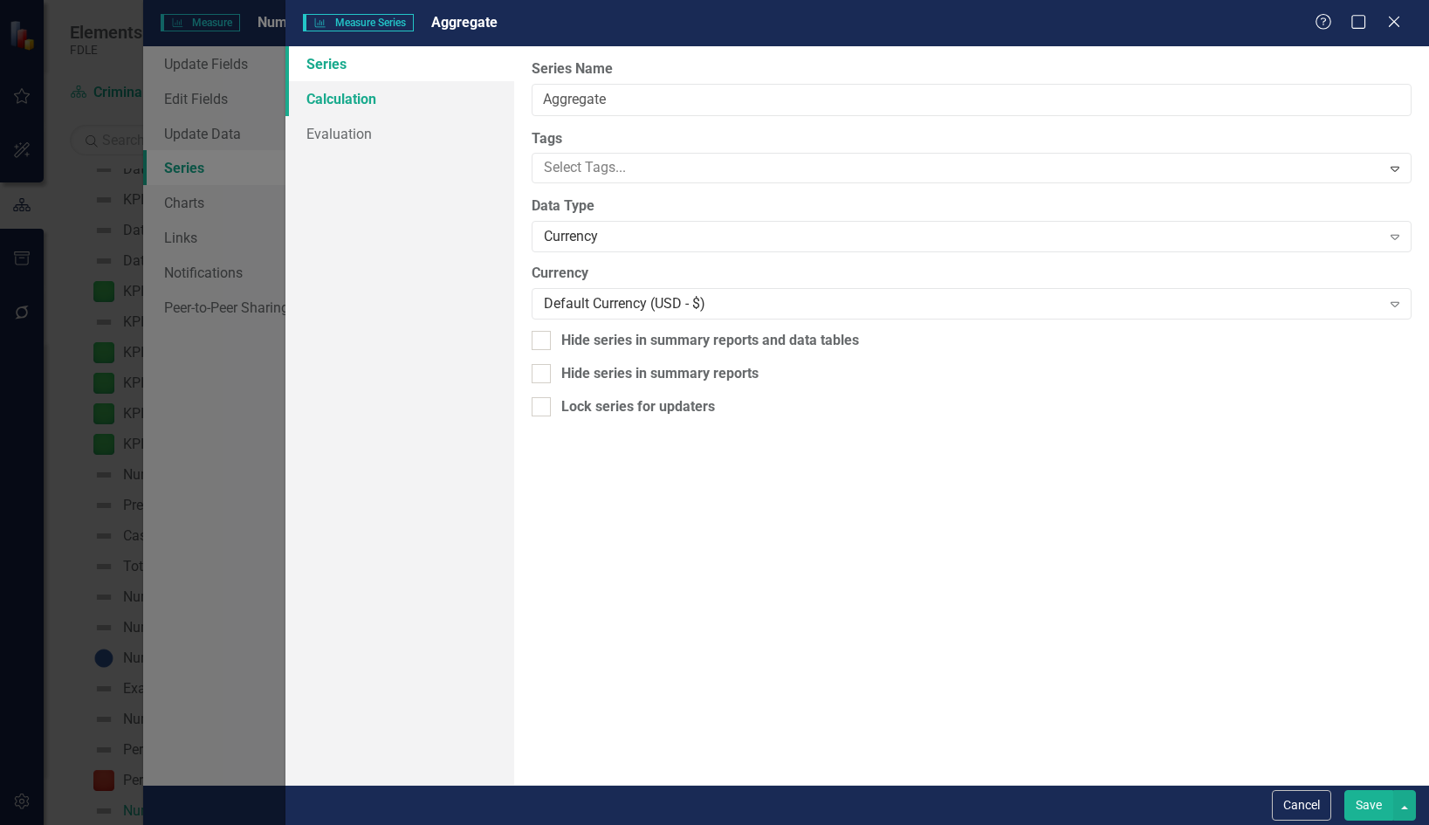
click at [373, 105] on link "Calculation" at bounding box center [399, 98] width 229 height 35
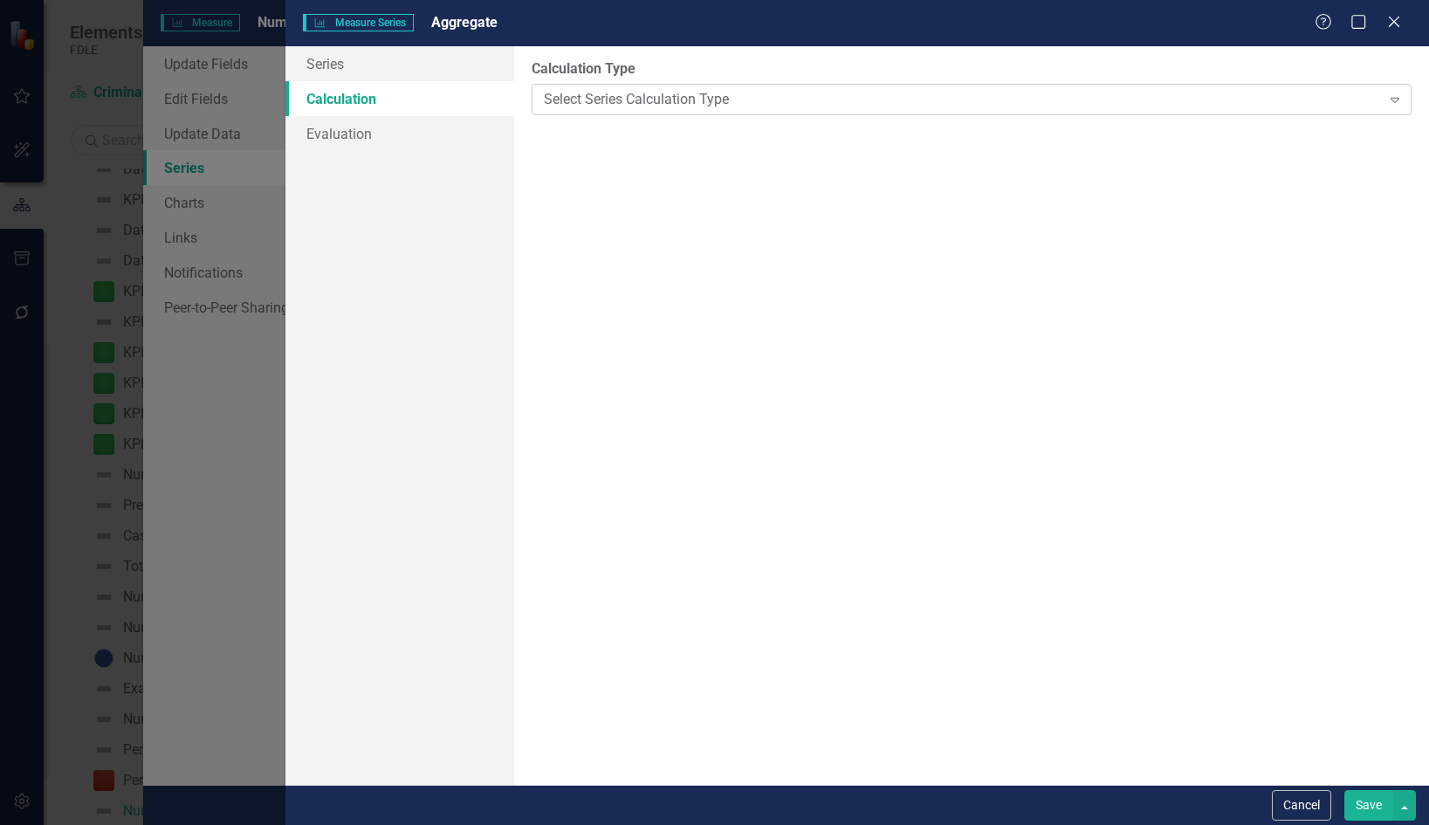
click at [636, 111] on div "Select Series Calculation Type Expand" at bounding box center [972, 99] width 880 height 31
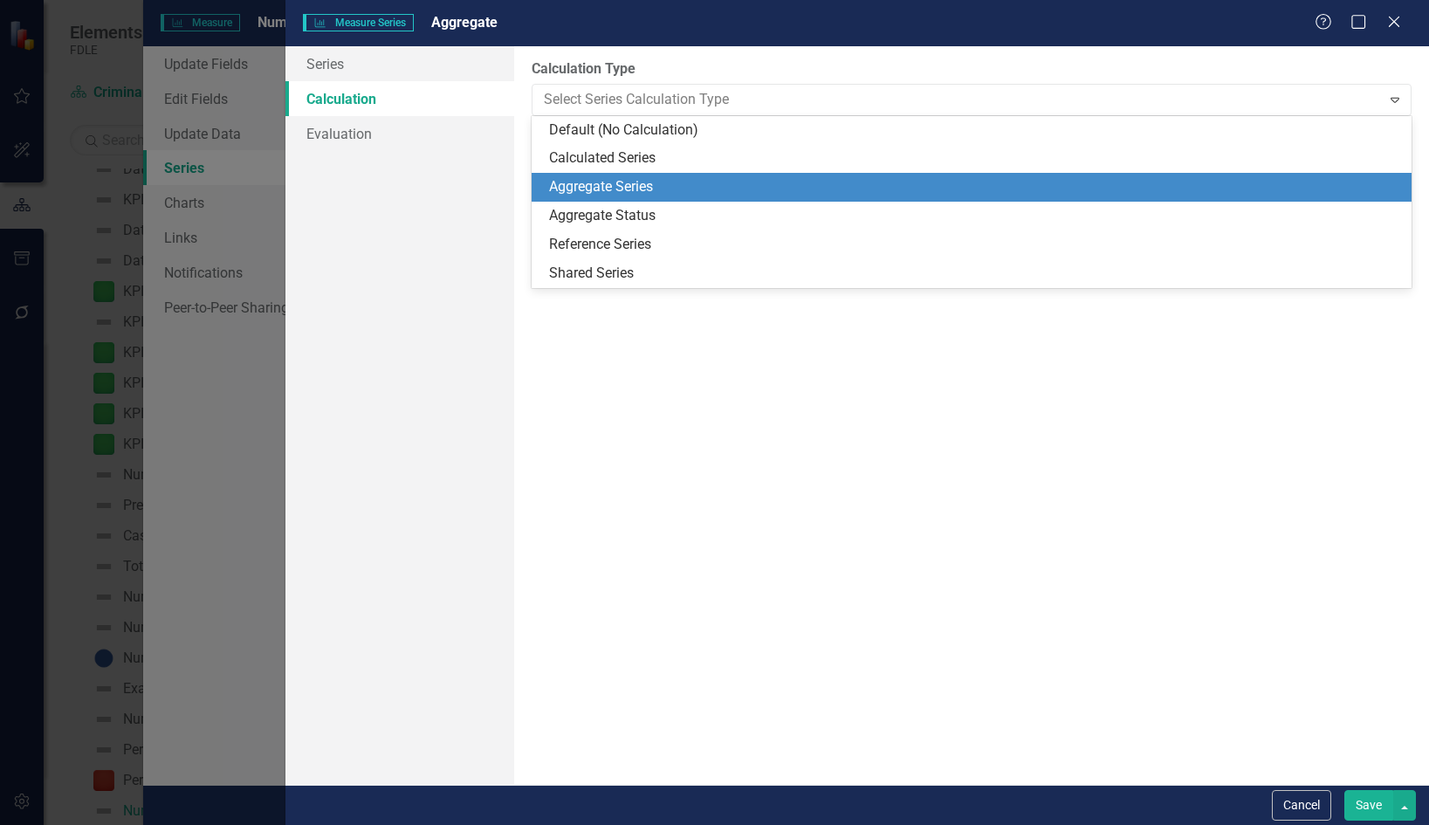
click at [620, 190] on div "Aggregate Series" at bounding box center [975, 187] width 852 height 20
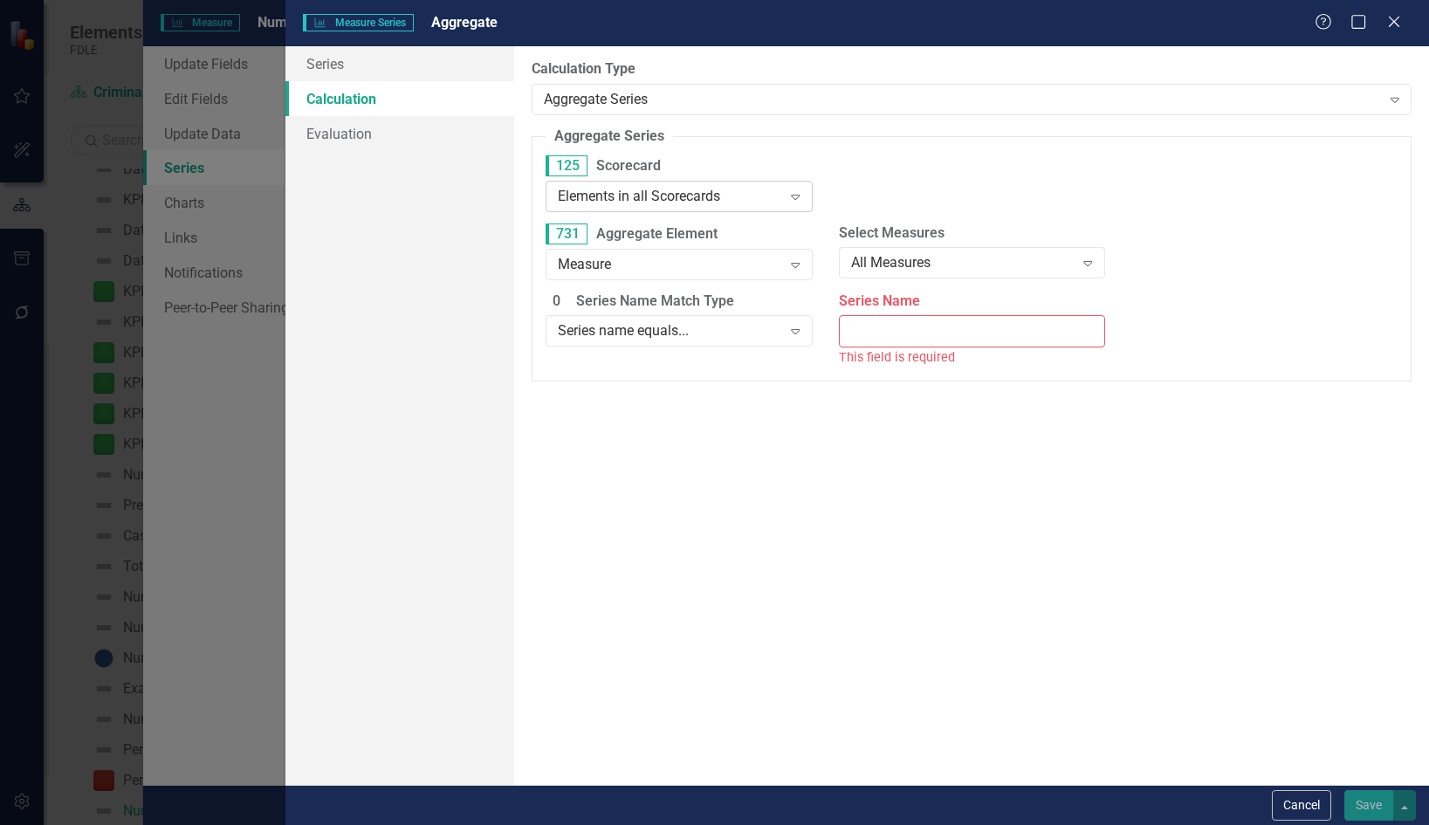
click at [623, 191] on div "Elements in all Scorecards" at bounding box center [669, 196] width 223 height 20
click at [925, 266] on div "All Measures" at bounding box center [962, 263] width 223 height 20
drag, startPoint x: 946, startPoint y: 364, endPoint x: 951, endPoint y: 378, distance: 14.6
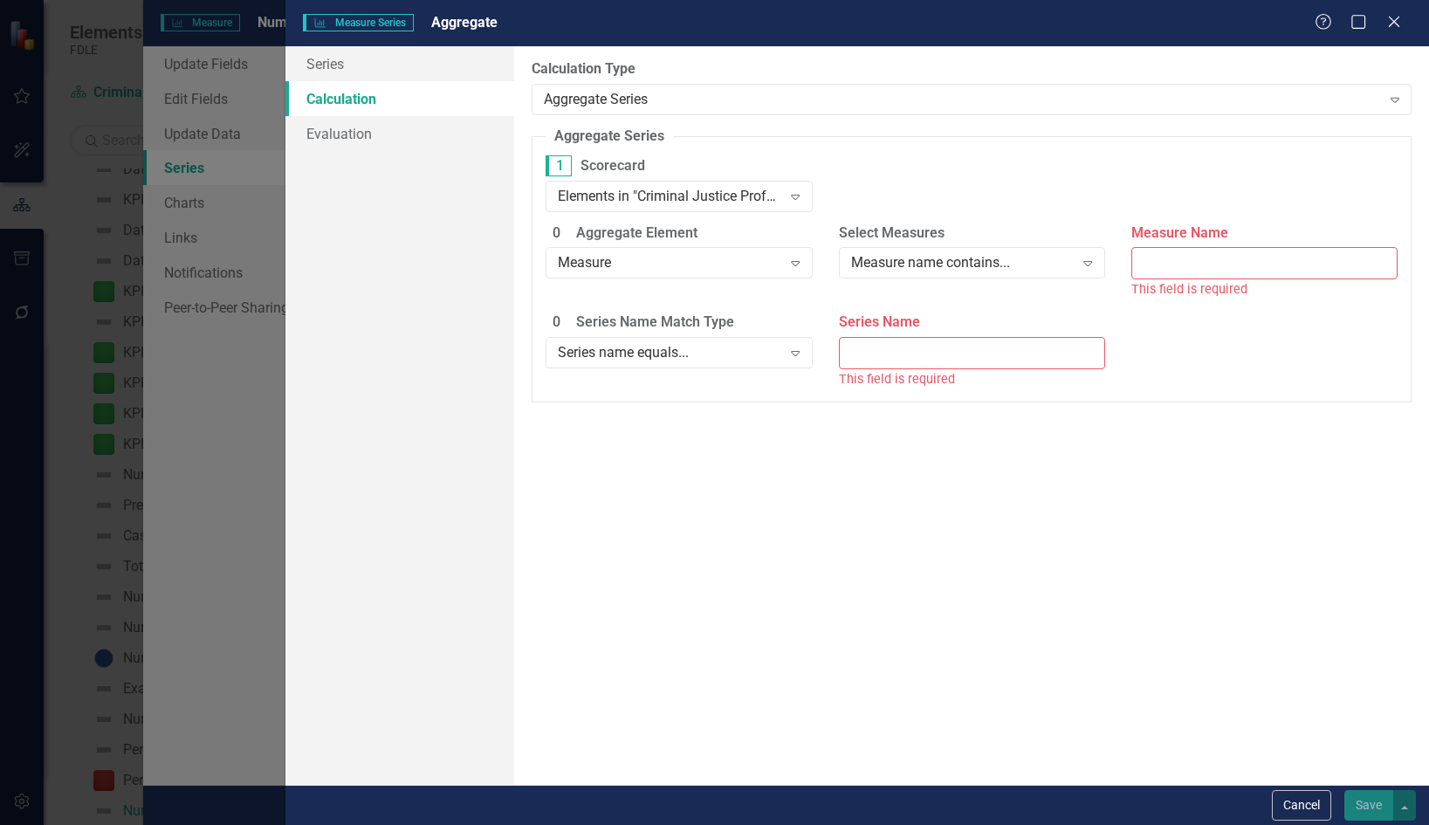
click at [1199, 257] on input "Measure Name" at bounding box center [1264, 263] width 266 height 32
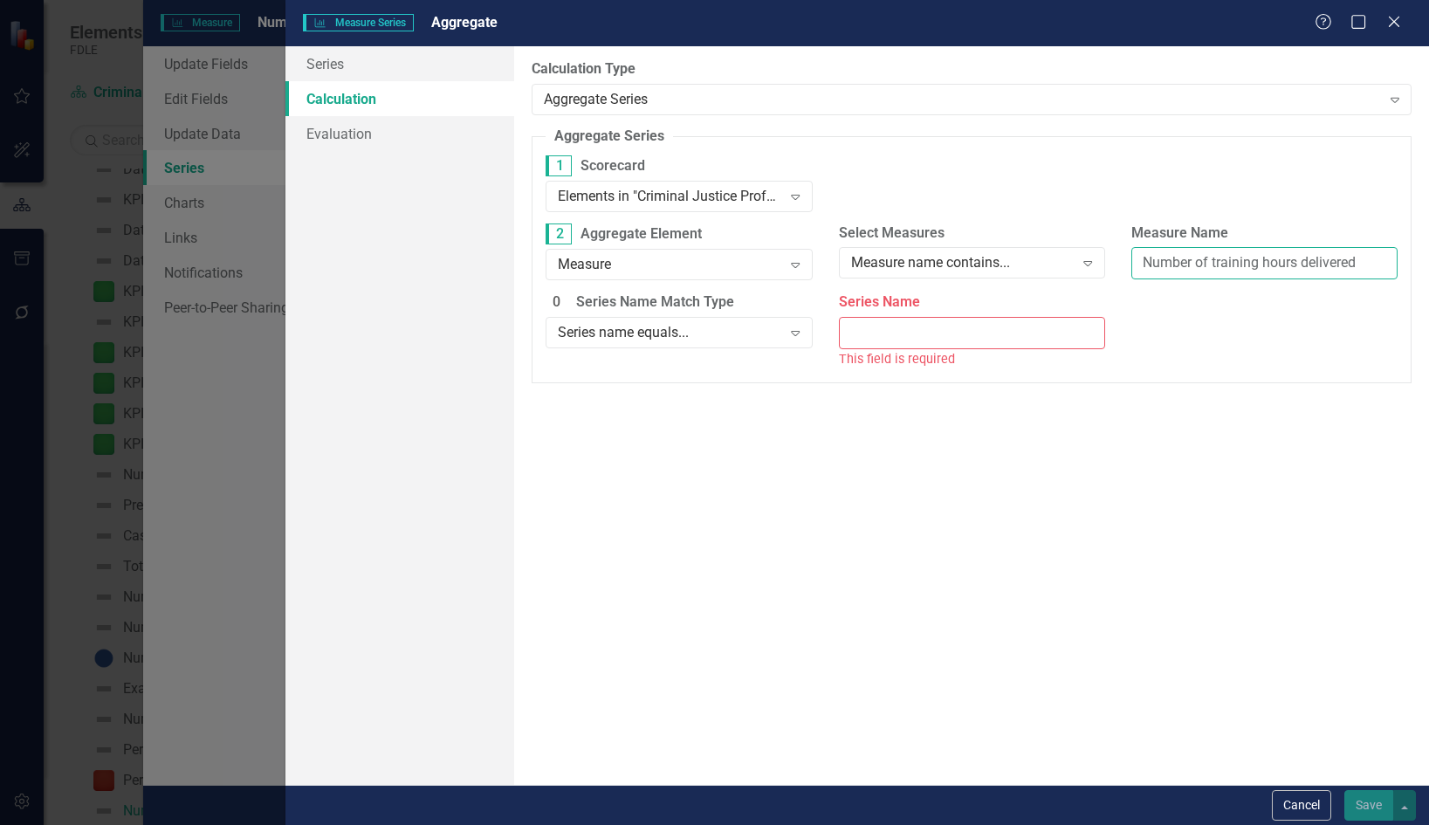
click at [1362, 266] on input "Number of training hours delivered" at bounding box center [1264, 263] width 266 height 32
type input "Number of training hours delivered by the Flori"
click at [760, 336] on div "Series name equals..." at bounding box center [669, 333] width 223 height 20
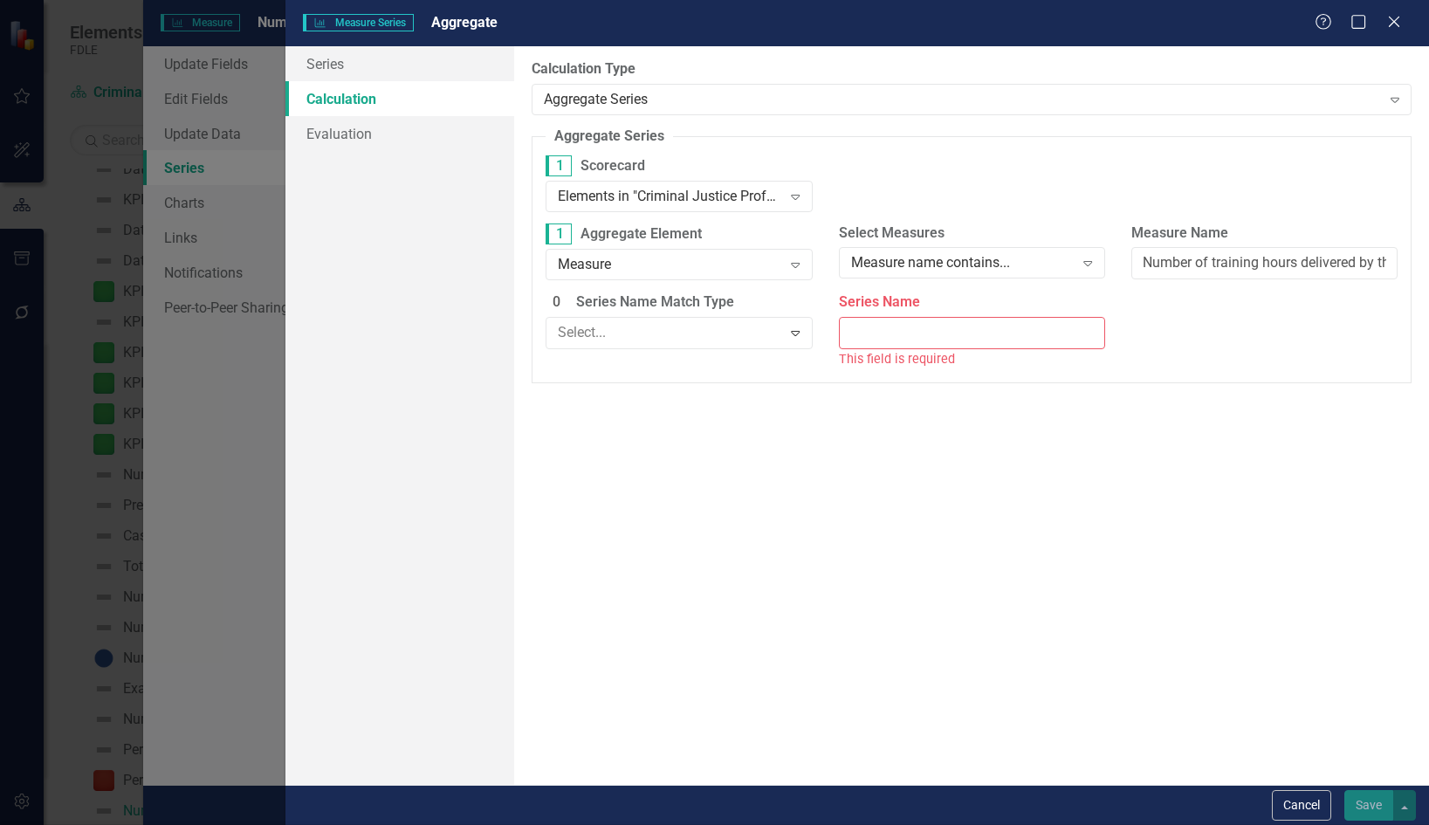
click at [887, 322] on input "Series Name" at bounding box center [972, 333] width 266 height 32
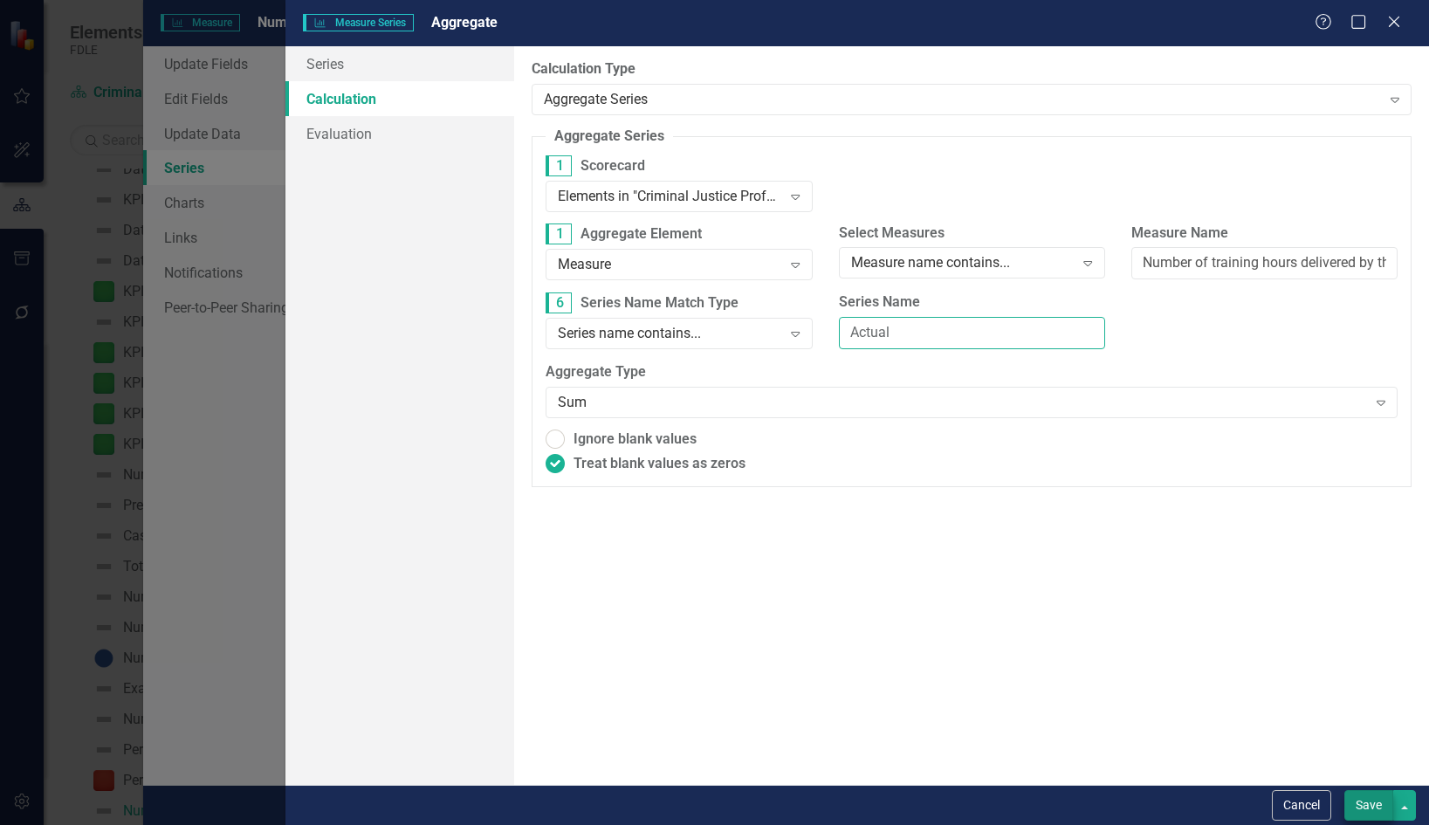
type input "Actual"
click at [1374, 805] on button "Save" at bounding box center [1368, 805] width 49 height 31
radio input "true"
click at [1399, 808] on button "button" at bounding box center [1404, 805] width 23 height 31
click at [1357, 739] on link "Save and Close" at bounding box center [1346, 741] width 138 height 32
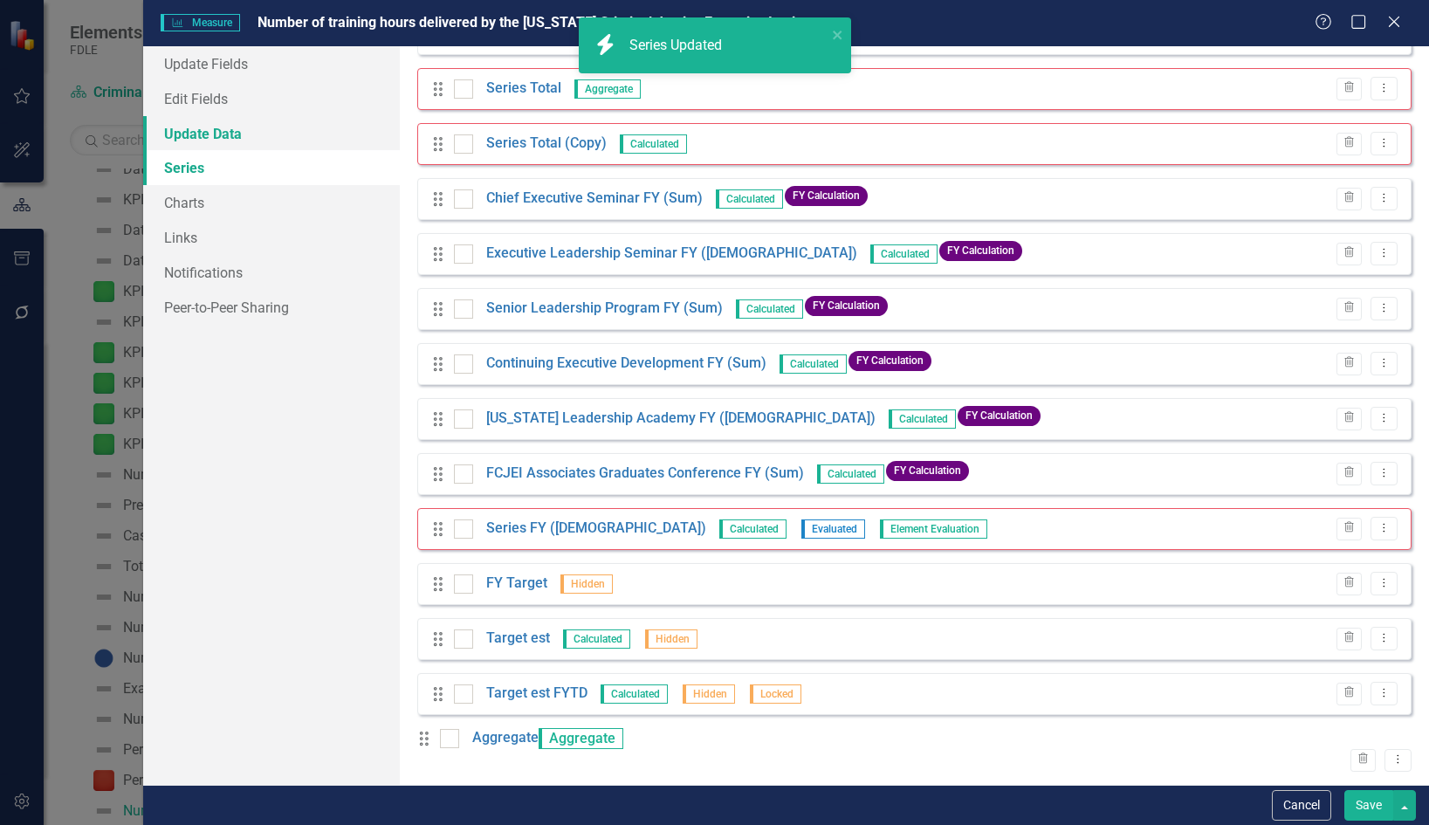
click at [203, 127] on link "Update Data" at bounding box center [272, 133] width 258 height 35
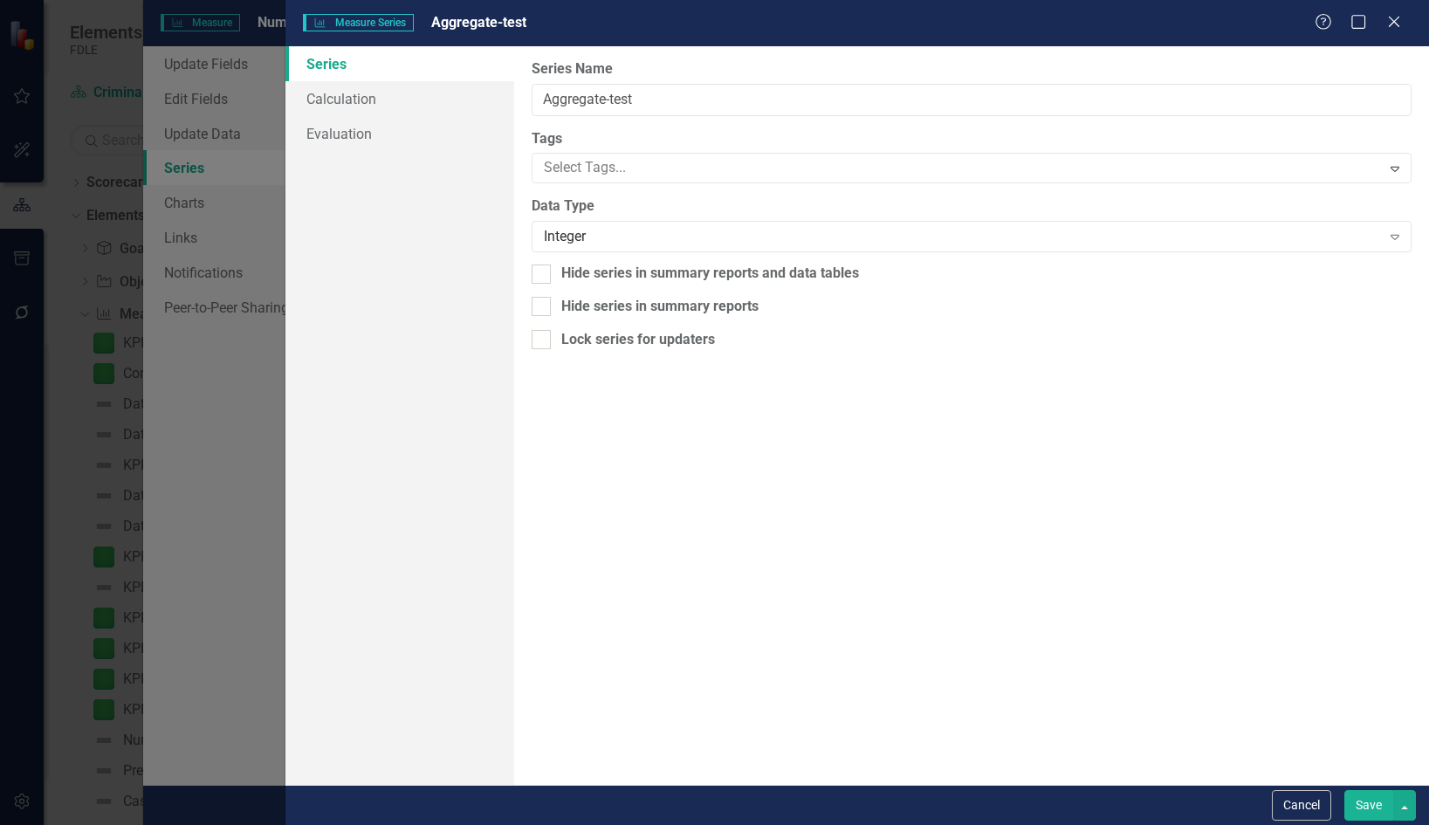
type input "Aggregate-test"
click at [1376, 801] on button "Save" at bounding box center [1368, 805] width 49 height 31
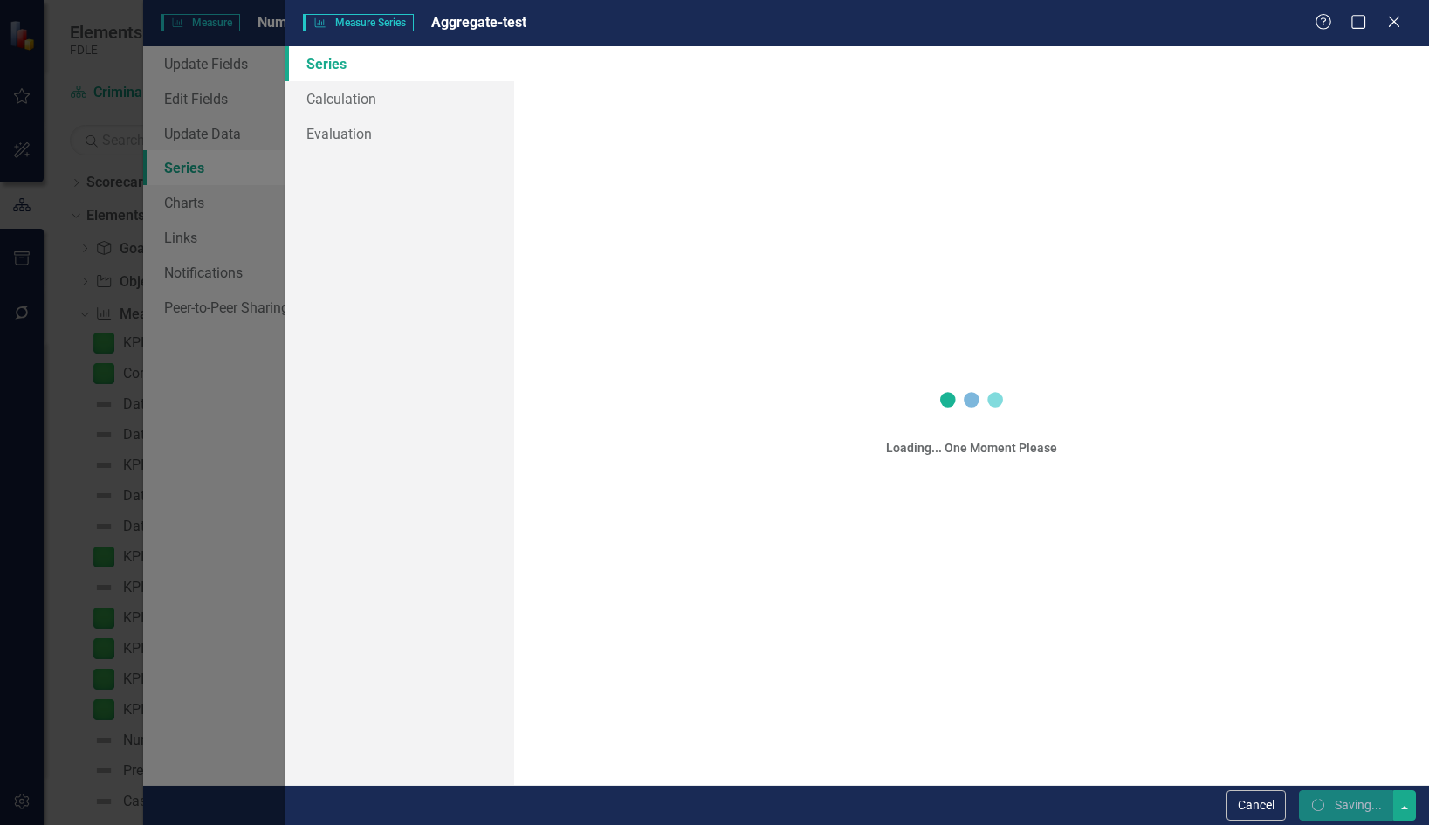
scroll to position [445, 0]
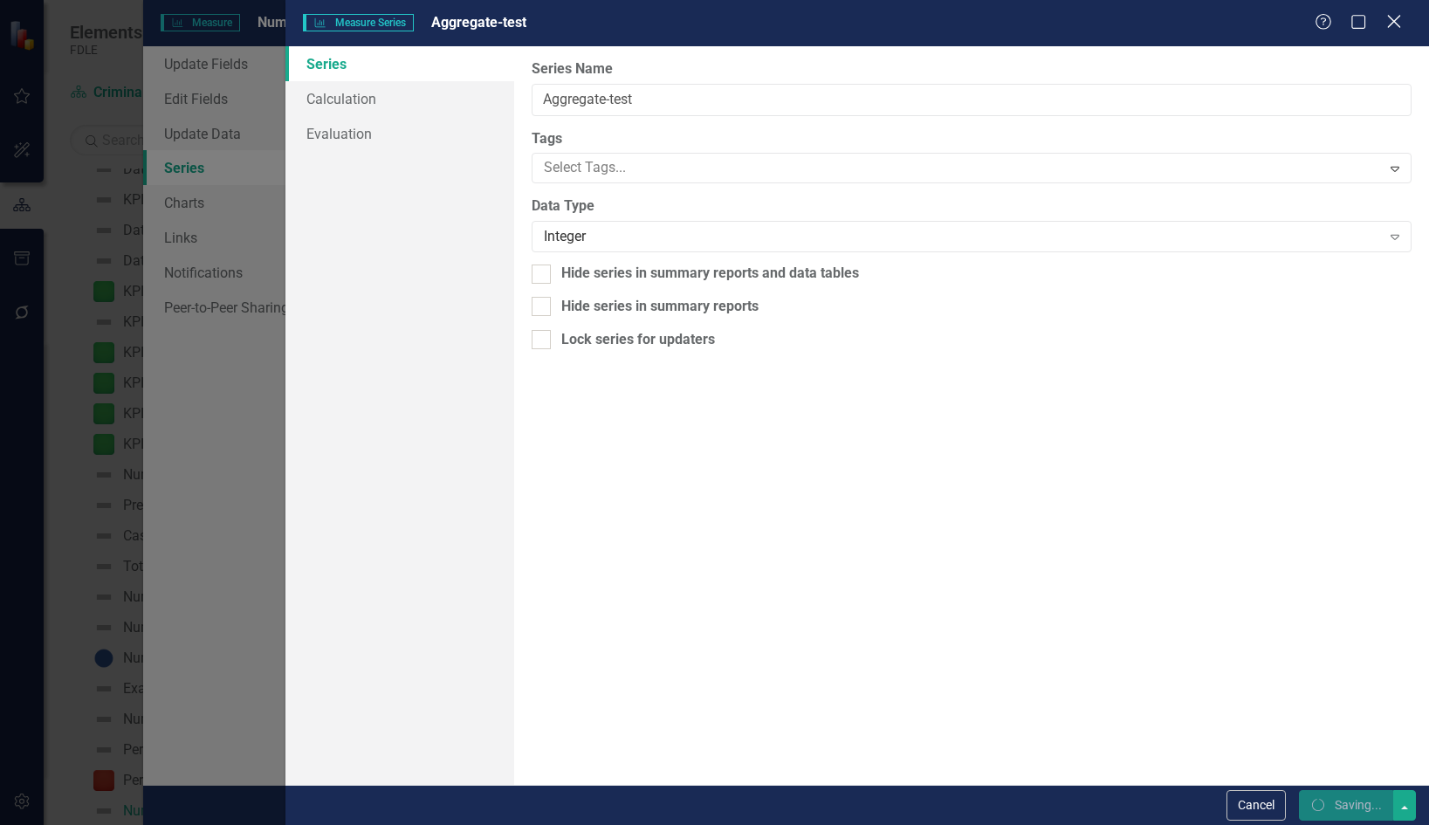
click at [1393, 24] on icon "Close" at bounding box center [1394, 21] width 22 height 17
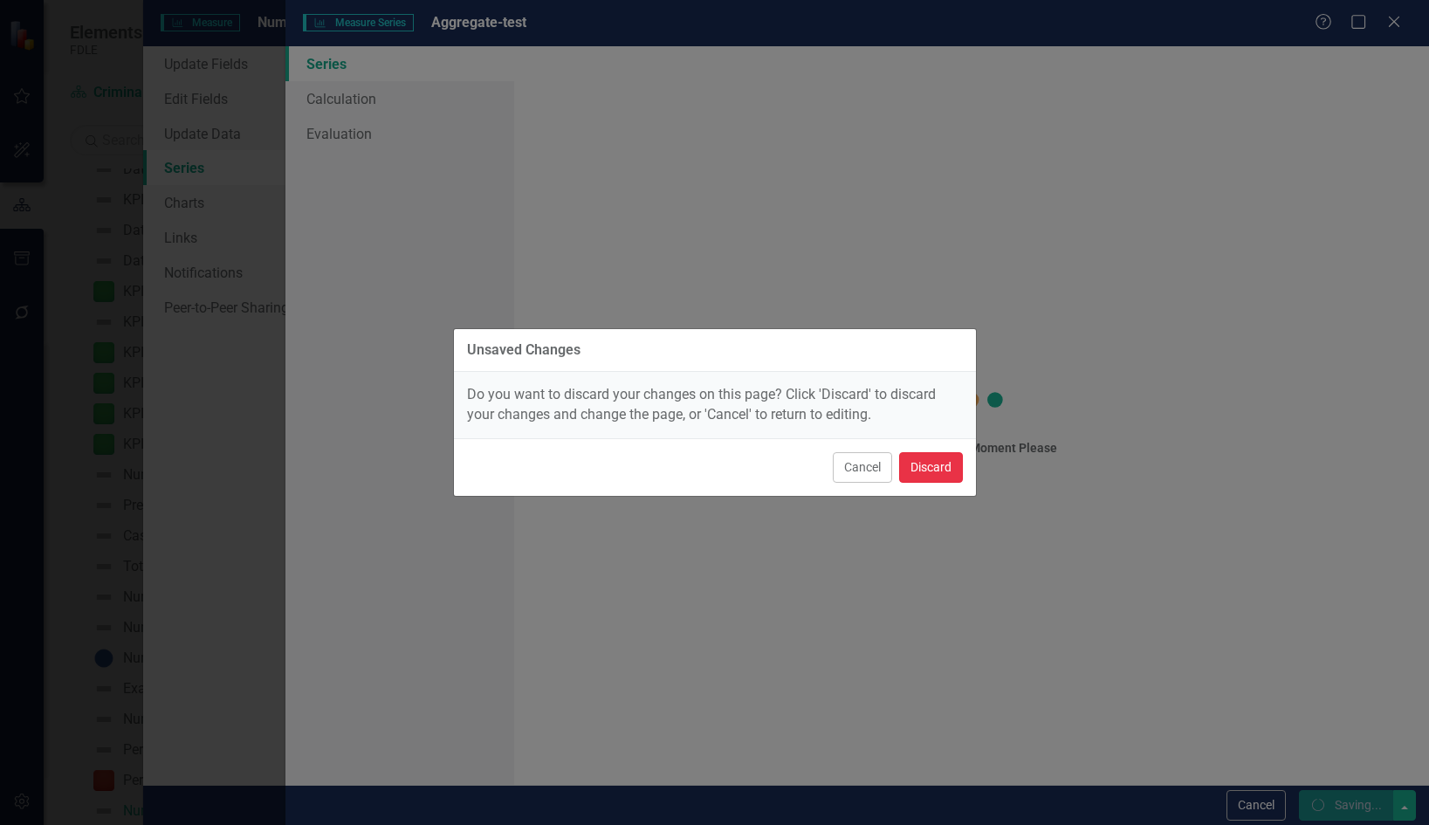
click at [919, 455] on button "Discard" at bounding box center [931, 467] width 64 height 31
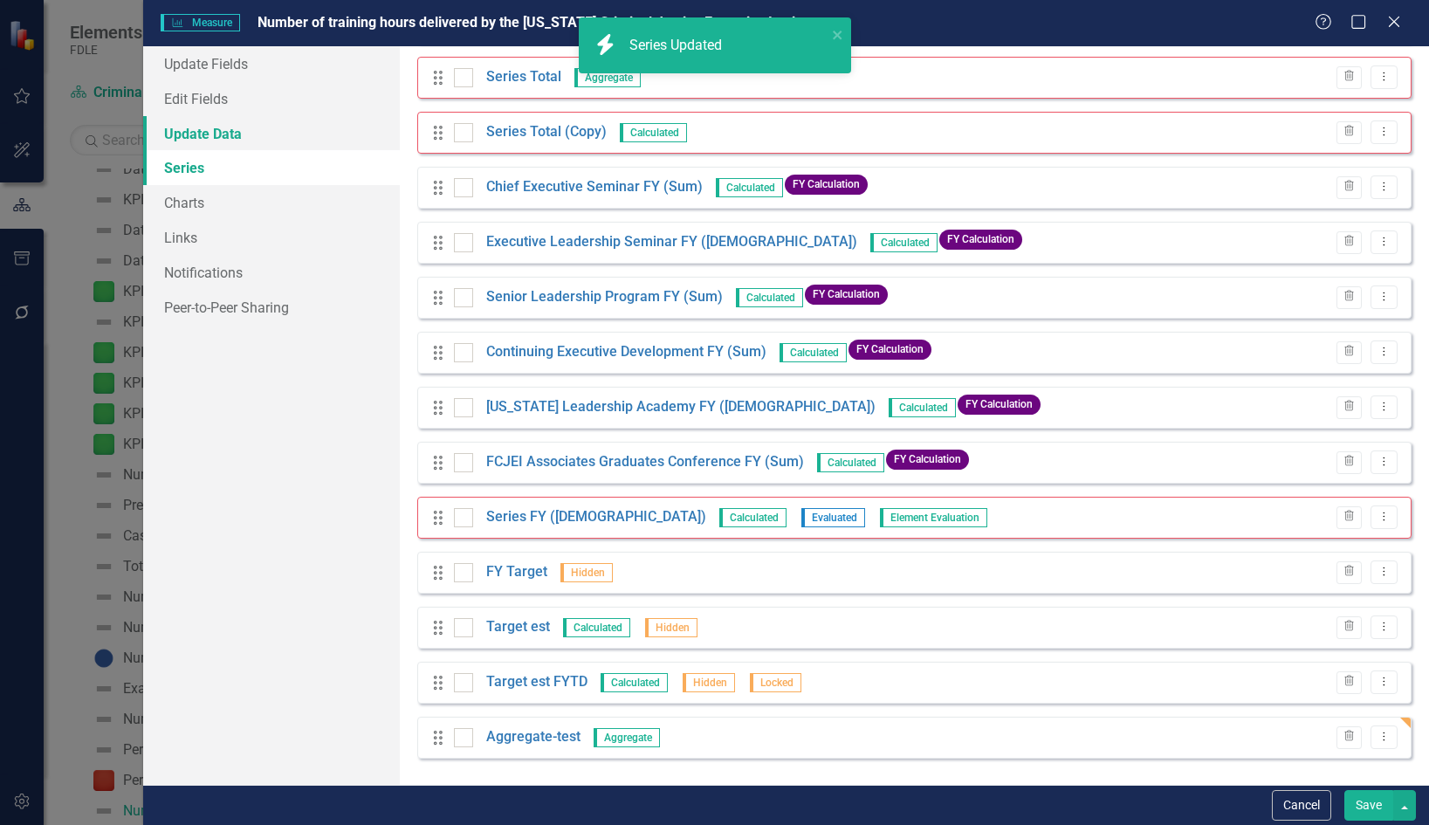
click at [216, 132] on link "Update Data" at bounding box center [272, 133] width 258 height 35
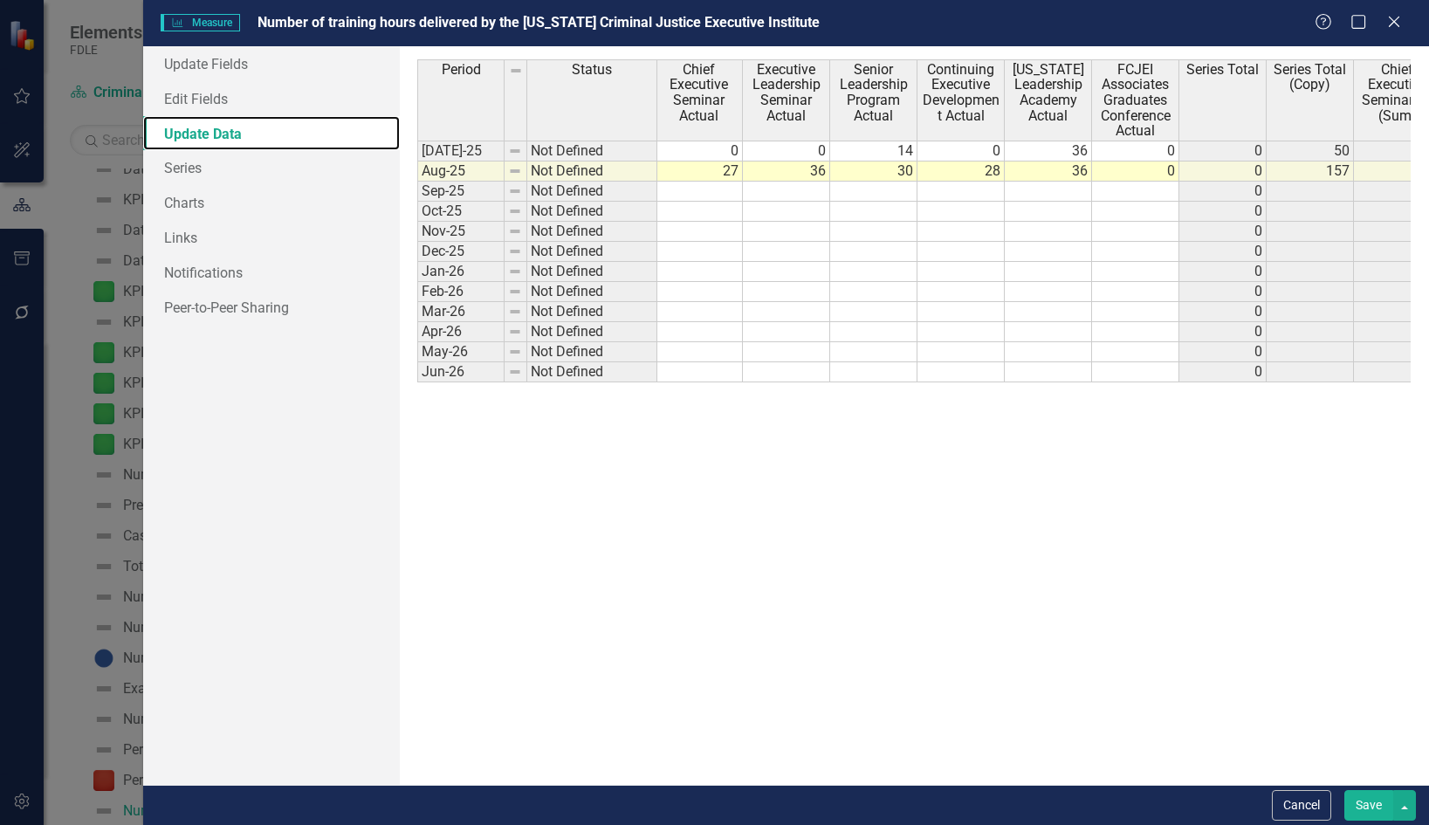
scroll to position [0, 0]
click at [1291, 803] on button "Cancel" at bounding box center [1301, 805] width 59 height 31
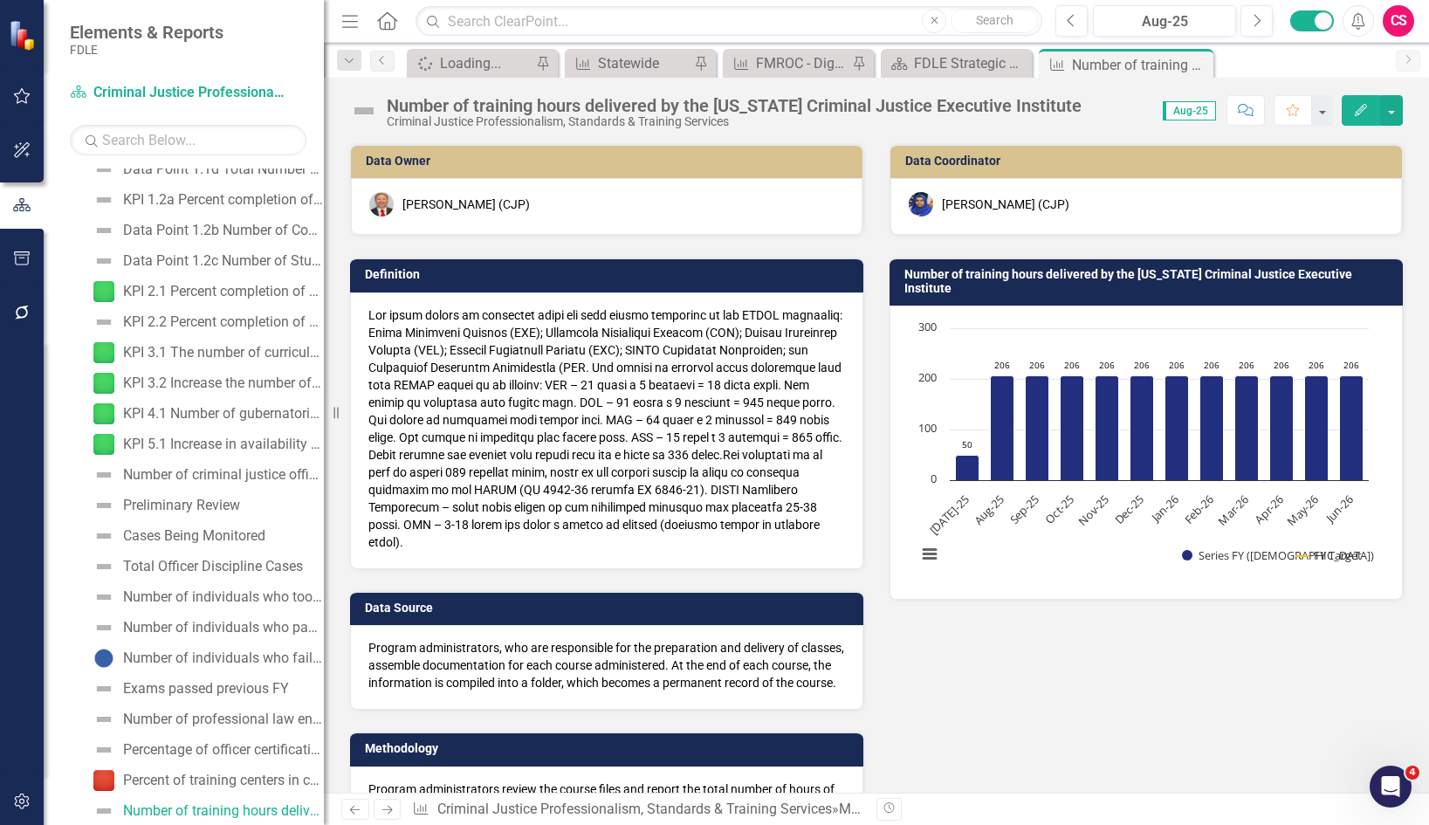
click at [1359, 110] on icon "Edit" at bounding box center [1361, 110] width 16 height 12
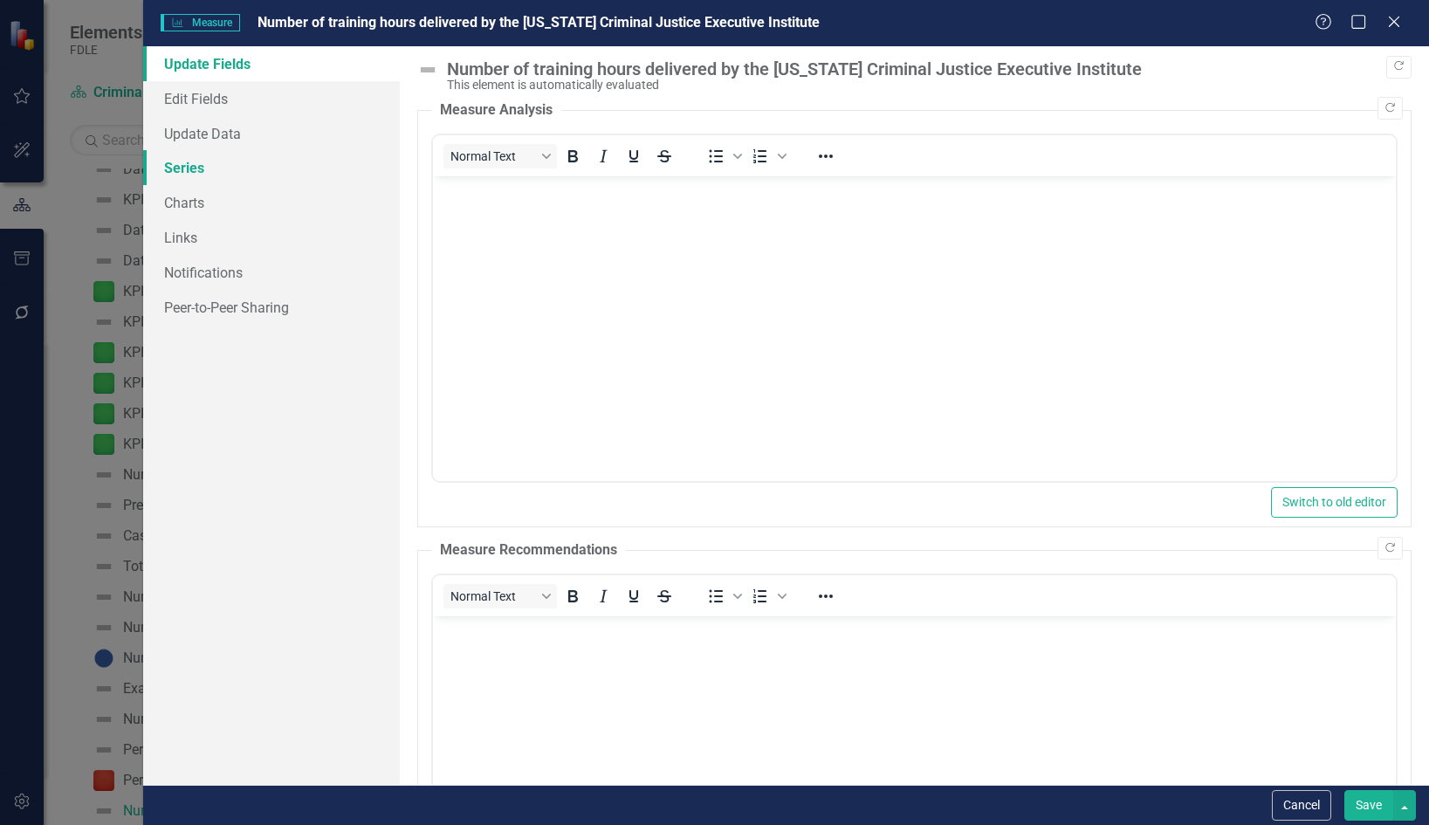
click at [184, 163] on link "Series" at bounding box center [272, 167] width 258 height 35
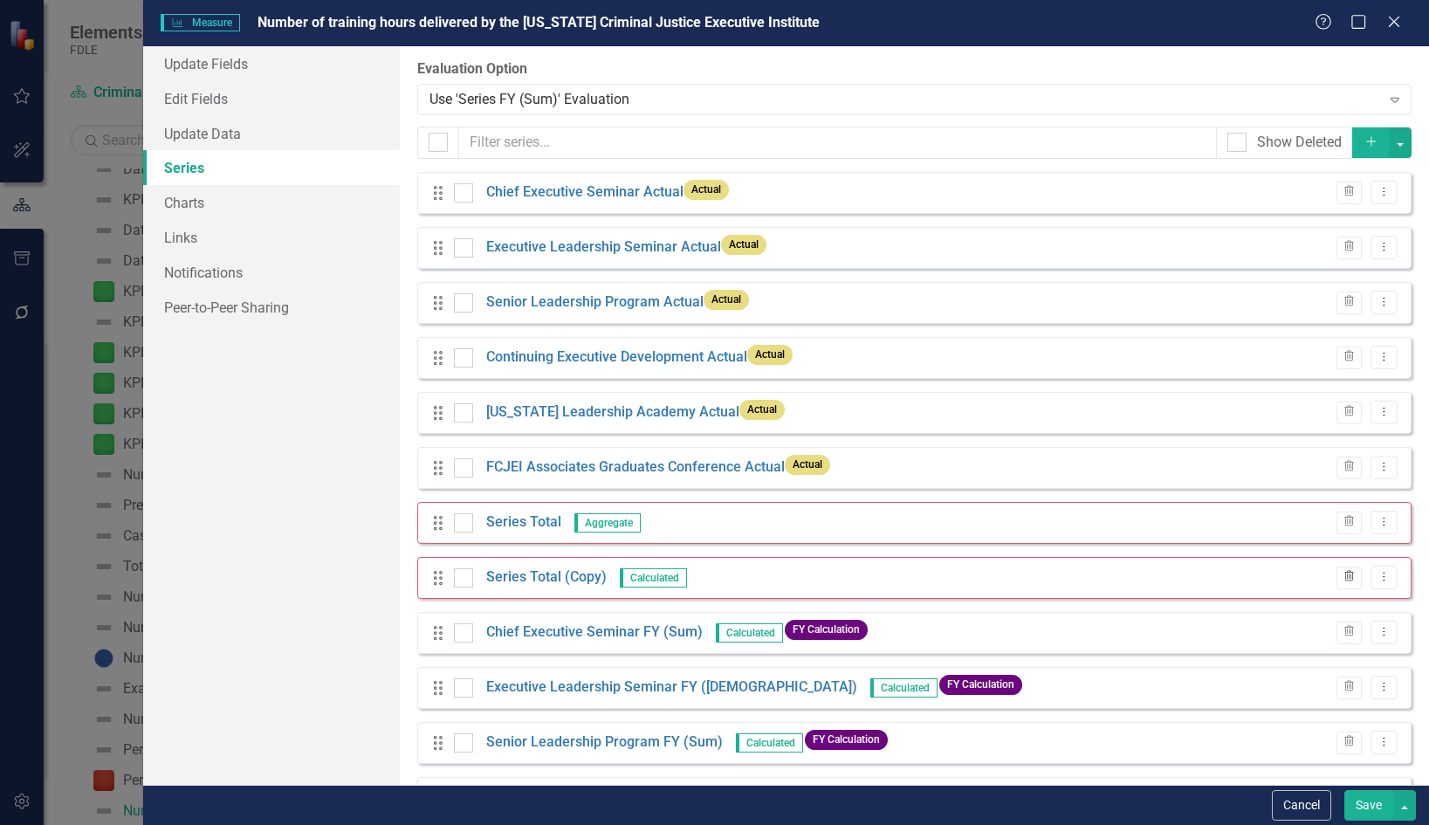
click at [1343, 576] on icon "Trash" at bounding box center [1349, 577] width 13 height 10
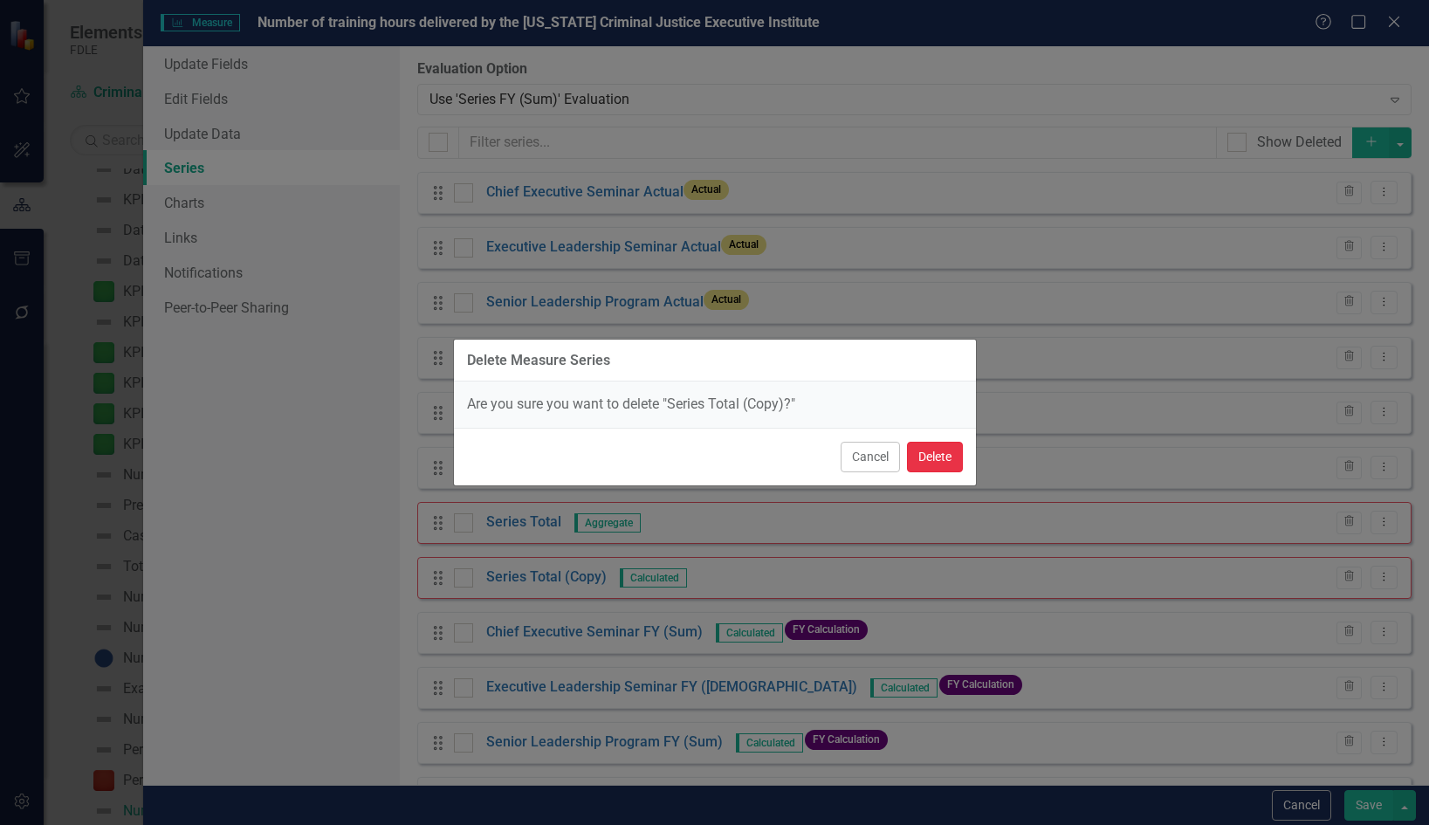
click at [921, 457] on button "Delete" at bounding box center [935, 457] width 56 height 31
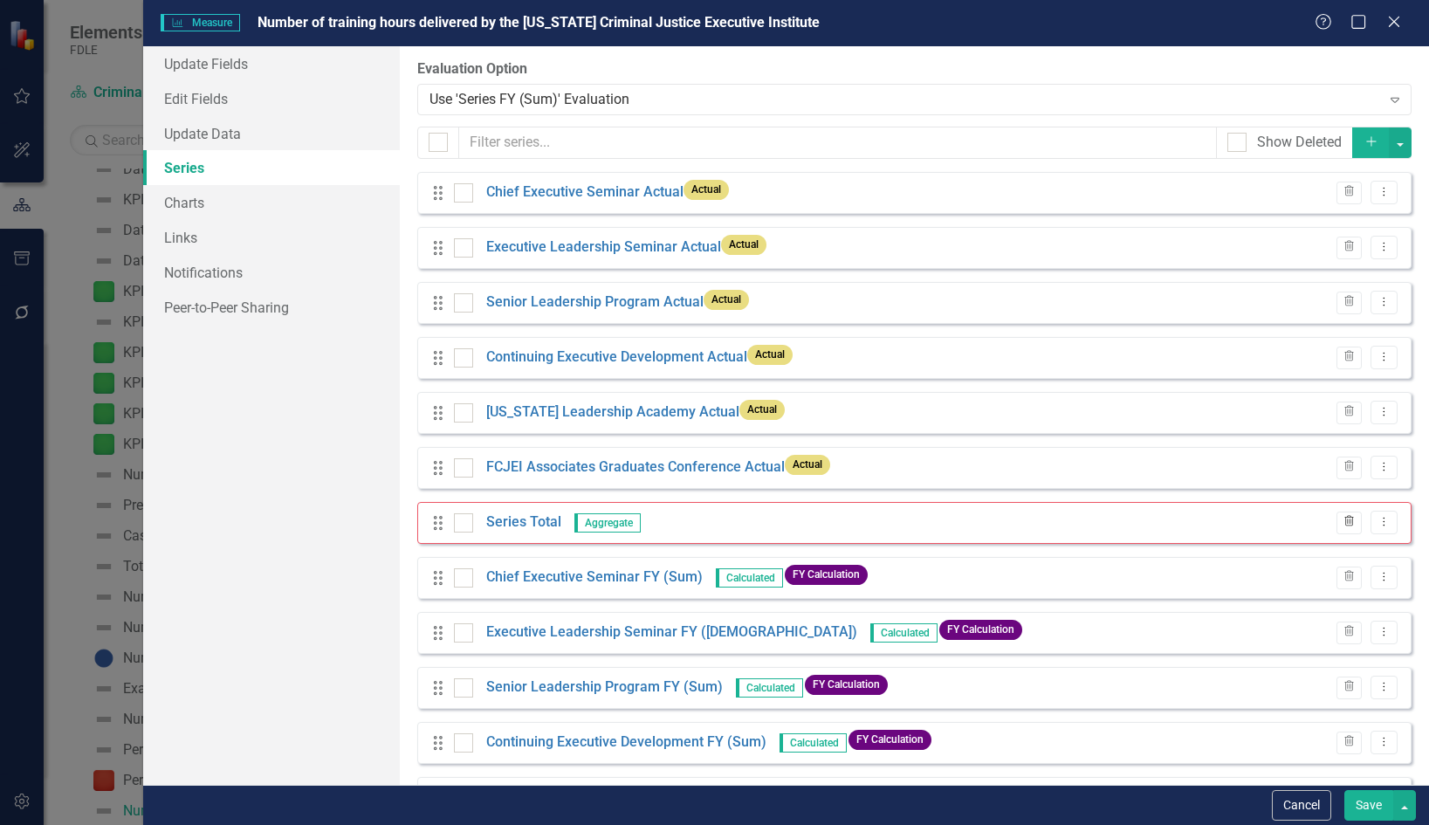
click at [1343, 517] on icon "Trash" at bounding box center [1349, 522] width 13 height 10
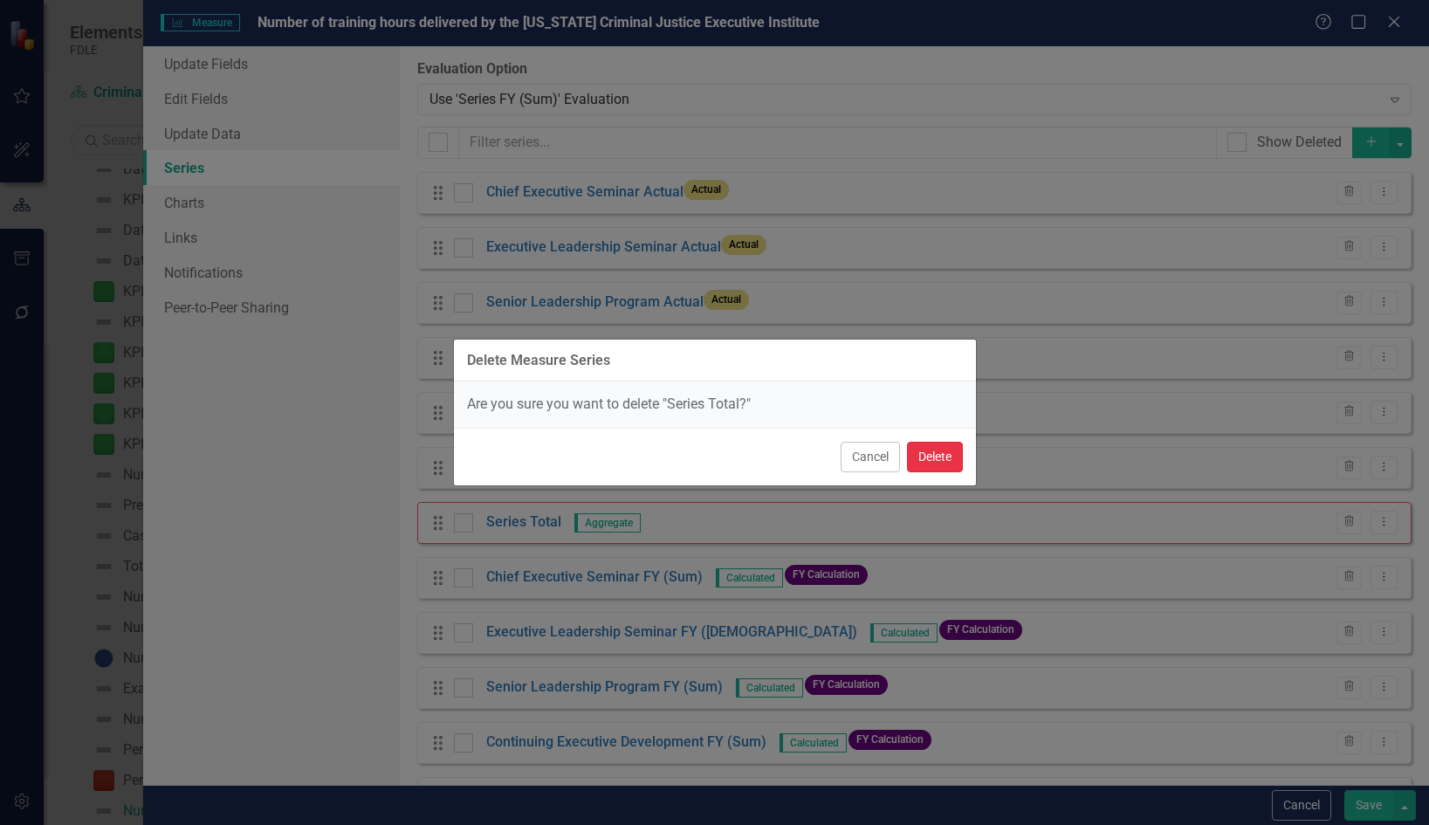
click at [931, 464] on button "Delete" at bounding box center [935, 457] width 56 height 31
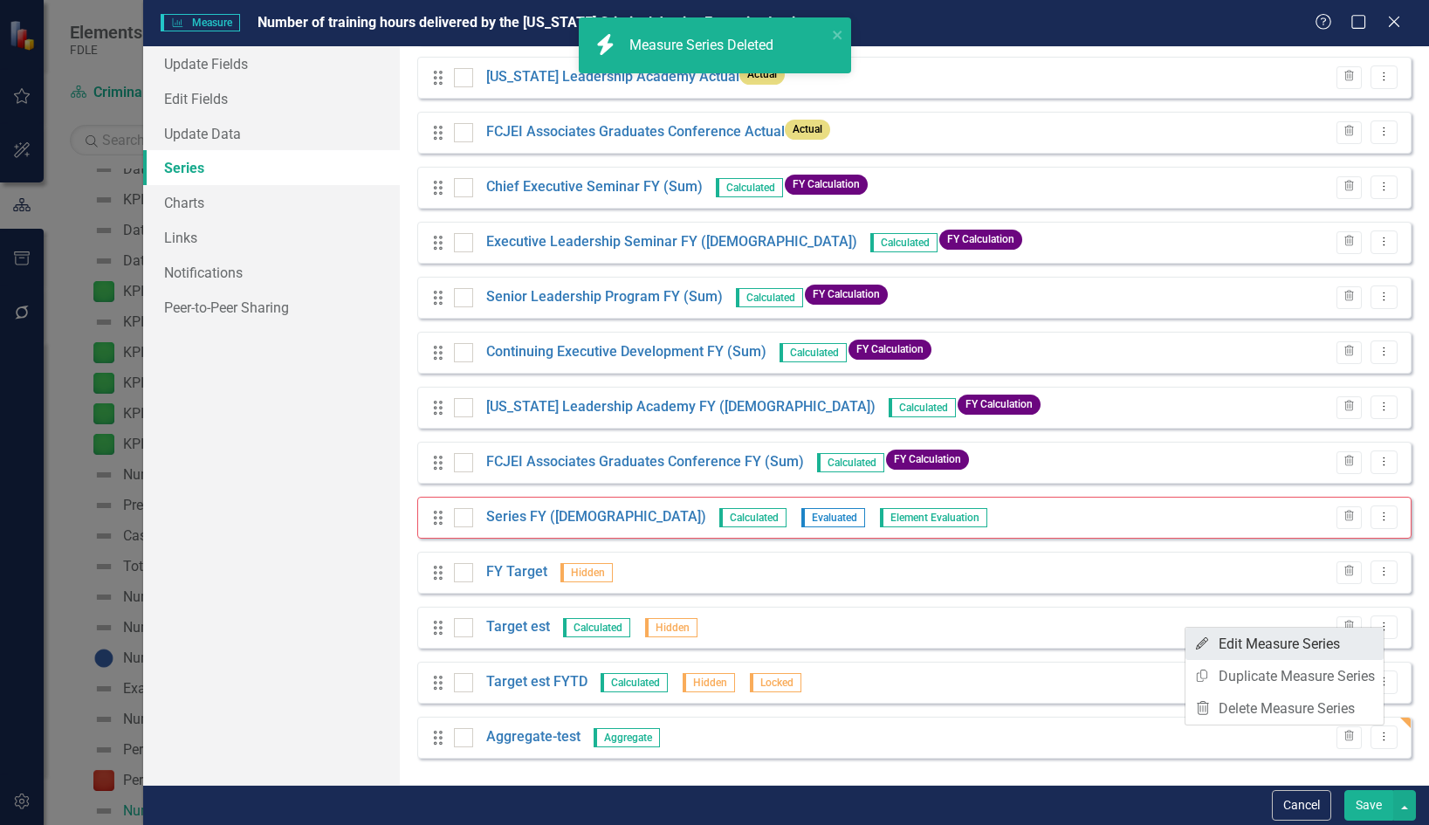
click at [1273, 636] on link "Edit Edit Measure Series" at bounding box center [1285, 644] width 198 height 32
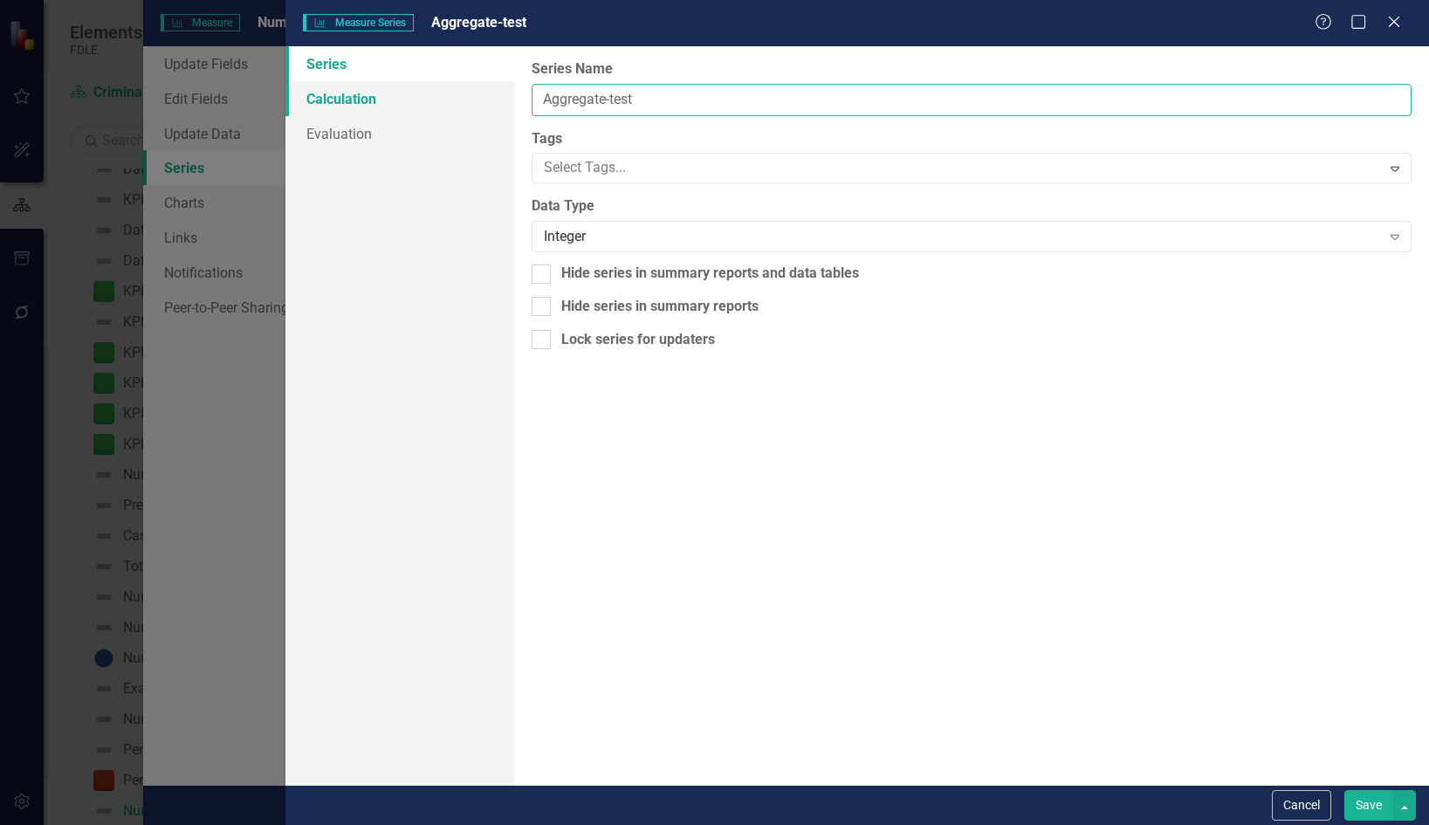
drag, startPoint x: 665, startPoint y: 106, endPoint x: 509, endPoint y: 97, distance: 156.5
click at [509, 97] on div "Series Calculation Evaluation From this page, you can edit the name, type, and …" at bounding box center [857, 415] width 1144 height 739
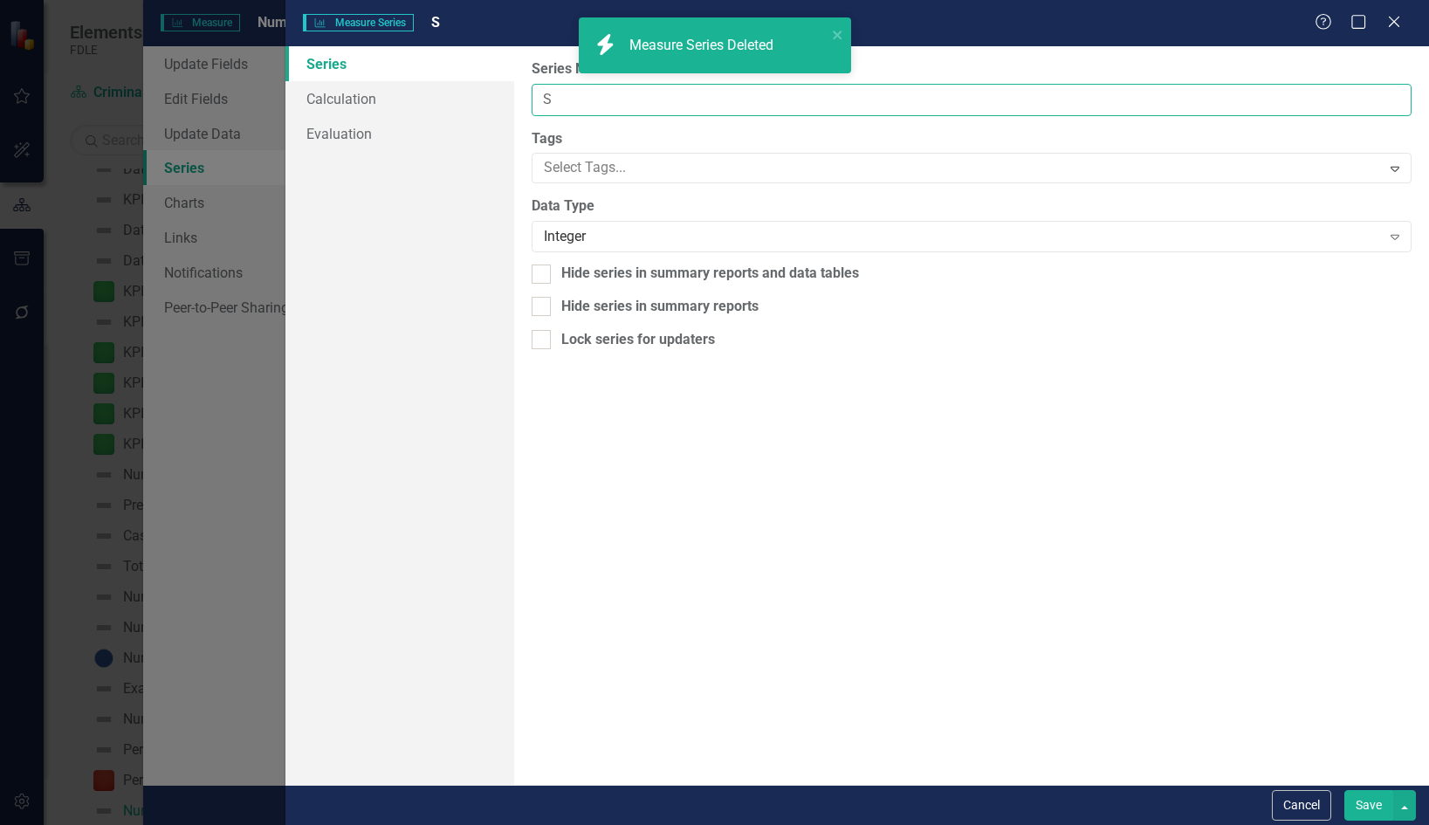
click at [558, 96] on input "S" at bounding box center [972, 100] width 880 height 32
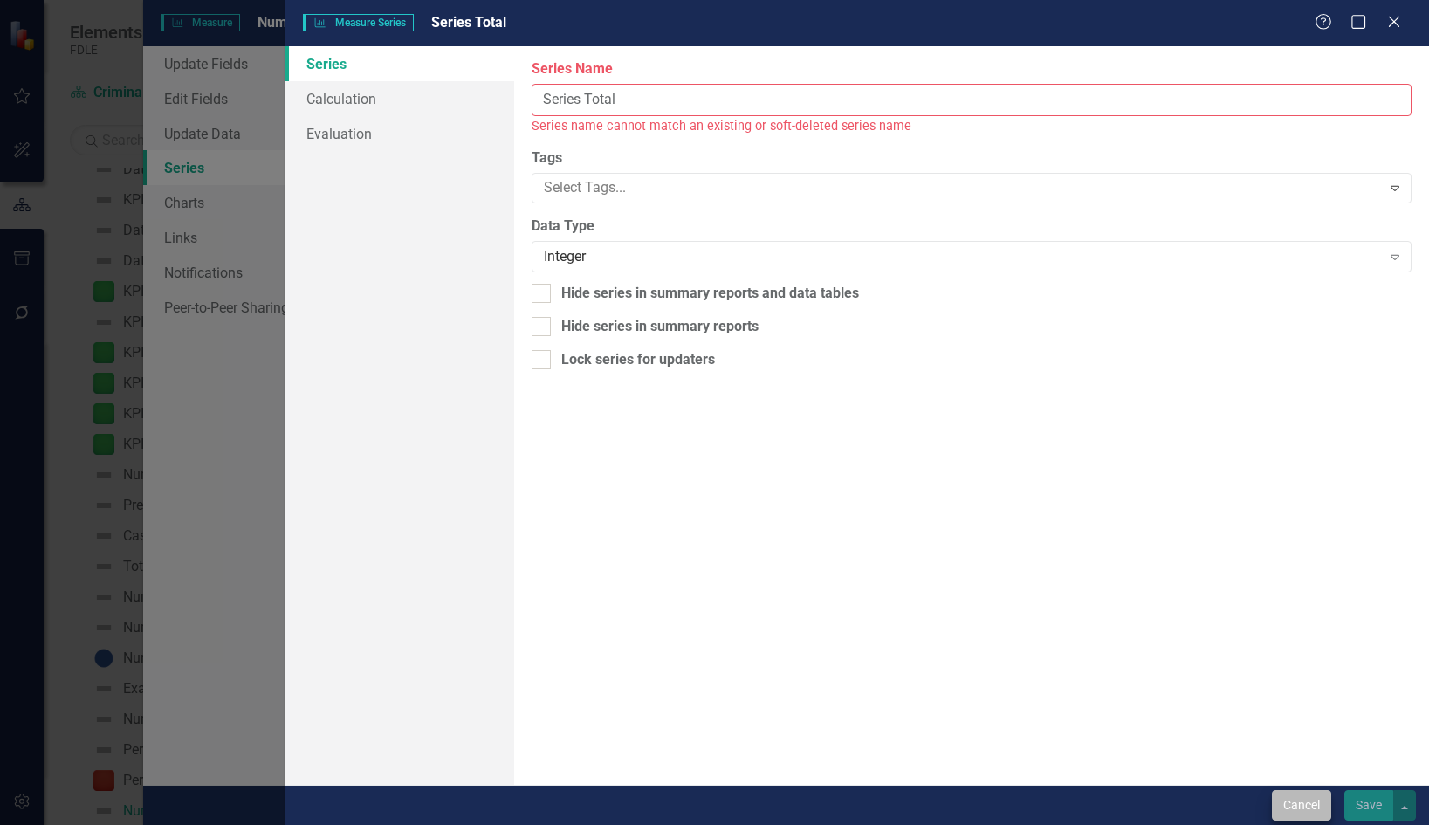
type input "Series Total"
click at [1296, 813] on button "Cancel" at bounding box center [1301, 805] width 59 height 31
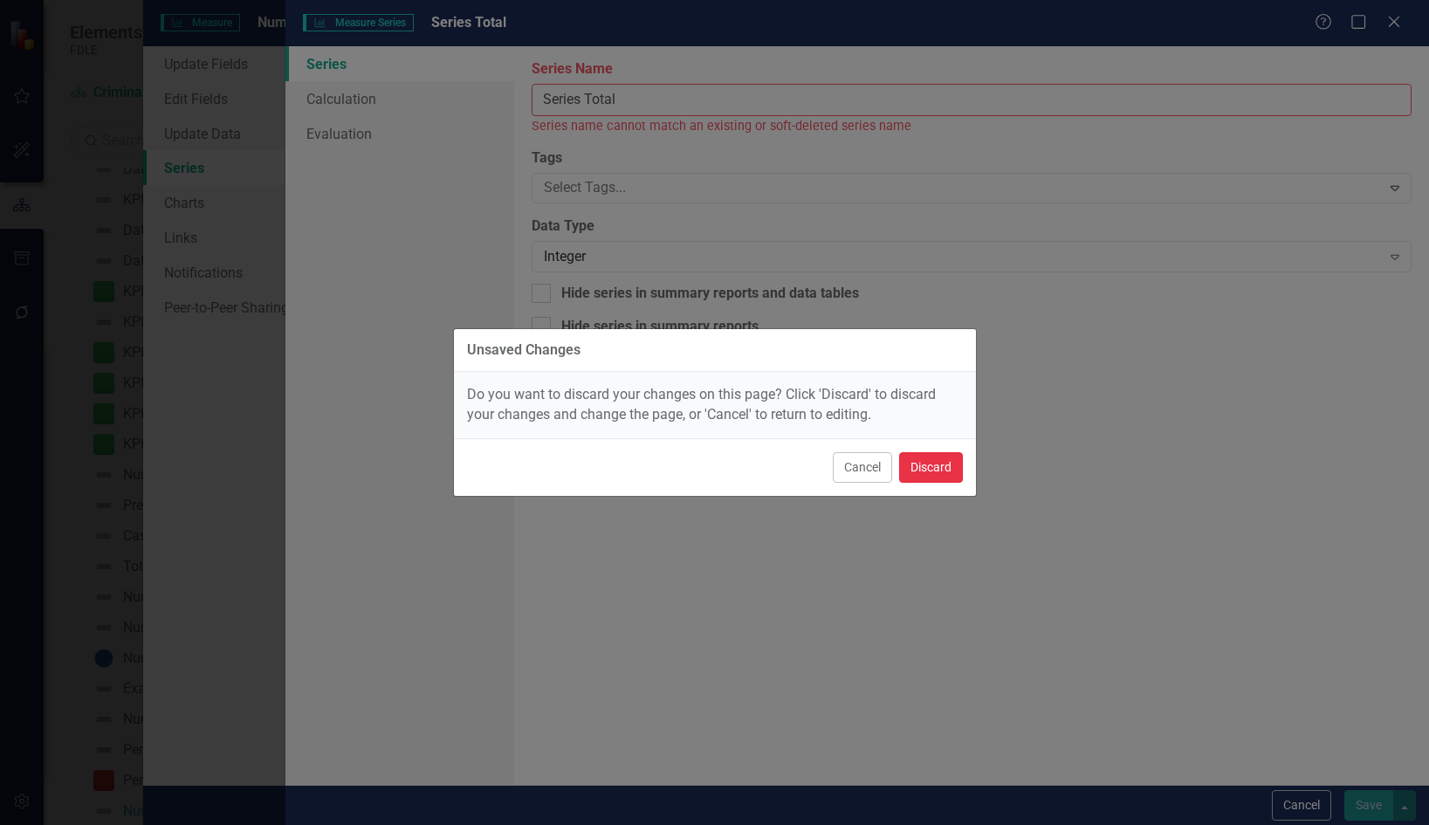
click at [922, 471] on button "Discard" at bounding box center [931, 467] width 64 height 31
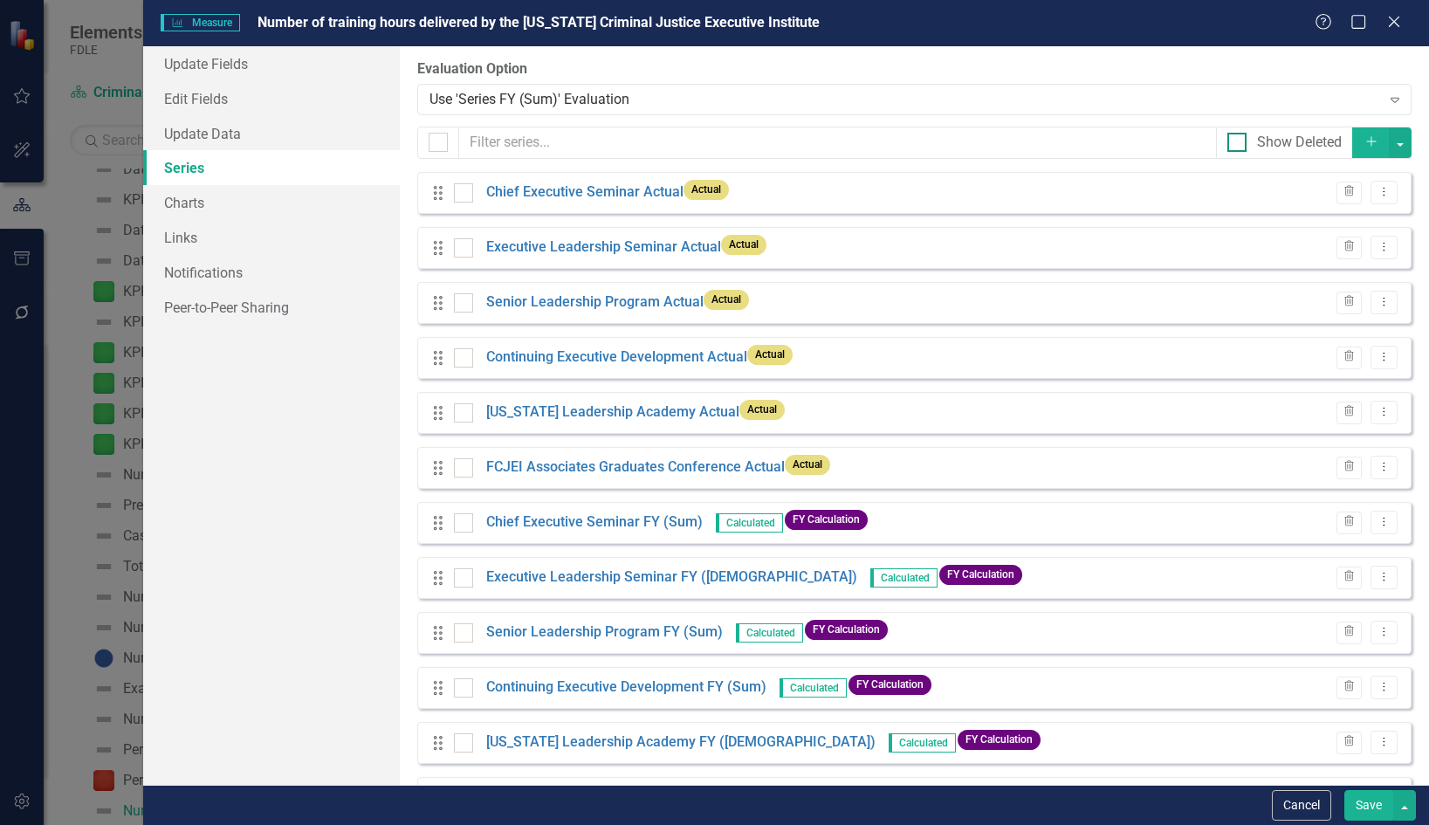
click at [1227, 141] on div at bounding box center [1236, 142] width 19 height 19
click at [1227, 141] on input "Show Deleted" at bounding box center [1232, 138] width 11 height 11
checkbox input "true"
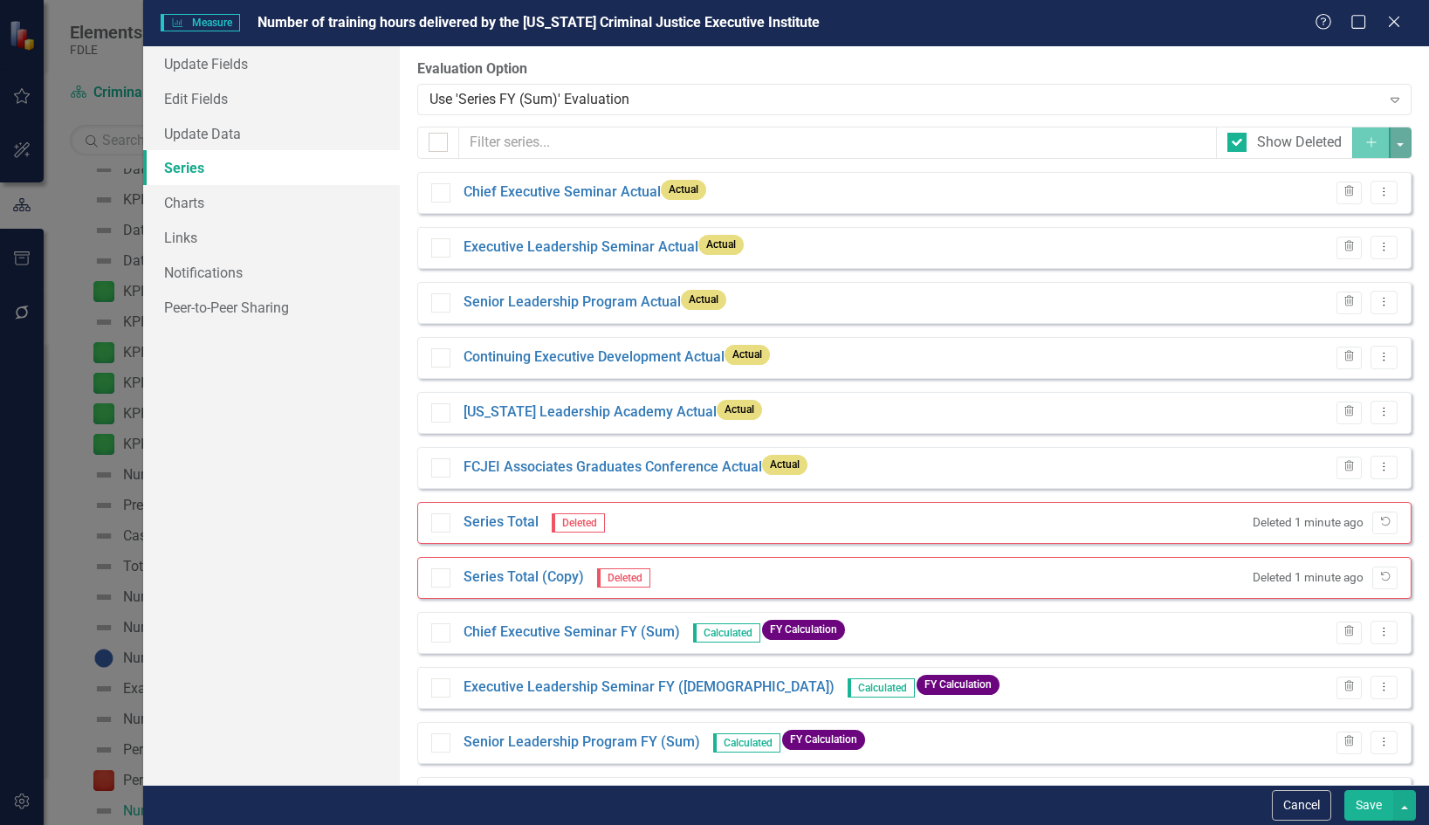
click at [1310, 805] on button "Cancel" at bounding box center [1301, 805] width 59 height 31
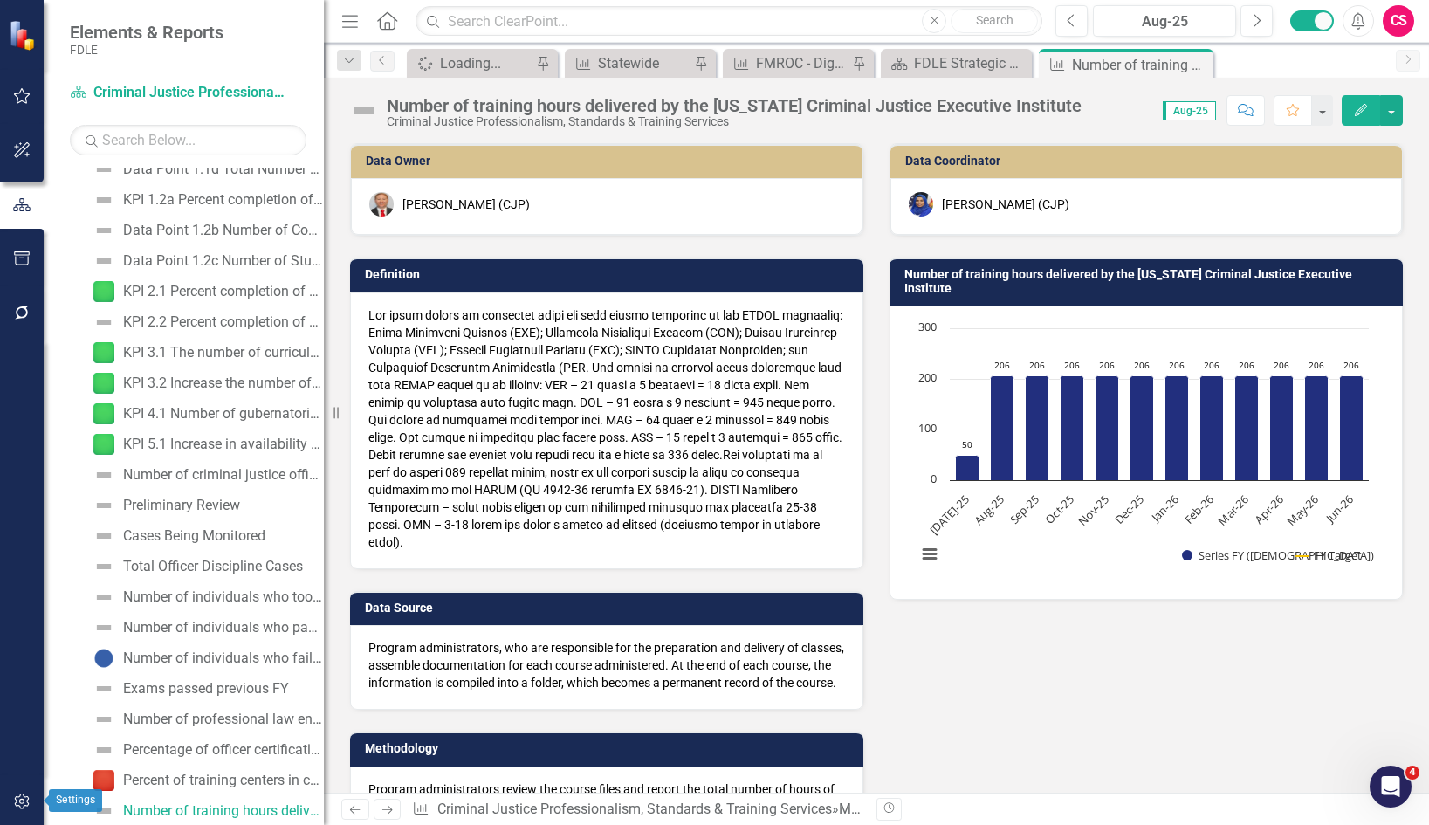
click at [21, 793] on button "button" at bounding box center [22, 802] width 39 height 37
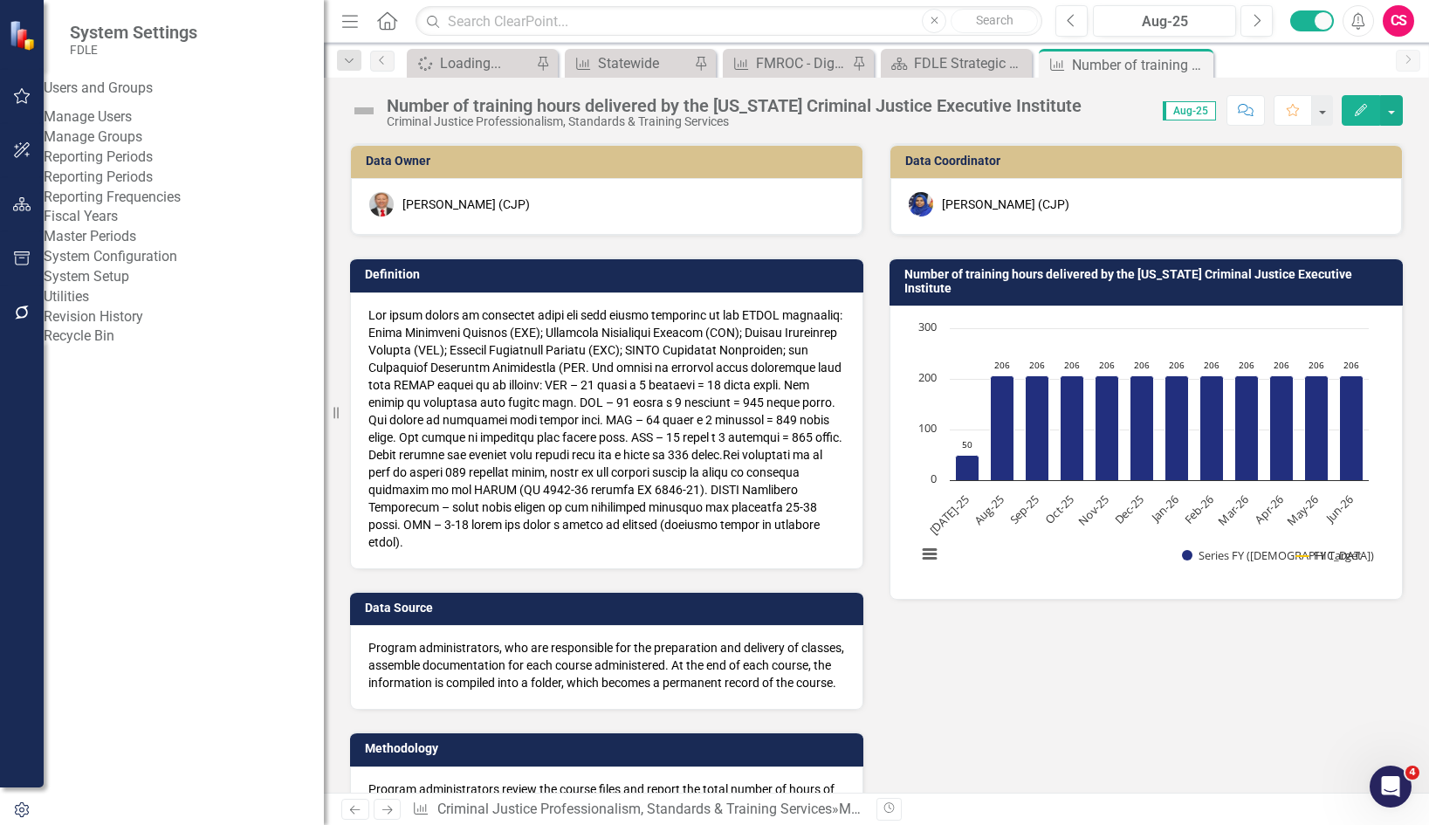
click at [105, 347] on div "Recycle Bin" at bounding box center [184, 336] width 280 height 20
click at [108, 347] on link "Recycle Bin" at bounding box center [184, 336] width 280 height 20
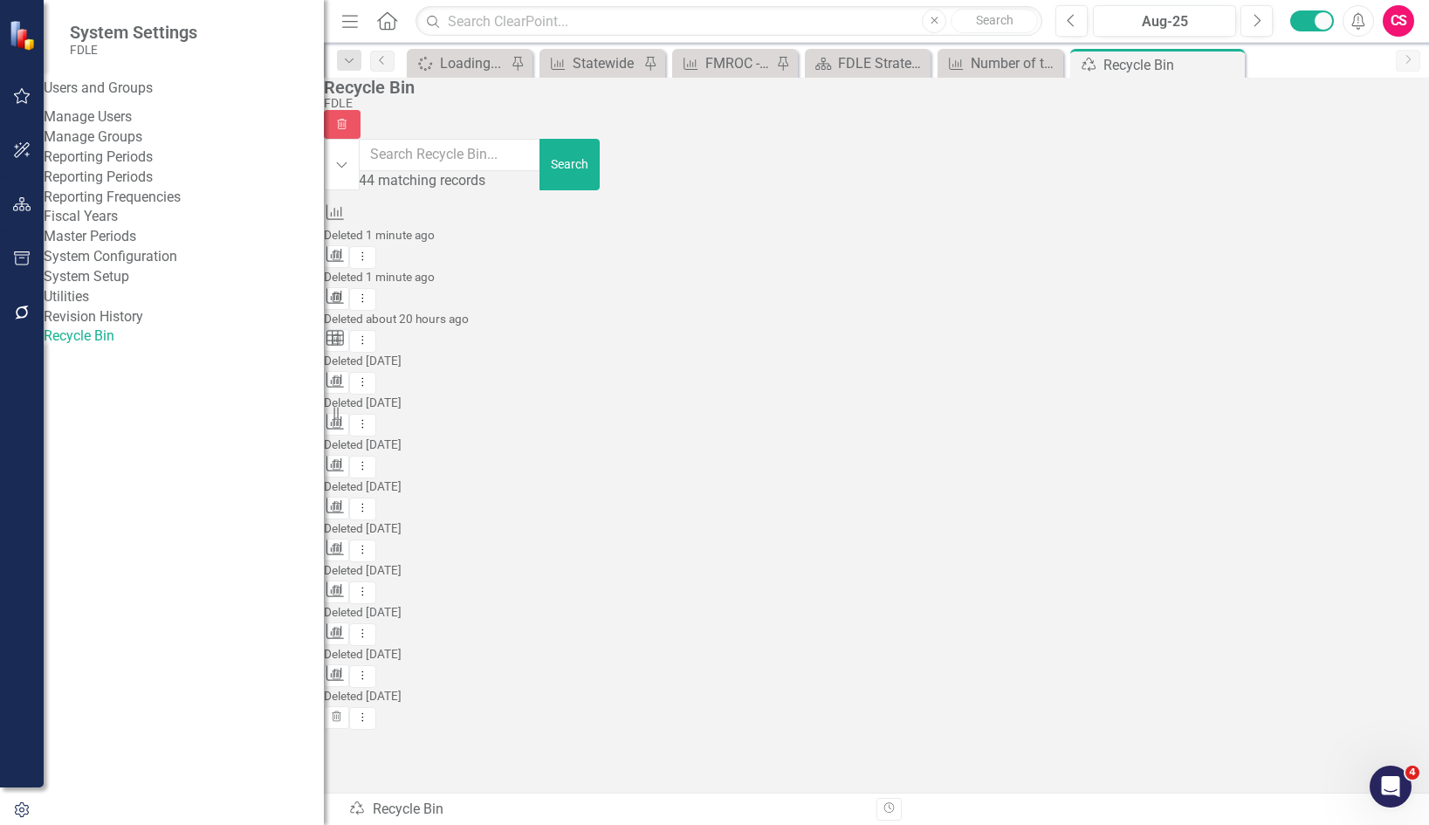
click at [343, 293] on icon "Trash" at bounding box center [336, 298] width 13 height 10
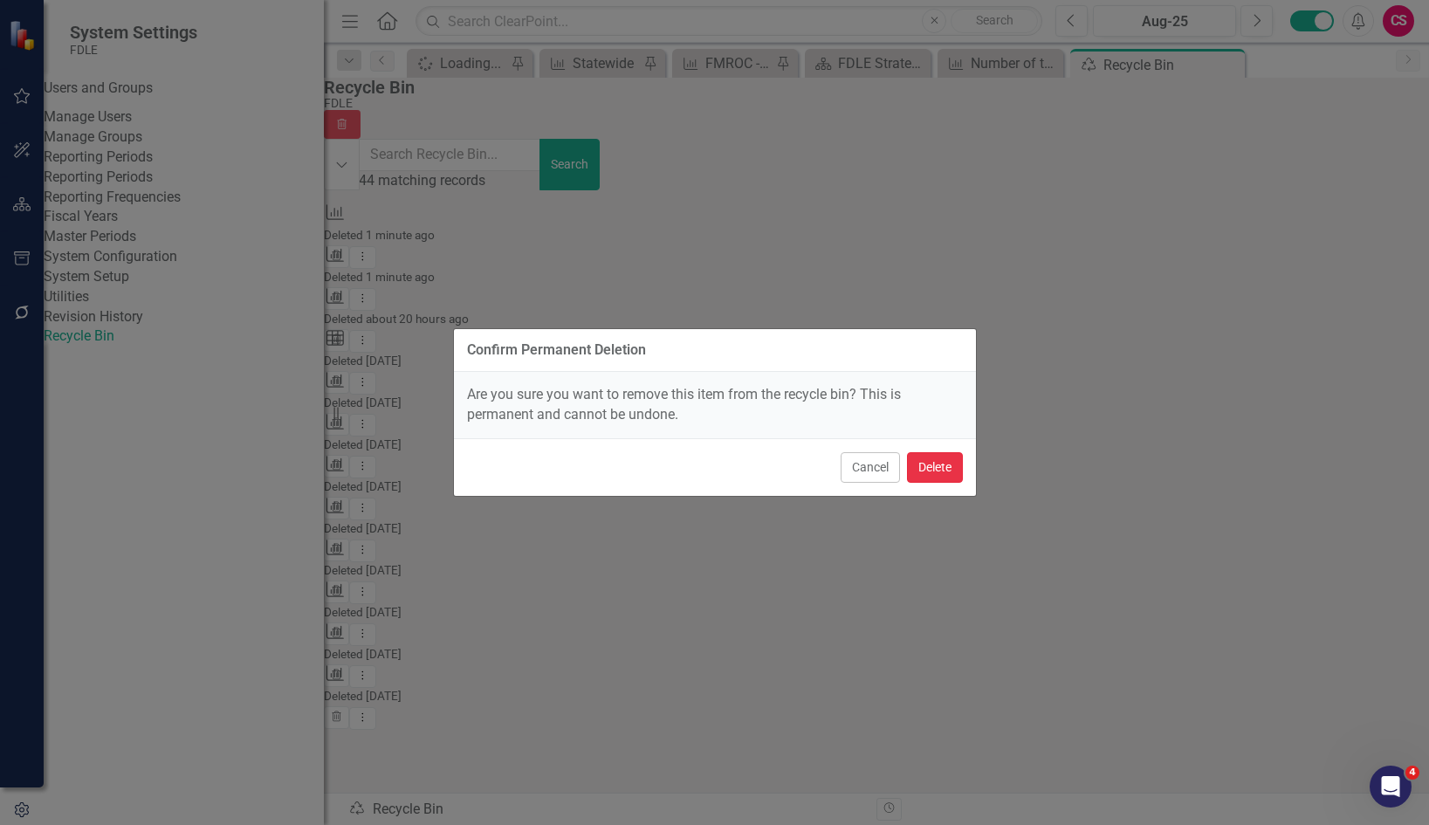
click at [914, 463] on button "Delete" at bounding box center [935, 467] width 56 height 31
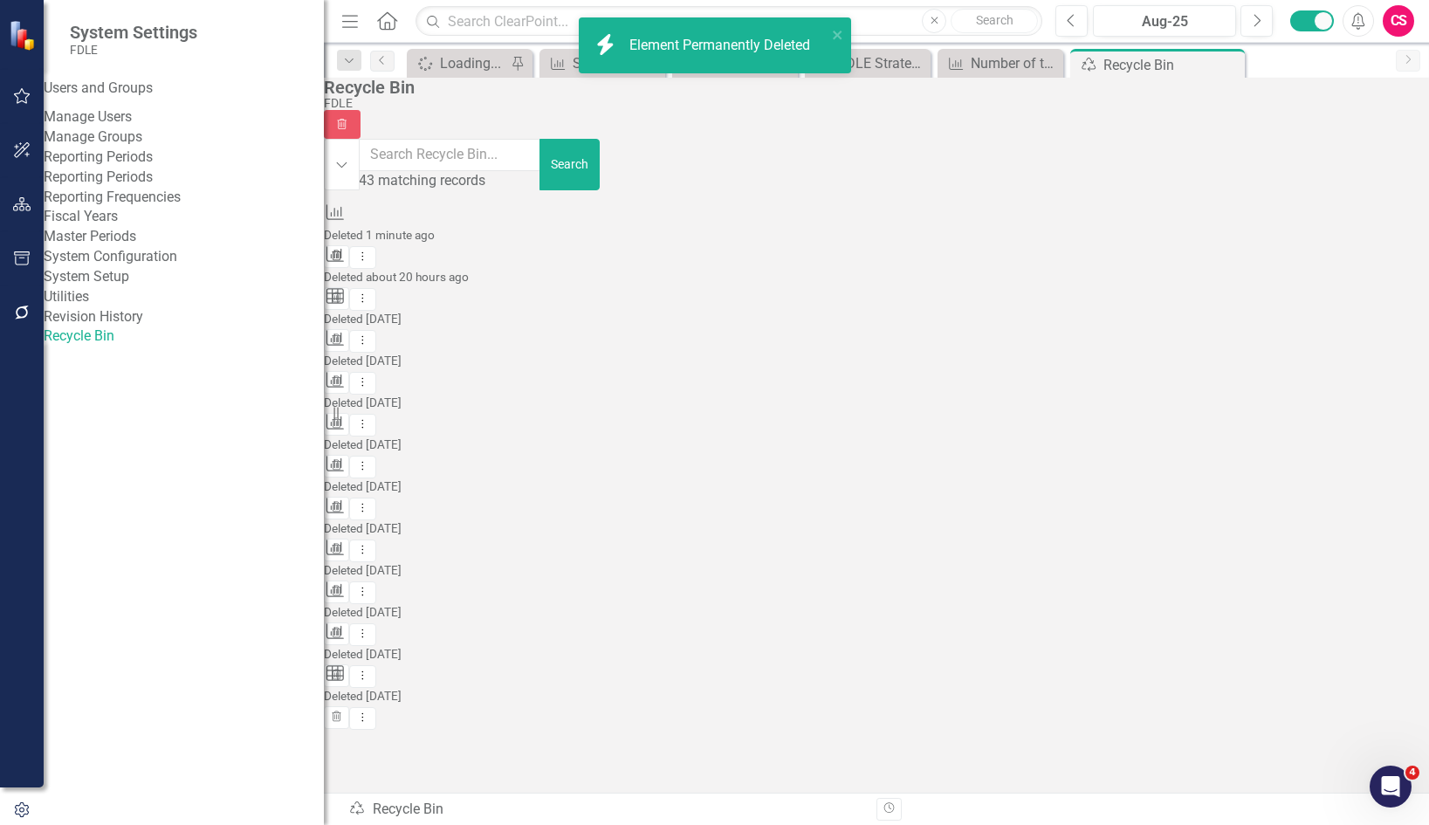
click at [349, 245] on button "Trash" at bounding box center [336, 256] width 25 height 23
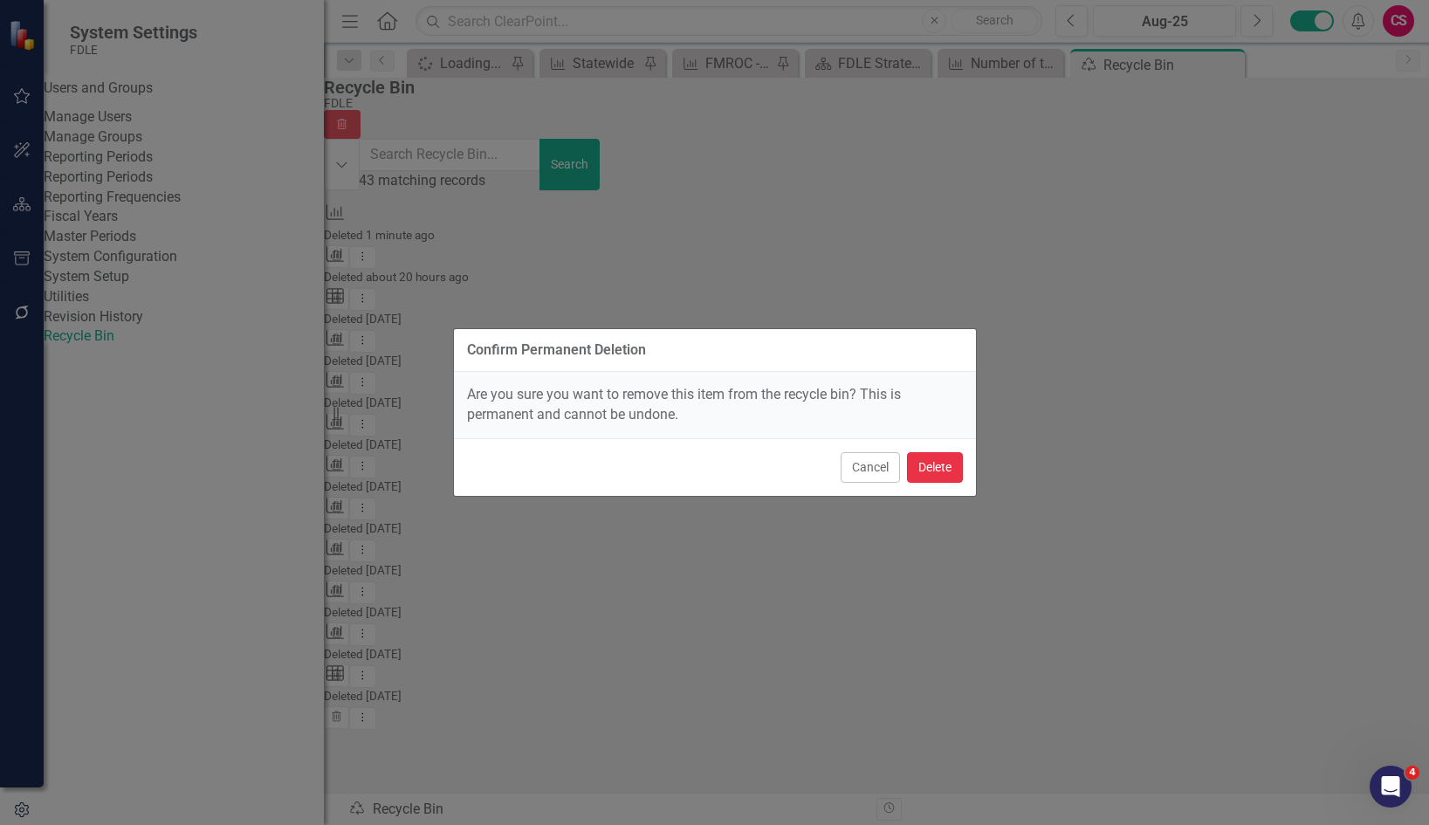
click at [926, 464] on button "Delete" at bounding box center [935, 467] width 56 height 31
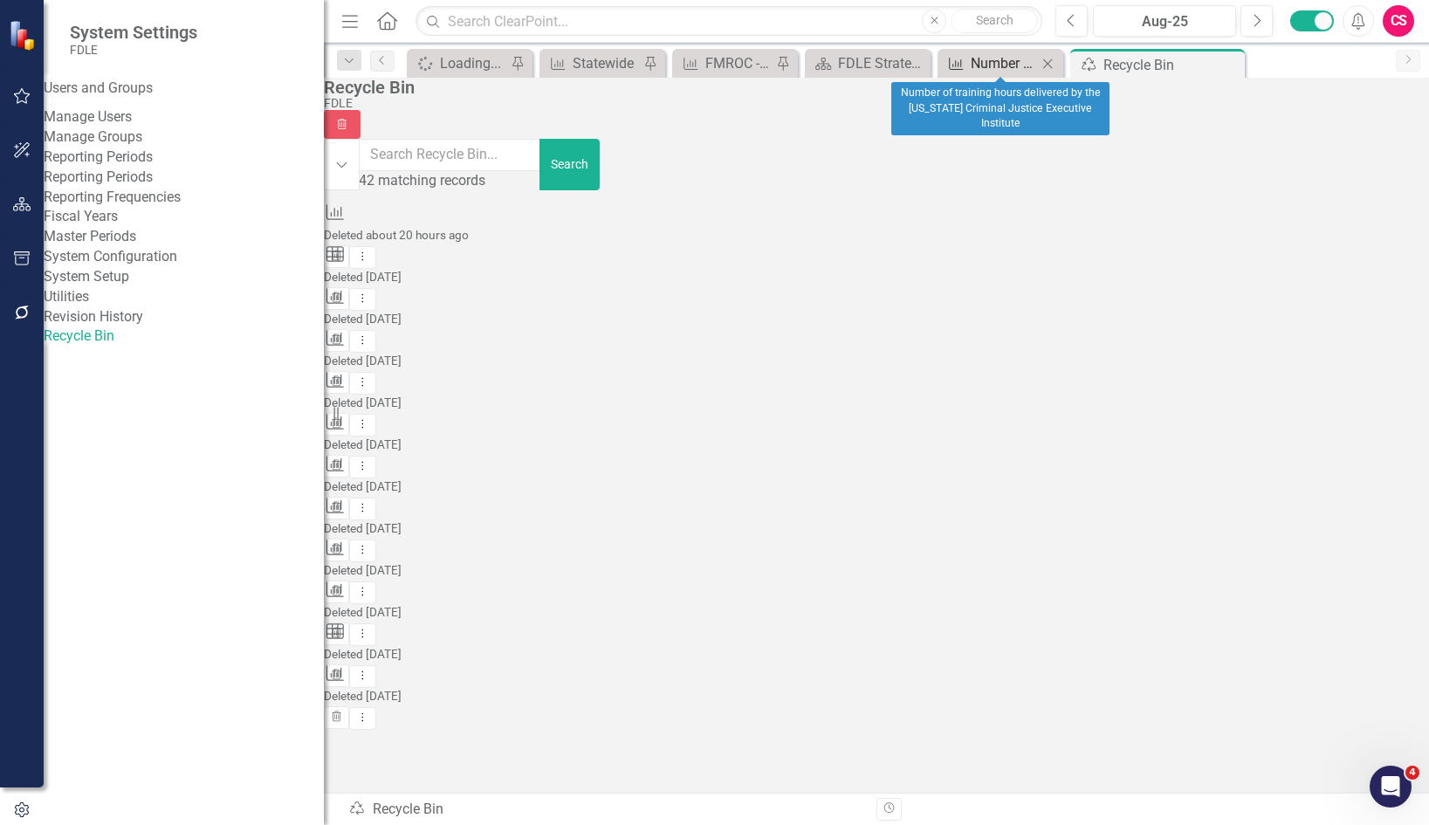
click at [1000, 62] on div "Number of training hours delivered by the [US_STATE] Criminal Justice Executive…" at bounding box center [1004, 63] width 66 height 22
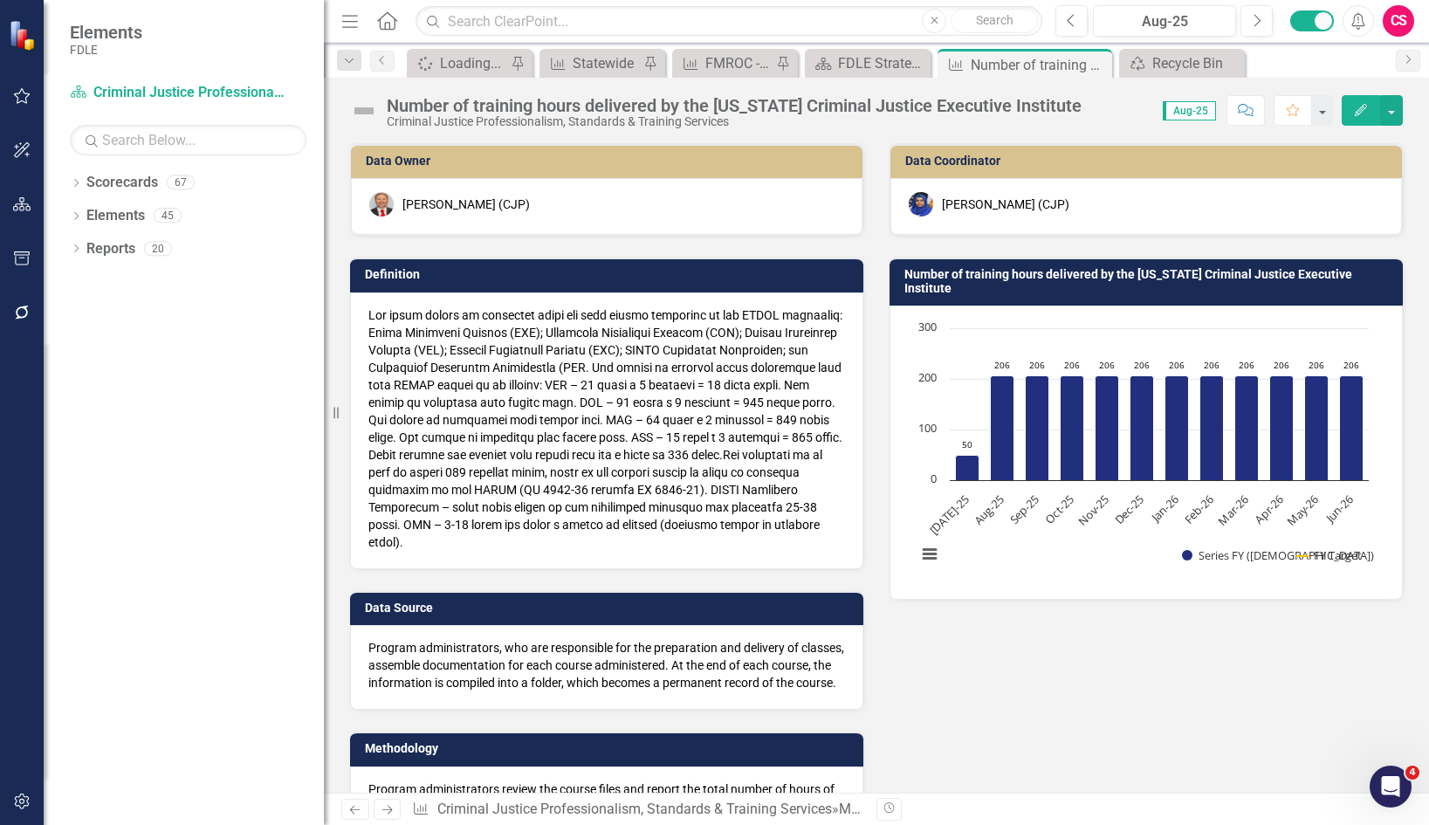
click at [1359, 110] on icon "Edit" at bounding box center [1361, 110] width 16 height 12
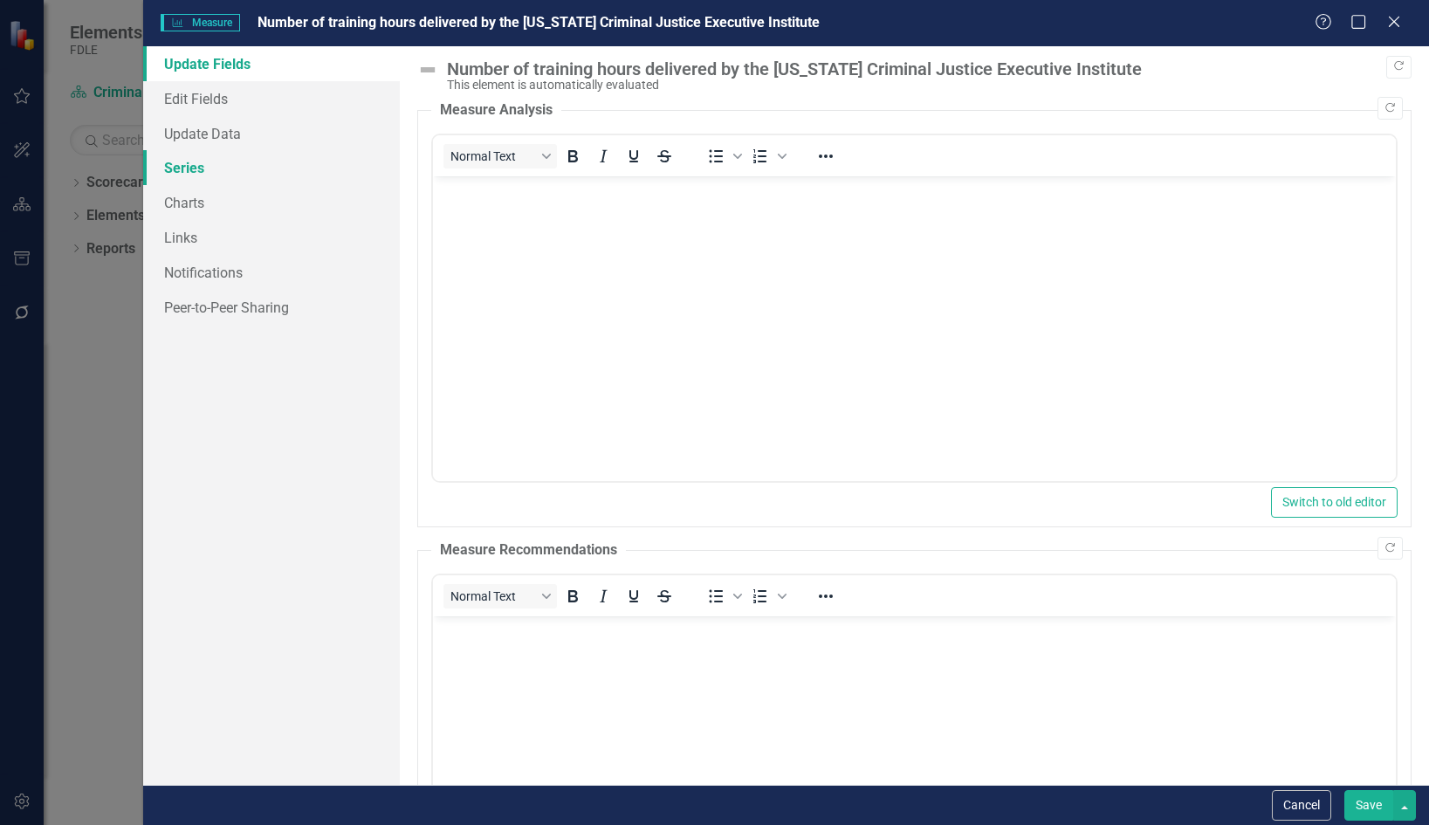
click at [189, 172] on link "Series" at bounding box center [272, 167] width 258 height 35
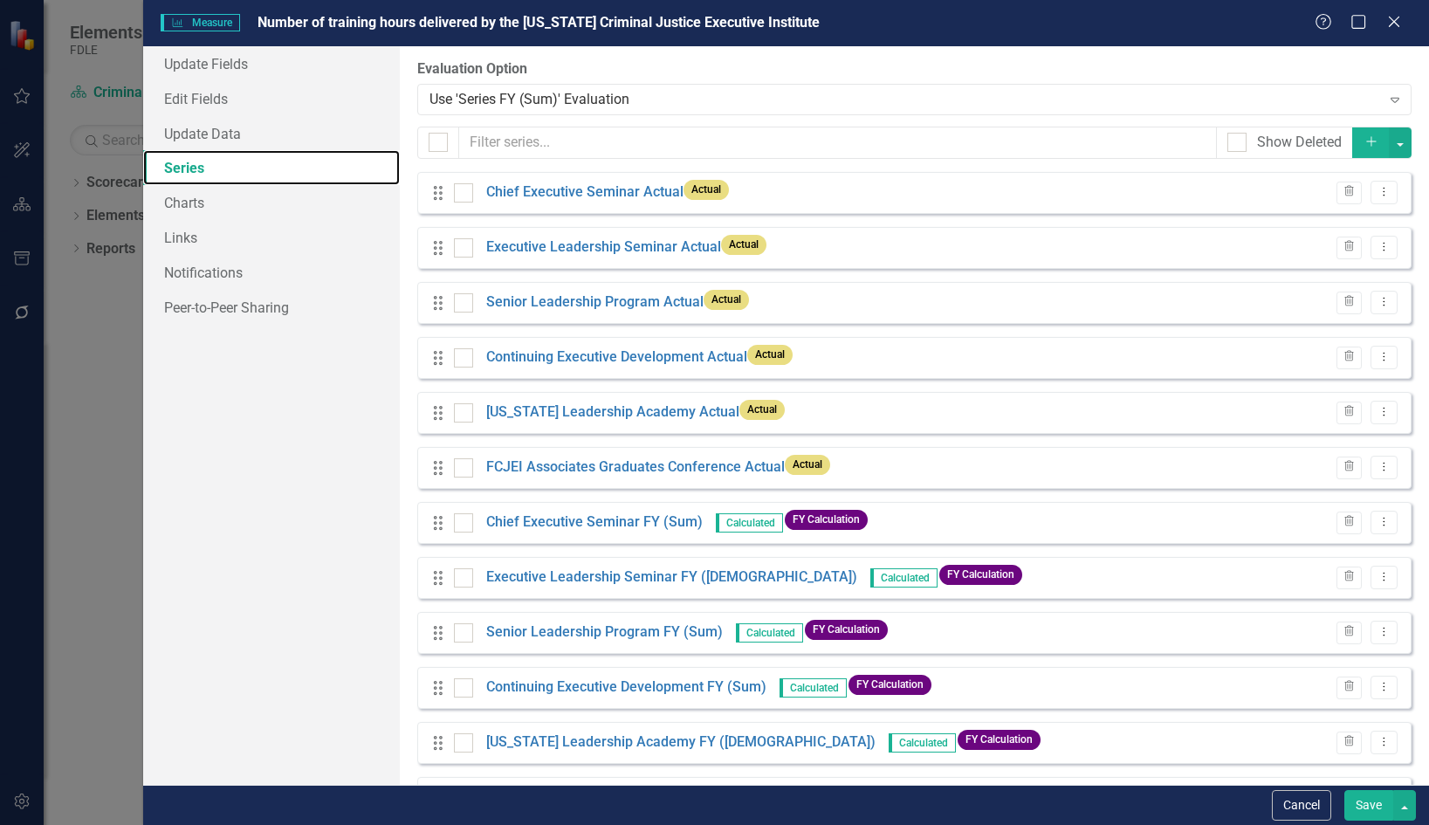
scroll to position [335, 0]
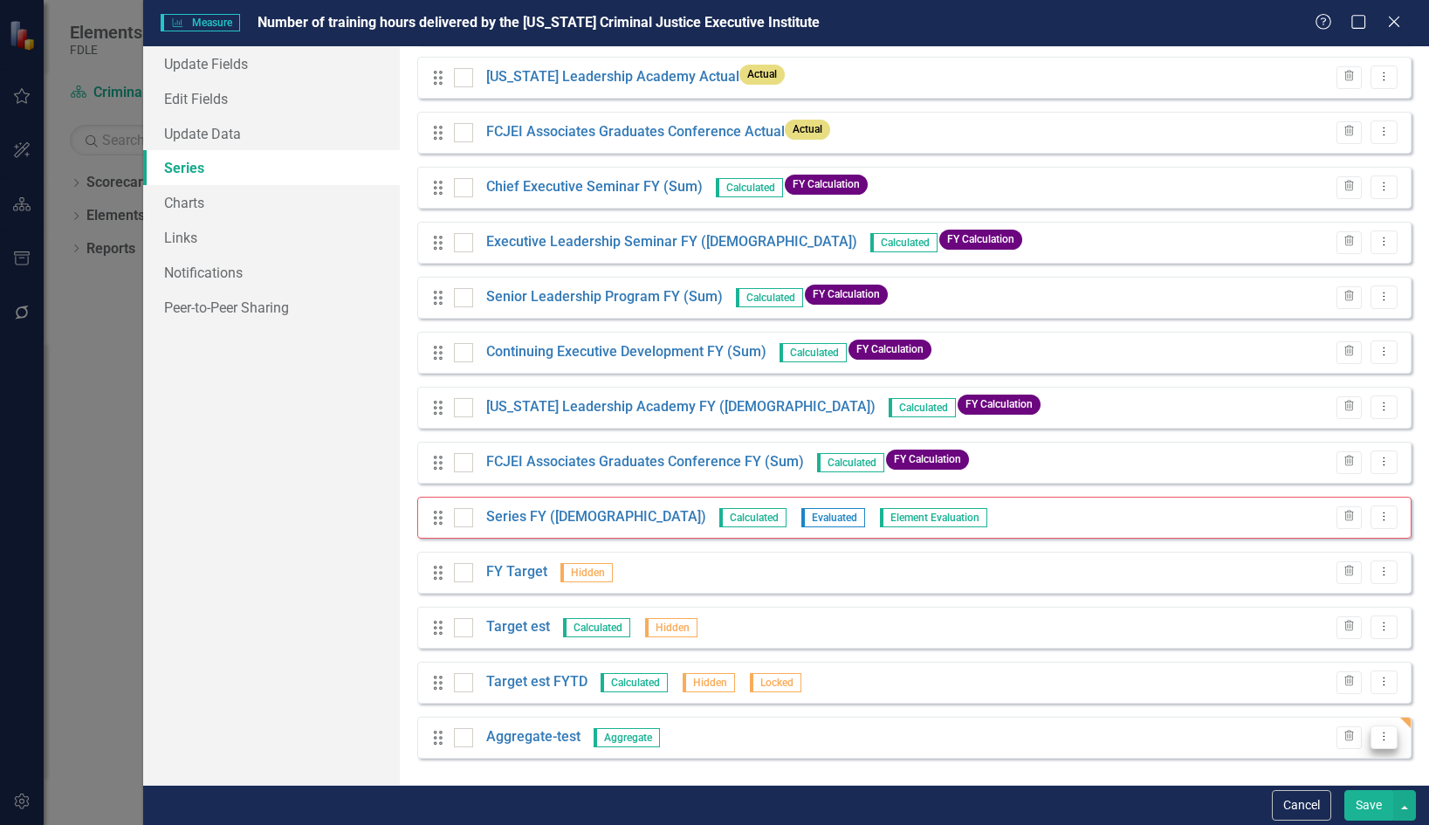
click at [1377, 732] on icon "Dropdown Menu" at bounding box center [1384, 736] width 15 height 11
click at [1324, 646] on link "Edit Edit Measure Series" at bounding box center [1285, 644] width 198 height 32
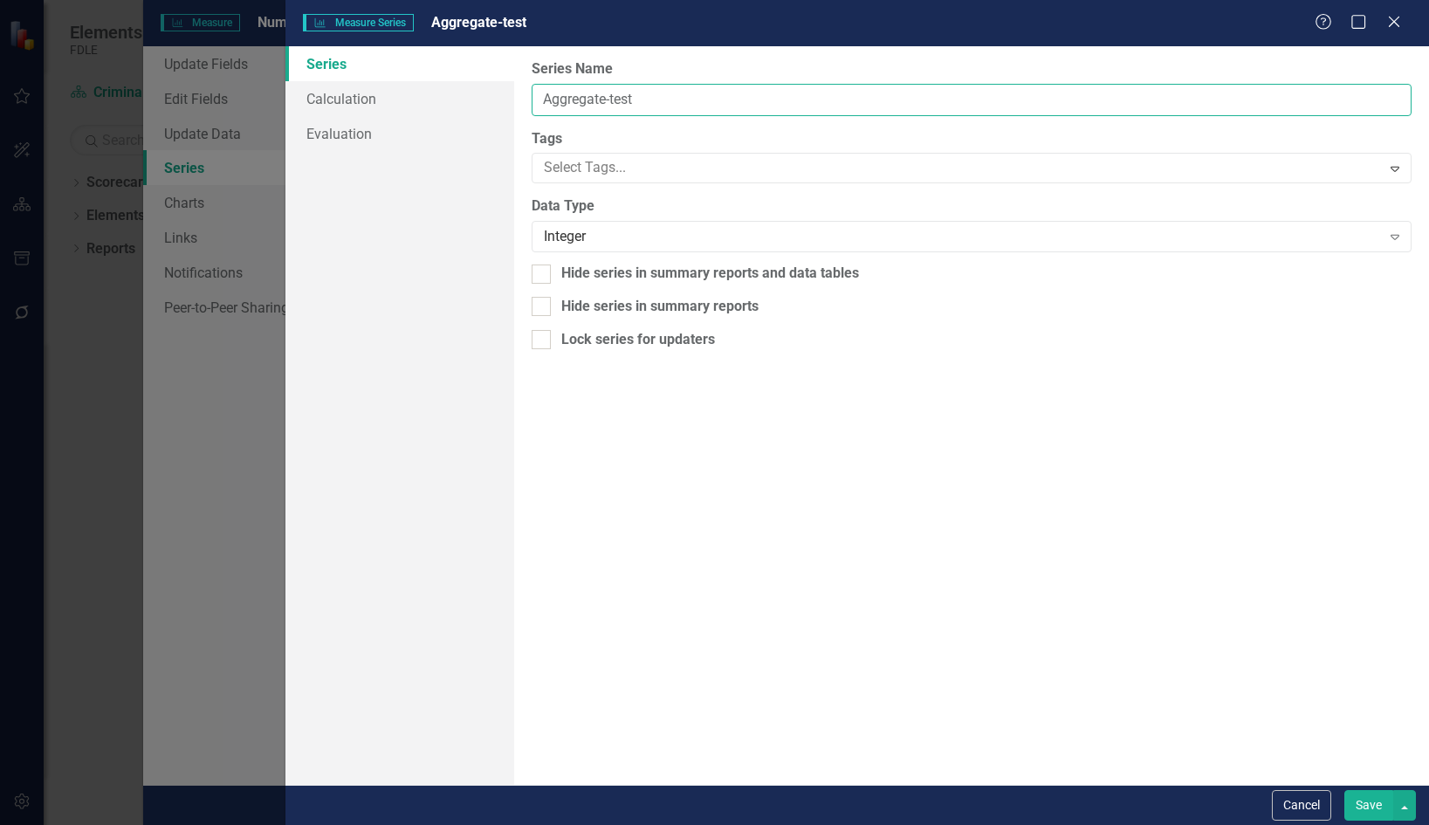
drag, startPoint x: 649, startPoint y: 95, endPoint x: 525, endPoint y: 99, distance: 124.9
click at [525, 99] on div "From this page, you can edit the name, type, and visibility options of your ser…" at bounding box center [971, 415] width 915 height 739
type input "Series Total"
click at [1371, 803] on button "Save" at bounding box center [1368, 805] width 49 height 31
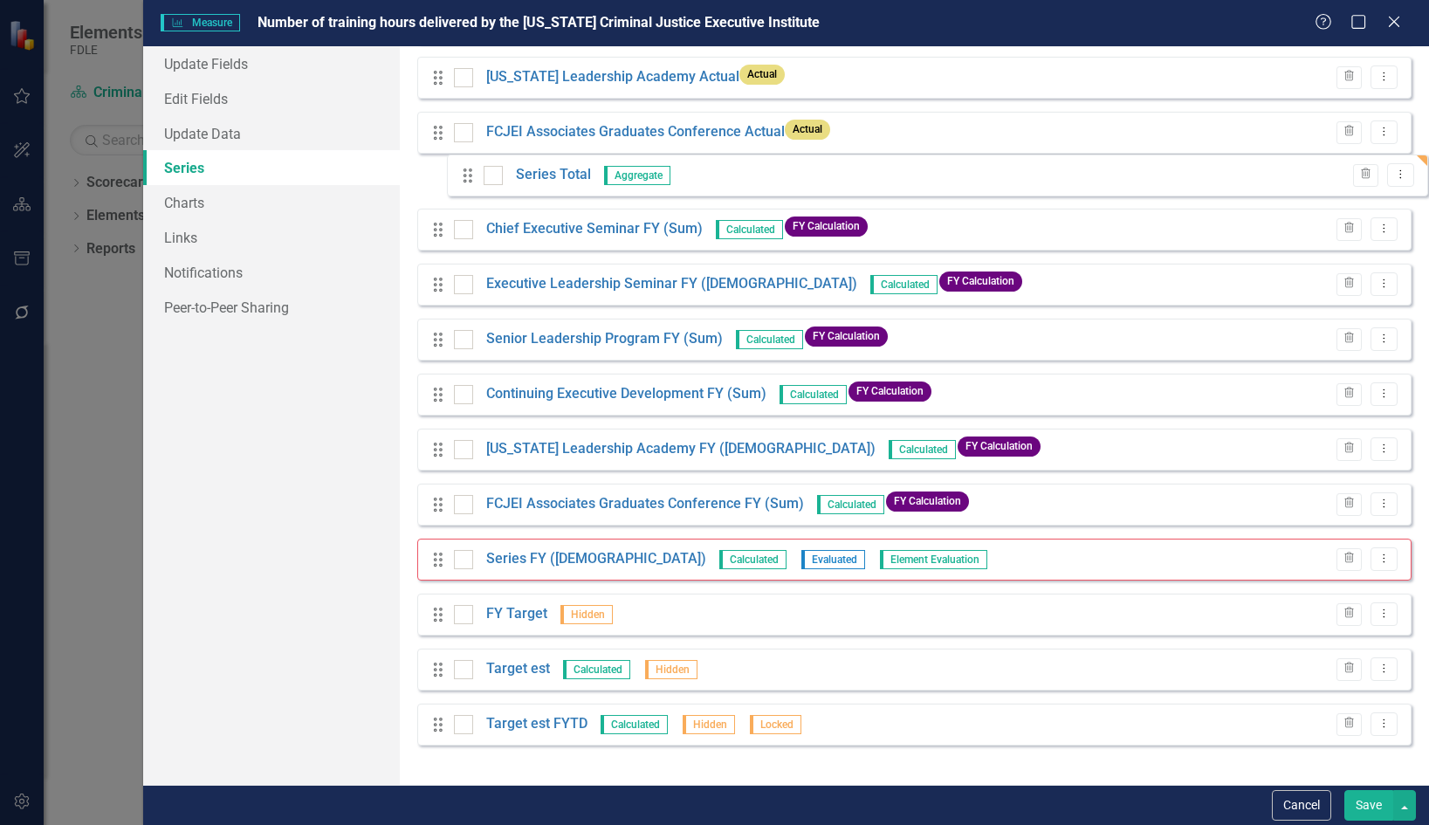
drag, startPoint x: 433, startPoint y: 734, endPoint x: 455, endPoint y: 163, distance: 571.3
click at [455, 163] on div "Drag Chief Executive Seminar Actual Actual Trash Dropdown Menu Drag Executive L…" at bounding box center [914, 298] width 994 height 922
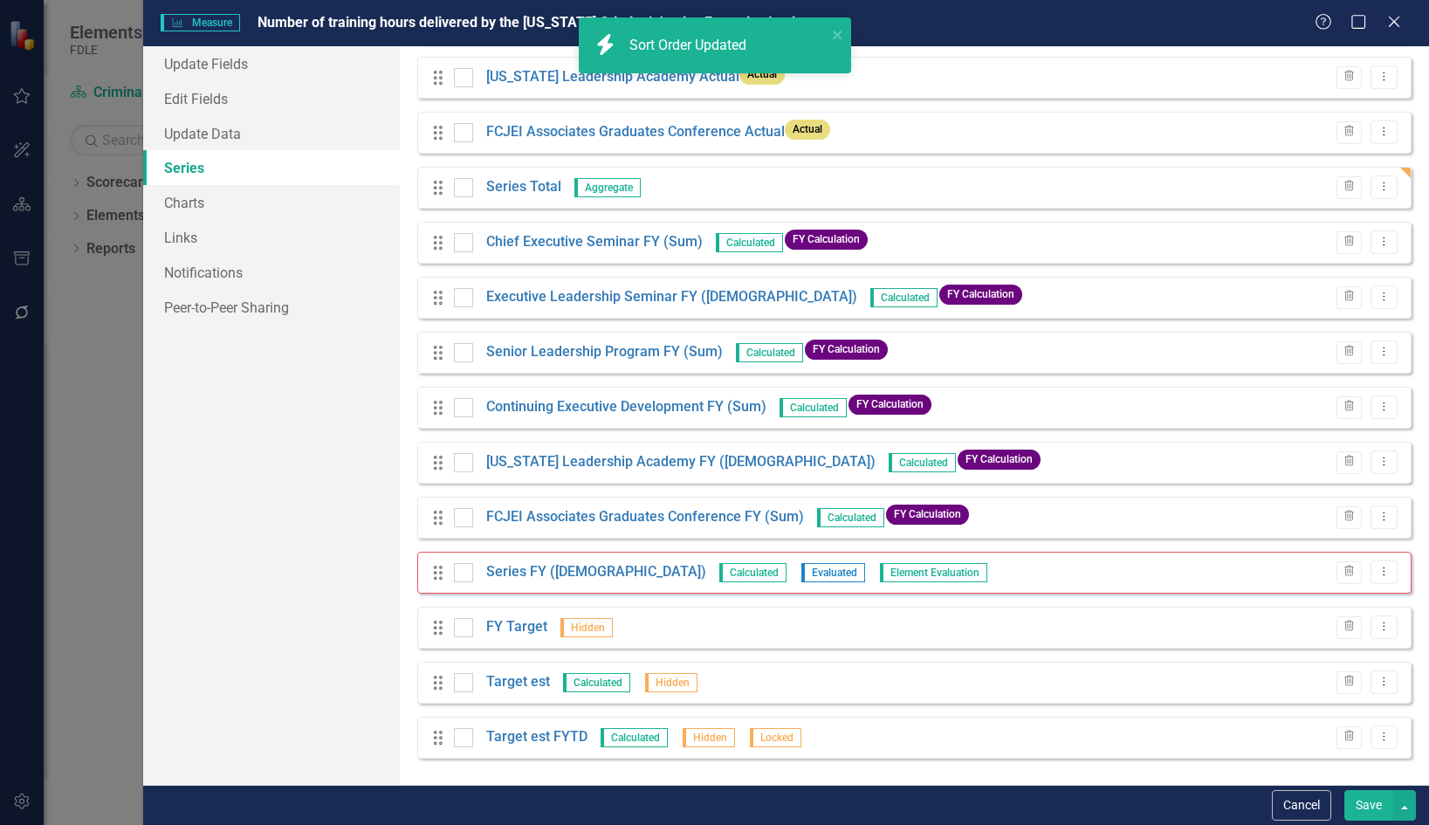
click at [1371, 807] on button "Save" at bounding box center [1368, 805] width 49 height 31
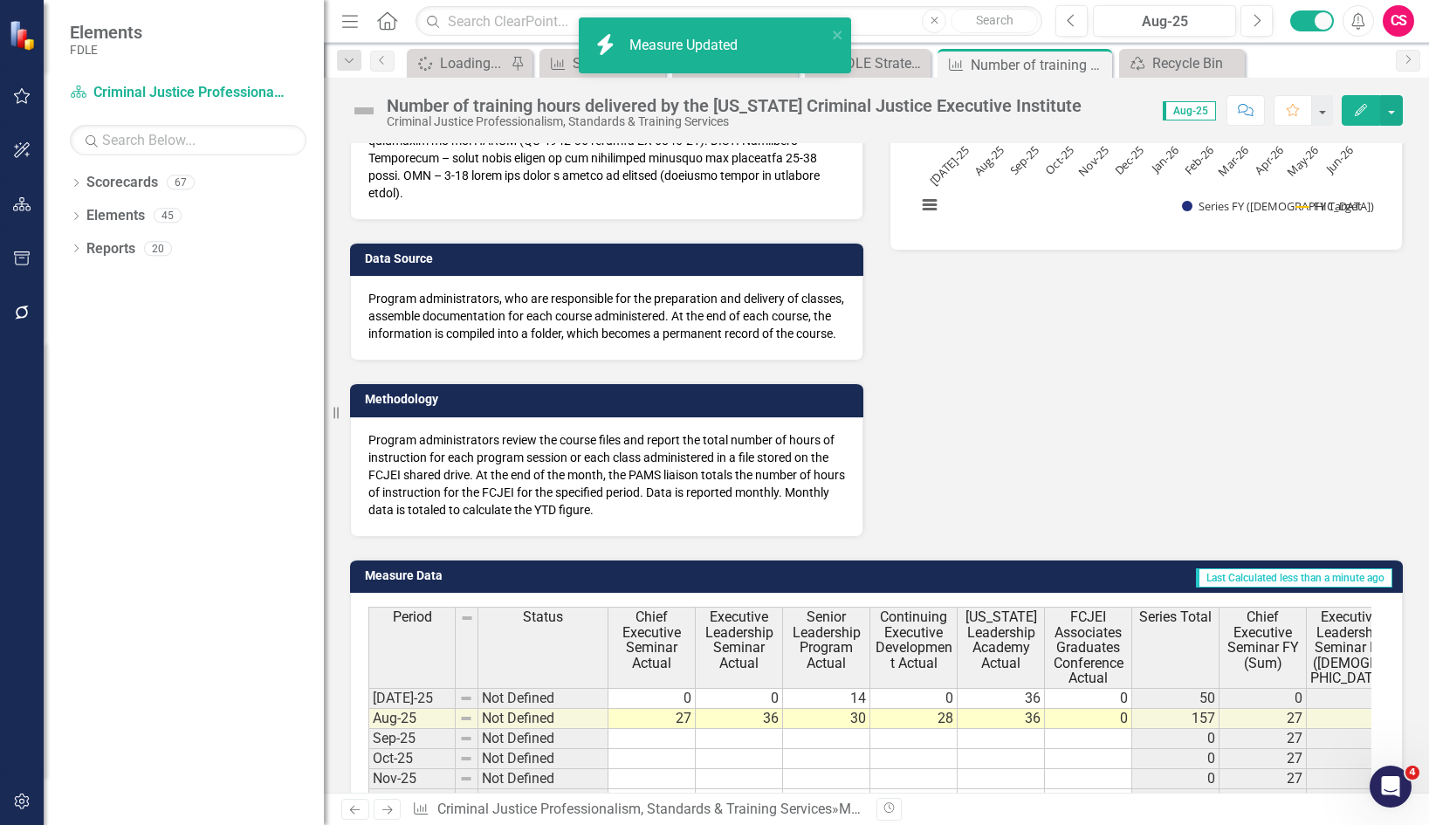
scroll to position [436, 0]
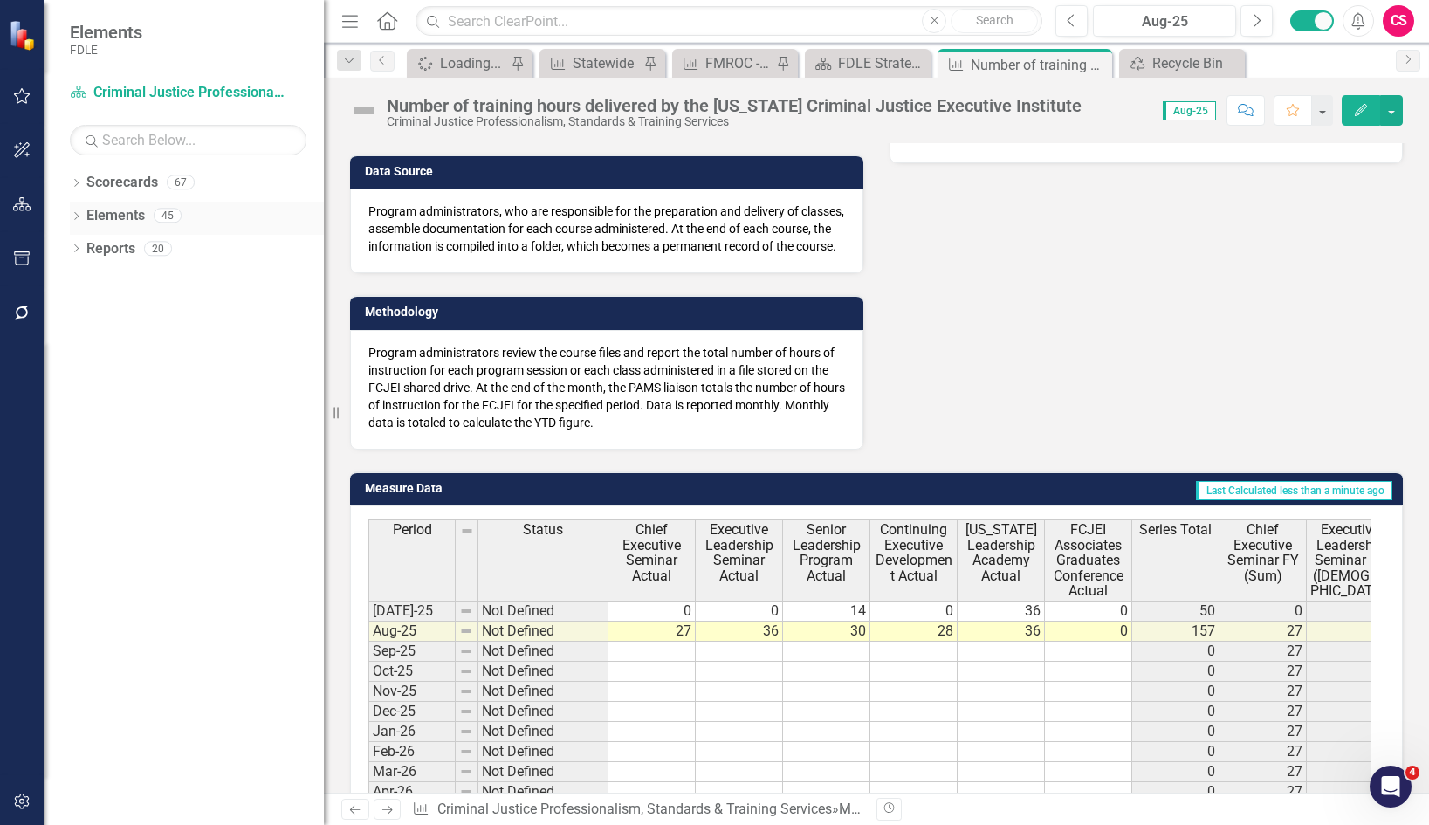
click at [126, 211] on link "Elements" at bounding box center [115, 216] width 58 height 20
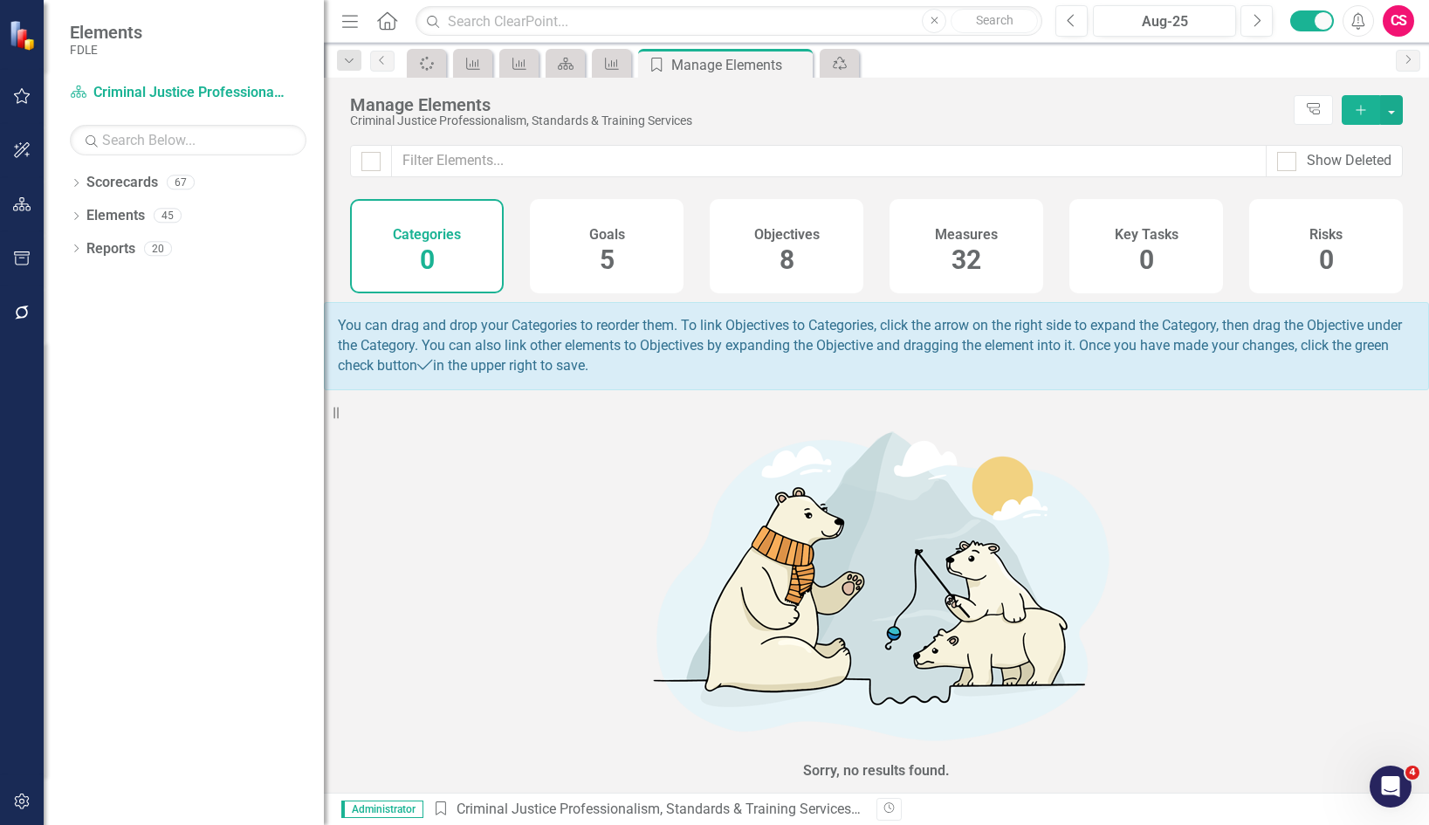
click at [937, 230] on h4 "Measures" at bounding box center [966, 235] width 63 height 16
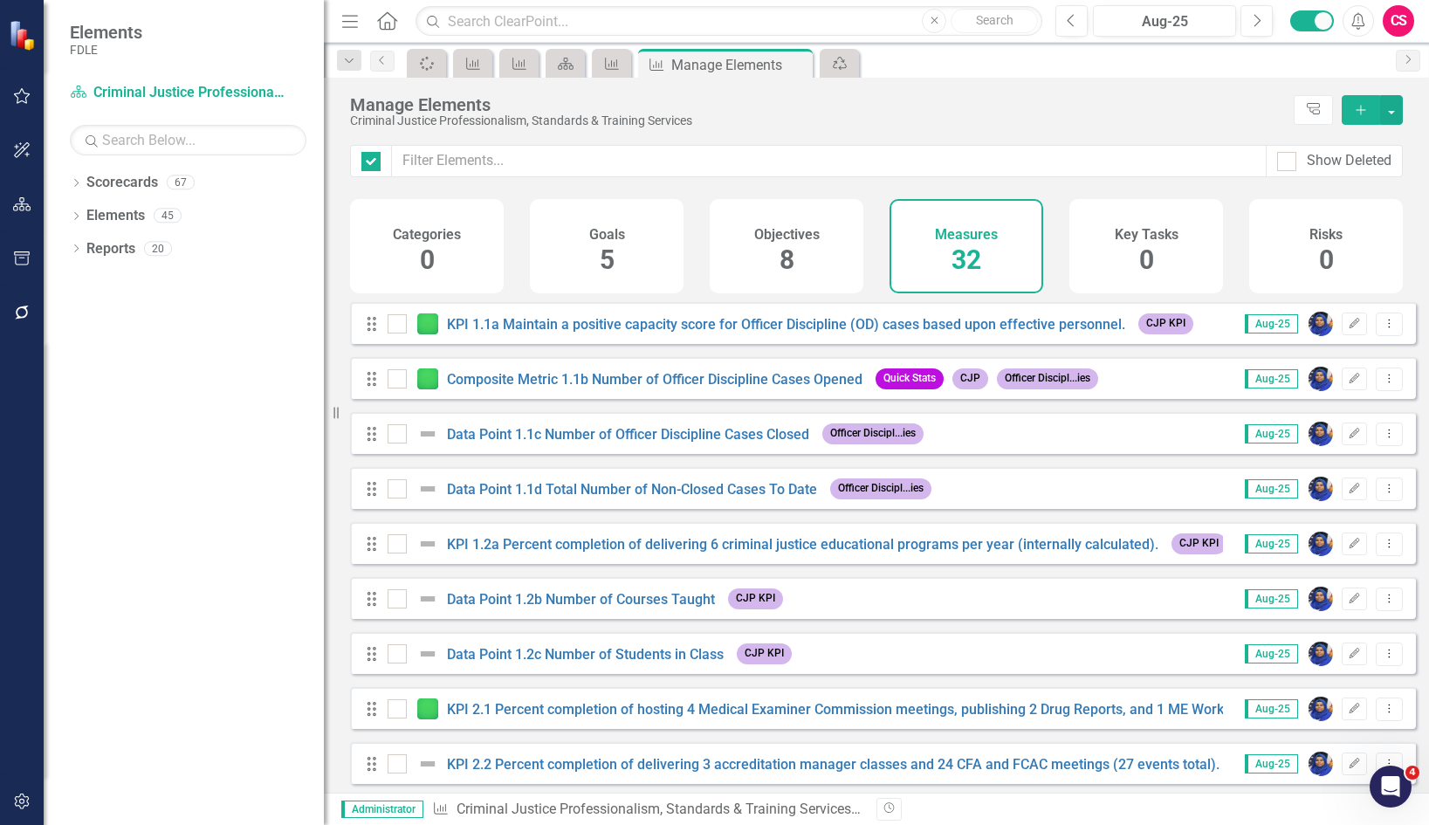
checkbox input "false"
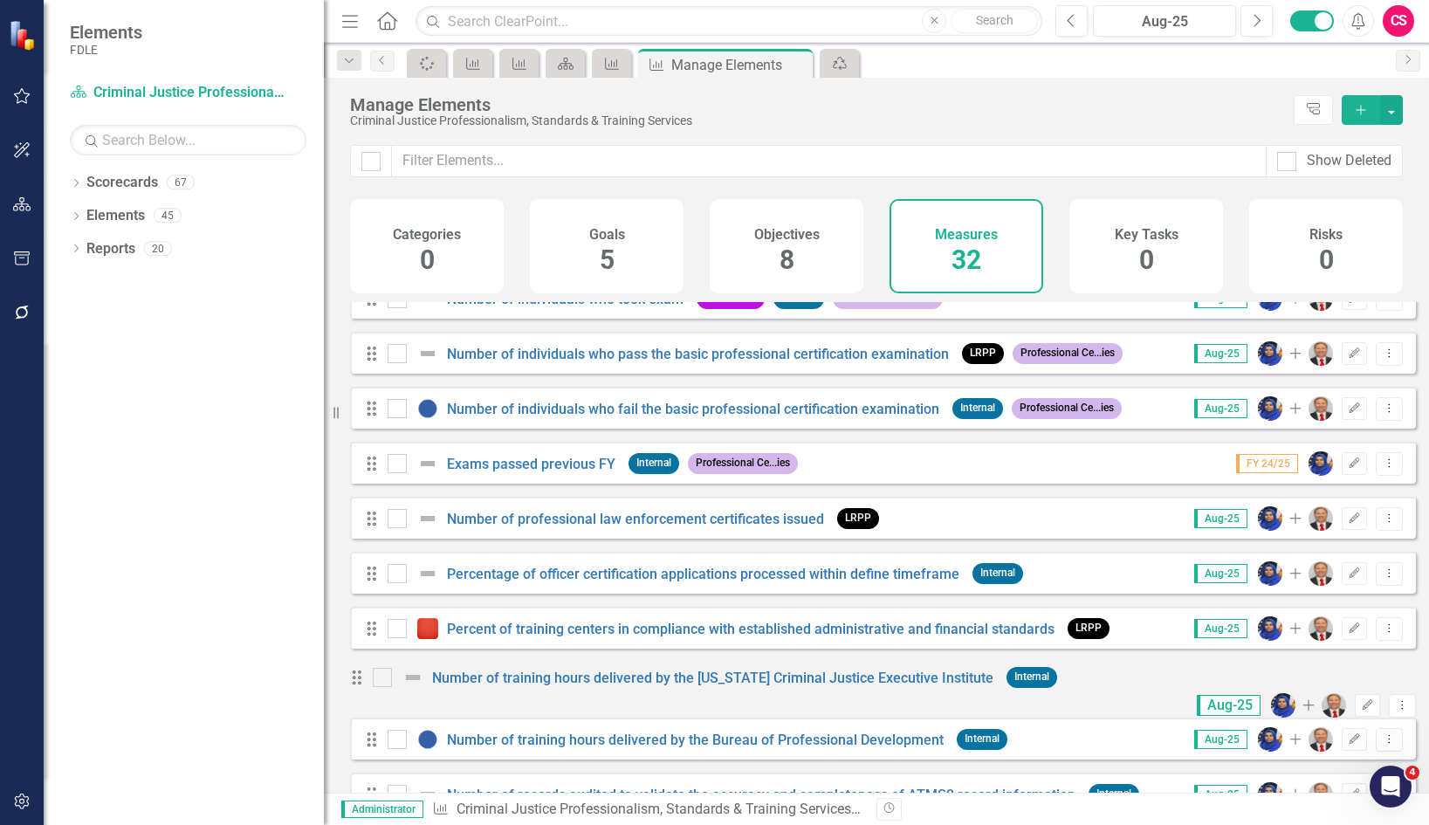
scroll to position [1135, 0]
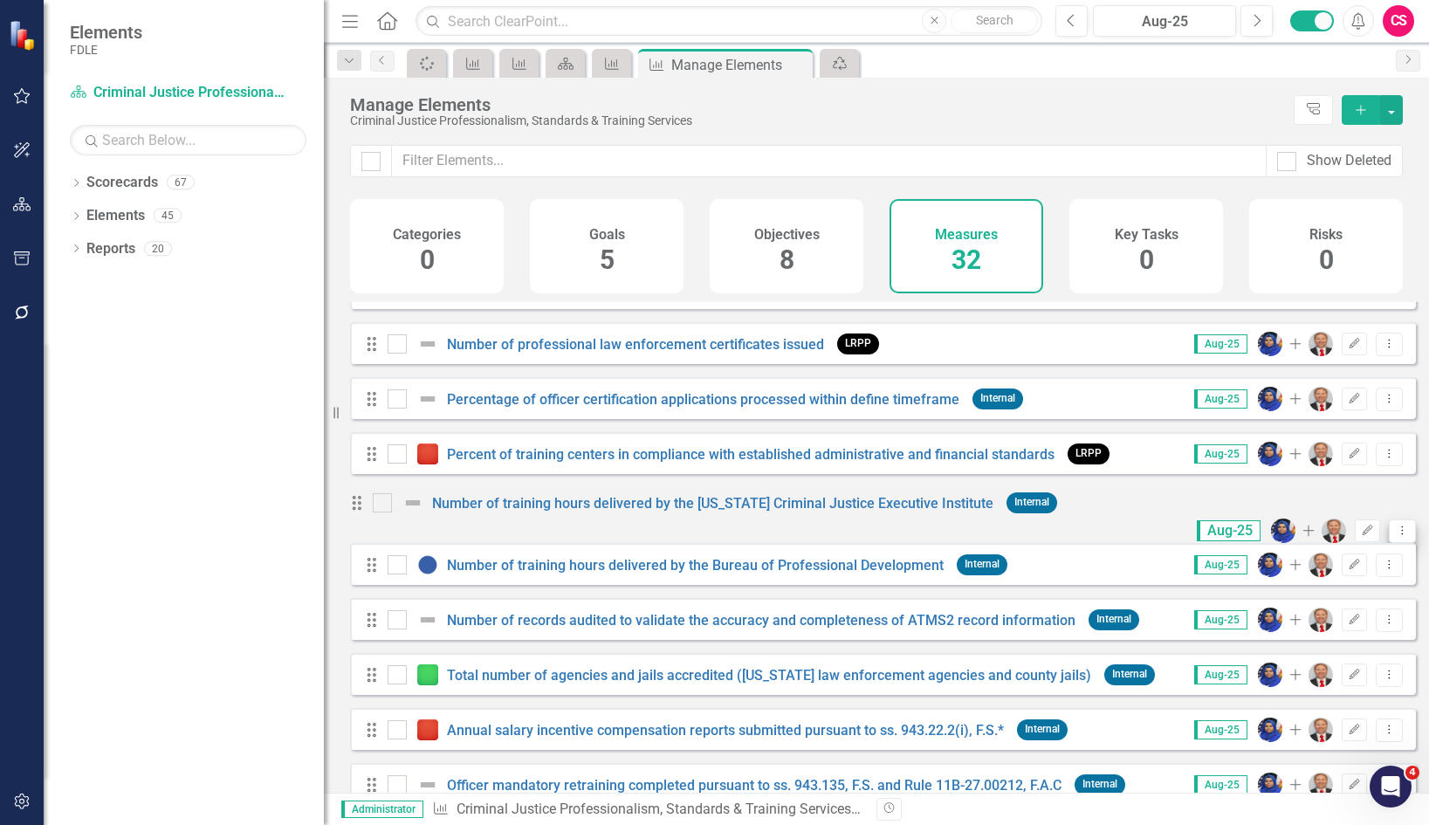
click at [1395, 525] on icon "Dropdown Menu" at bounding box center [1402, 530] width 15 height 11
click at [1345, 606] on link "Copy Duplicate Measure" at bounding box center [1310, 616] width 157 height 32
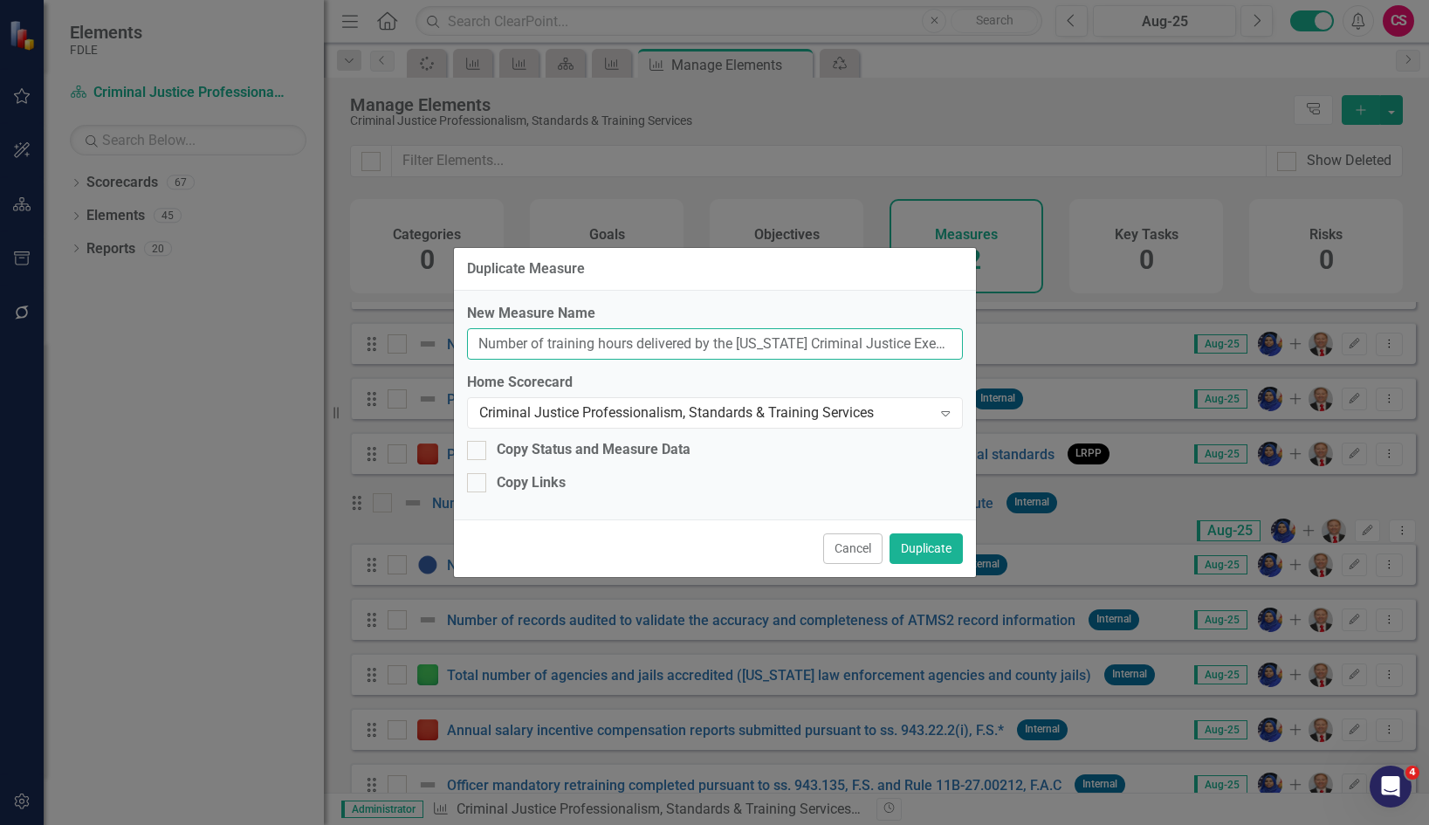
click at [473, 339] on input "Number of training hours delivered by the [US_STATE] Criminal Justice Executive…" at bounding box center [715, 344] width 496 height 32
type input "Test Number of training hours delivered by the [US_STATE] Criminal Justice Exec…"
click at [907, 541] on button "Duplicate" at bounding box center [926, 548] width 73 height 31
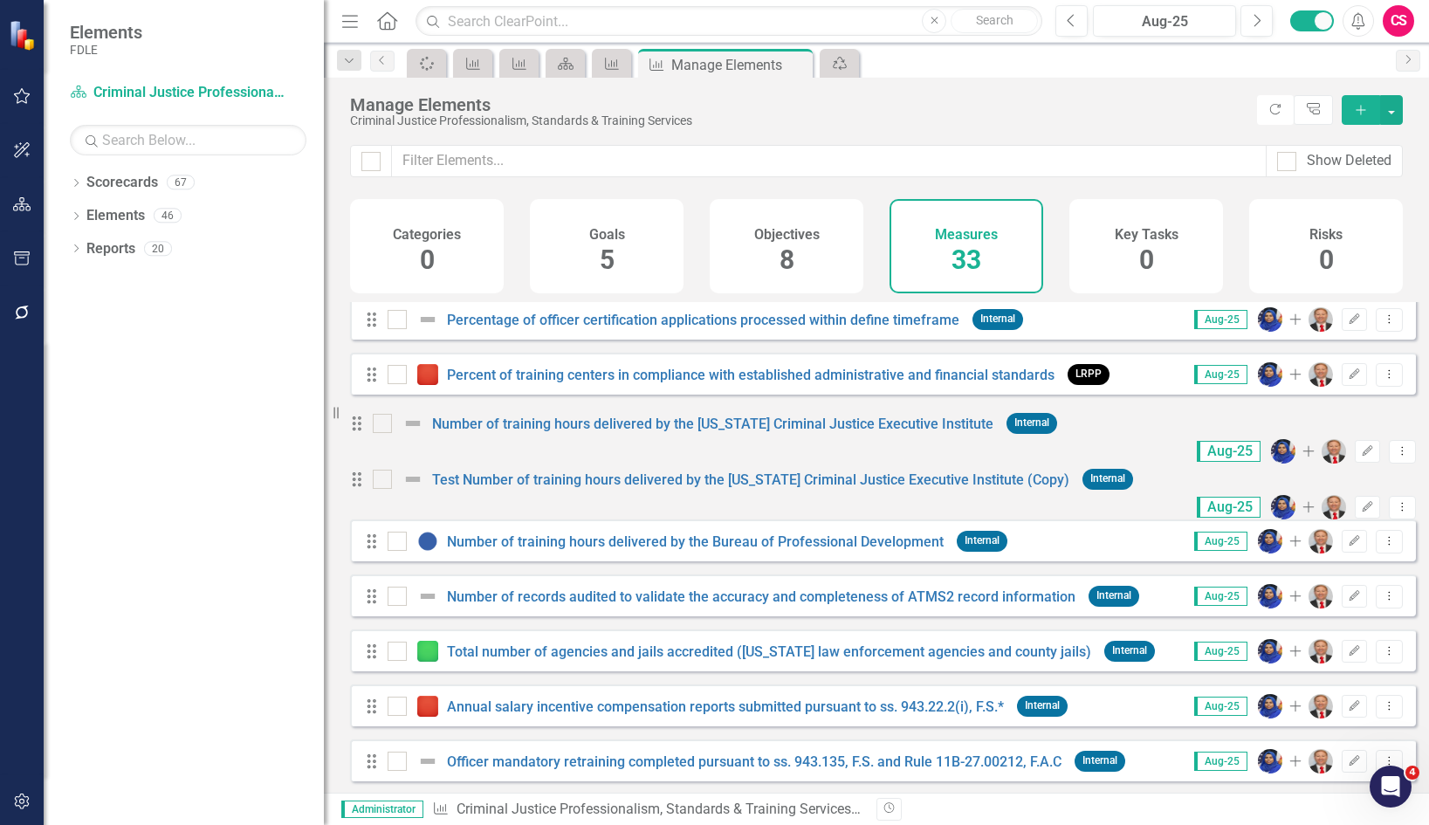
scroll to position [1250, 0]
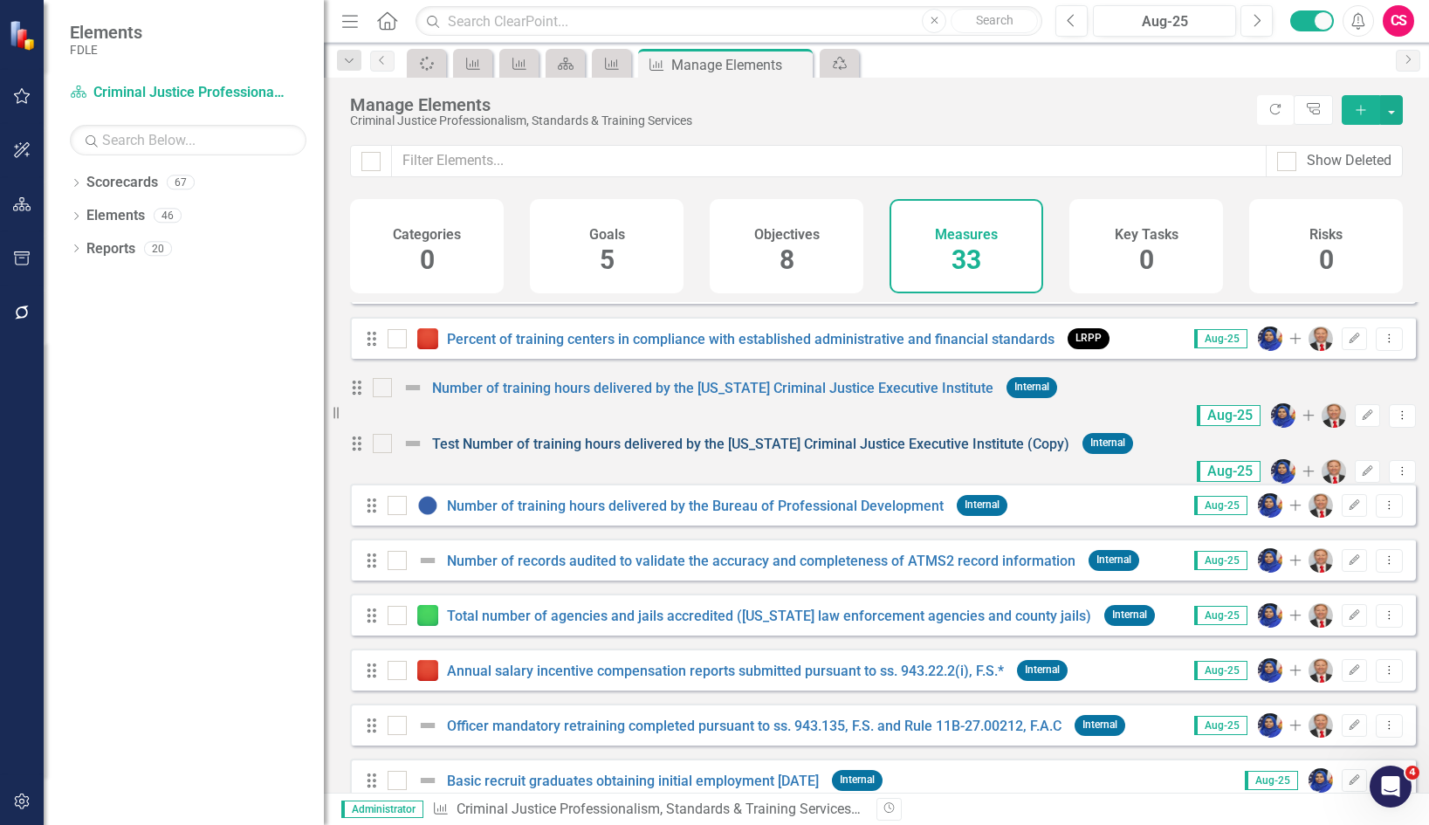
click at [508, 452] on link "Test Number of training hours delivered by the [US_STATE] Criminal Justice Exec…" at bounding box center [750, 444] width 637 height 17
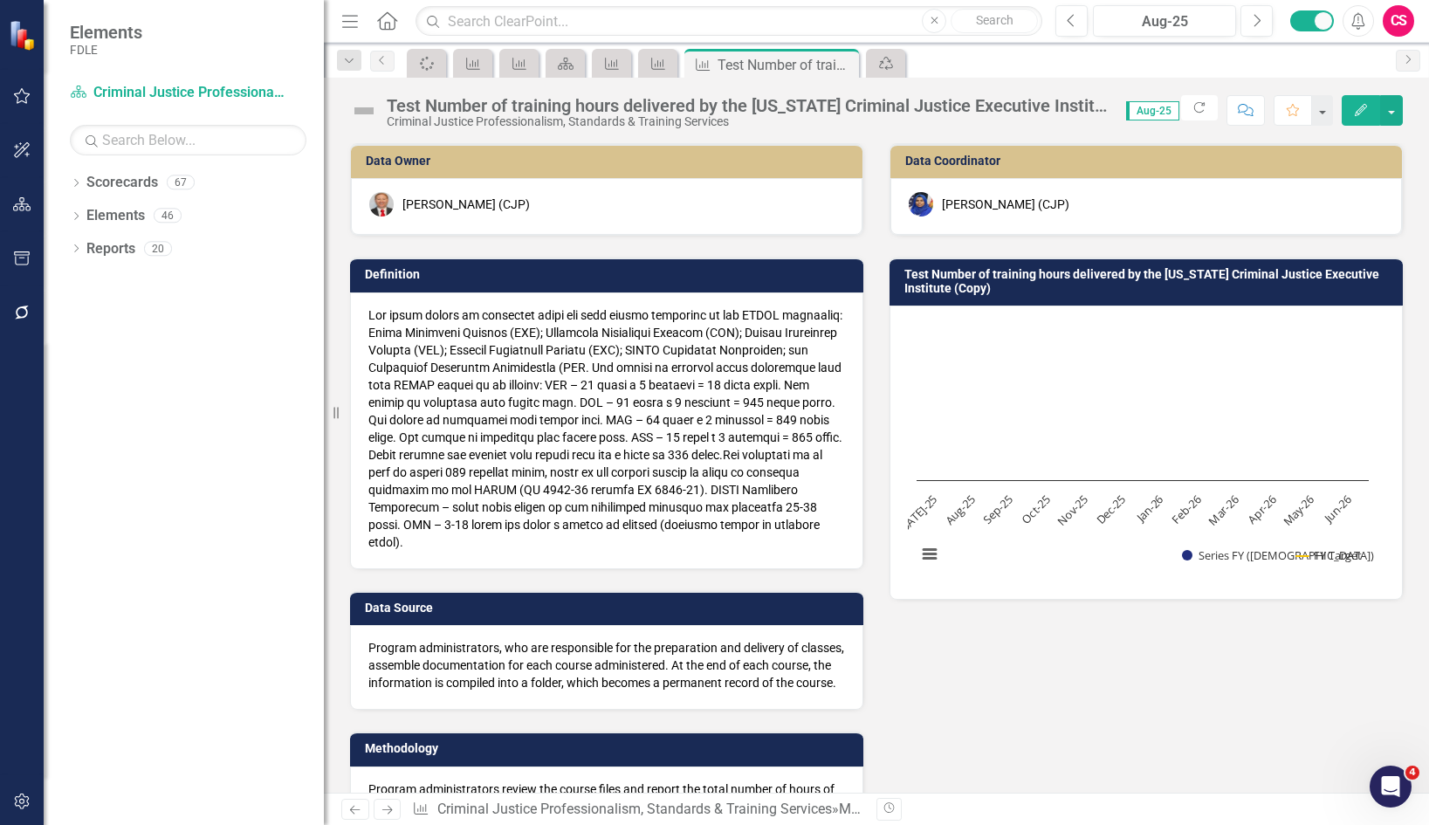
click at [1354, 107] on icon "Edit" at bounding box center [1361, 110] width 16 height 12
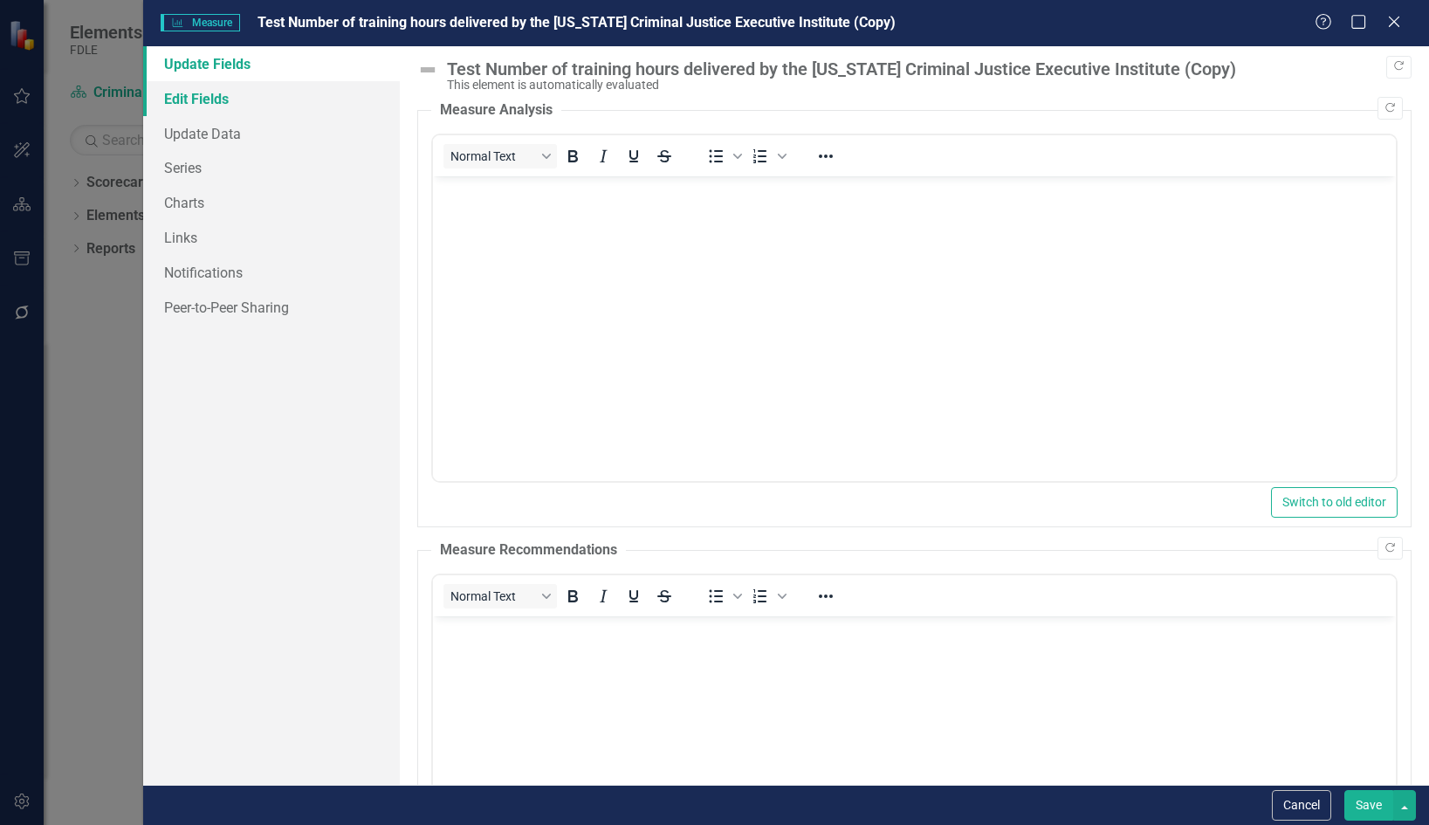
click at [209, 97] on link "Edit Fields" at bounding box center [272, 98] width 258 height 35
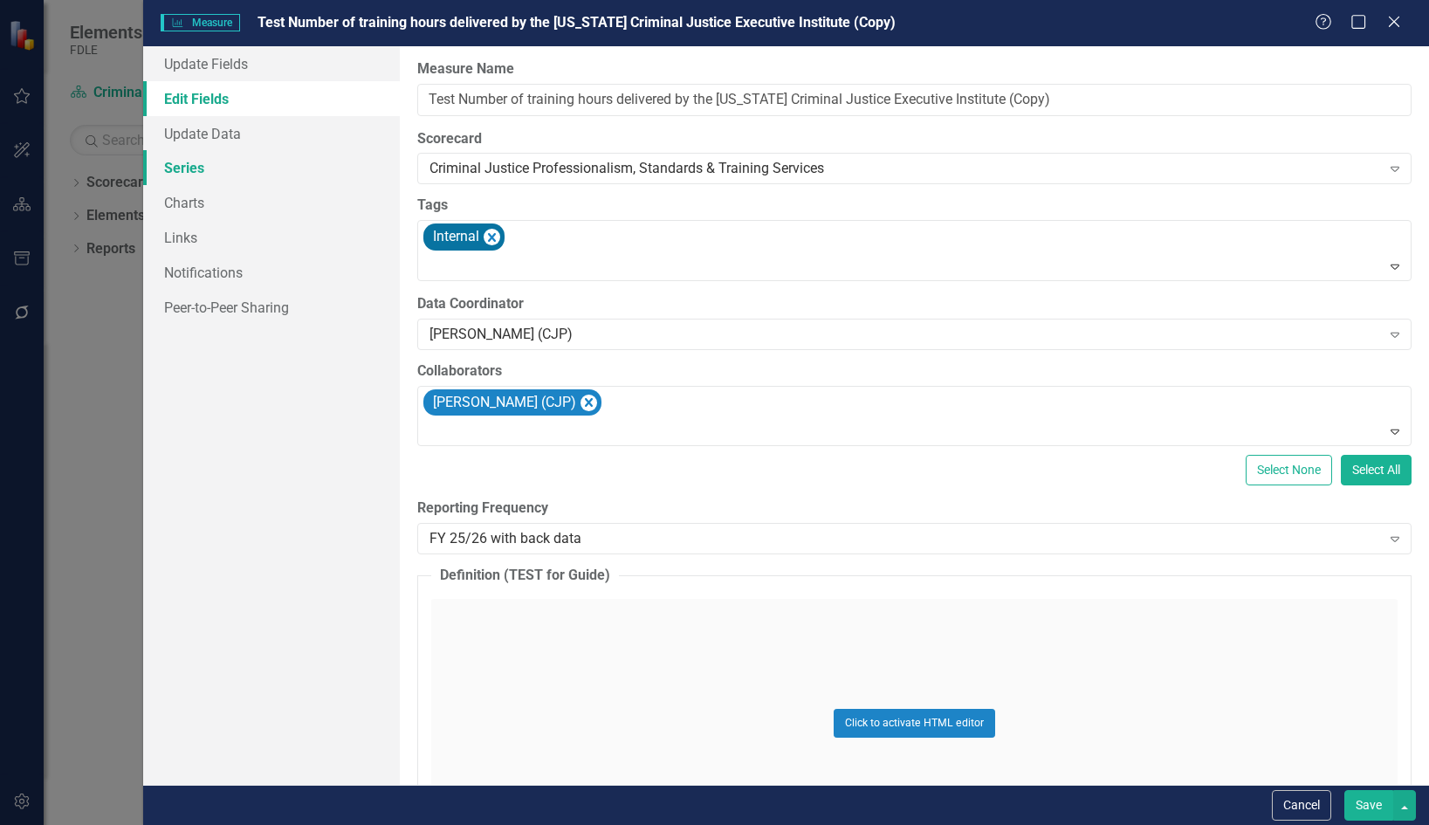
click at [203, 169] on link "Series" at bounding box center [272, 167] width 258 height 35
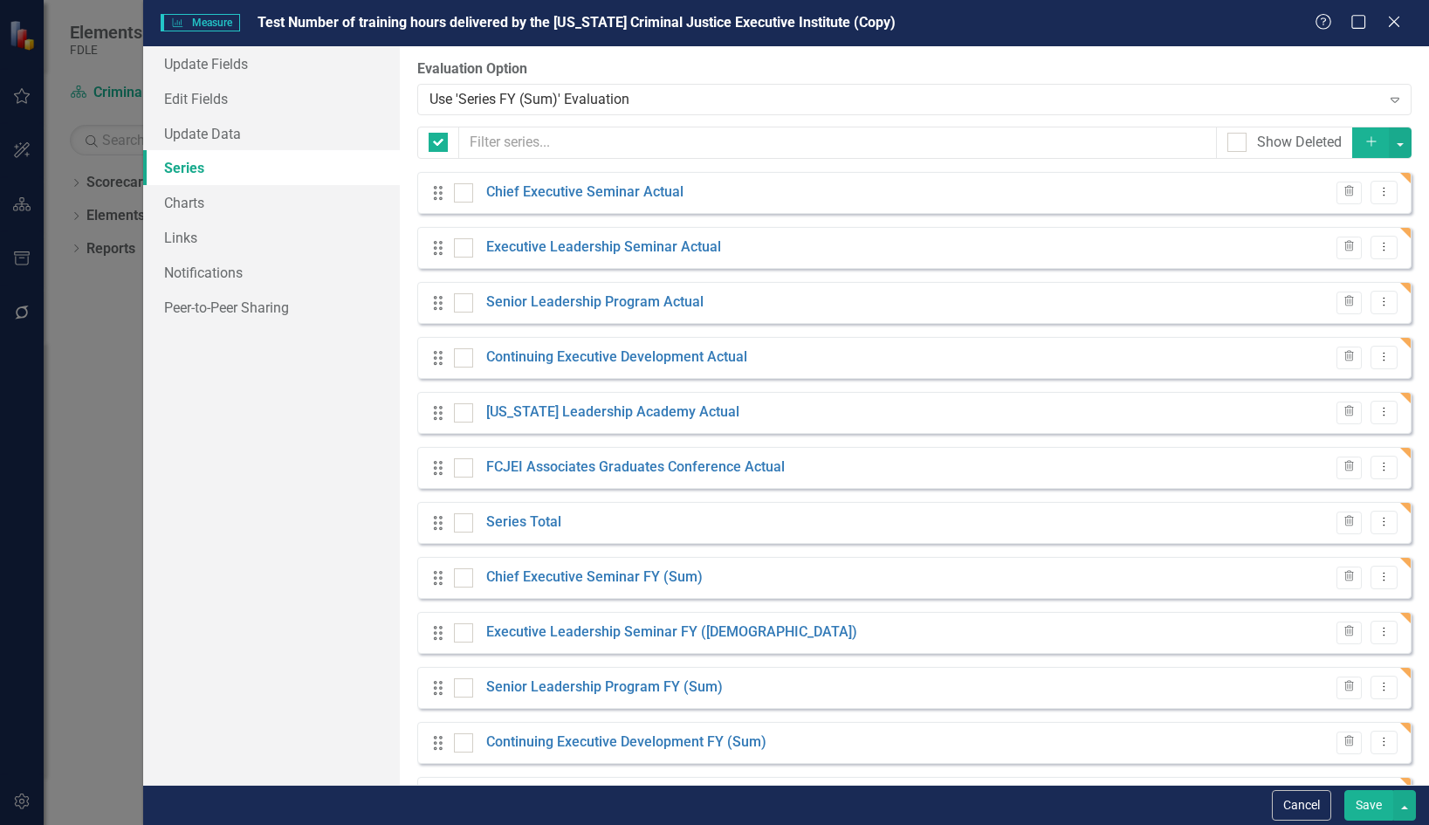
checkbox input "false"
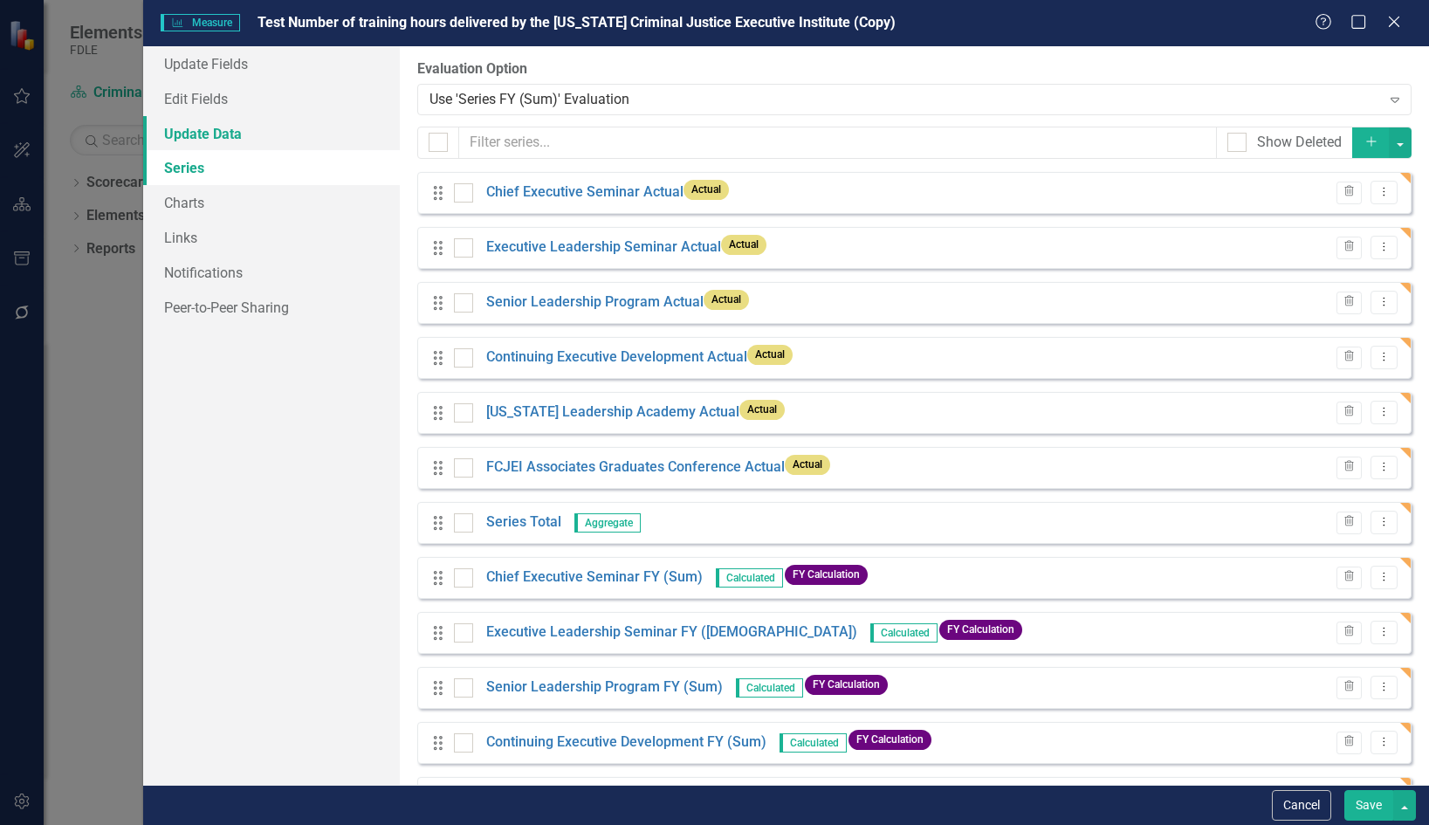
click at [213, 135] on link "Update Data" at bounding box center [272, 133] width 258 height 35
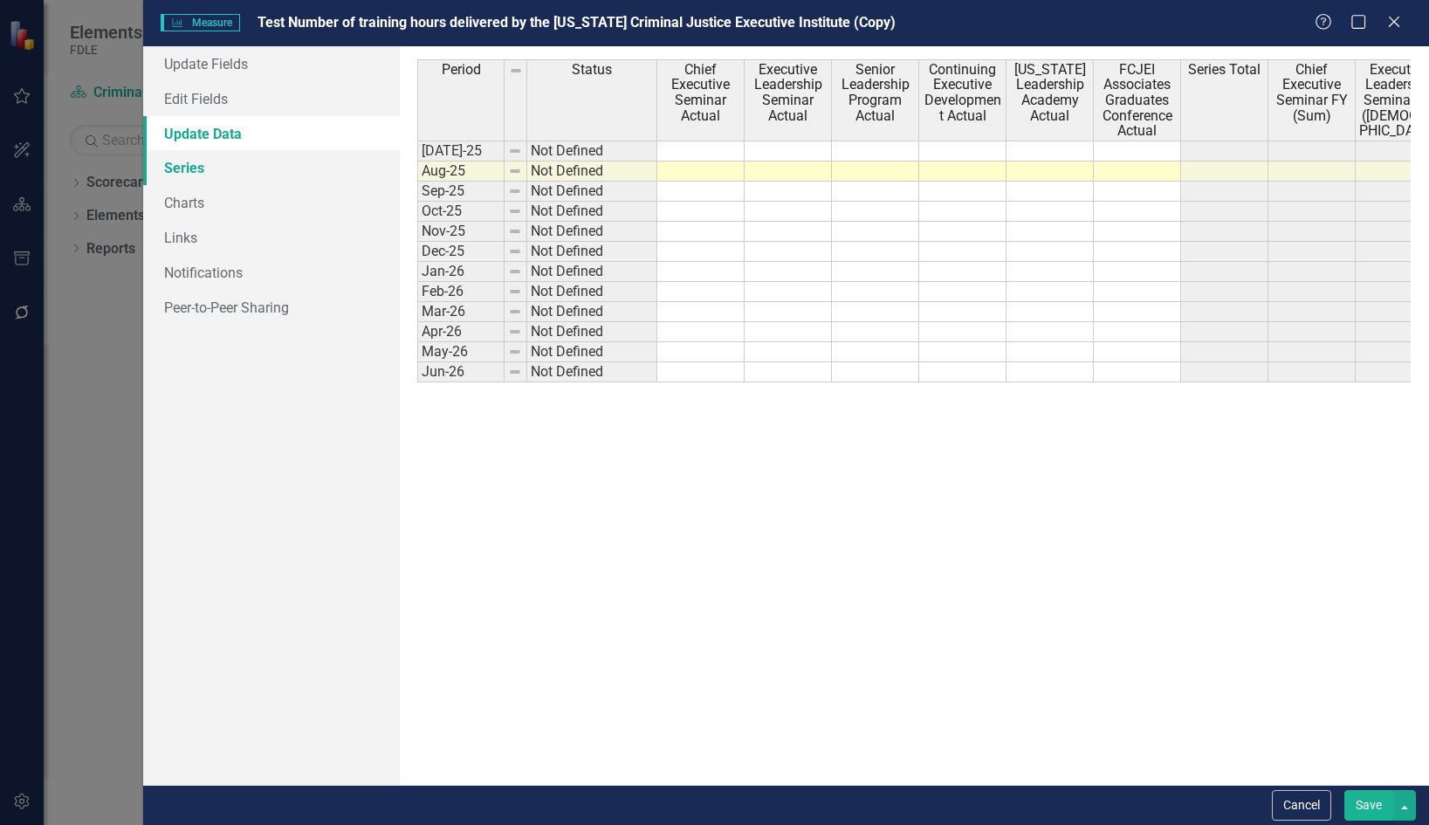
click at [190, 167] on link "Series" at bounding box center [272, 167] width 258 height 35
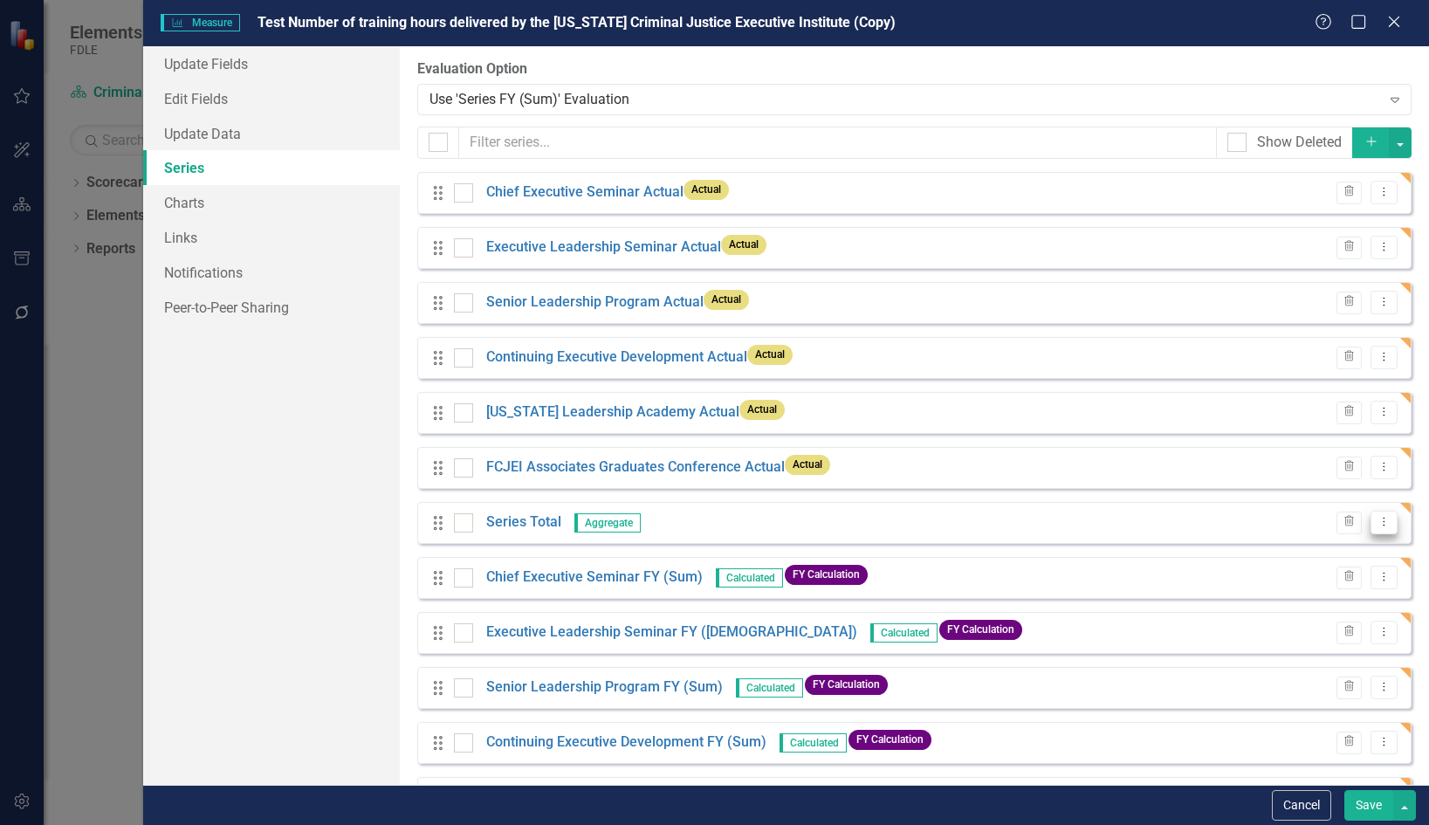
click at [1377, 521] on icon "Dropdown Menu" at bounding box center [1384, 521] width 15 height 11
click at [1289, 547] on link "Edit Edit Measure Series" at bounding box center [1285, 551] width 198 height 32
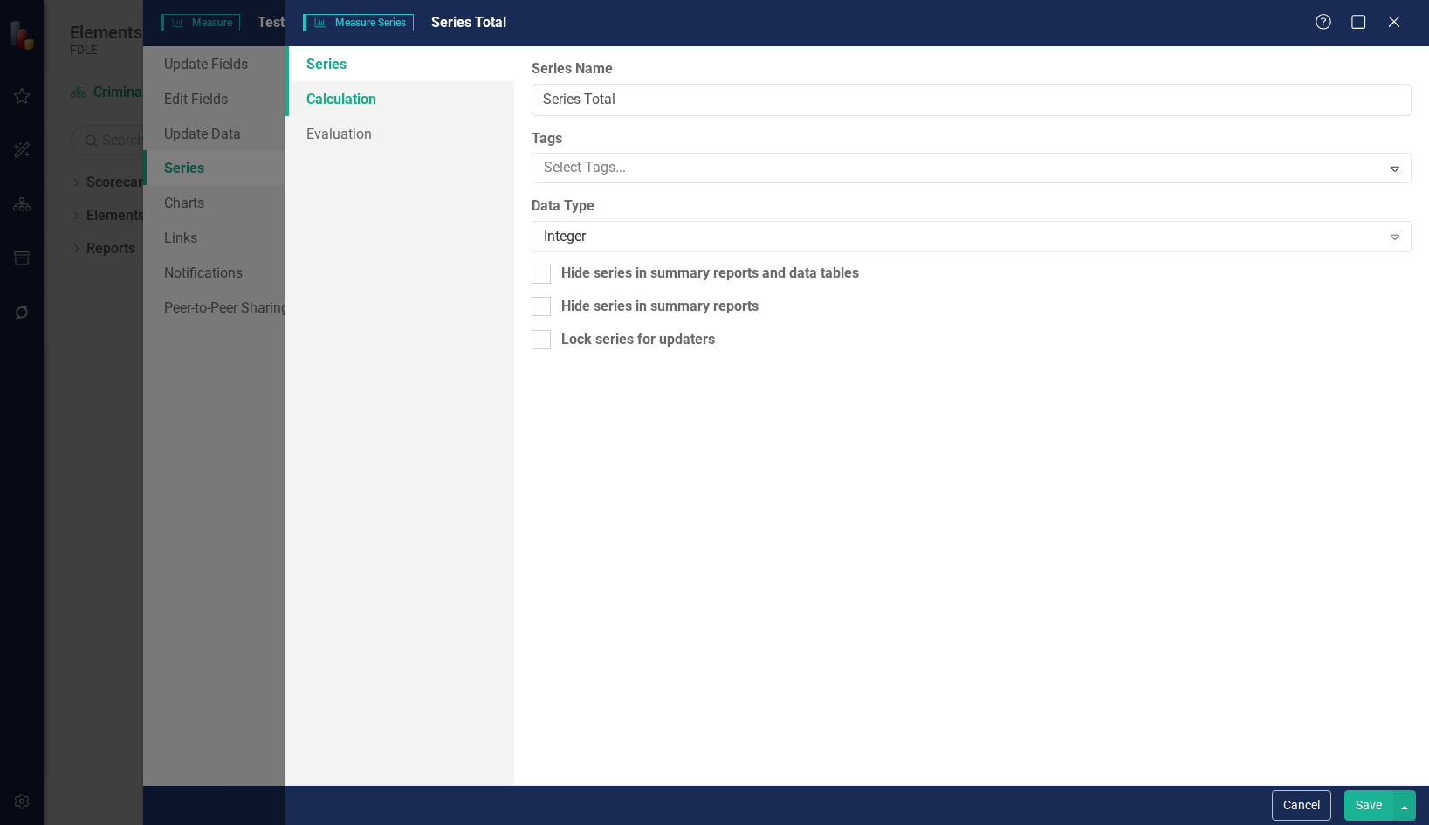
click at [317, 114] on link "Calculation" at bounding box center [399, 98] width 229 height 35
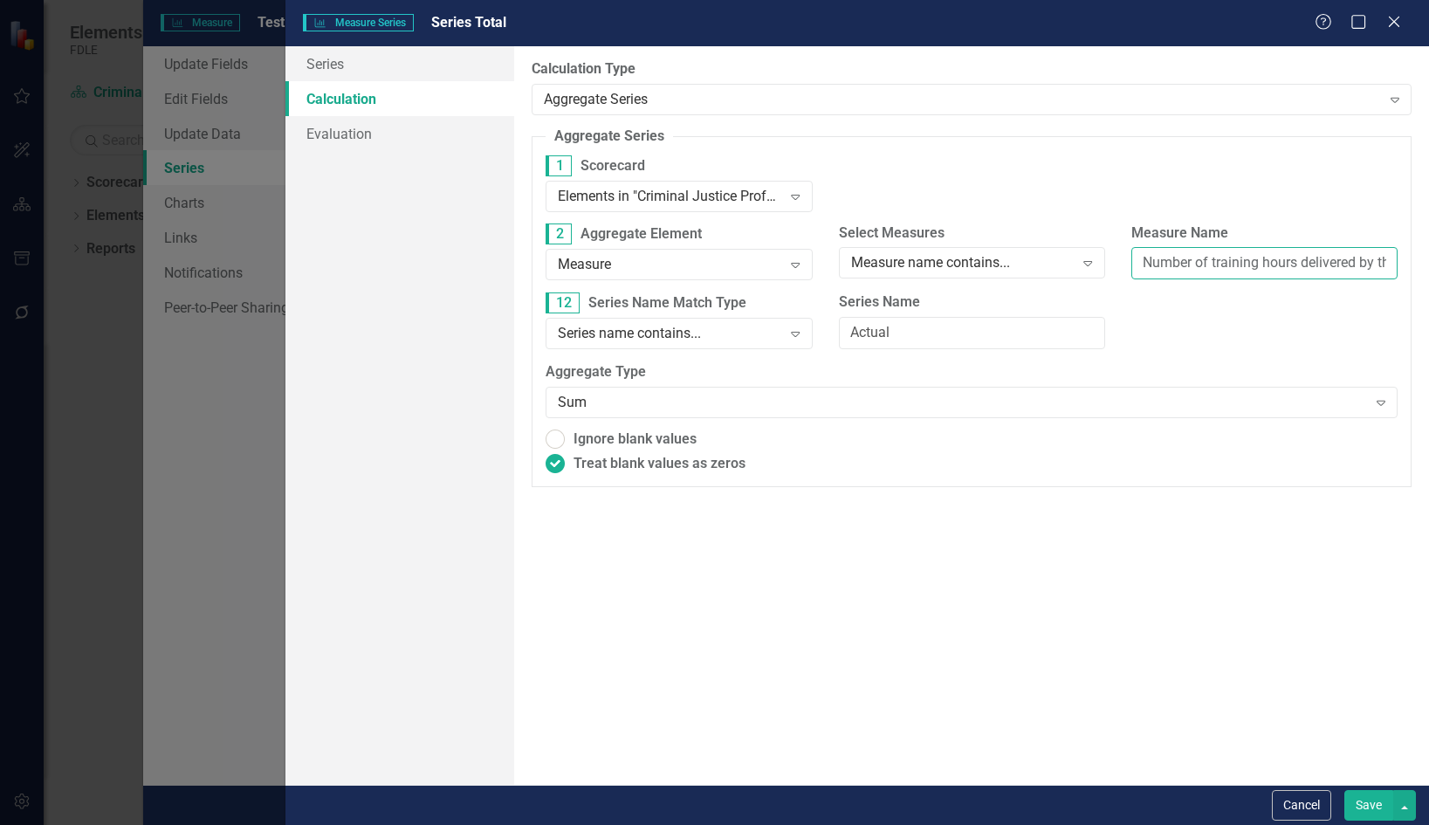
click at [1148, 259] on input "Number of training hours delivered by the Flori" at bounding box center [1264, 263] width 266 height 32
type input "Test Number of training hours delivered by the Flori"
click at [1365, 795] on button "Save" at bounding box center [1368, 805] width 49 height 31
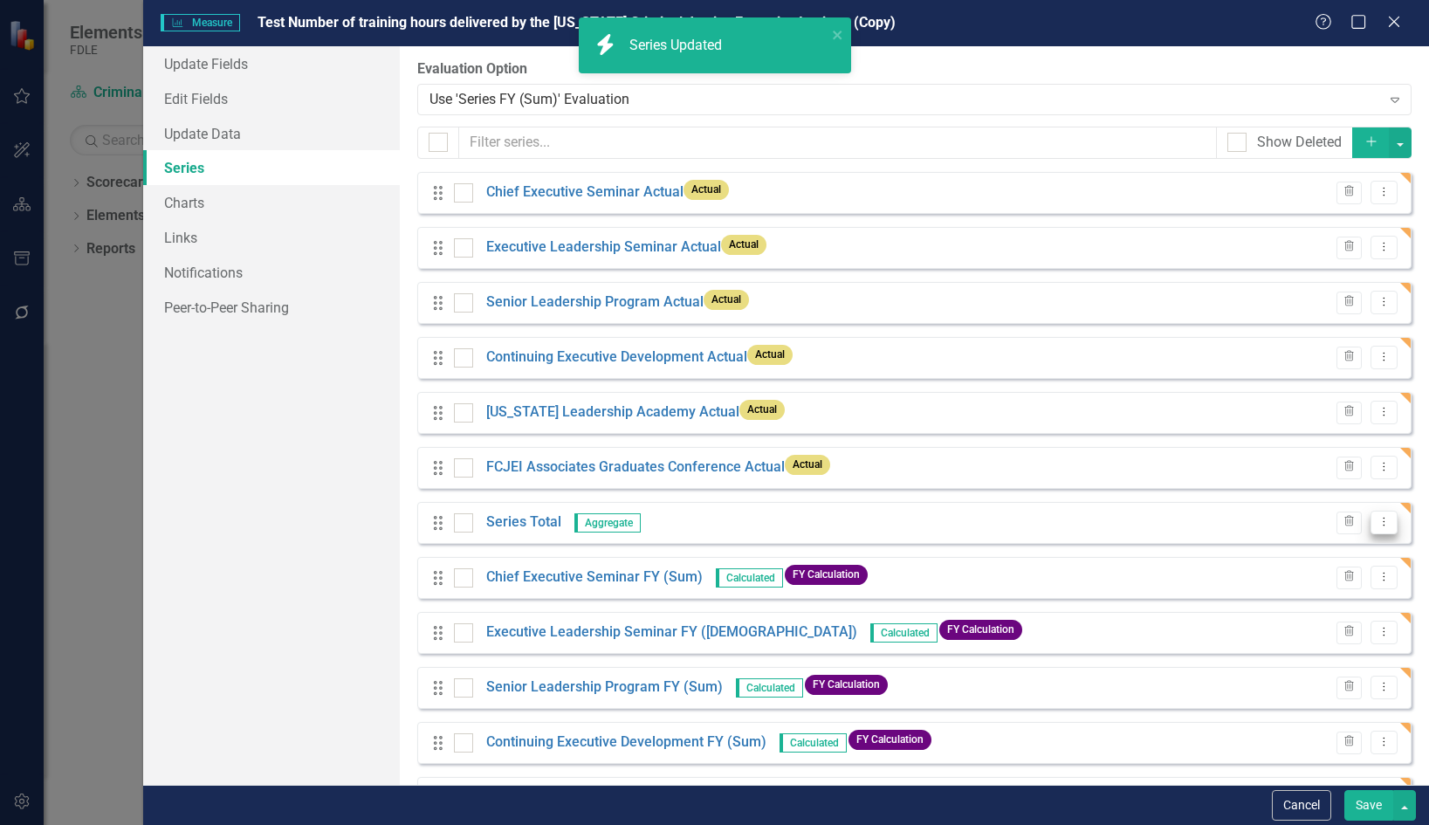
click at [1377, 525] on icon "Dropdown Menu" at bounding box center [1384, 521] width 15 height 11
click at [1298, 551] on link "Edit Edit Measure Series" at bounding box center [1285, 551] width 198 height 32
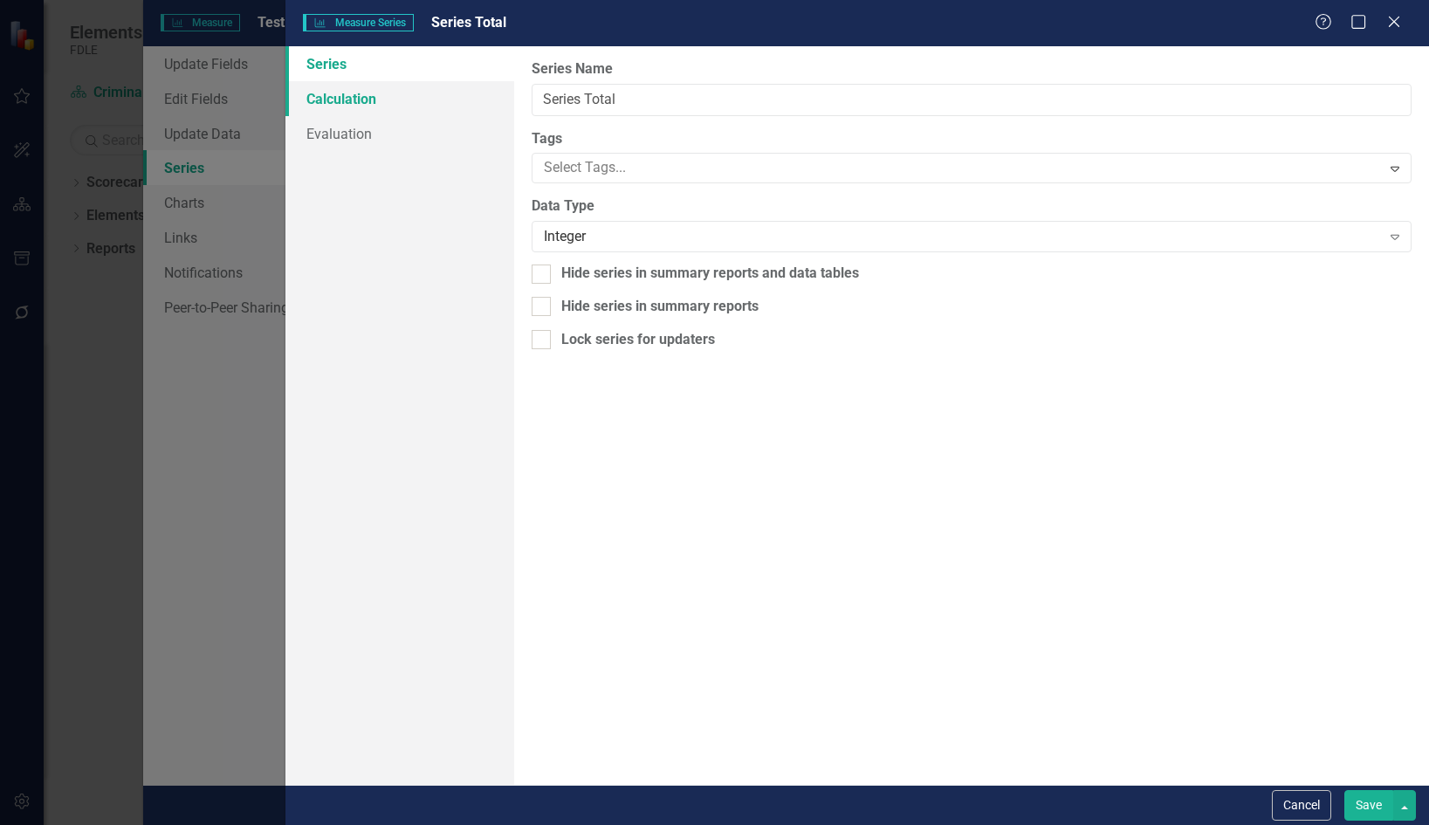
click at [361, 96] on link "Calculation" at bounding box center [399, 98] width 229 height 35
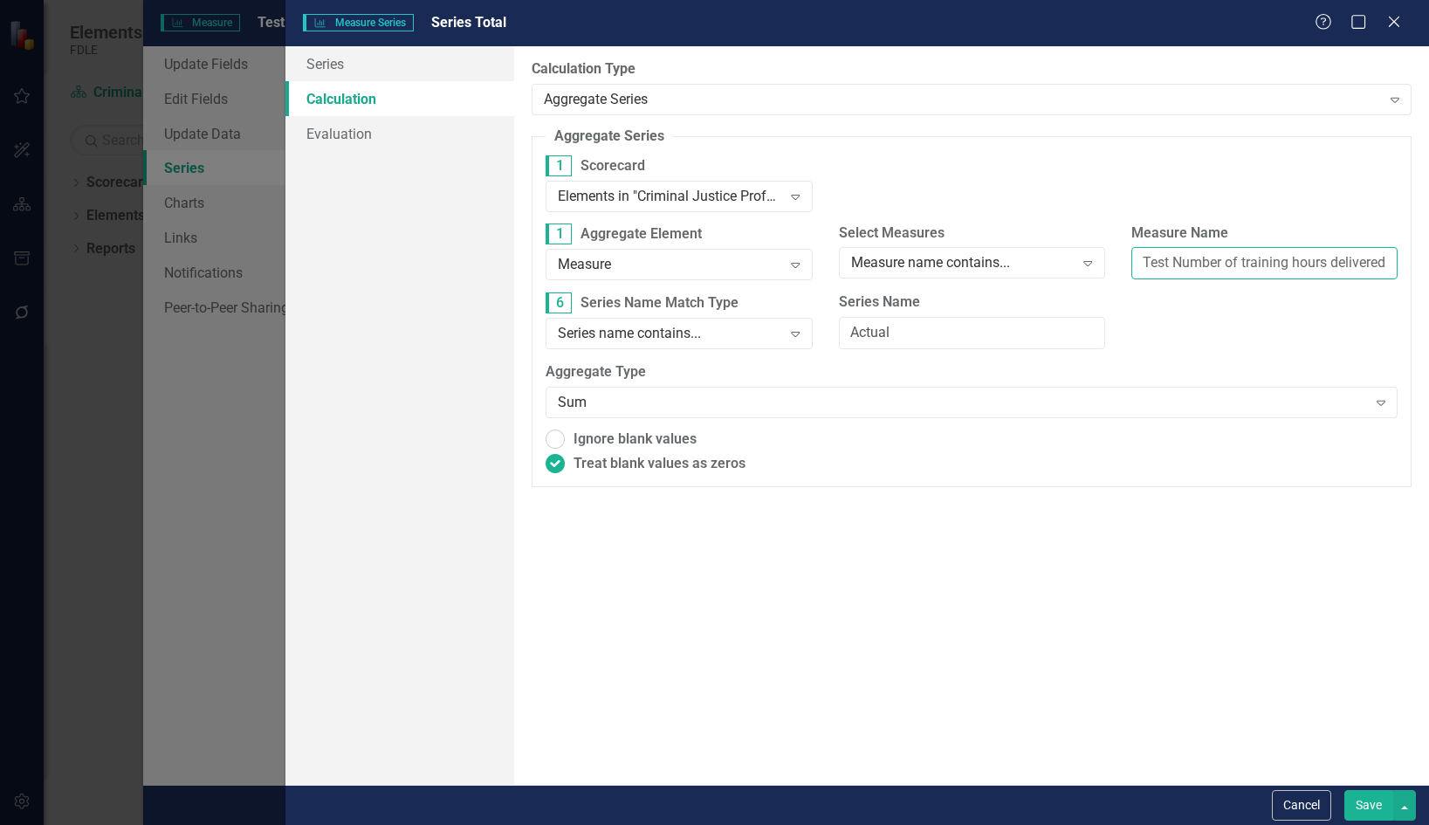
click at [1219, 272] on input "Test Number of training hours delivered by the Flori" at bounding box center [1264, 263] width 266 height 32
click at [896, 340] on input "Actual" at bounding box center [972, 333] width 266 height 32
type input "Actua"
click at [1408, 807] on button "button" at bounding box center [1404, 805] width 23 height 31
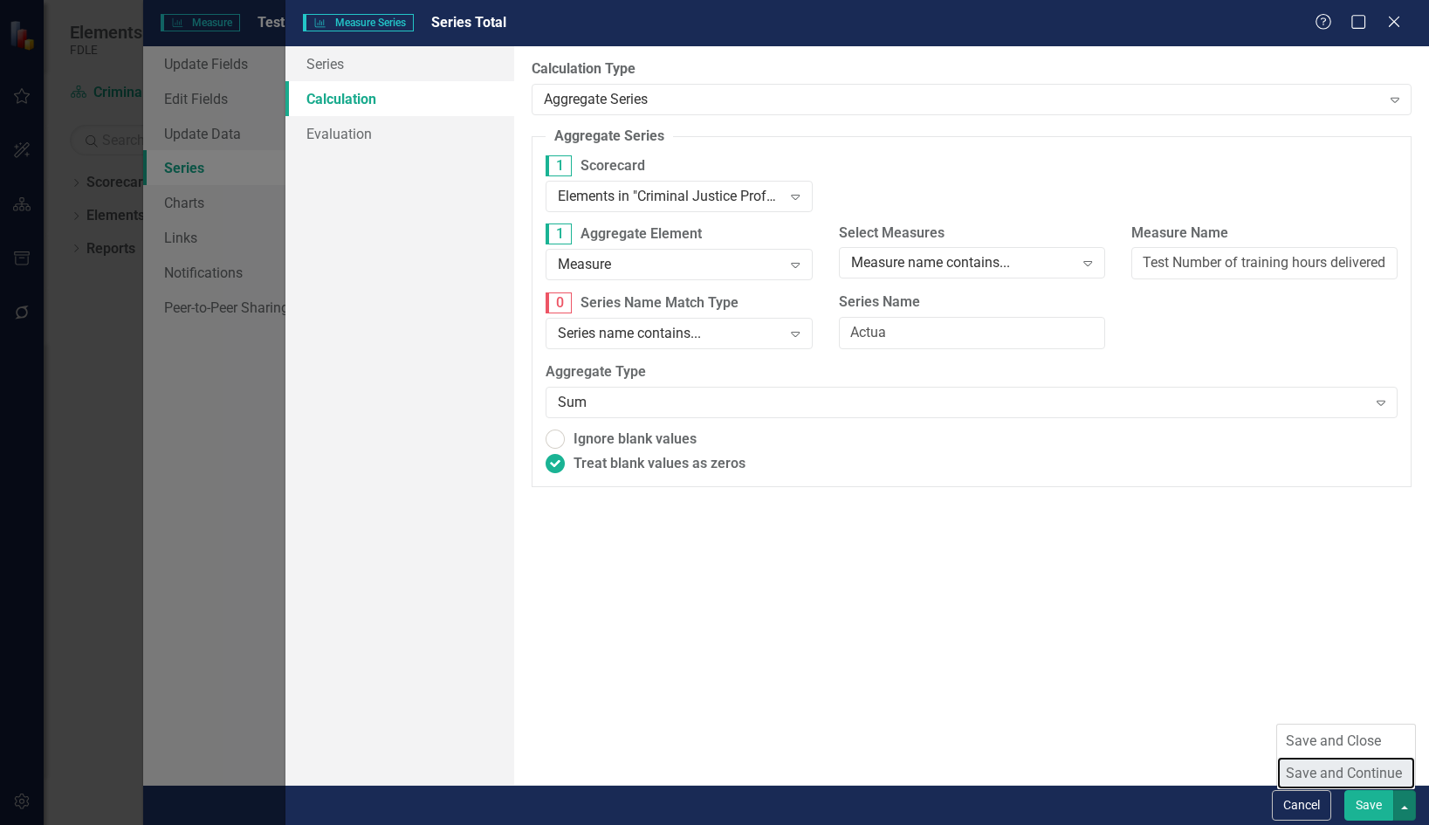
click at [1388, 769] on link "Save and Continue" at bounding box center [1346, 773] width 138 height 32
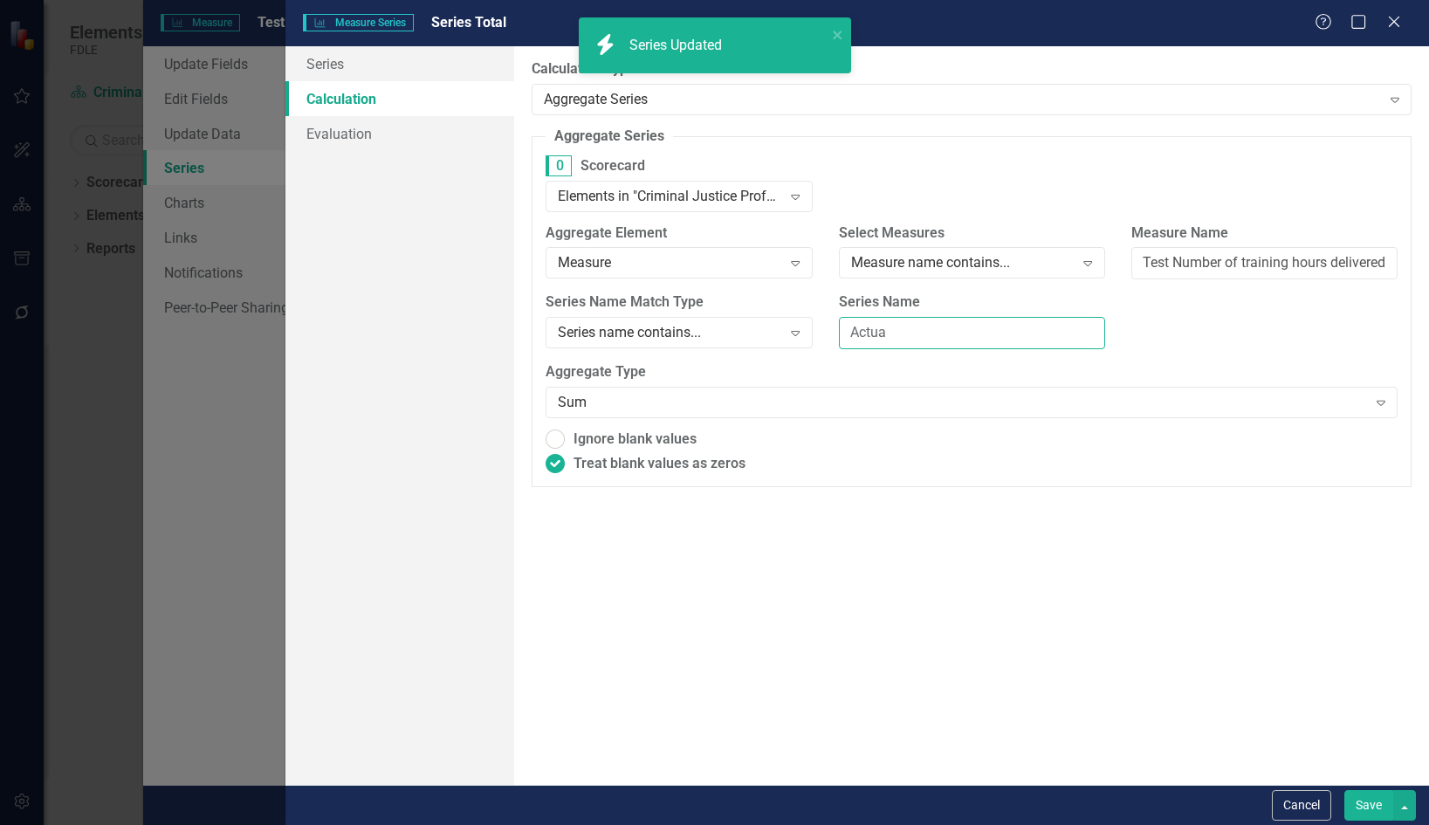
click at [886, 332] on input "Actua" at bounding box center [972, 333] width 266 height 32
click at [897, 344] on input "Actua" at bounding box center [972, 333] width 266 height 32
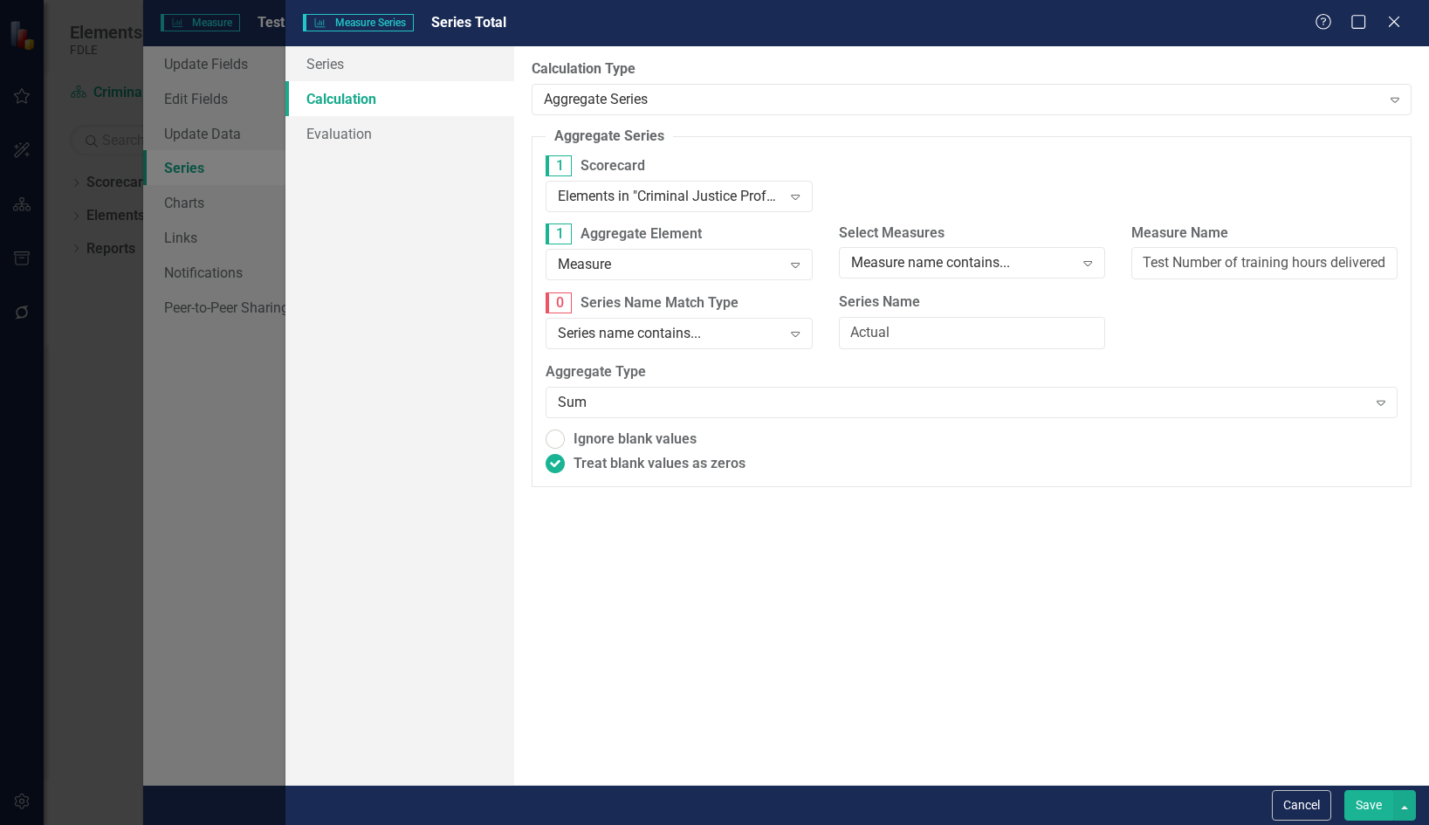
type input "Actual"
click at [1419, 812] on div "Cancel Save" at bounding box center [857, 805] width 1144 height 40
click at [1413, 808] on button "button" at bounding box center [1404, 805] width 23 height 31
click at [1390, 770] on link "Save and Continue" at bounding box center [1346, 773] width 138 height 32
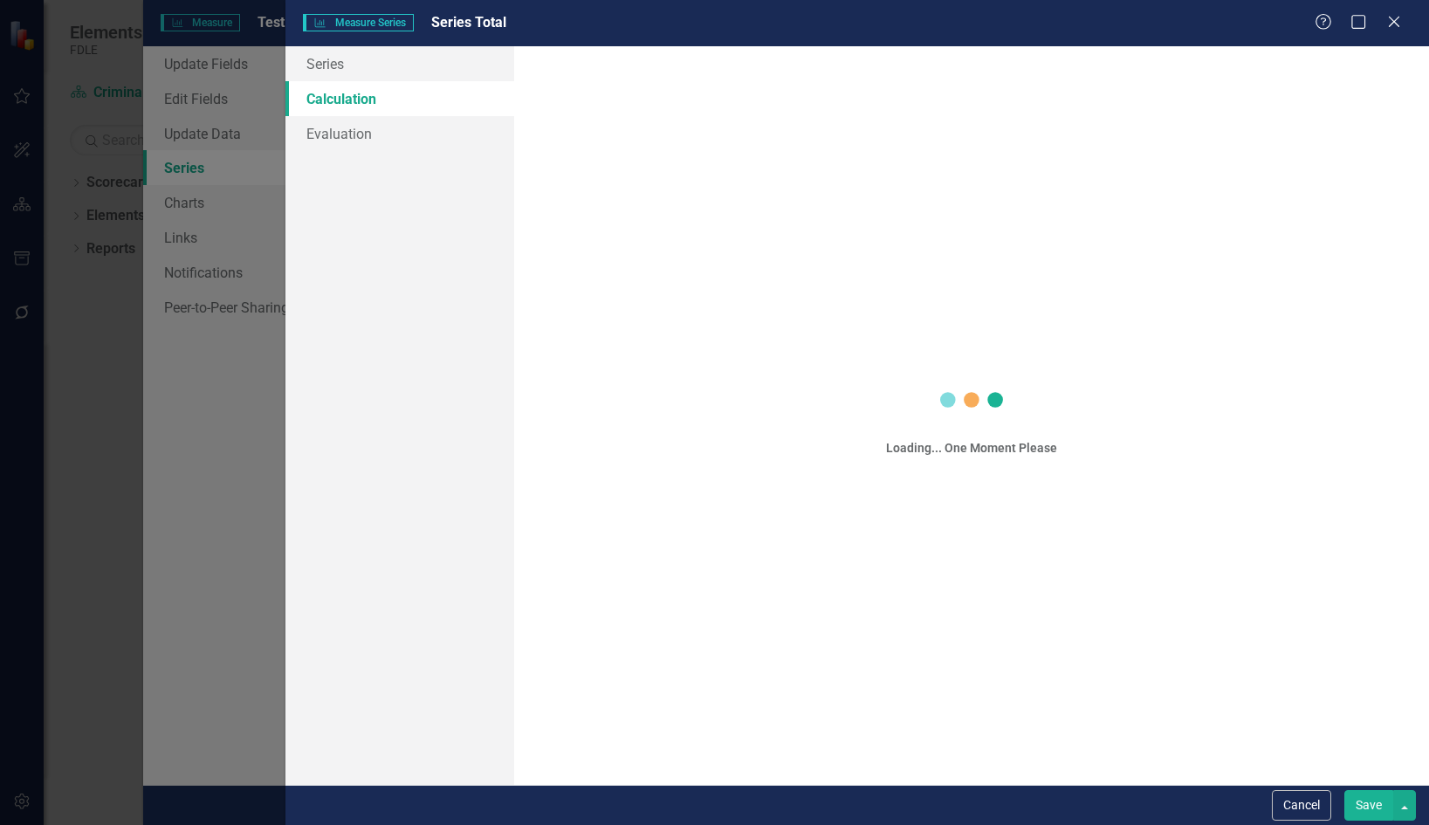
click at [956, 333] on div "Loading... One Moment Please" at bounding box center [971, 415] width 915 height 739
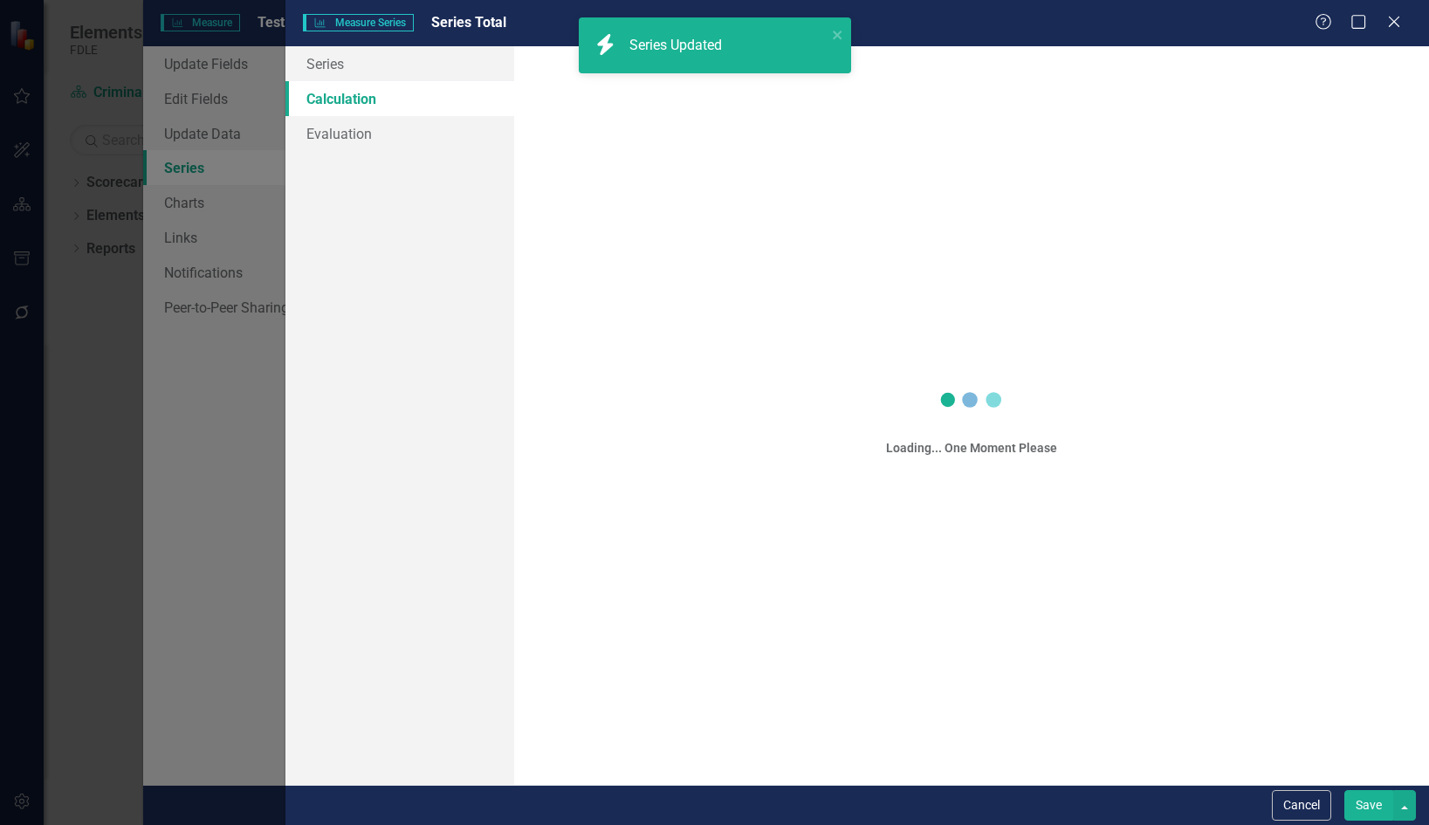
click at [956, 333] on div "Loading... One Moment Please" at bounding box center [971, 415] width 915 height 739
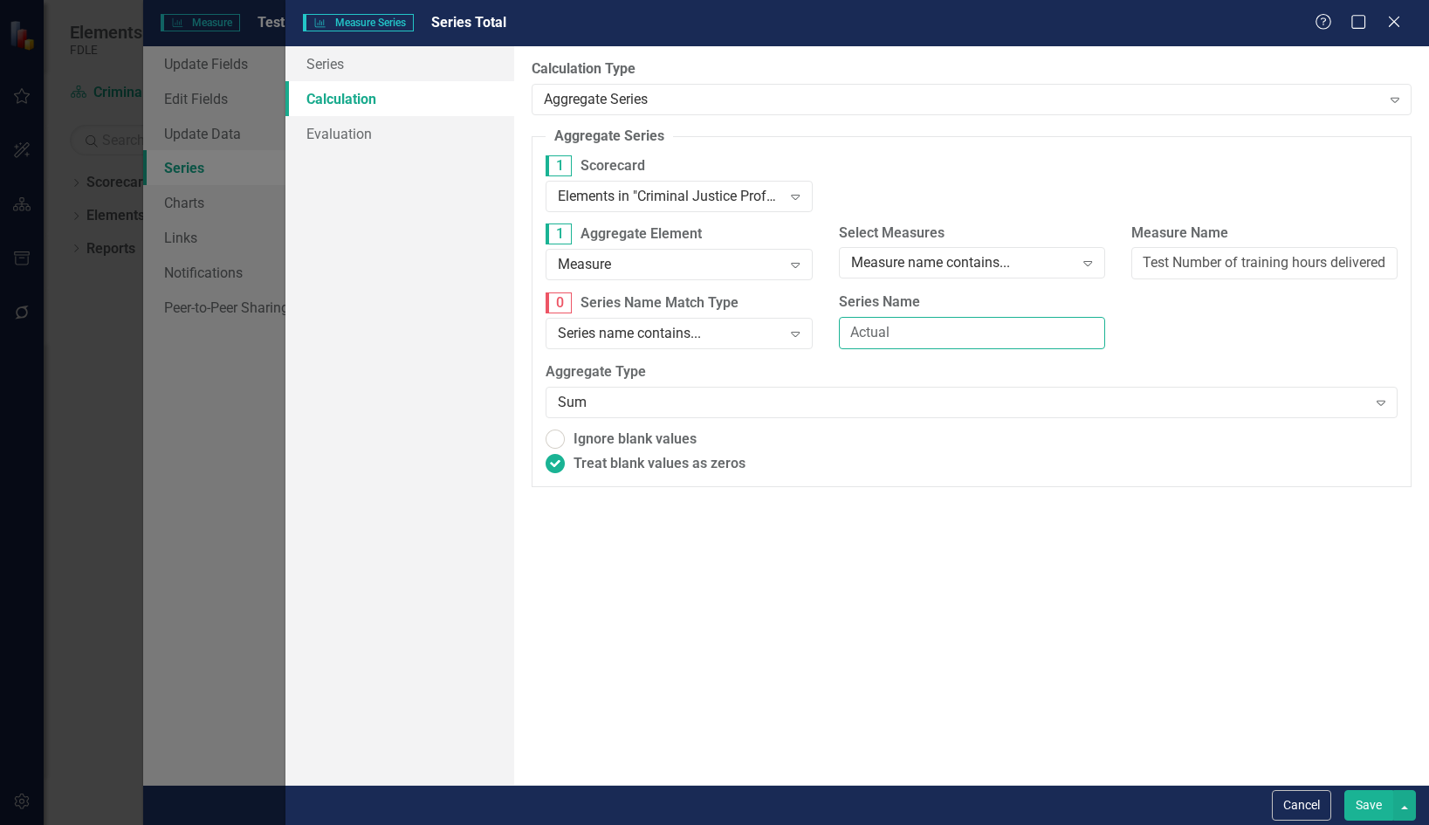
click at [951, 338] on input "Actual" at bounding box center [972, 333] width 266 height 32
type input "Actual"
click at [1414, 807] on button "button" at bounding box center [1404, 805] width 23 height 31
click at [1384, 770] on link "Save and Continue" at bounding box center [1346, 773] width 138 height 32
